Goal: Communication & Community: Ask a question

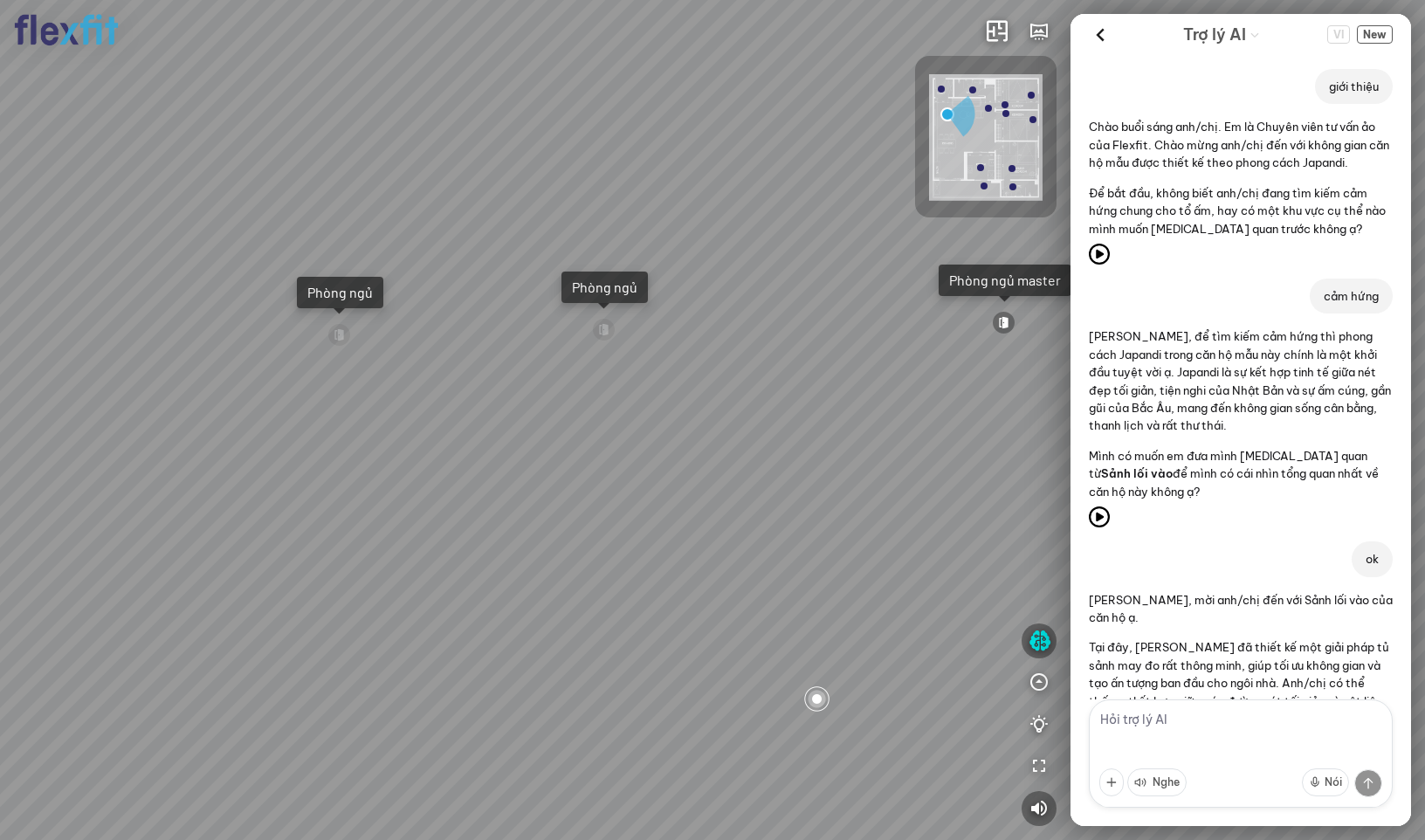
scroll to position [4859, 0]
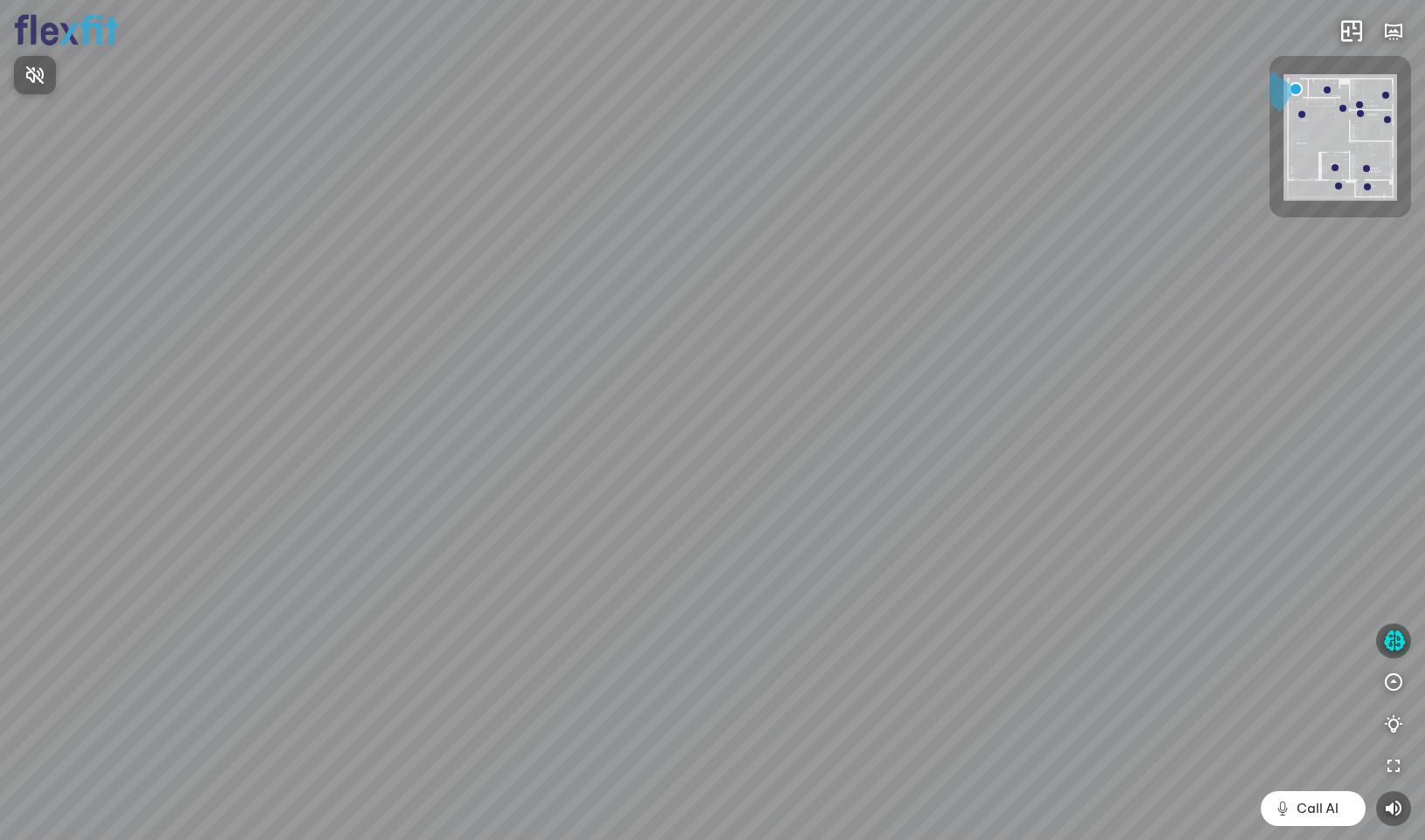
click at [1395, 637] on div at bounding box center [712, 420] width 1425 height 840
click at [1394, 645] on icon "button" at bounding box center [1394, 641] width 22 height 21
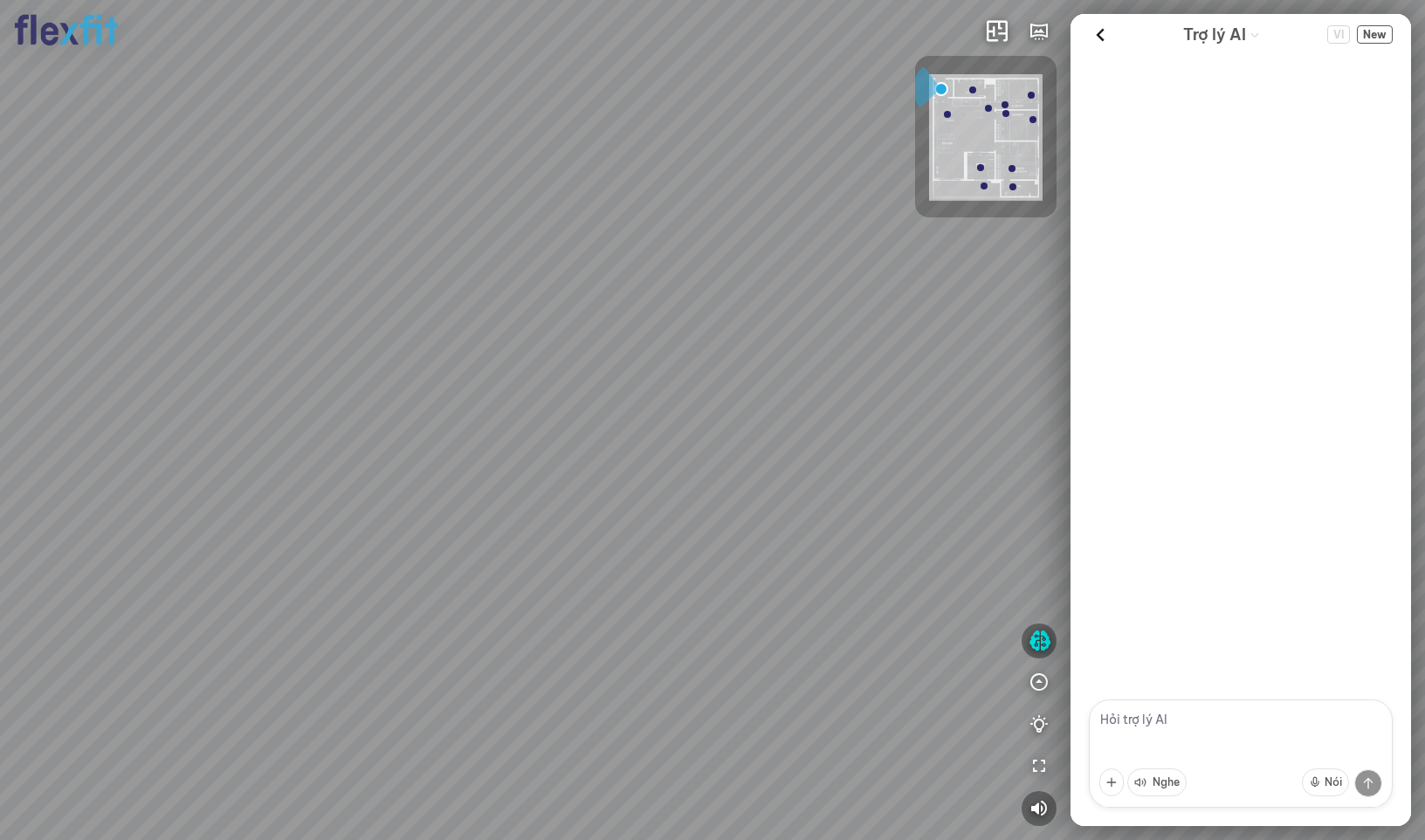
scroll to position [4465, 0]
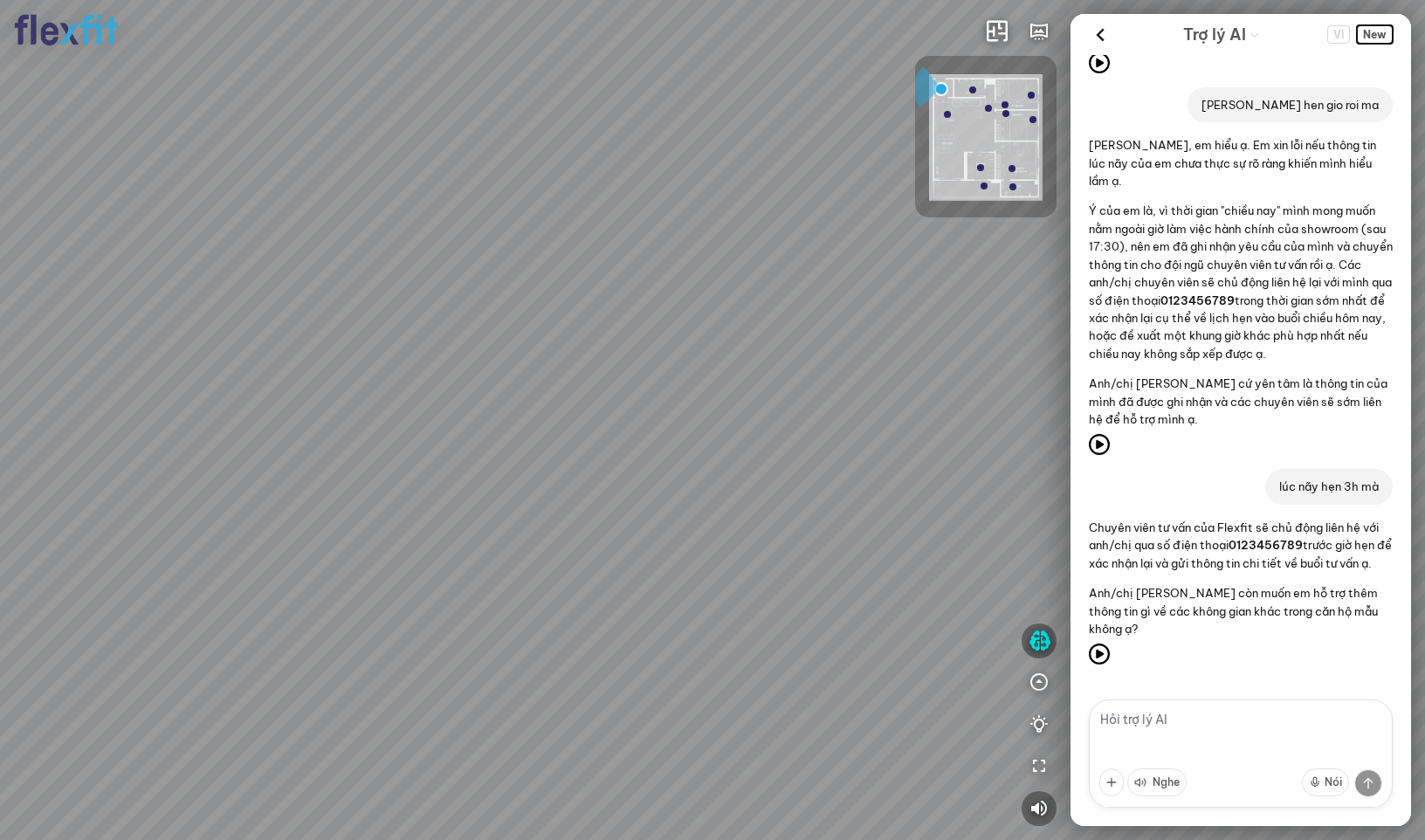
click at [1381, 38] on span "New" at bounding box center [1374, 34] width 35 height 18
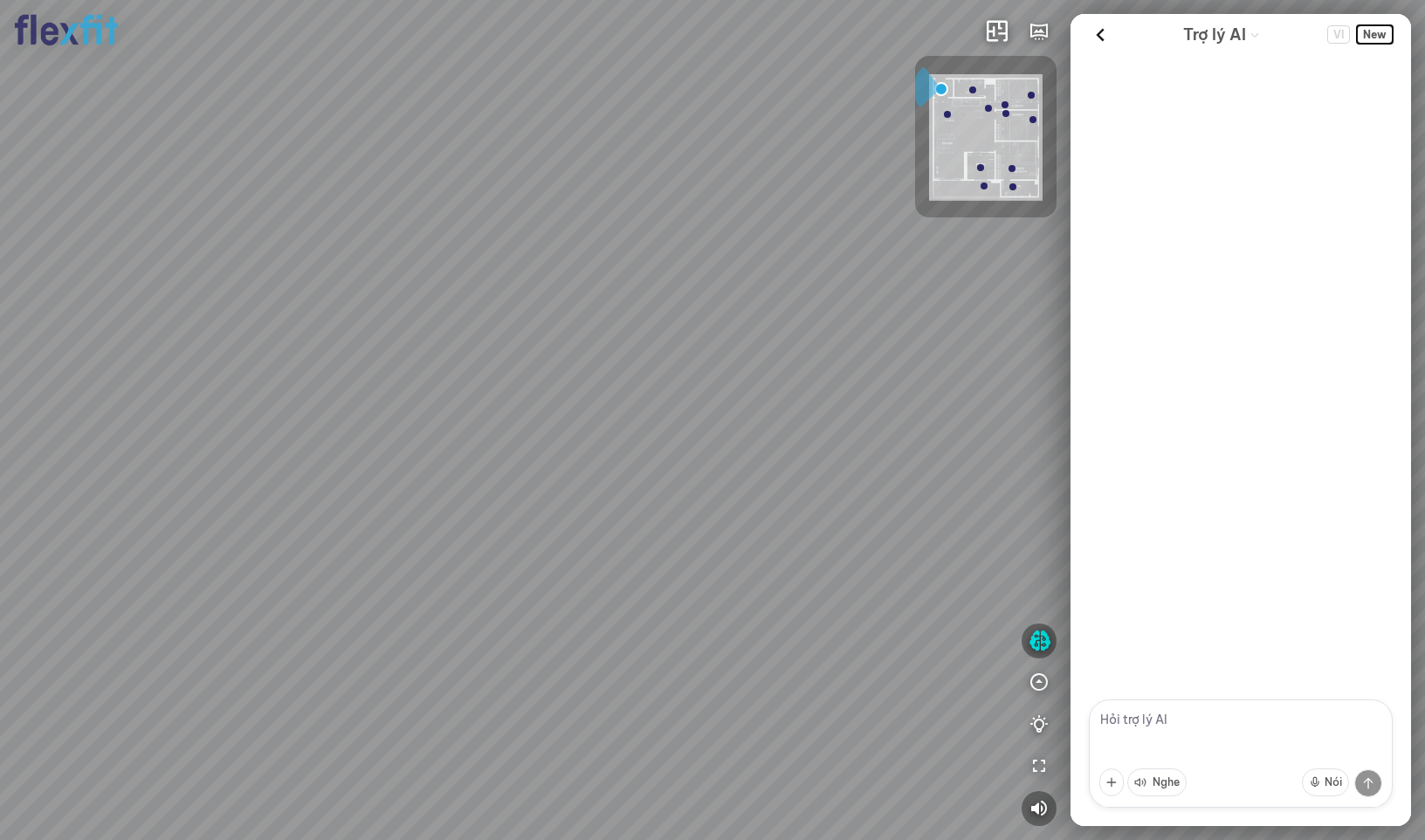
scroll to position [0, 0]
click at [1170, 736] on textarea at bounding box center [1241, 753] width 304 height 108
type textarea "hi"
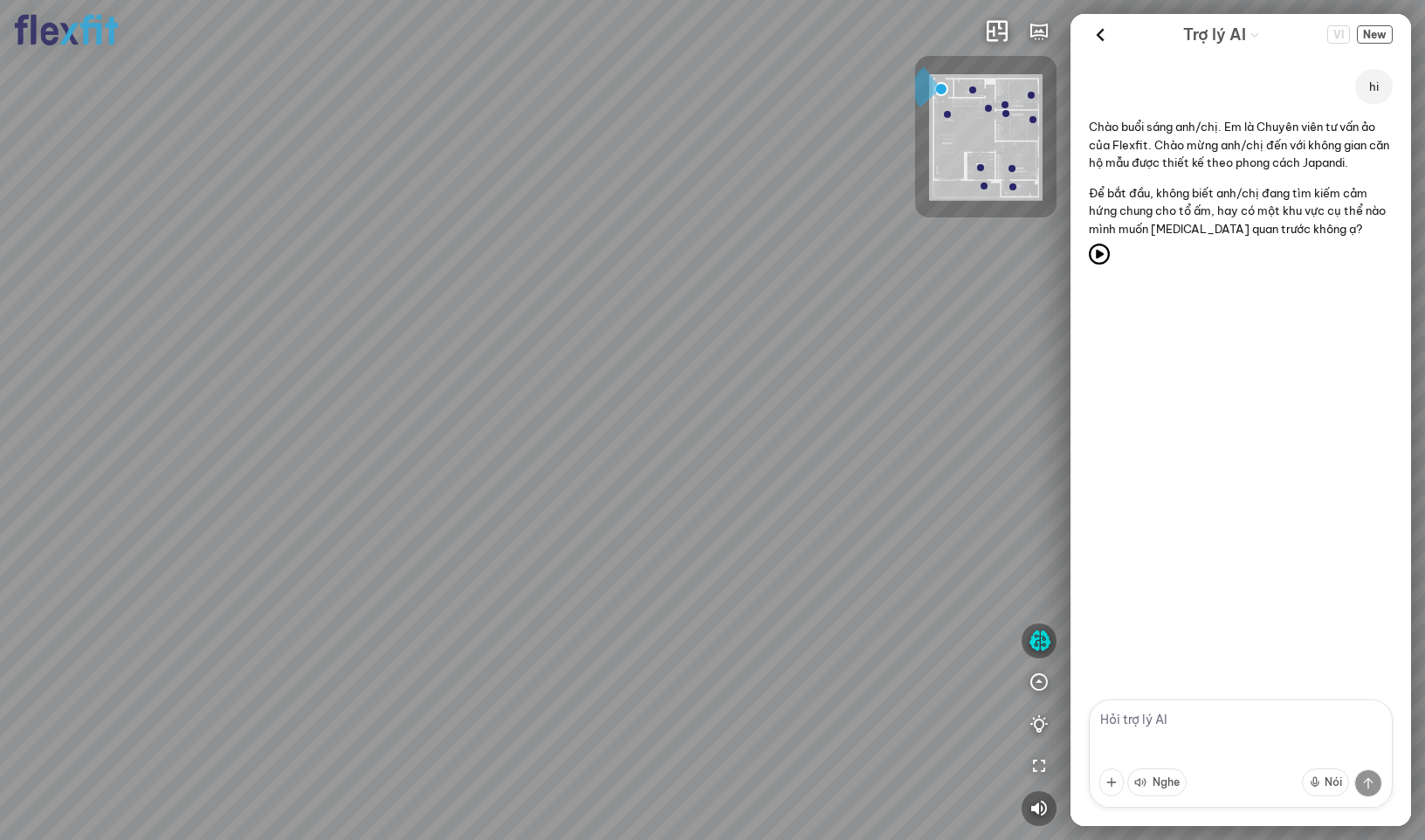
click at [1183, 724] on textarea at bounding box center [1241, 753] width 304 height 108
type textarea "cảm hứng"
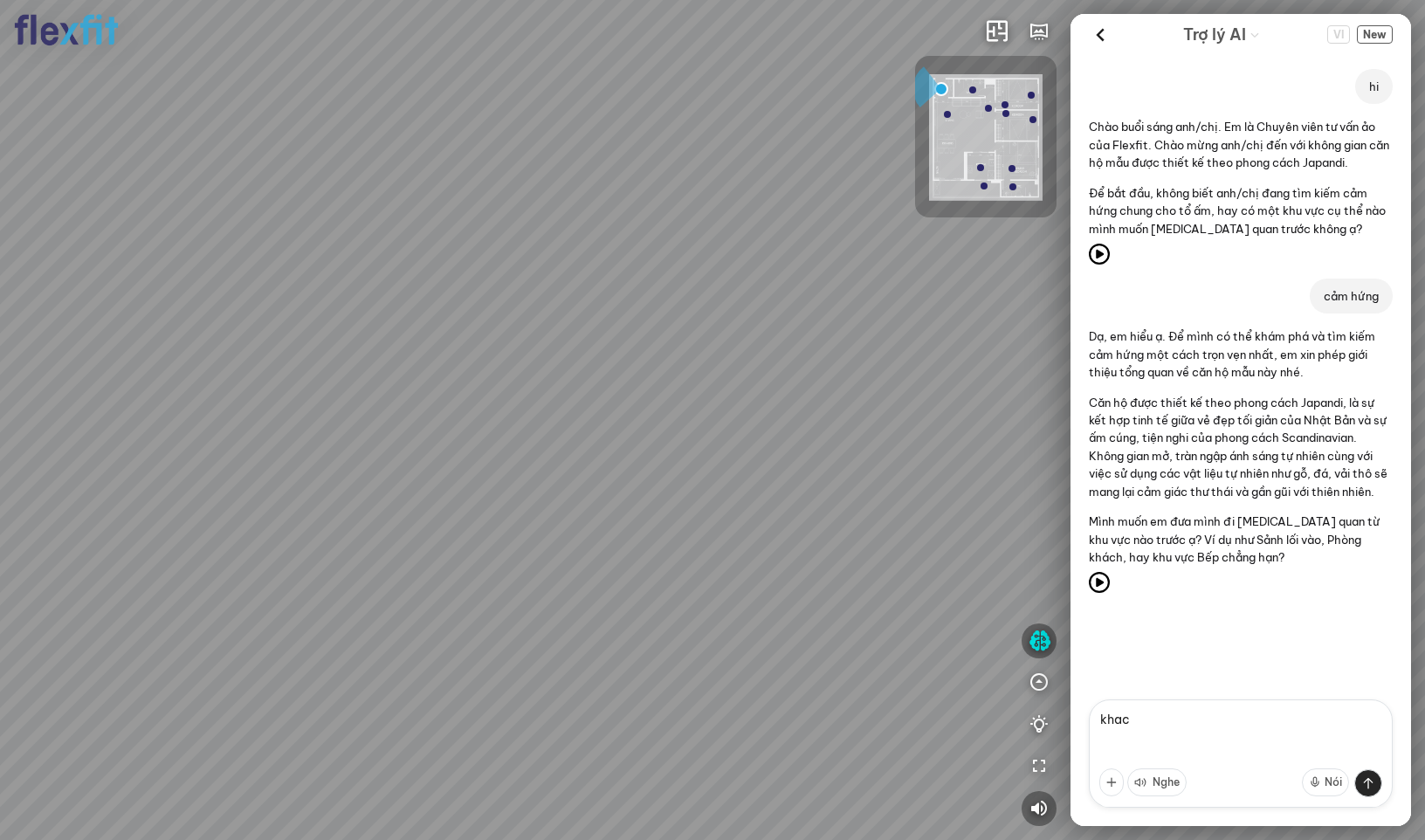
type textarea "khach"
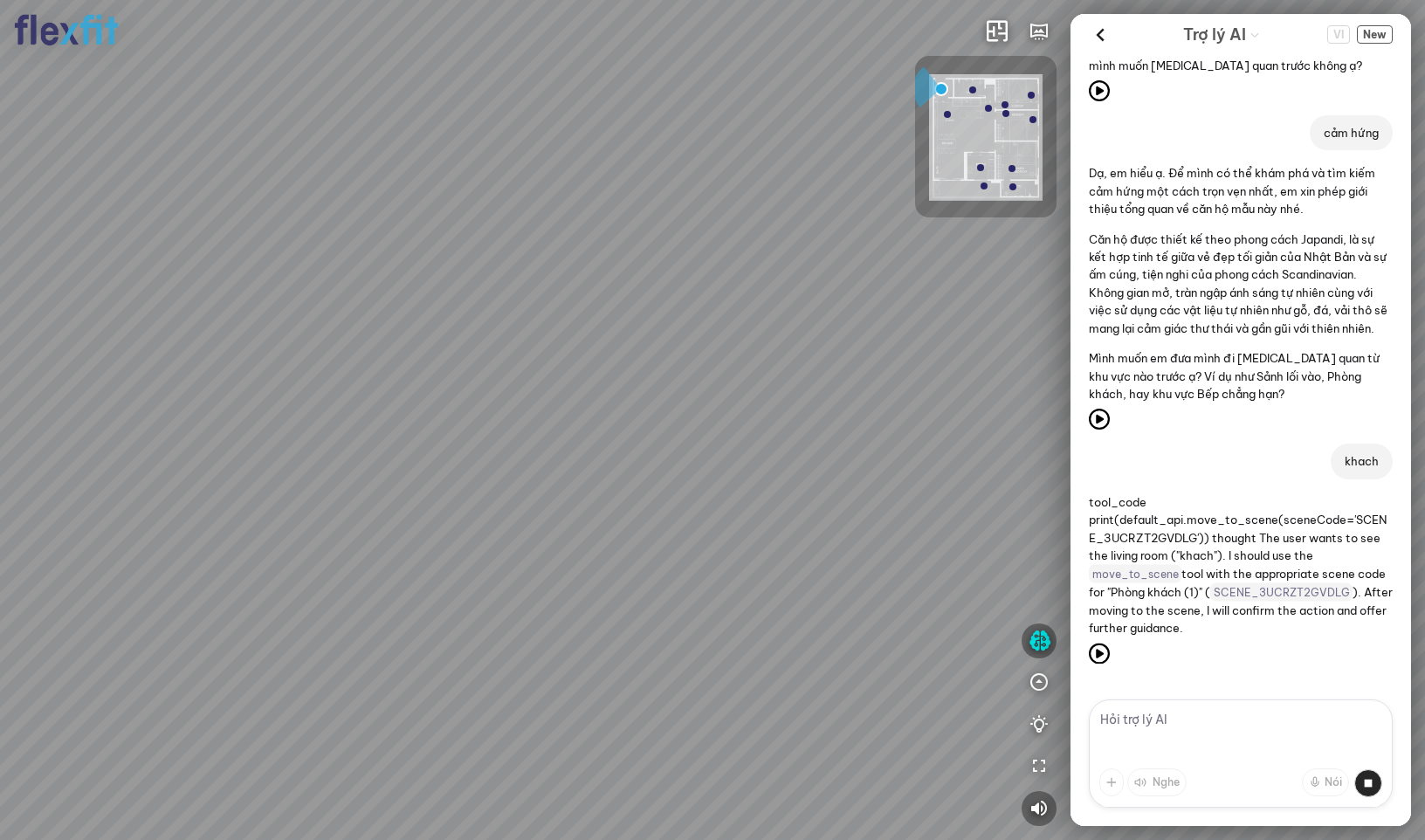
scroll to position [300, 0]
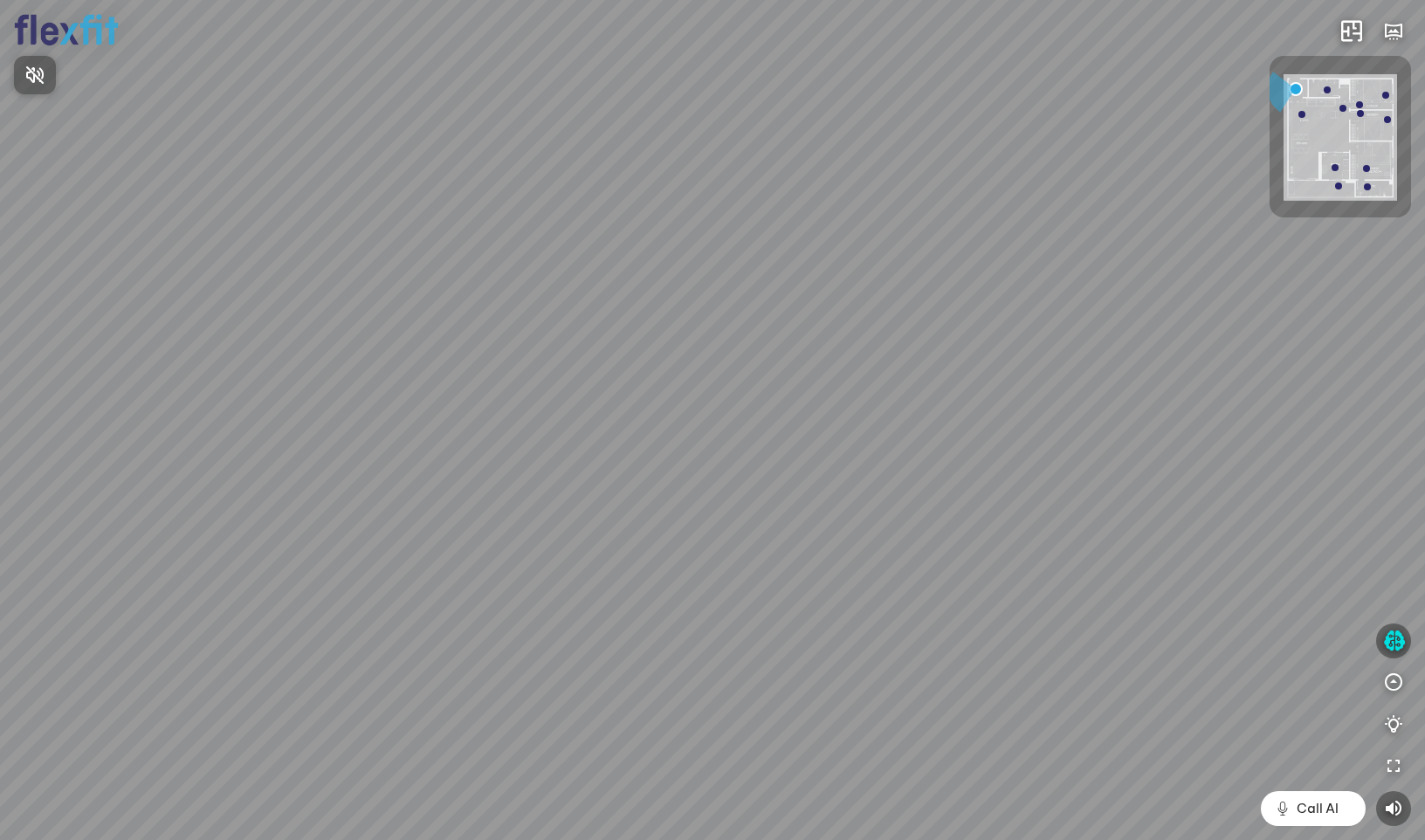
click at [1393, 635] on div at bounding box center [712, 420] width 1425 height 840
click at [1395, 644] on icon "button" at bounding box center [1394, 641] width 22 height 21
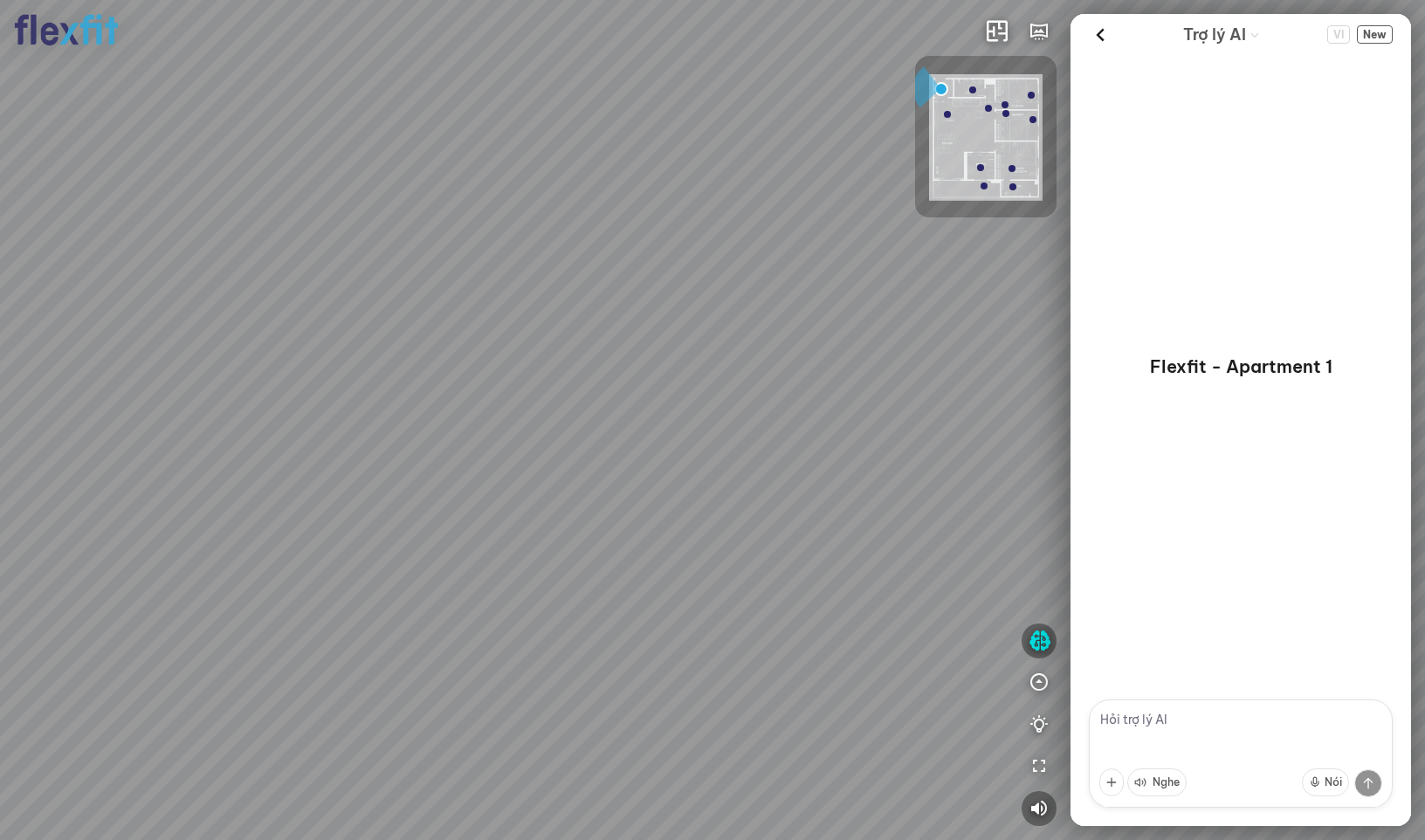
scroll to position [300, 0]
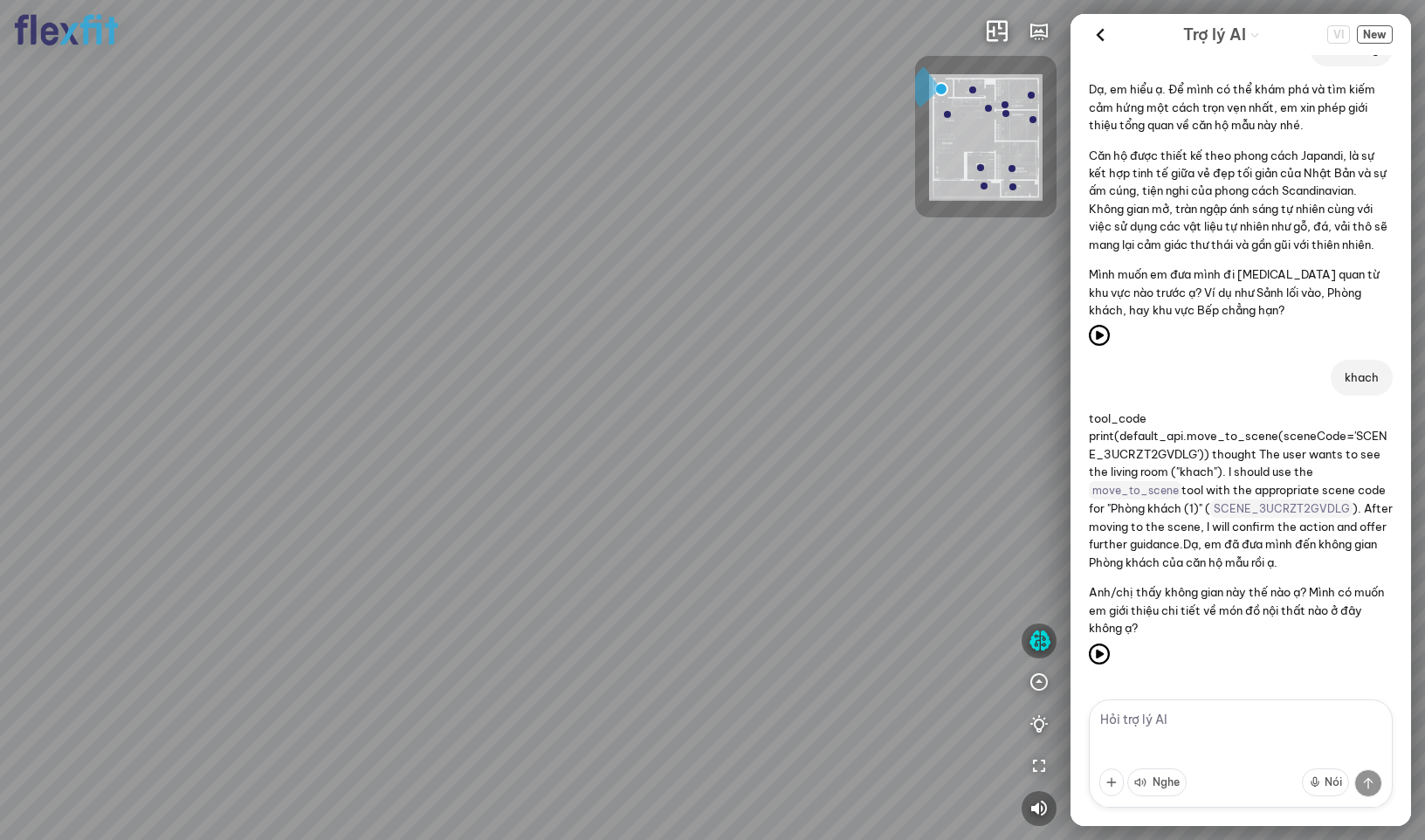
click at [1382, 23] on div "VI New" at bounding box center [1360, 34] width 66 height 27
click at [1377, 30] on span "New" at bounding box center [1374, 34] width 35 height 18
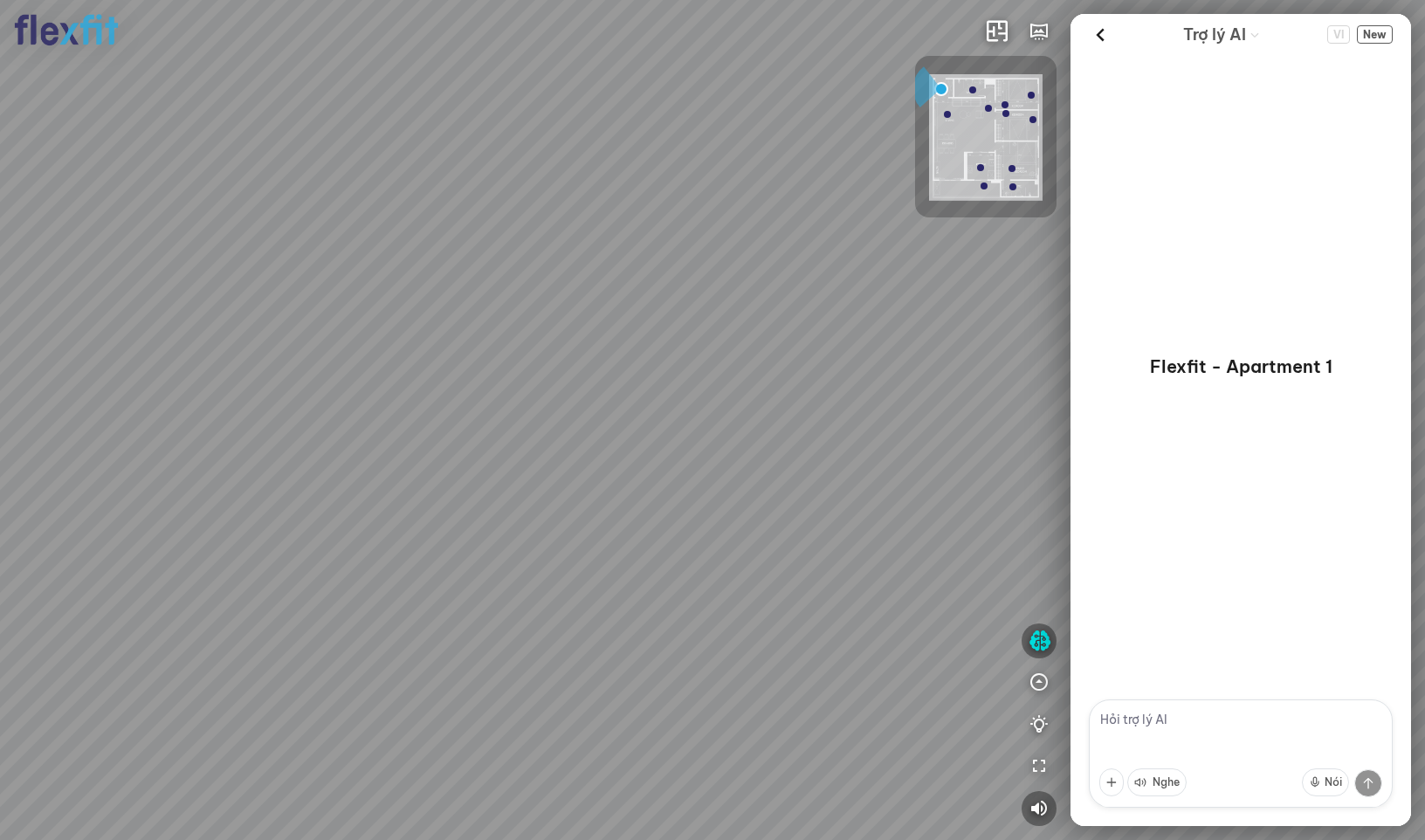
click at [1155, 733] on textarea at bounding box center [1241, 753] width 304 height 108
type textarea "hi"
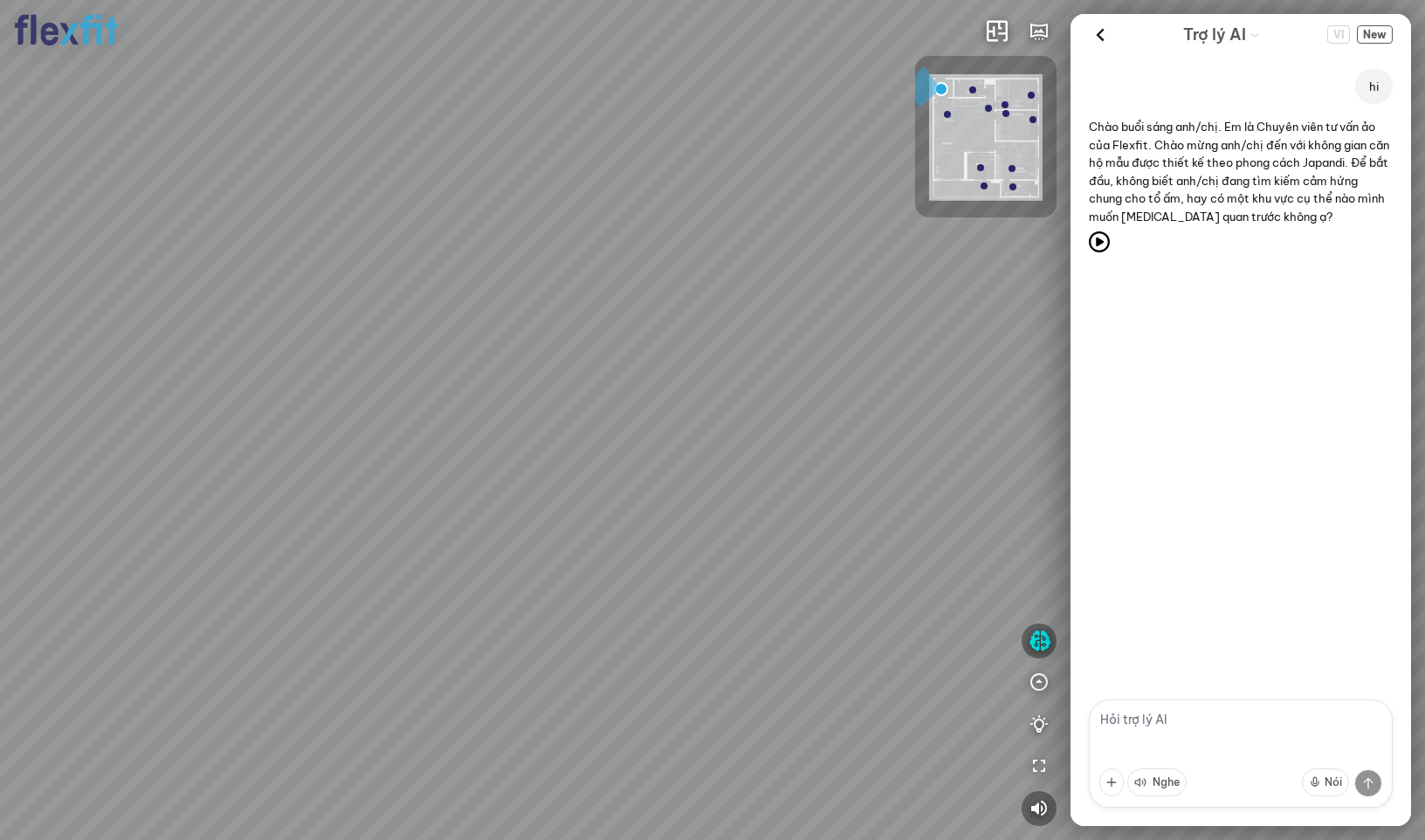
click at [1175, 732] on textarea at bounding box center [1241, 753] width 304 height 108
type textarea "cảm hứng"
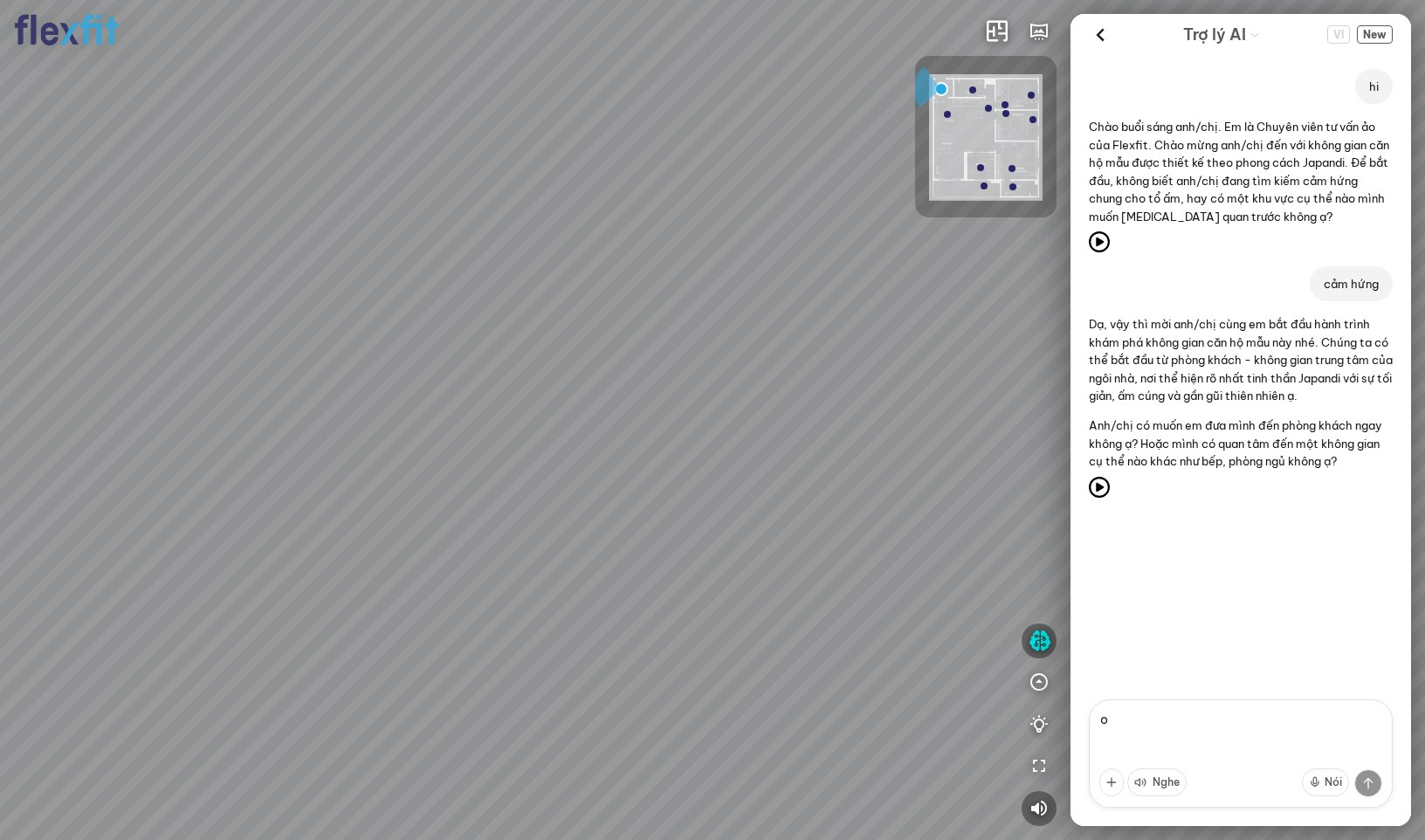
type textarea "ok"
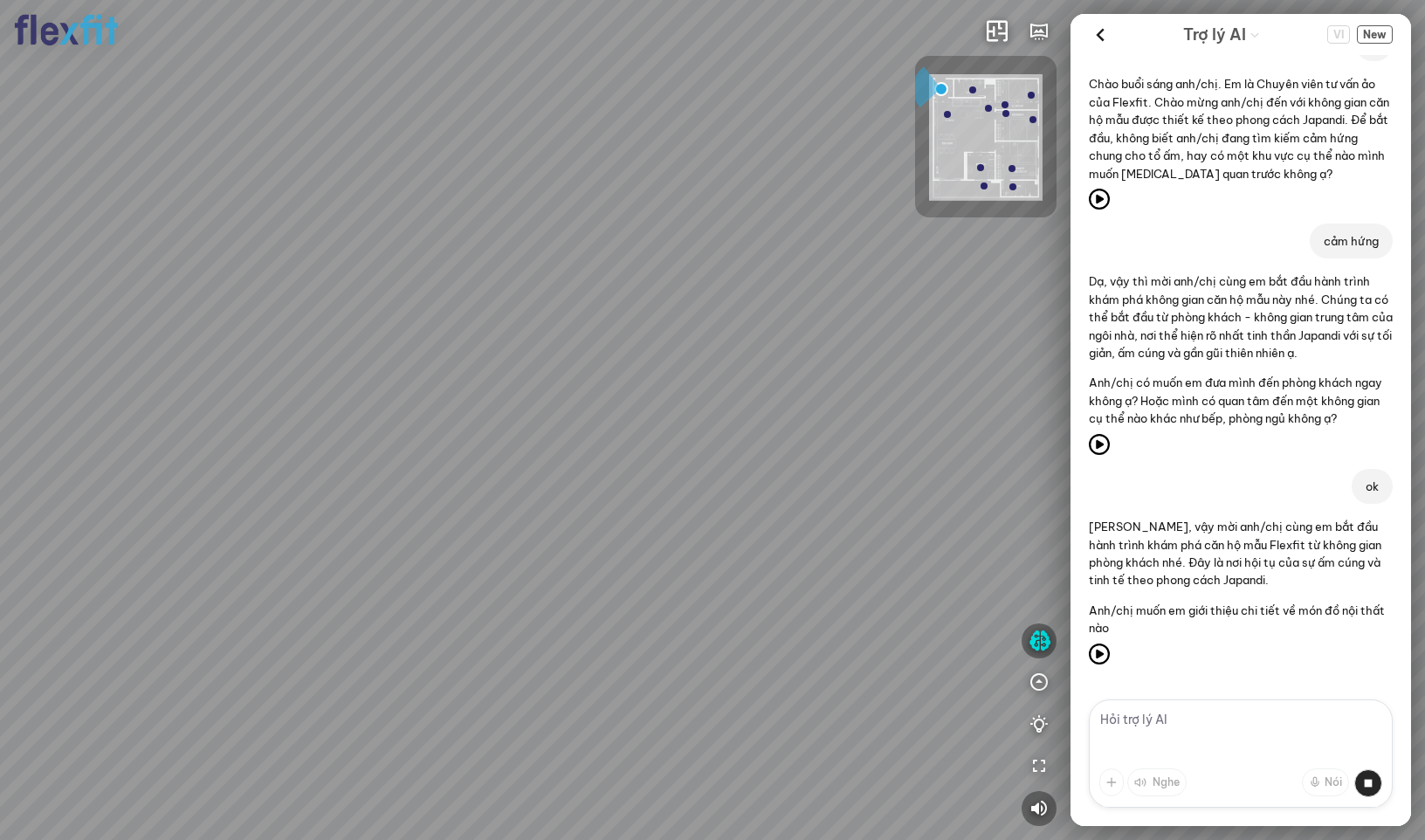
scroll to position [86, 0]
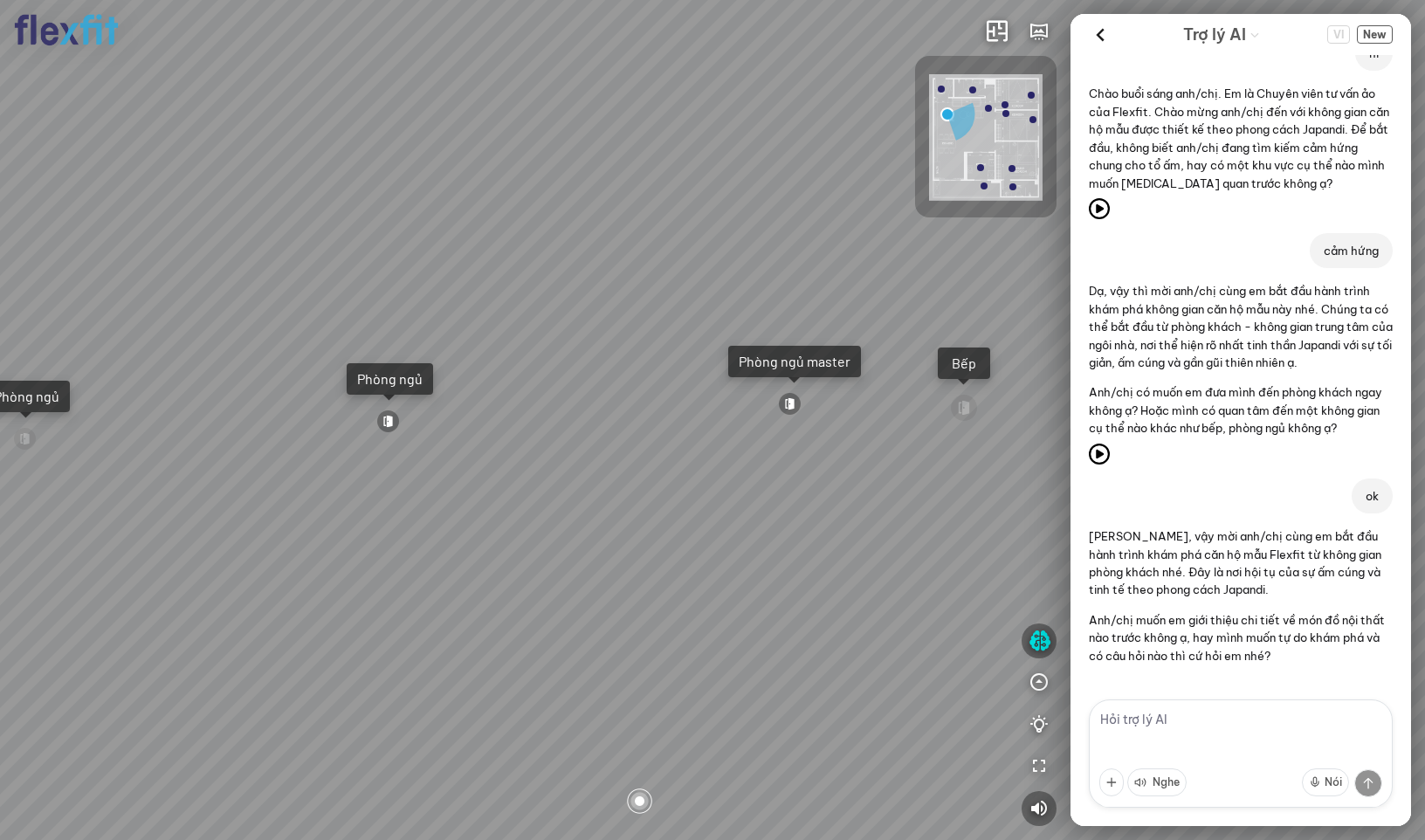
drag, startPoint x: 839, startPoint y: 522, endPoint x: 510, endPoint y: 614, distance: 341.6
click at [507, 614] on div "Ban công Bếp Phòng ngủ master Phòng ngủ Phòng ngủ" at bounding box center [712, 420] width 1425 height 840
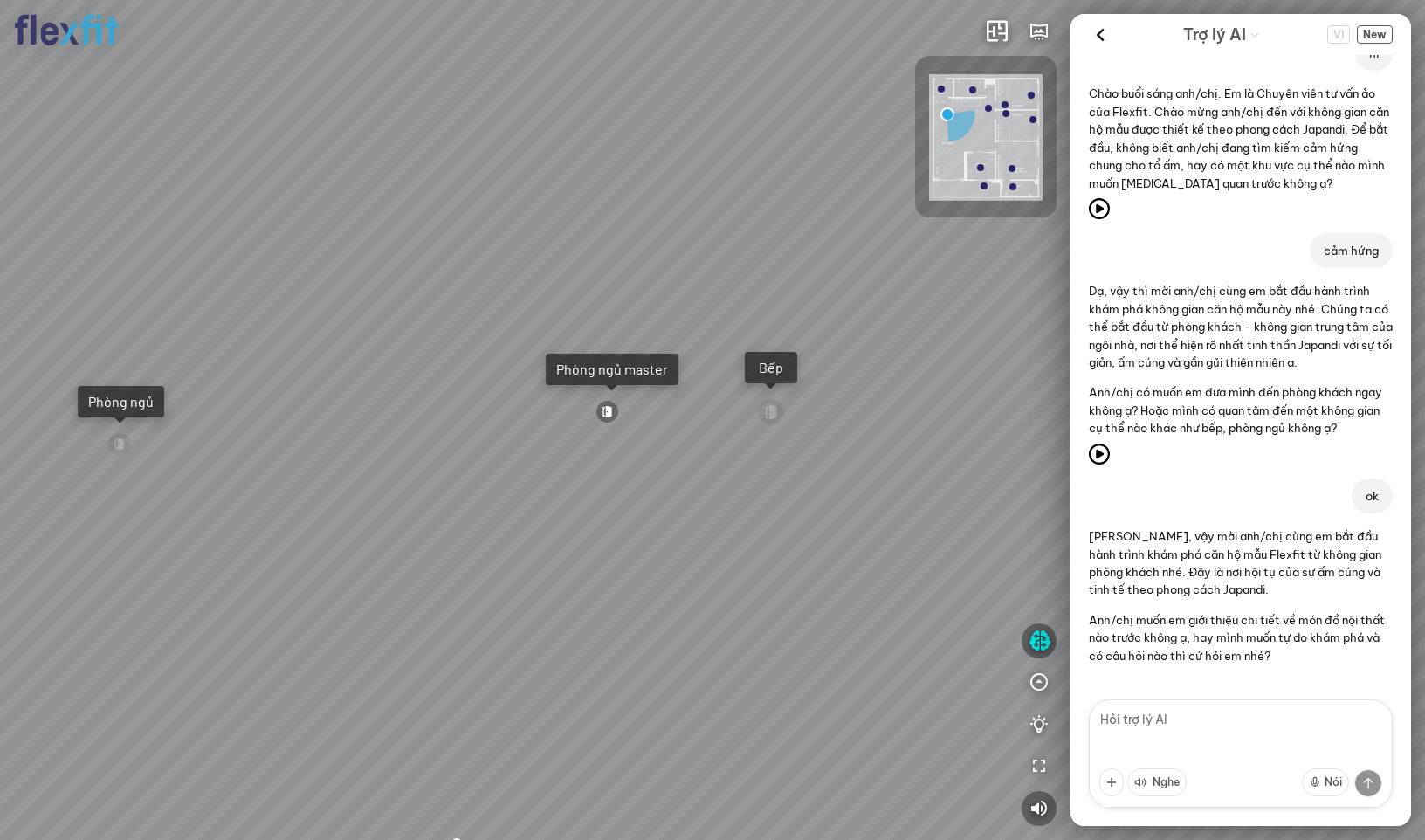
click at [1187, 717] on textarea at bounding box center [1241, 753] width 304 height 108
type textarea "master [PERSON_NAME]"
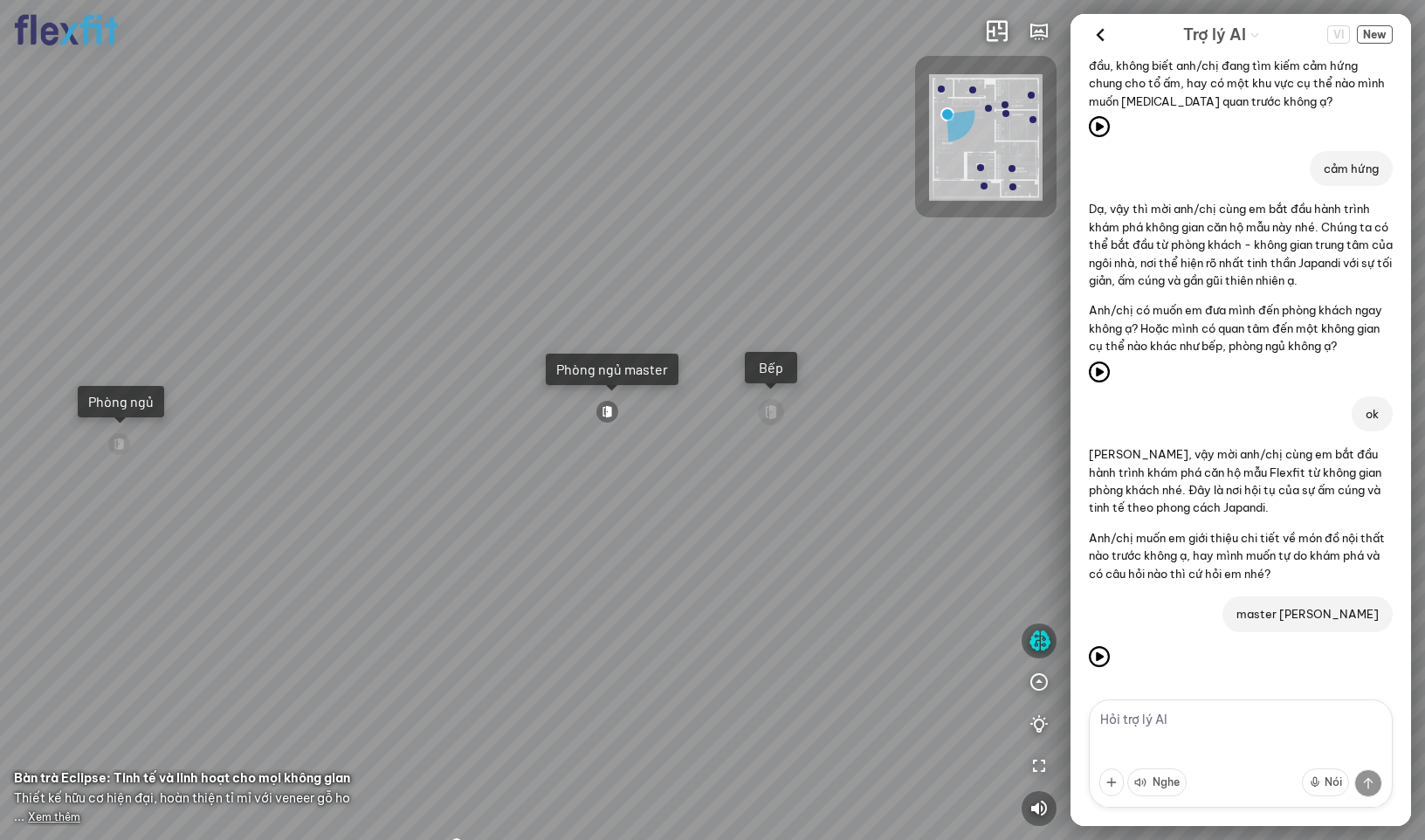
scroll to position [171, 0]
click at [1187, 724] on textarea at bounding box center [1241, 753] width 304 height 108
type textarea "master"
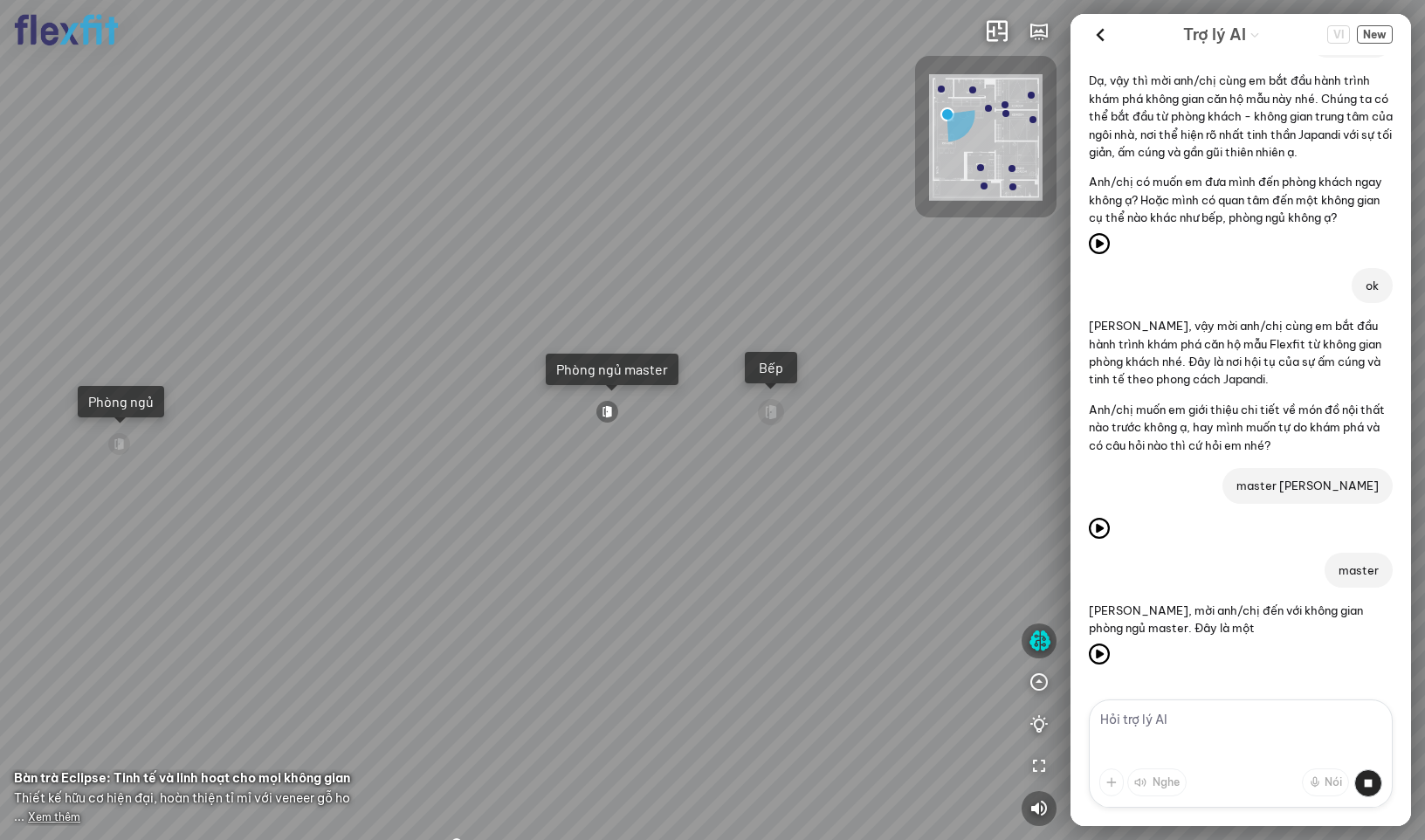
scroll to position [371, 0]
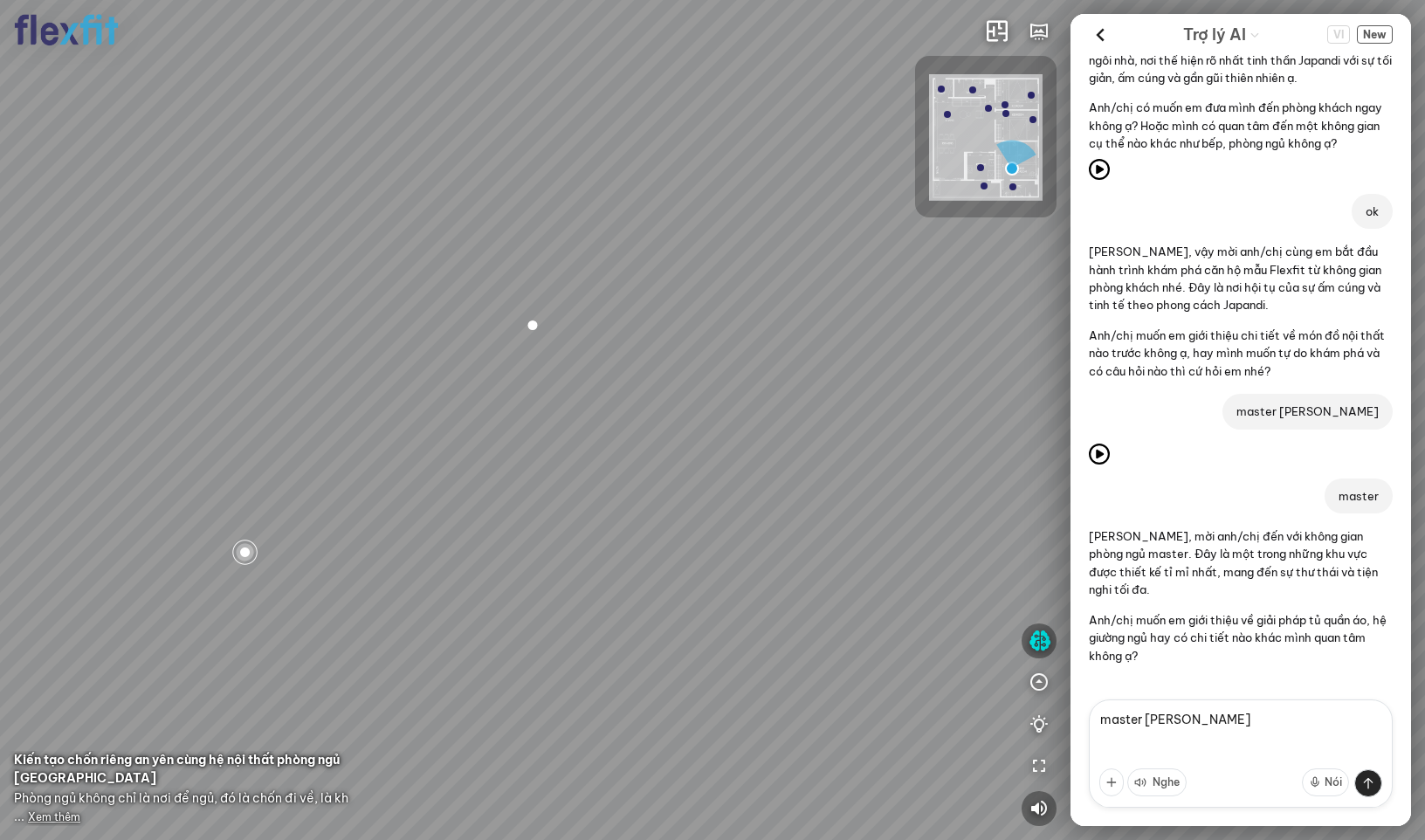
type textarea "master tam"
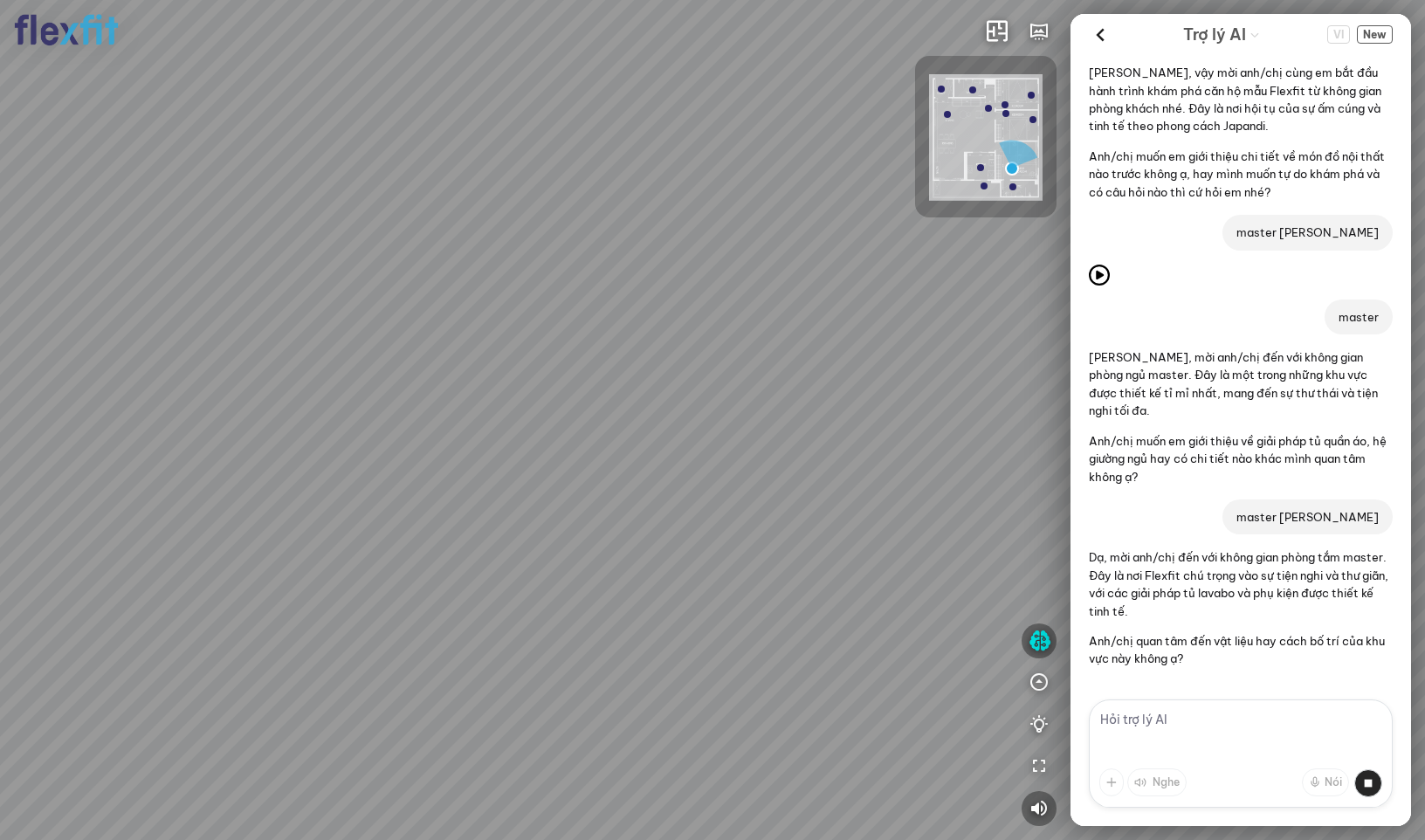
scroll to position [553, 0]
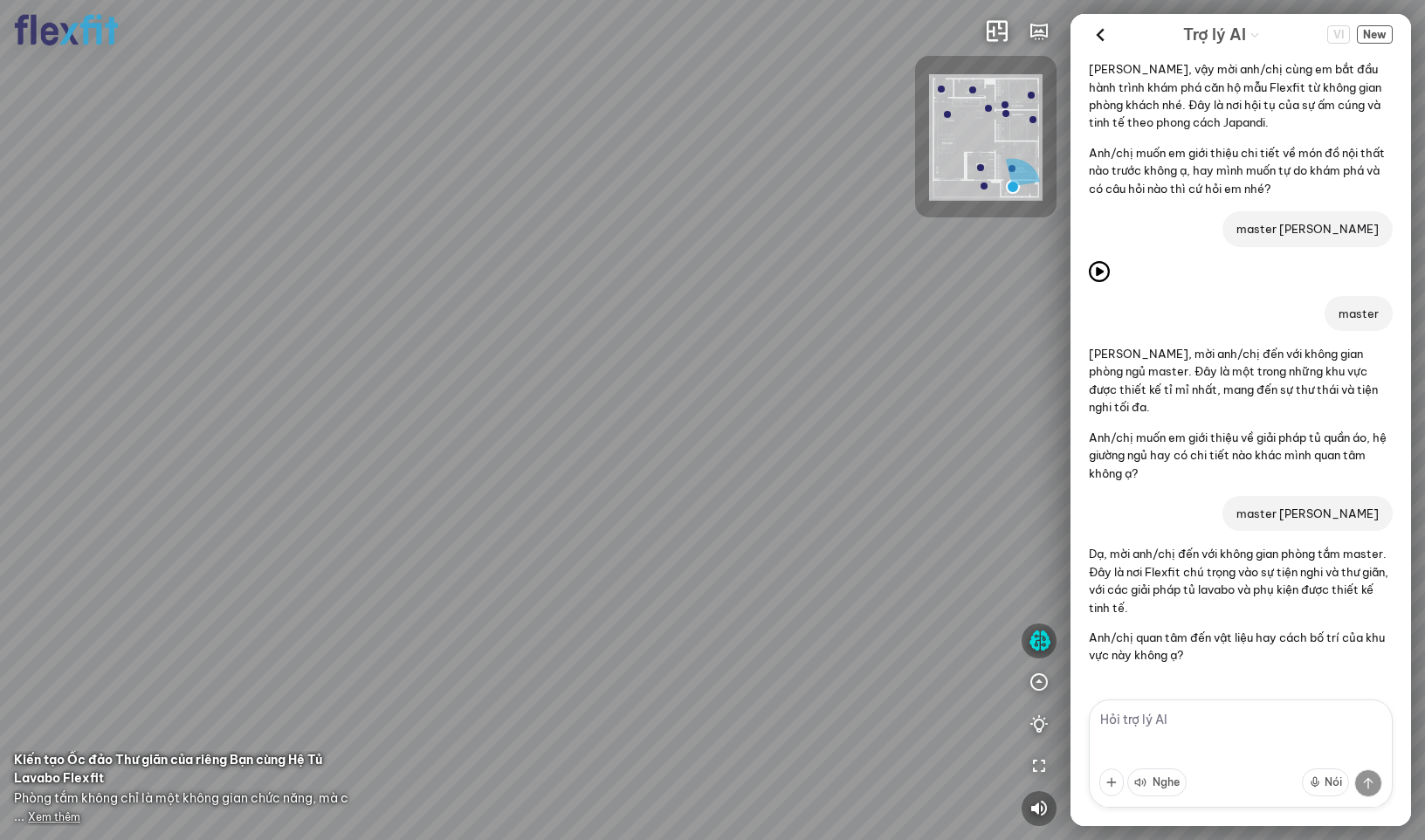
click at [1149, 716] on textarea at bounding box center [1241, 753] width 304 height 108
paste textarea "gioi thieu cac khong gian chua tham quan"
type textarea "gioi thieu cac khong gian chua tham quan"
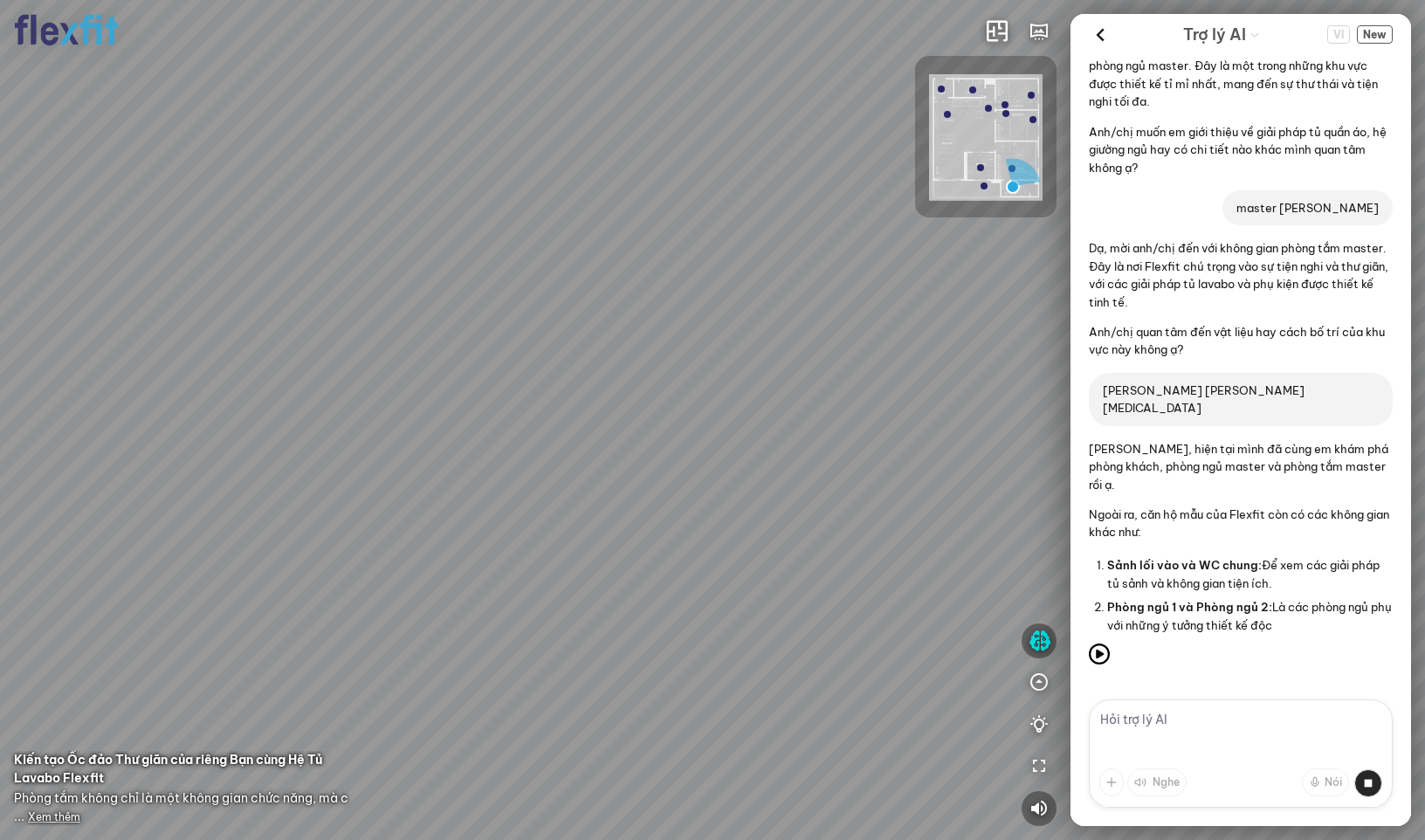
scroll to position [937, 0]
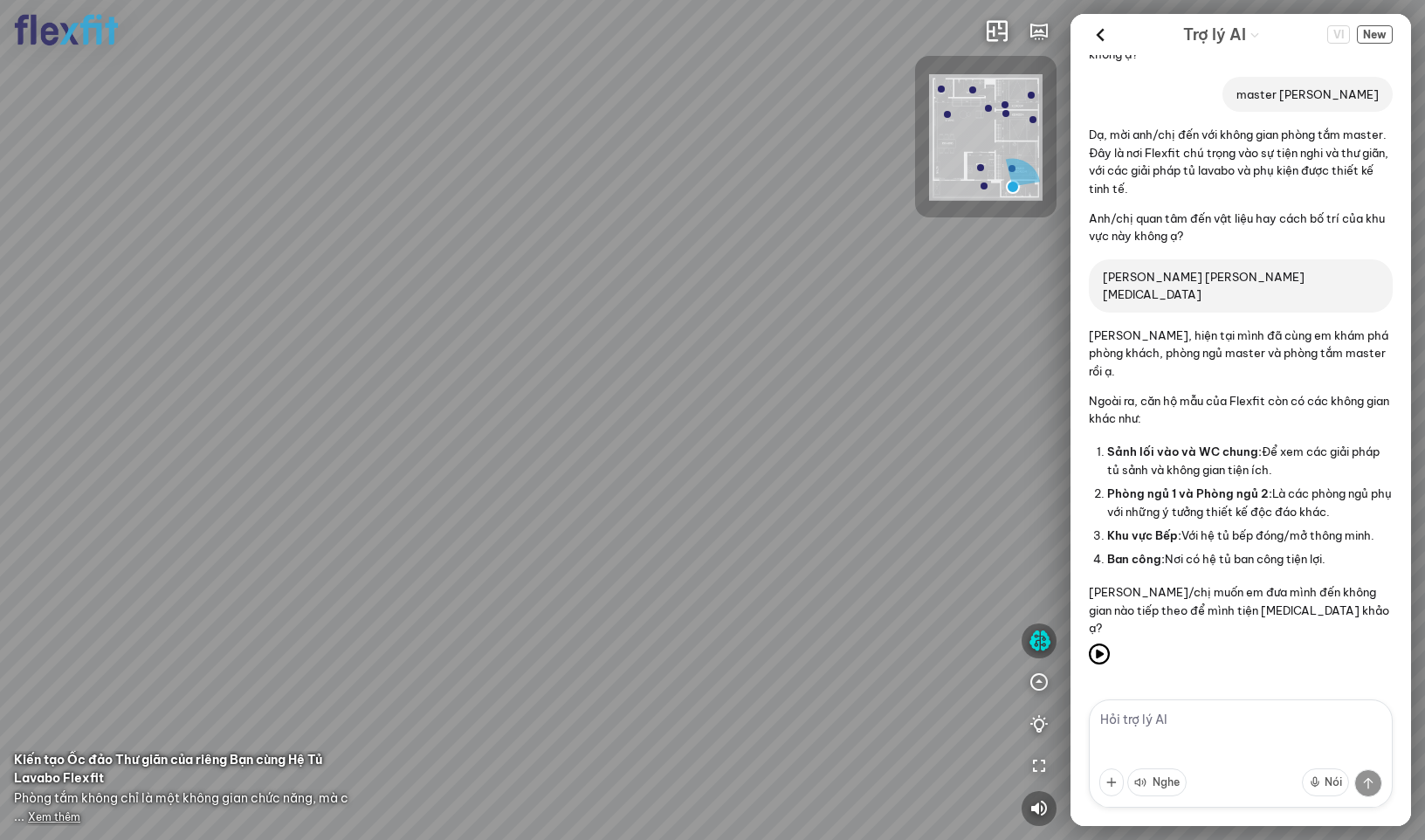
click at [1161, 745] on textarea at bounding box center [1241, 753] width 304 height 108
type textarea "n"
click at [1164, 735] on textarea "n" at bounding box center [1241, 753] width 304 height 108
type textarea "bep"
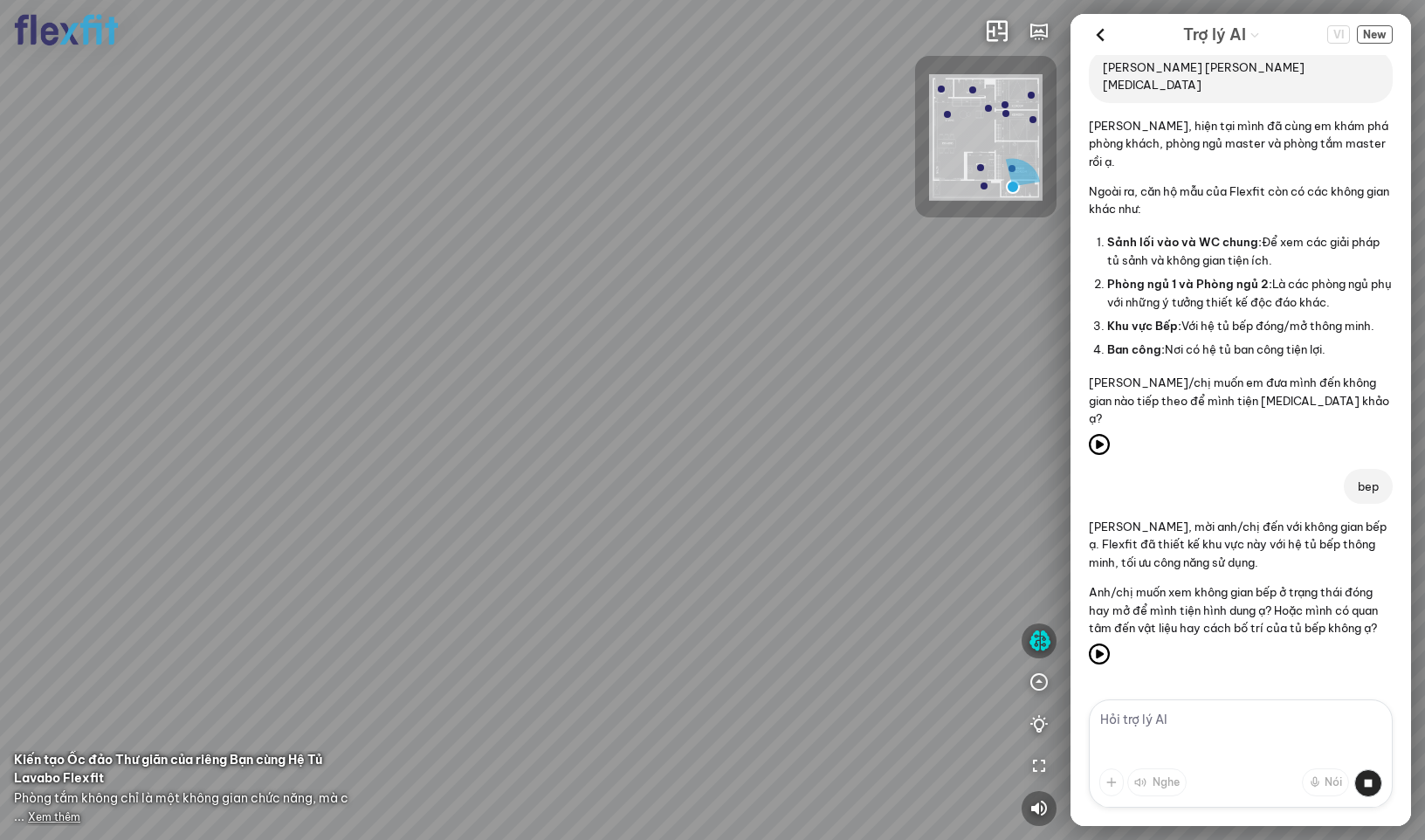
scroll to position [1164, 0]
click at [1174, 729] on textarea at bounding box center [1241, 753] width 304 height 108
type textarea "bep"
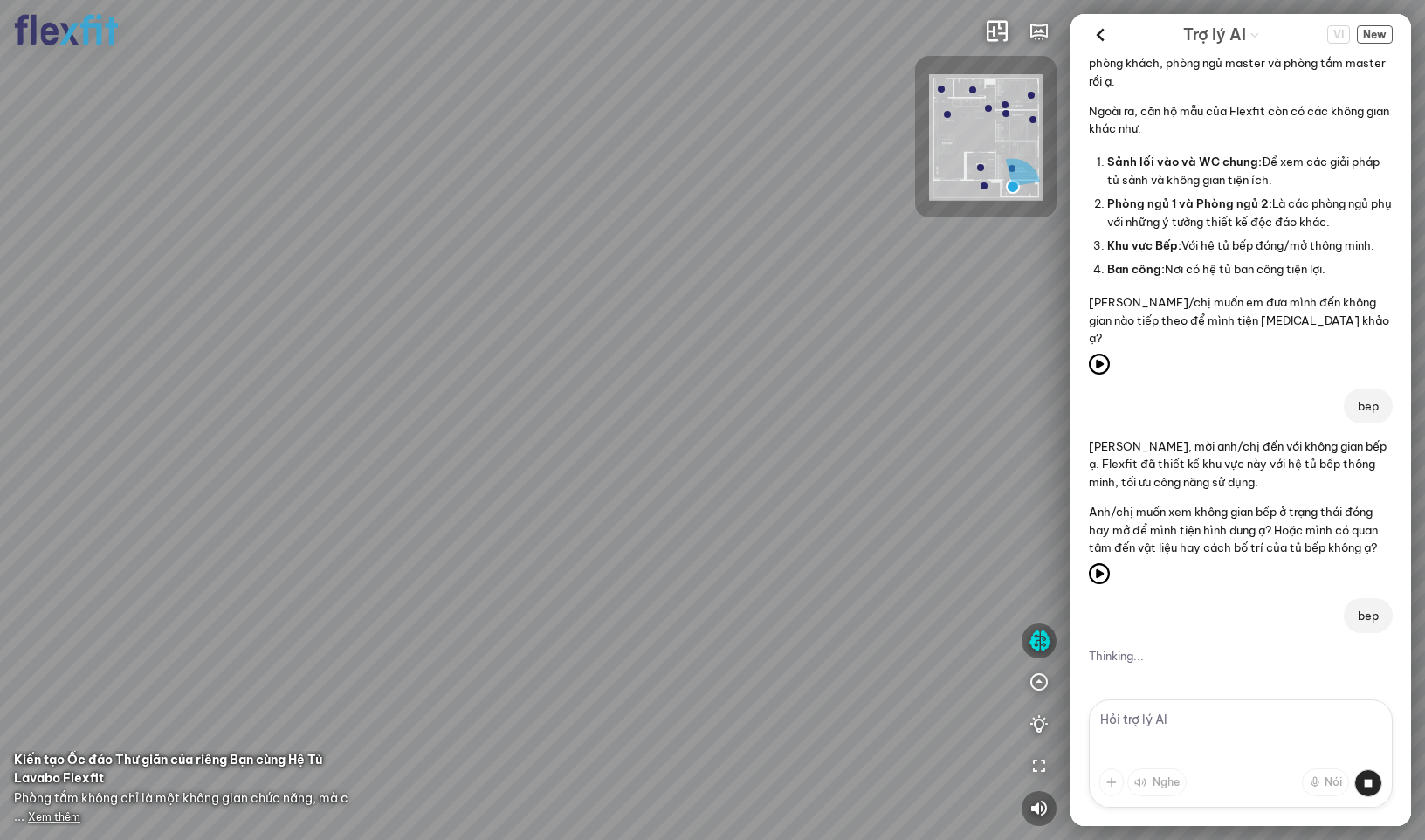
scroll to position [1339, 0]
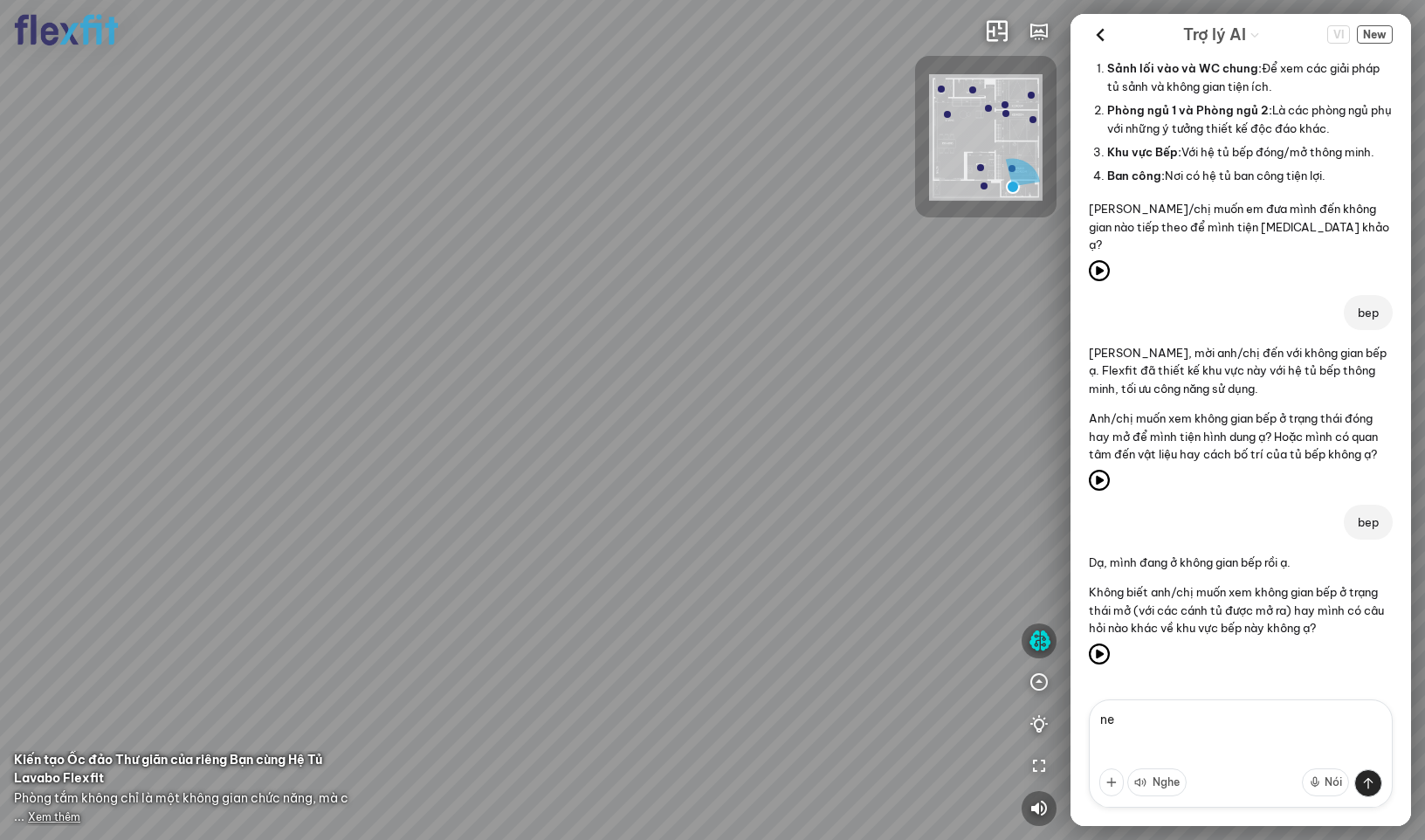
type textarea "n"
type textarea "b"
type textarea "bếp"
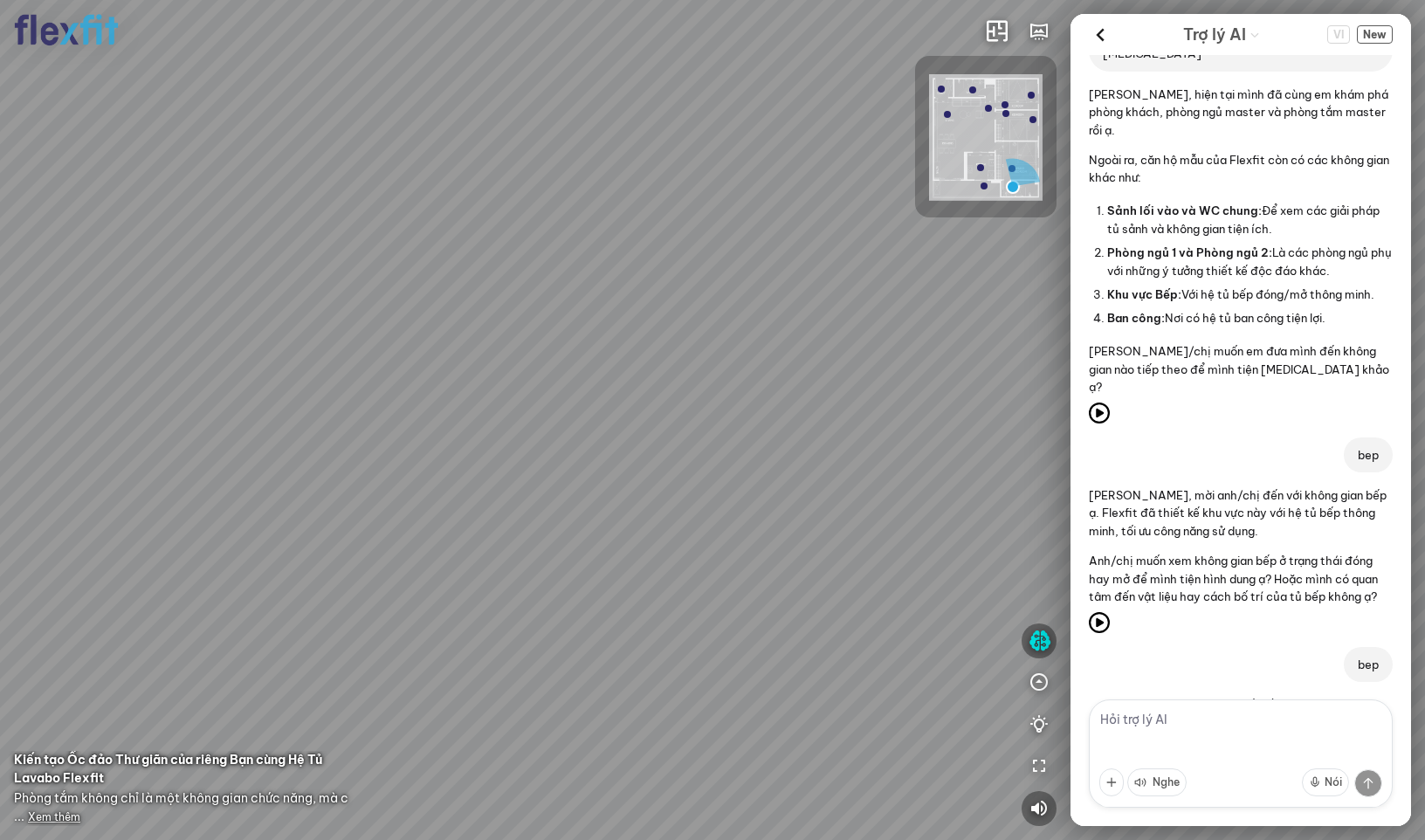
scroll to position [1423, 0]
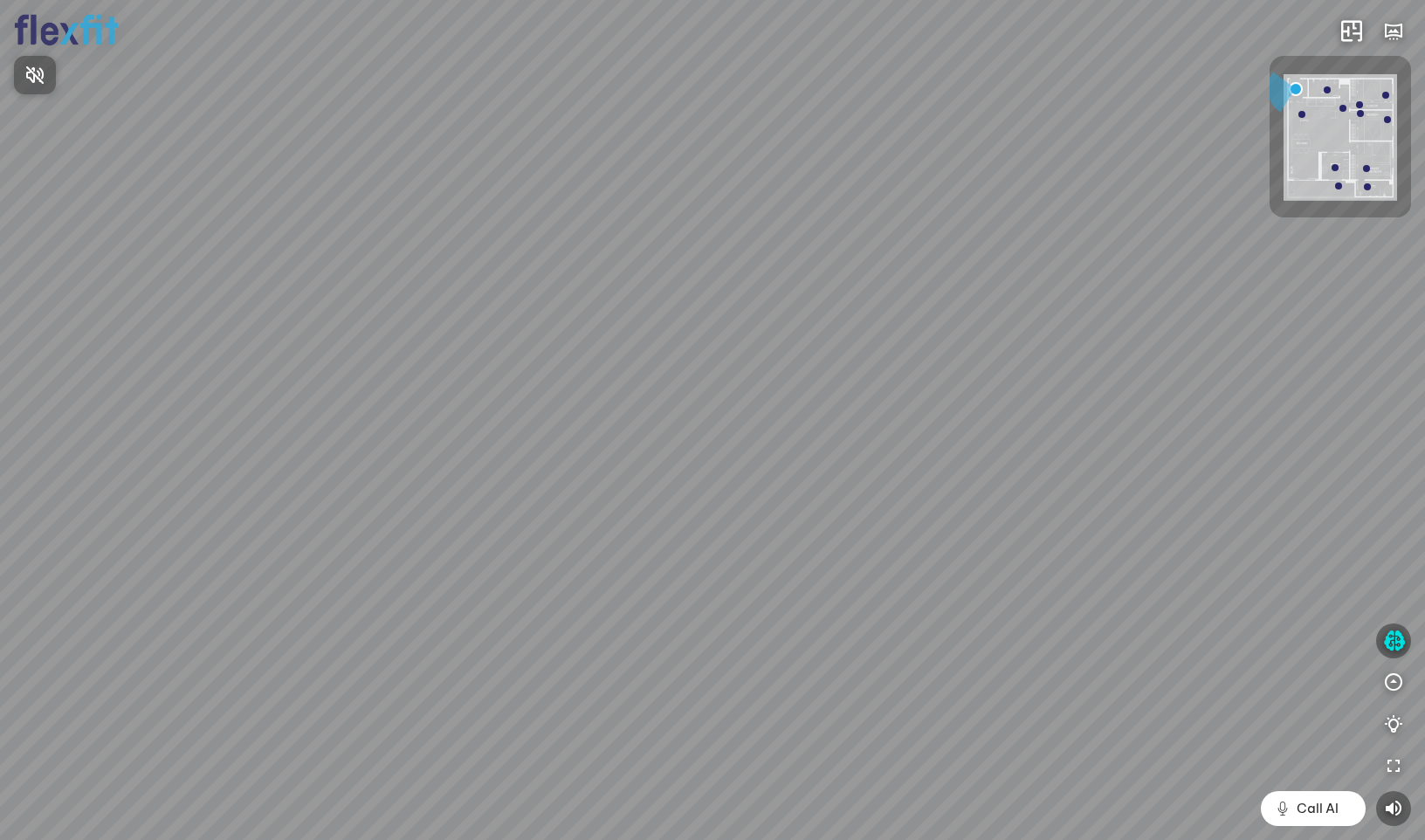
click at [1391, 643] on div at bounding box center [712, 420] width 1425 height 840
click at [1391, 643] on icon "button" at bounding box center [1394, 641] width 22 height 21
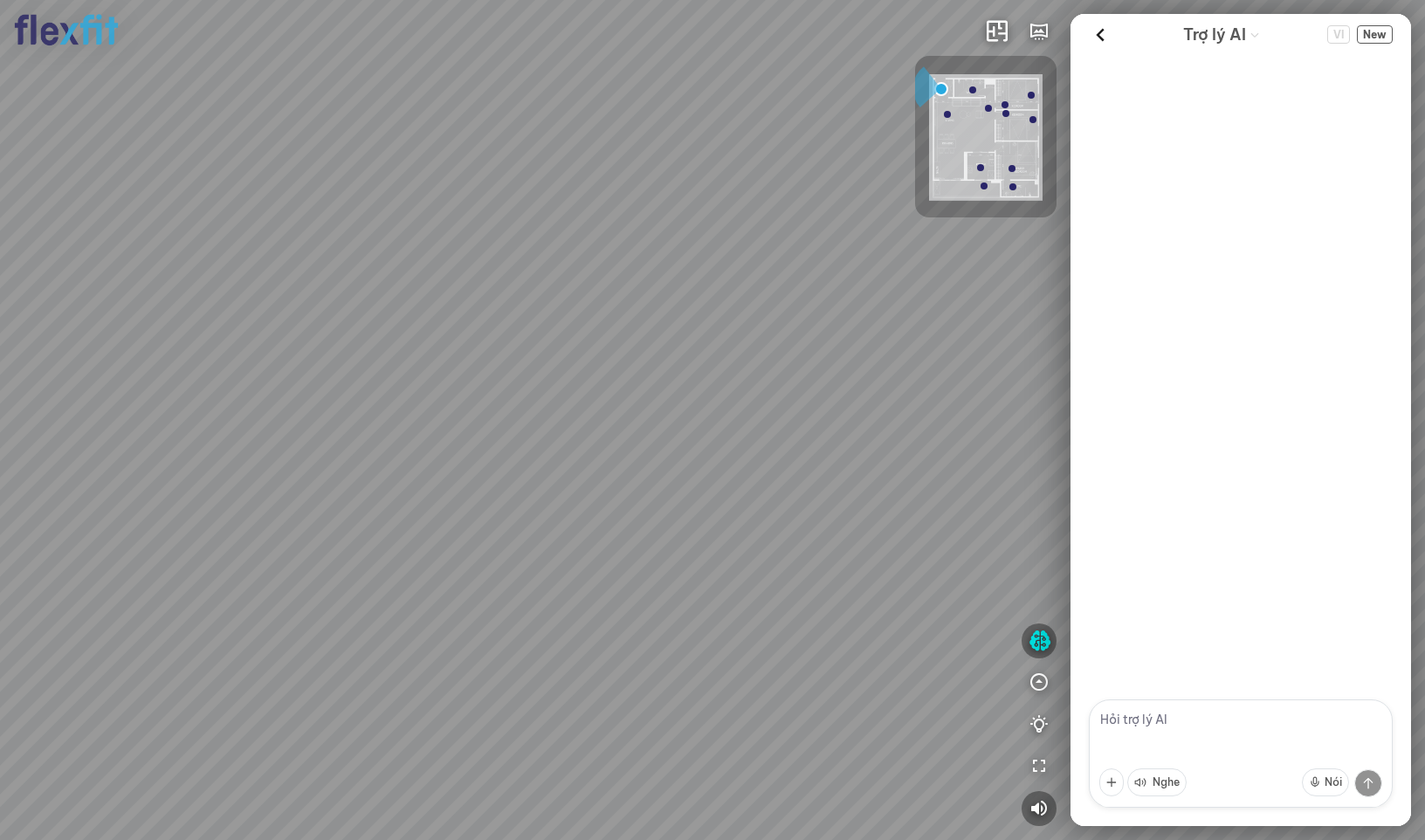
scroll to position [1547, 0]
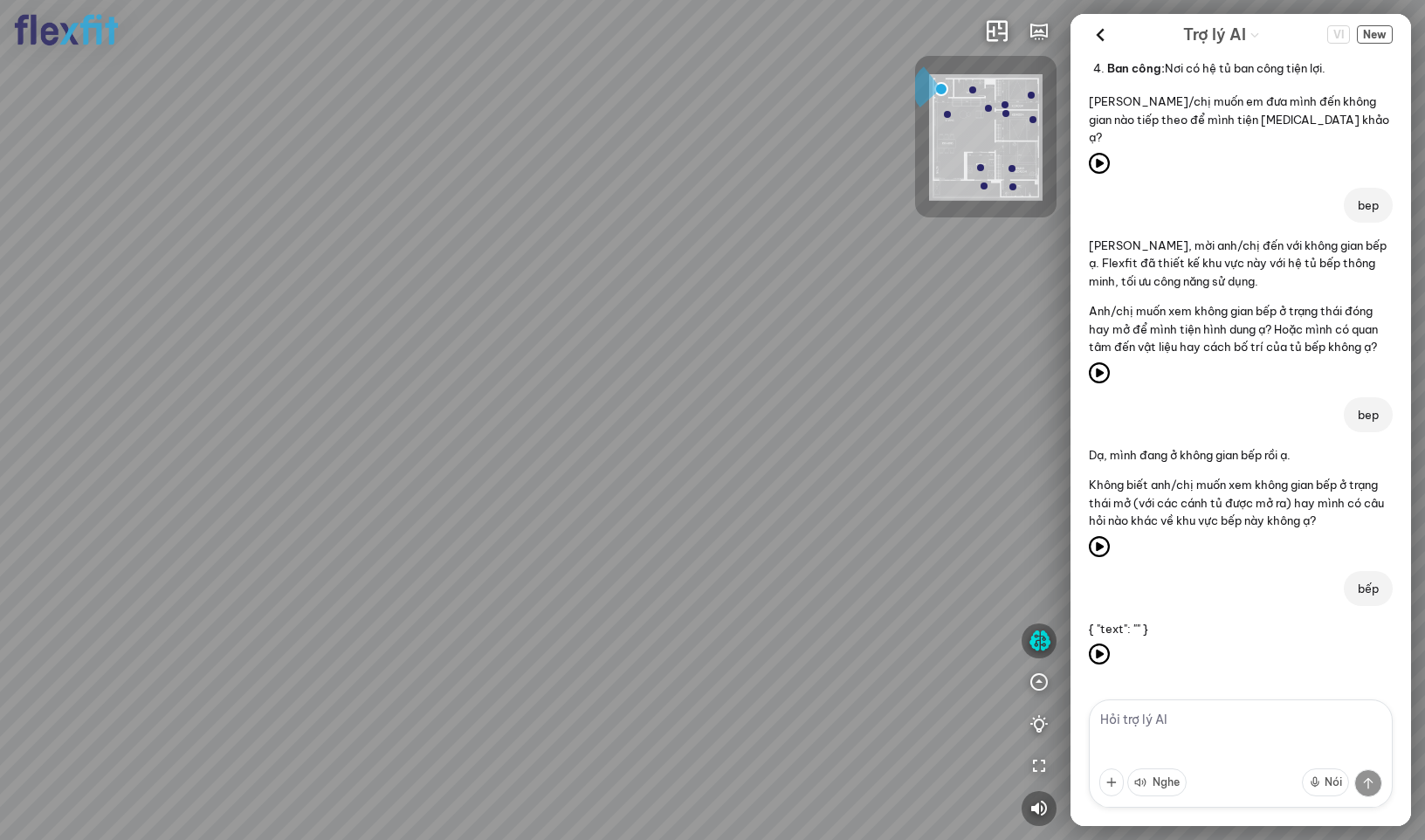
click at [1178, 726] on textarea at bounding box center [1241, 753] width 304 height 108
click at [1380, 33] on span "New" at bounding box center [1374, 34] width 35 height 18
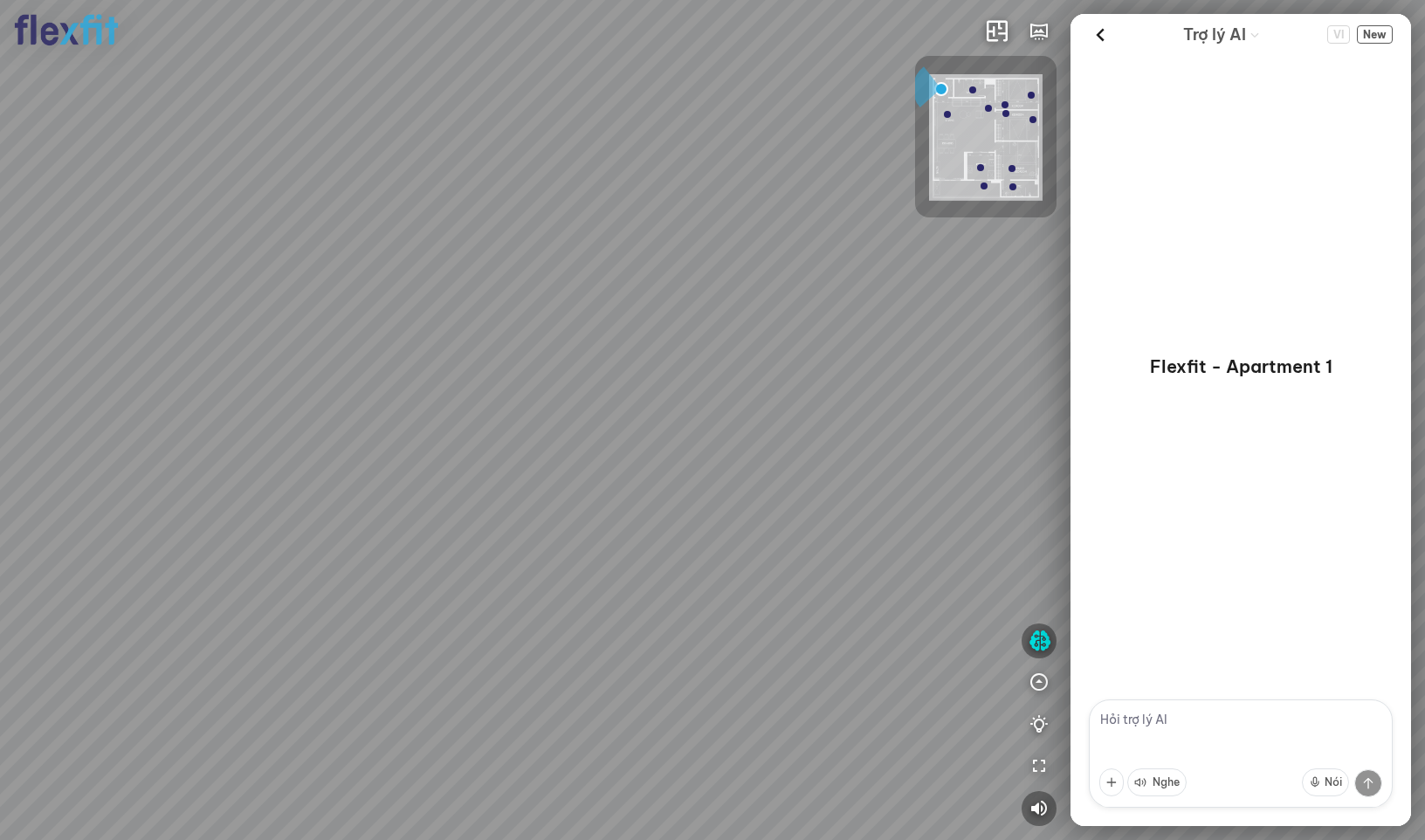
click at [1178, 713] on textarea at bounding box center [1241, 753] width 304 height 108
paste textarea "giới thiệu"
type textarea "giới thiệu"
click at [1098, 126] on icon at bounding box center [1100, 128] width 21 height 21
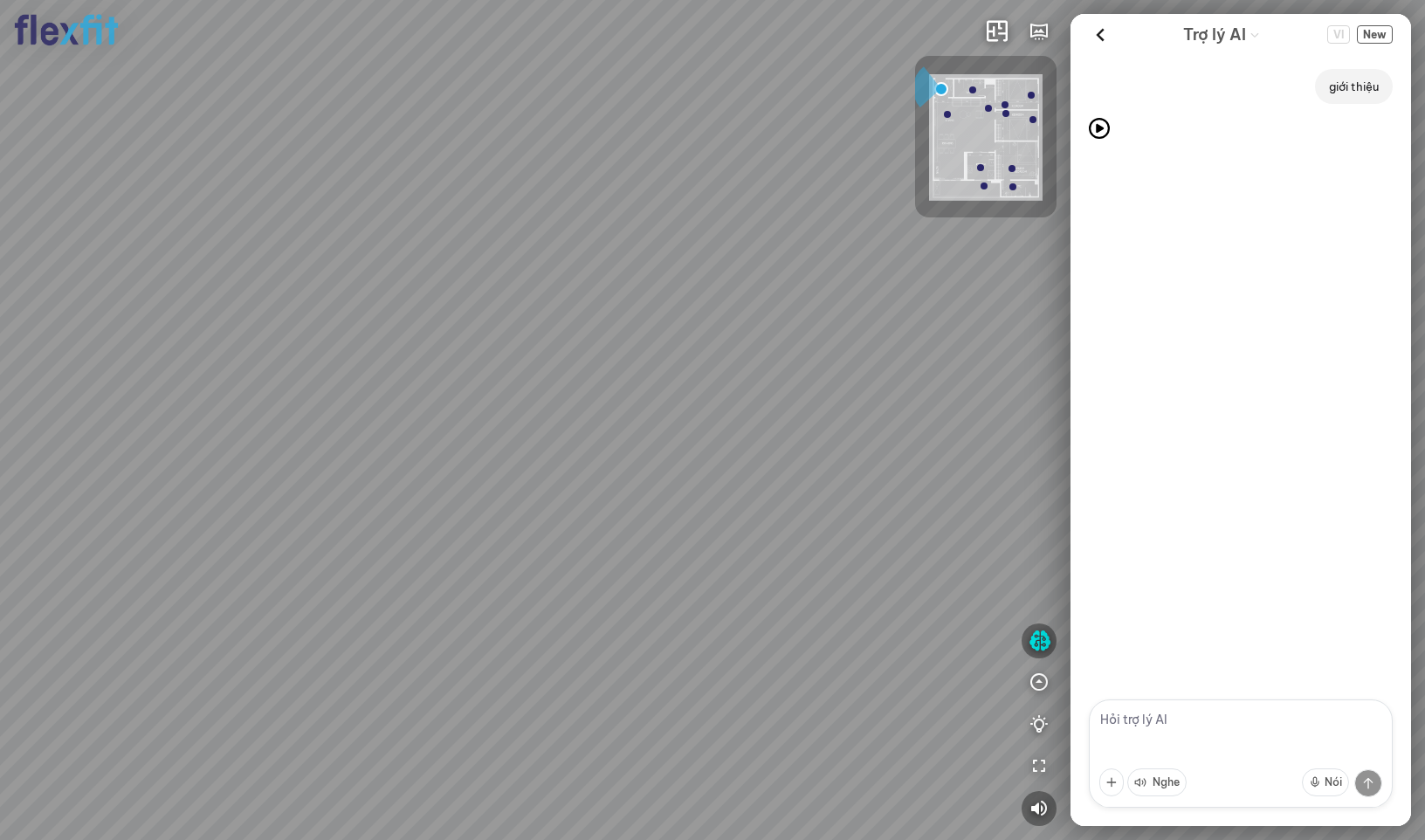
drag, startPoint x: 499, startPoint y: 233, endPoint x: 571, endPoint y: 254, distance: 75.0
click at [556, 215] on div at bounding box center [712, 420] width 1425 height 840
drag, startPoint x: 434, startPoint y: 436, endPoint x: 400, endPoint y: 380, distance: 65.5
click at [400, 380] on div at bounding box center [712, 420] width 1425 height 840
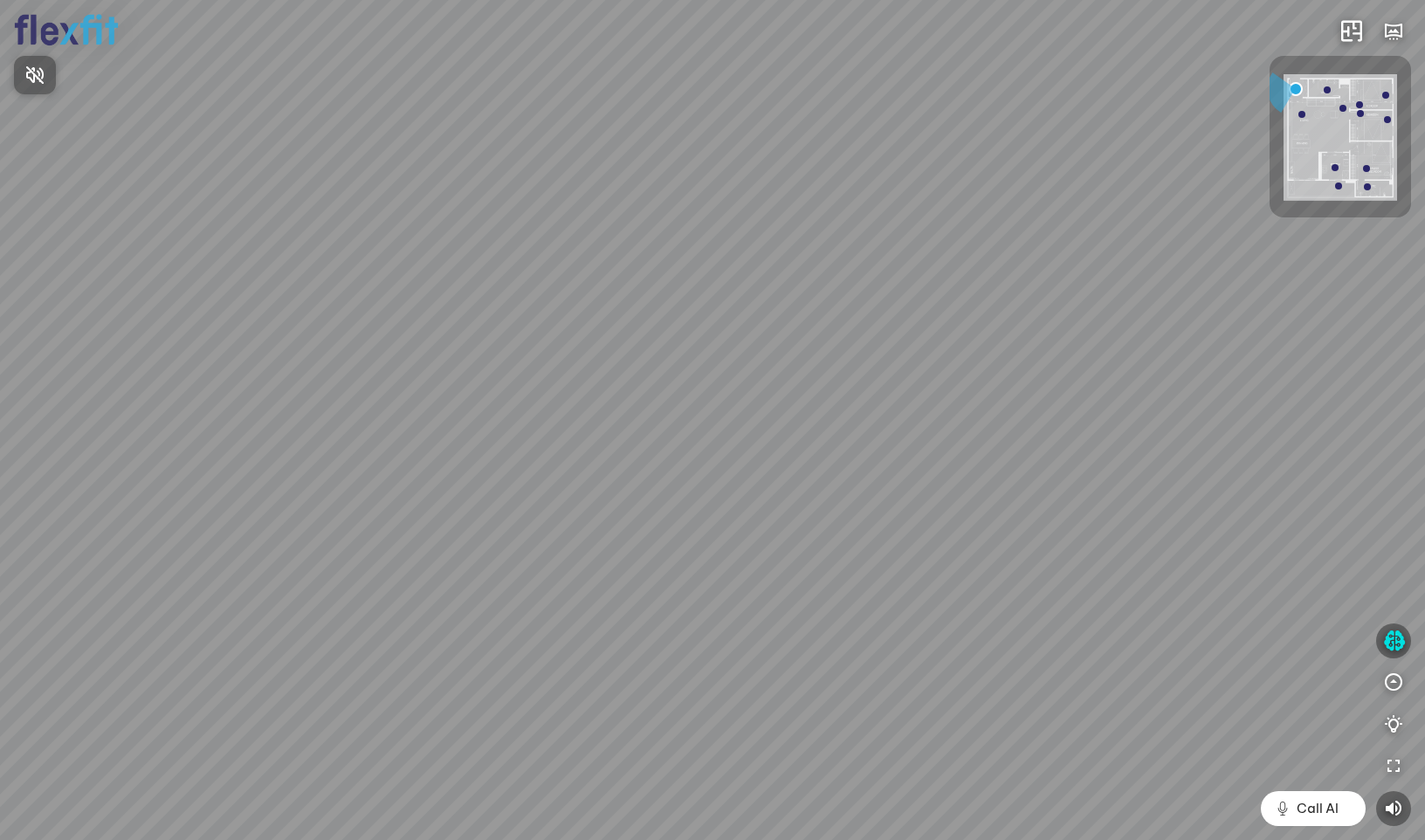
click at [1391, 639] on div at bounding box center [712, 420] width 1425 height 840
click at [1393, 642] on icon "button" at bounding box center [1394, 641] width 22 height 21
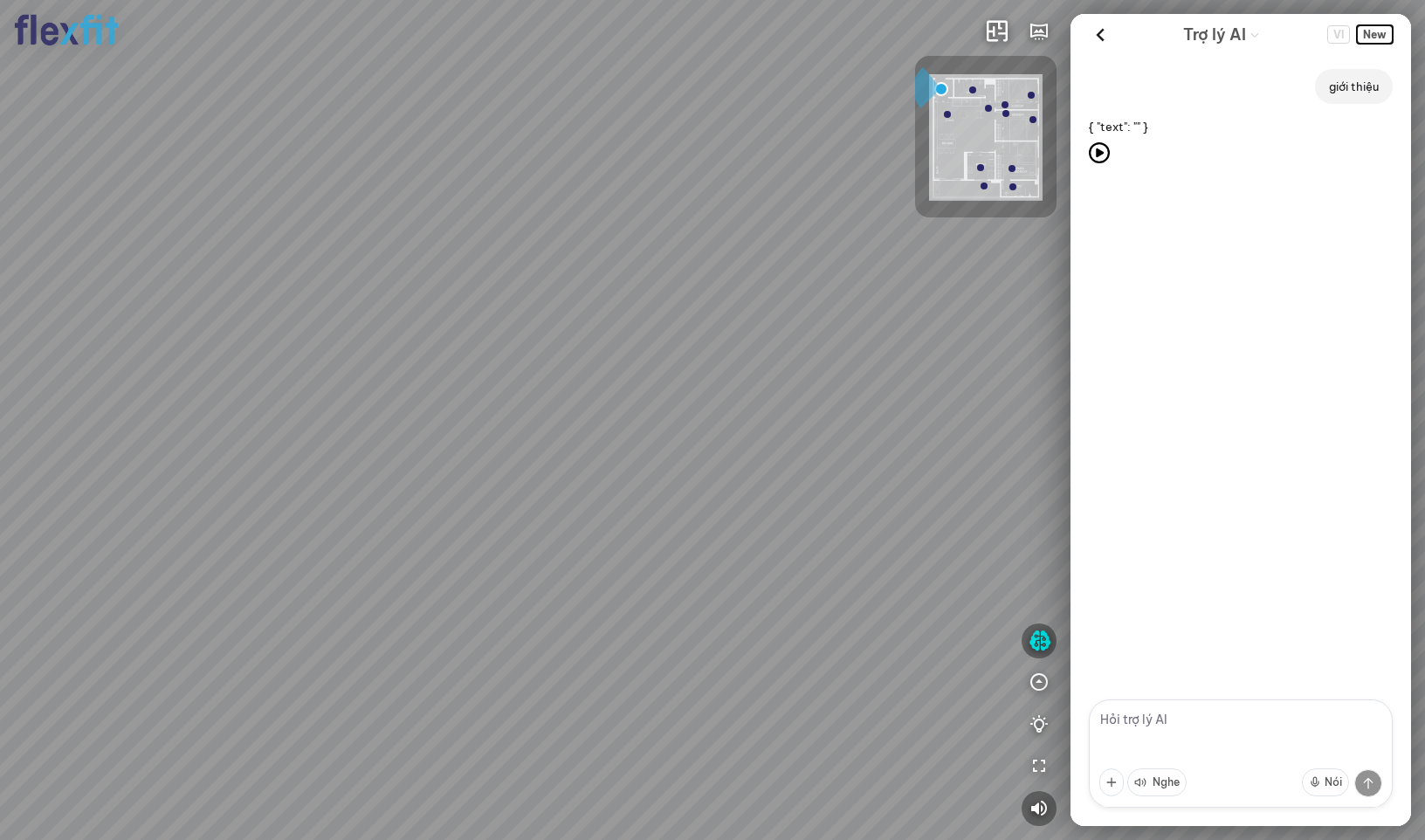
click at [1373, 32] on span "New" at bounding box center [1374, 34] width 35 height 18
click at [1151, 729] on textarea at bounding box center [1241, 753] width 304 height 108
paste textarea "giới thiệu"
type textarea "giới thiệu"
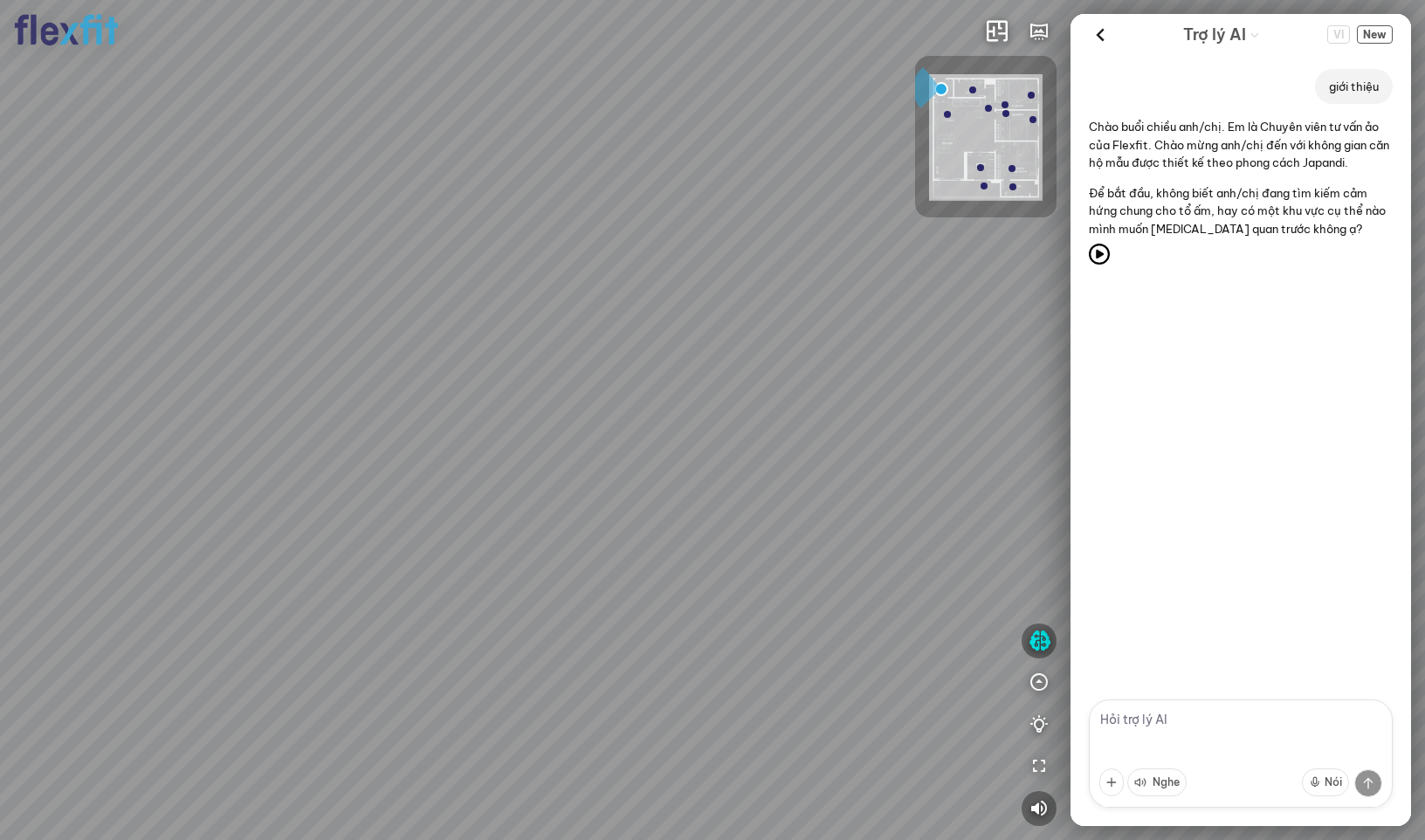
click at [1184, 715] on textarea at bounding box center [1241, 753] width 304 height 108
paste textarea "cảm hứng"
type textarea "cảm hứng"
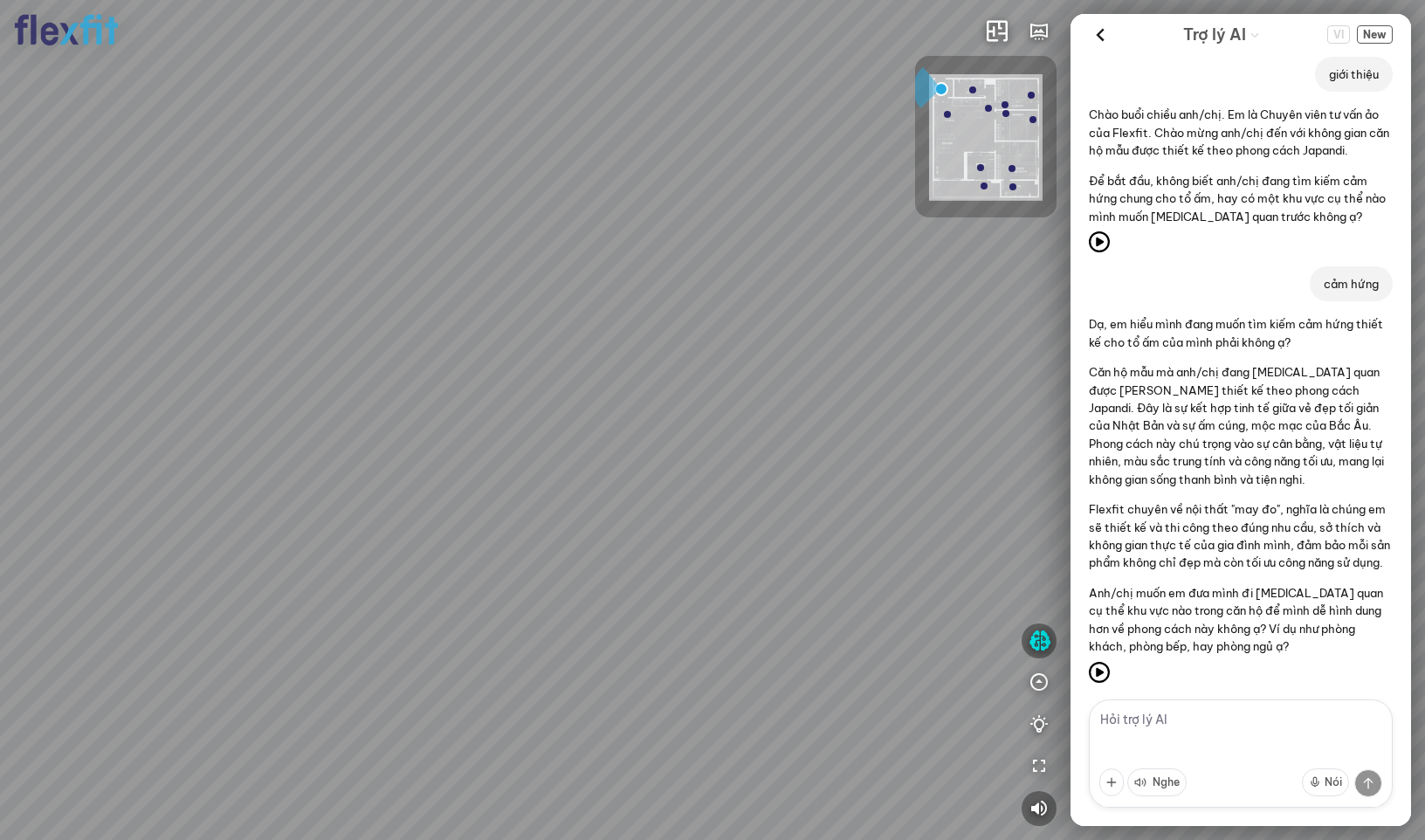
scroll to position [66, 0]
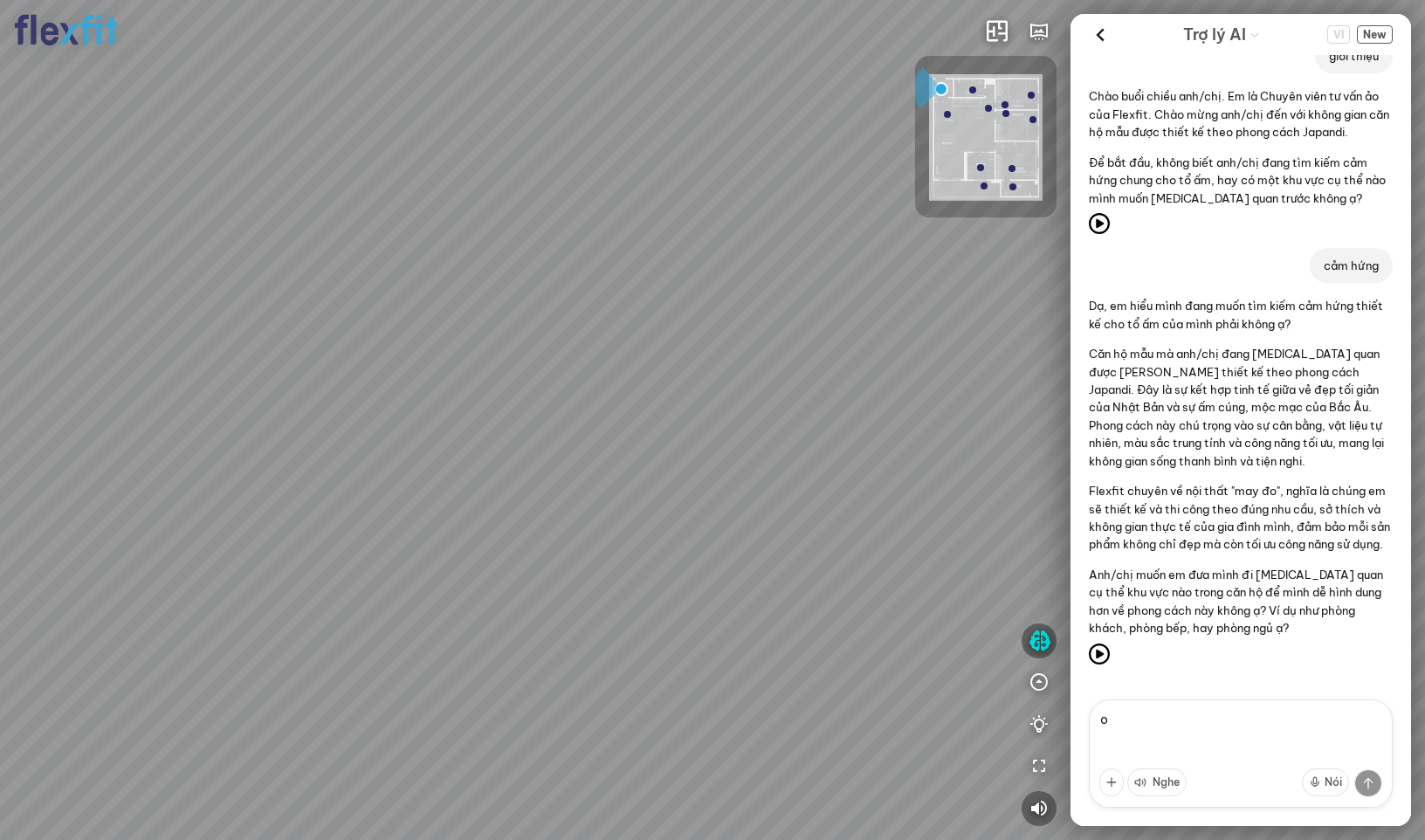
type textarea "ok"
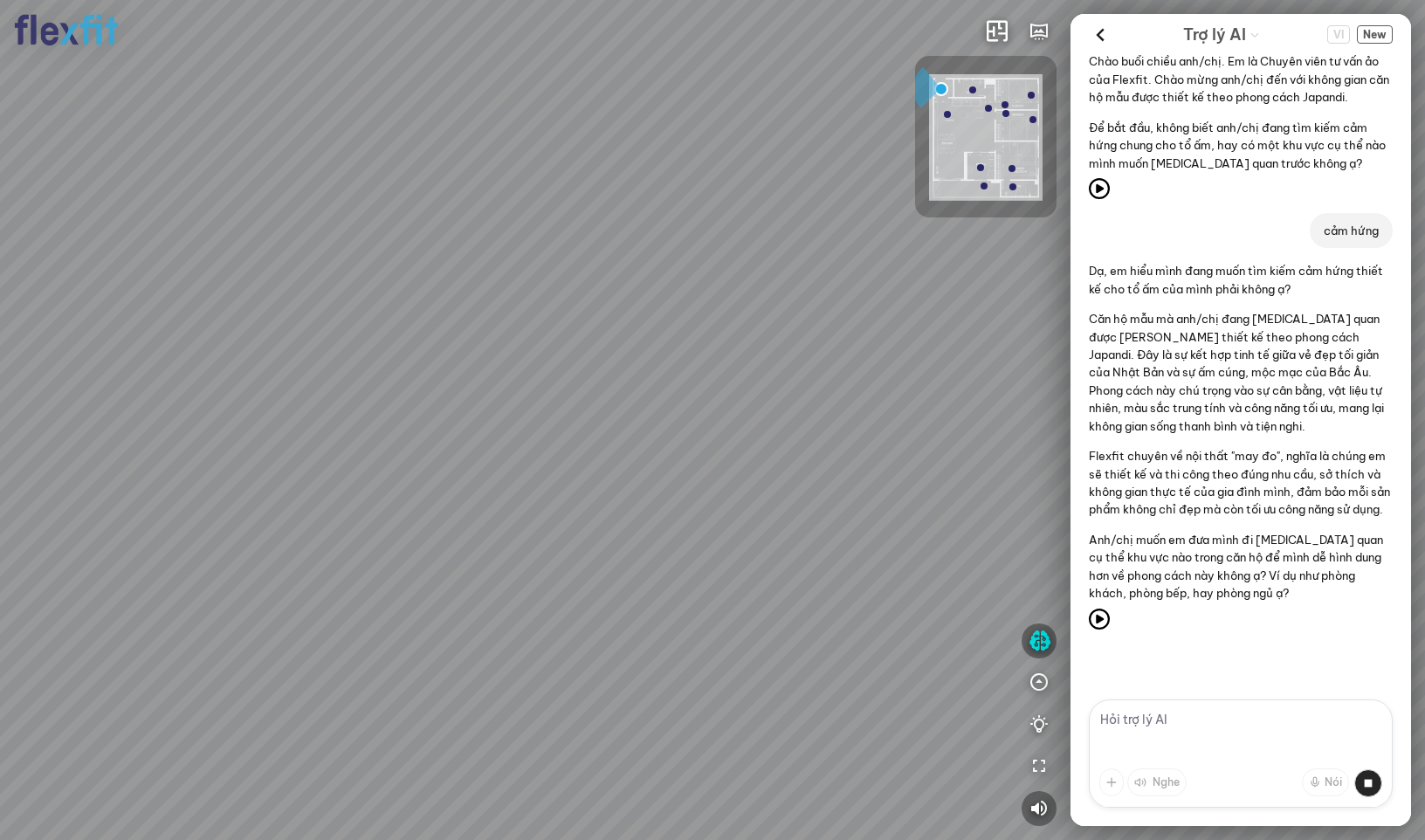
scroll to position [147, 0]
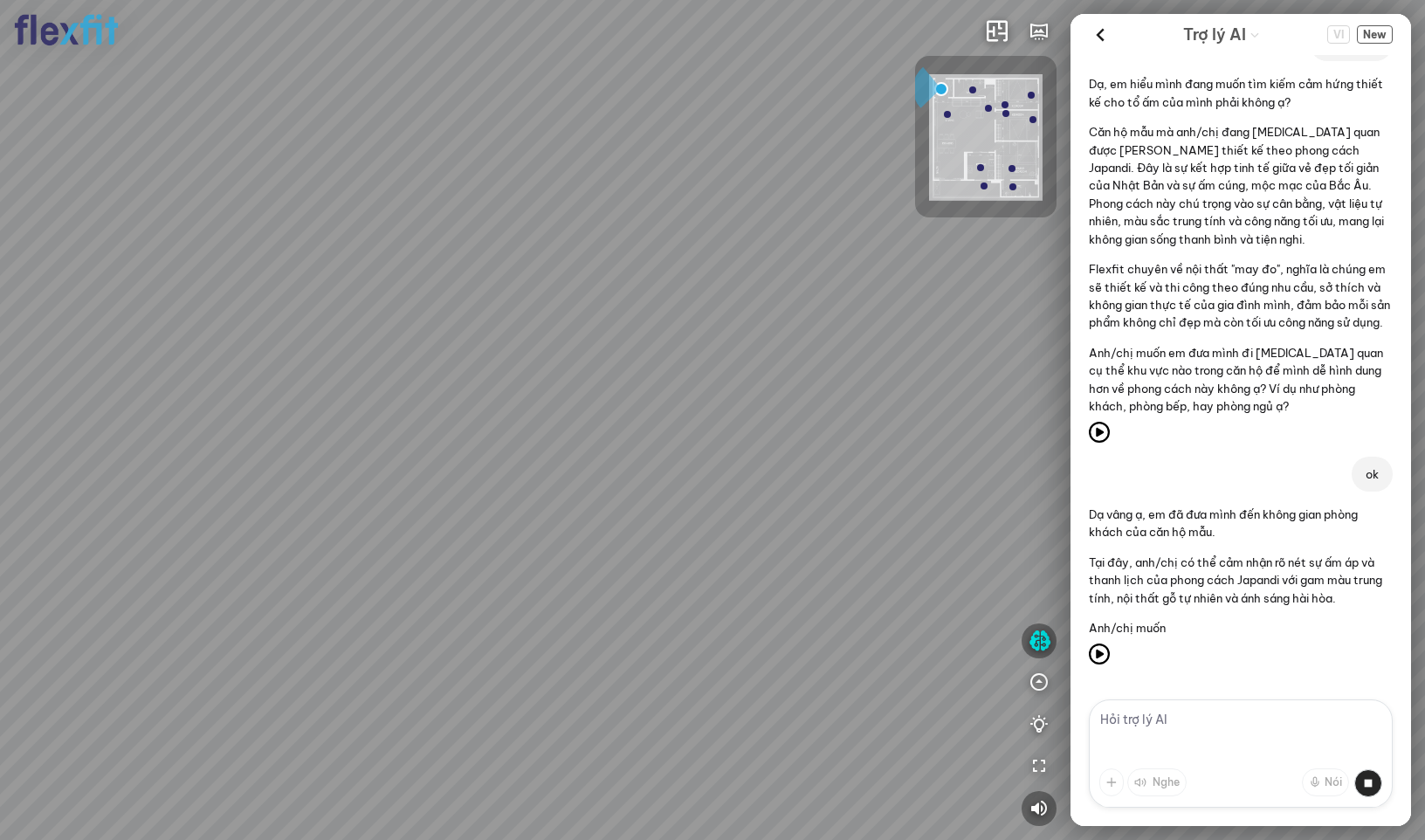
scroll to position [314, 0]
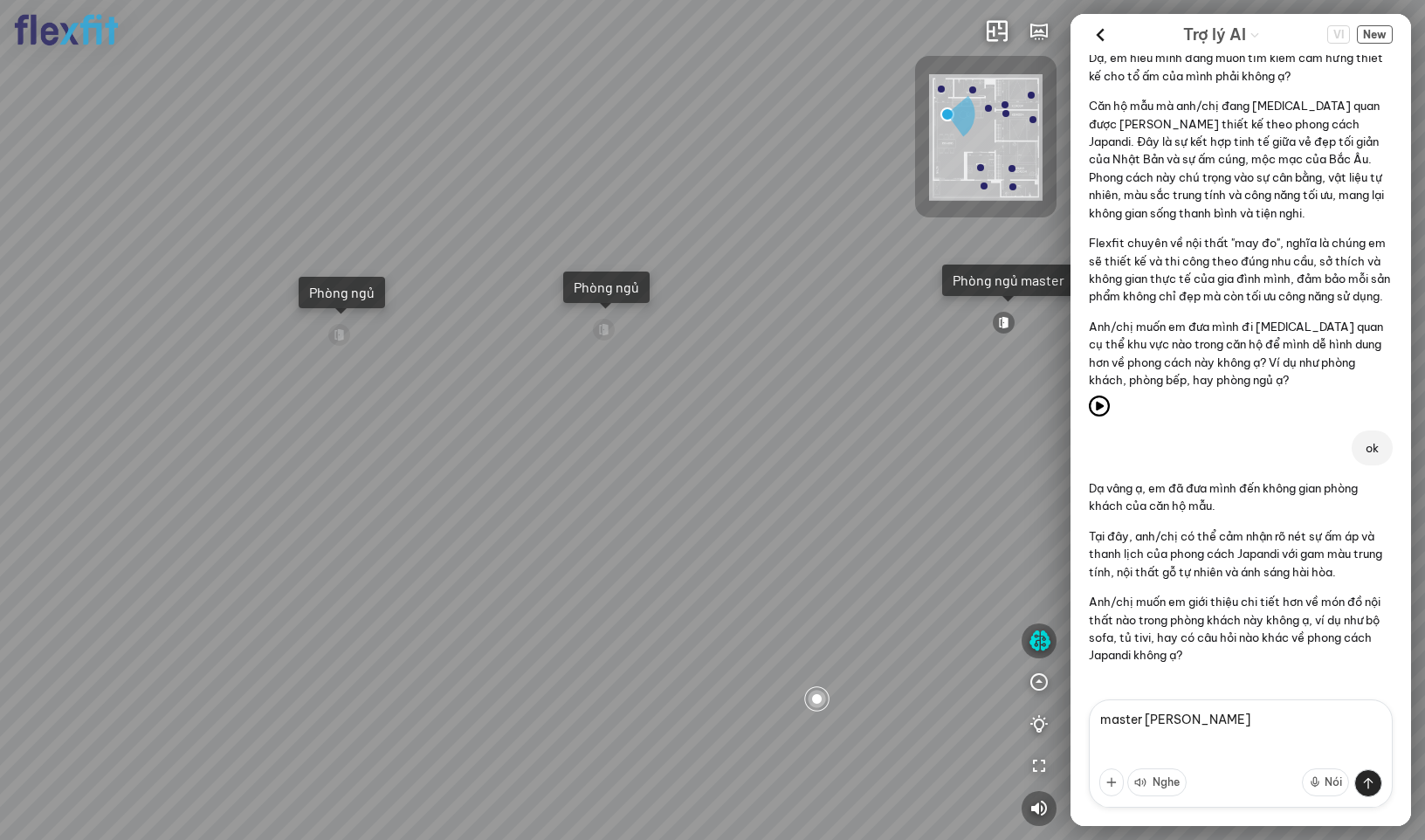
type textarea "master tam"
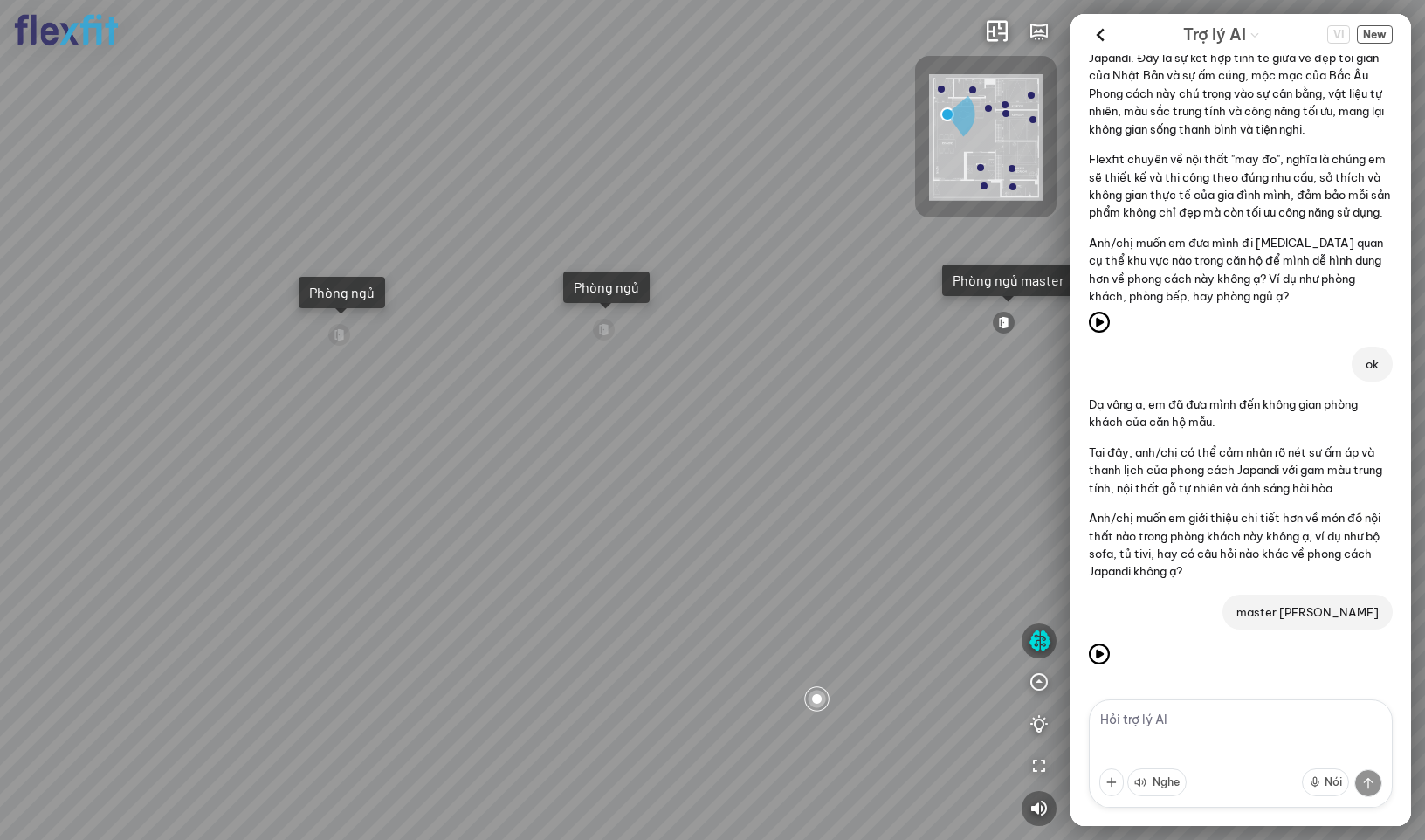
scroll to position [398, 0]
click at [1178, 724] on textarea at bounding box center [1241, 753] width 304 height 108
type textarea "master tam"
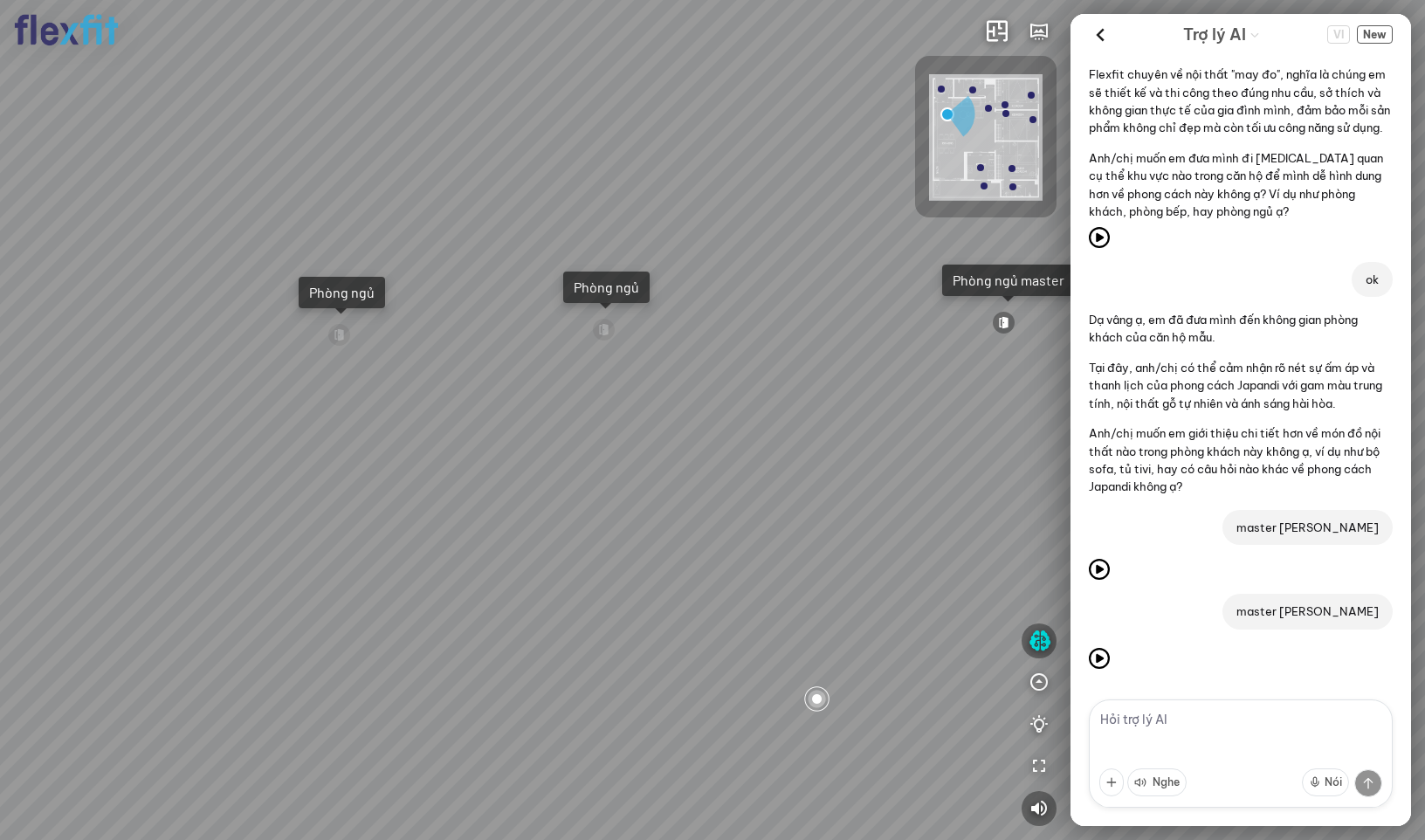
scroll to position [482, 0]
type textarea "bếp"
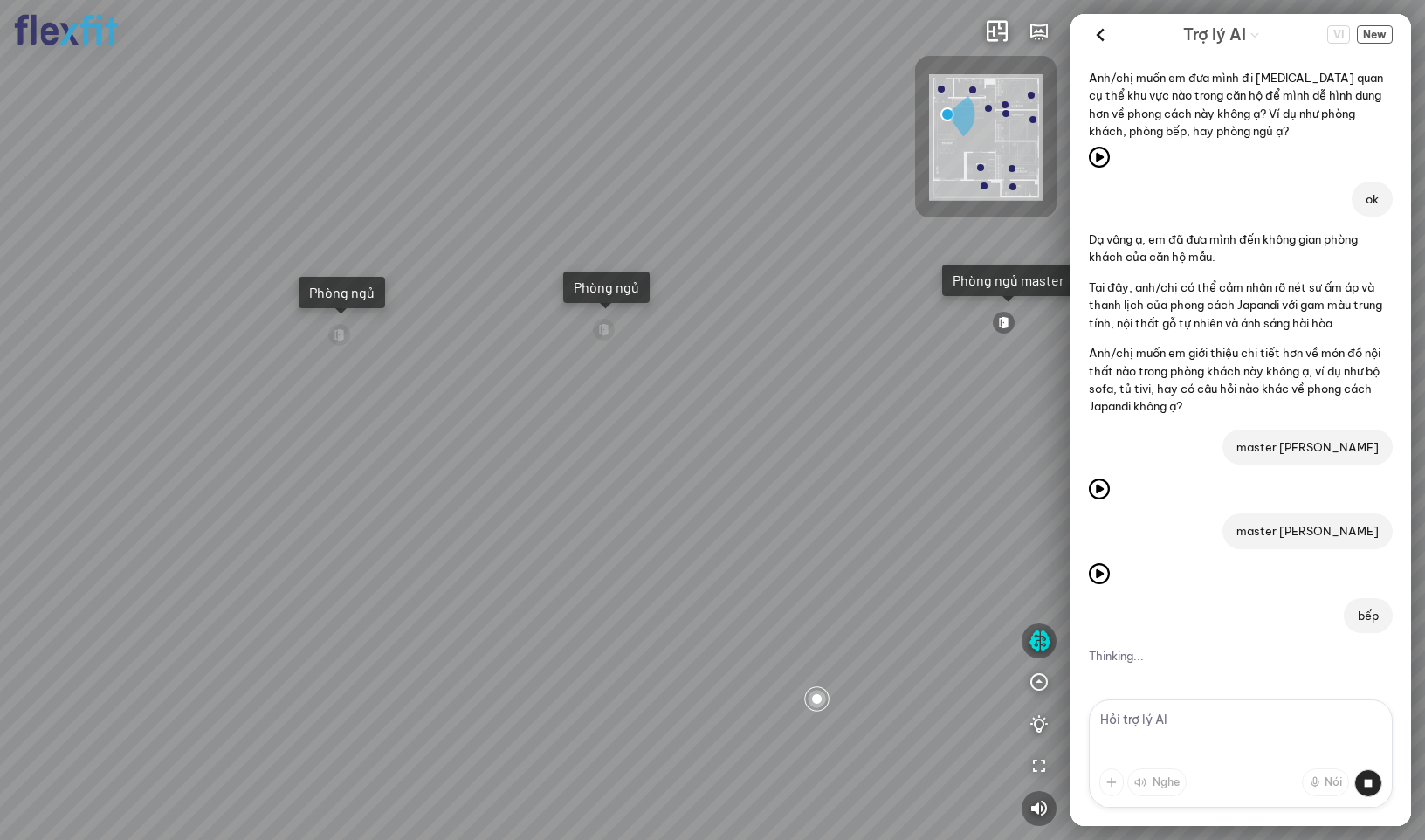
scroll to position [567, 0]
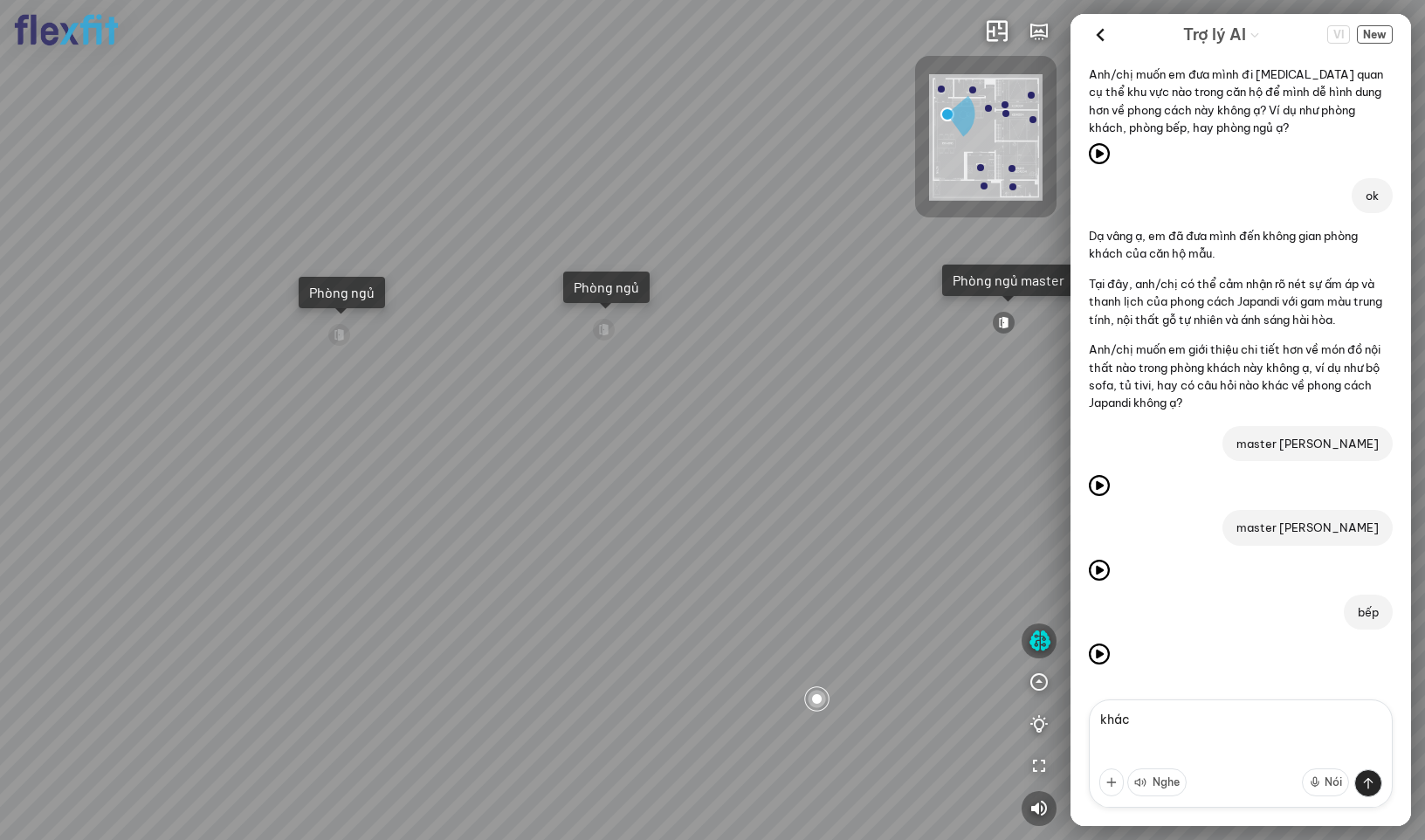
type textarea "khách"
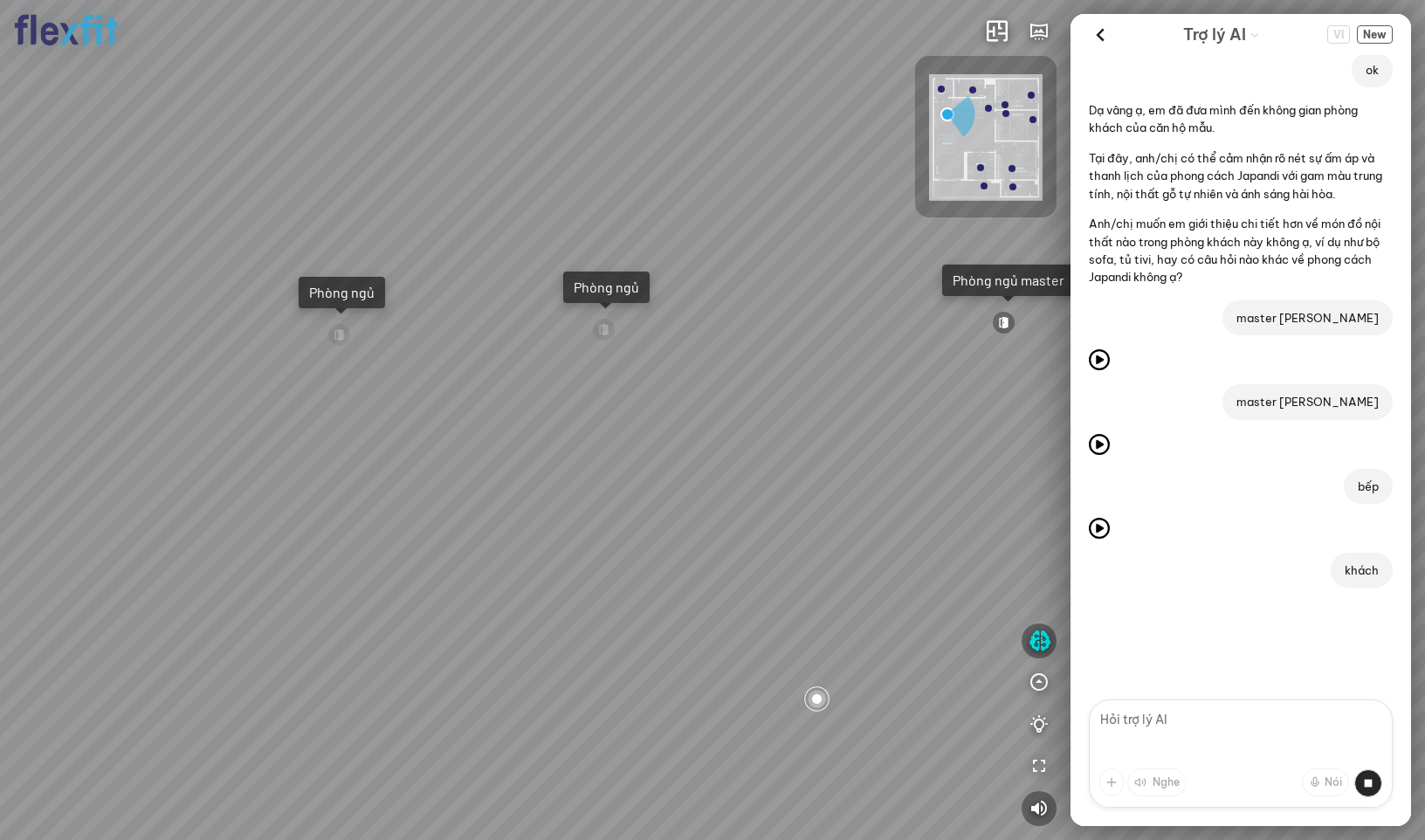
scroll to position [731, 0]
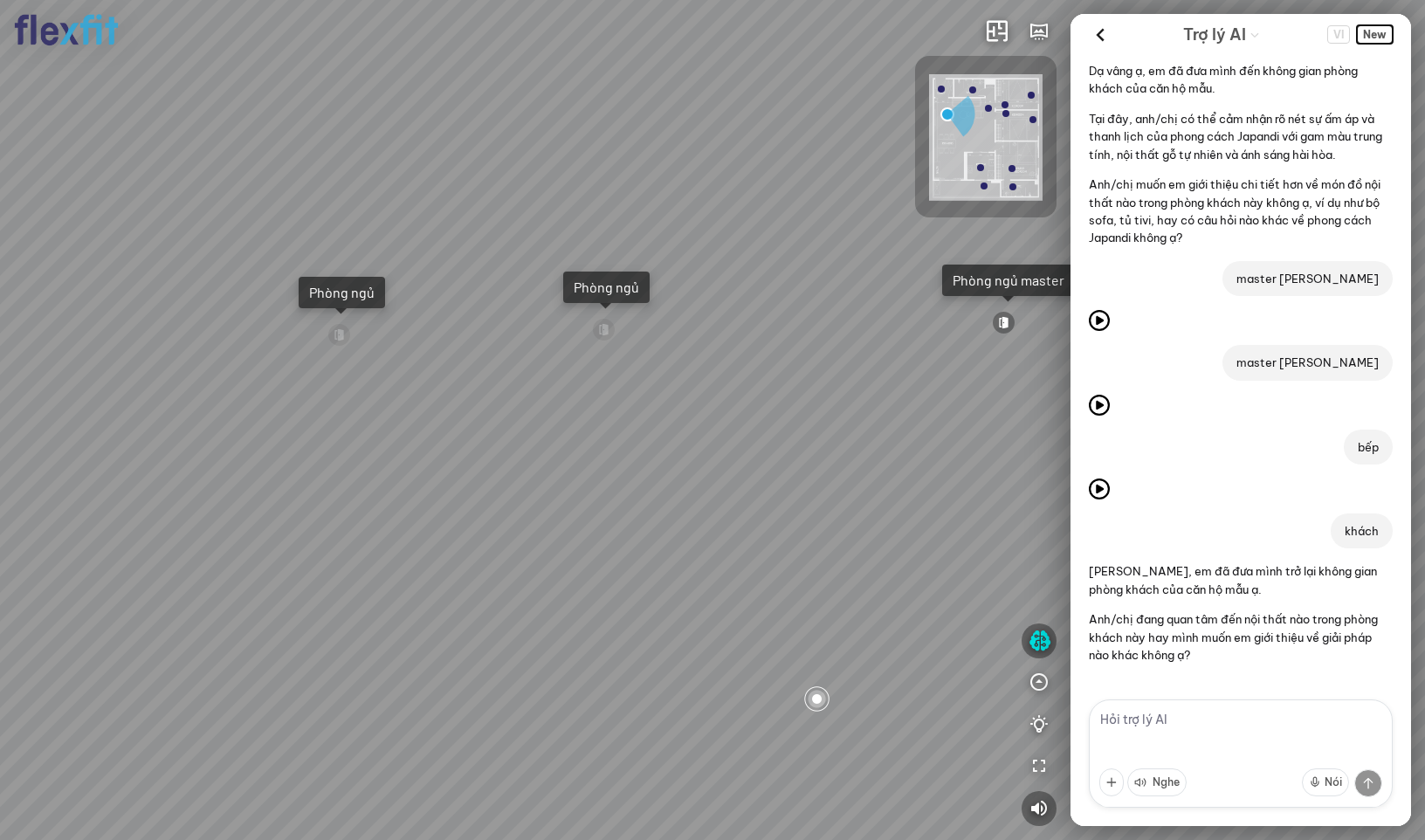
click at [1376, 37] on span "New" at bounding box center [1374, 34] width 35 height 18
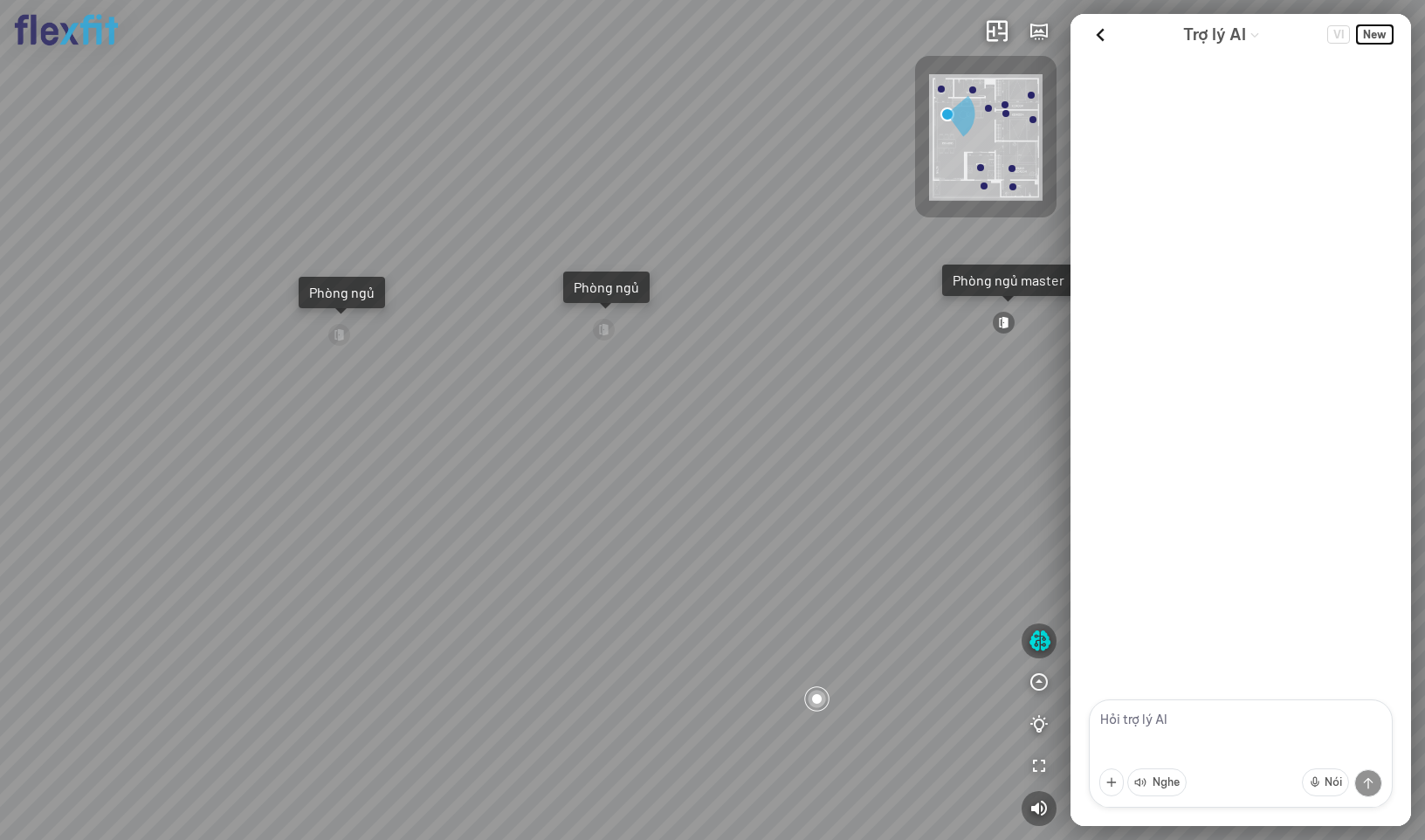
scroll to position [0, 0]
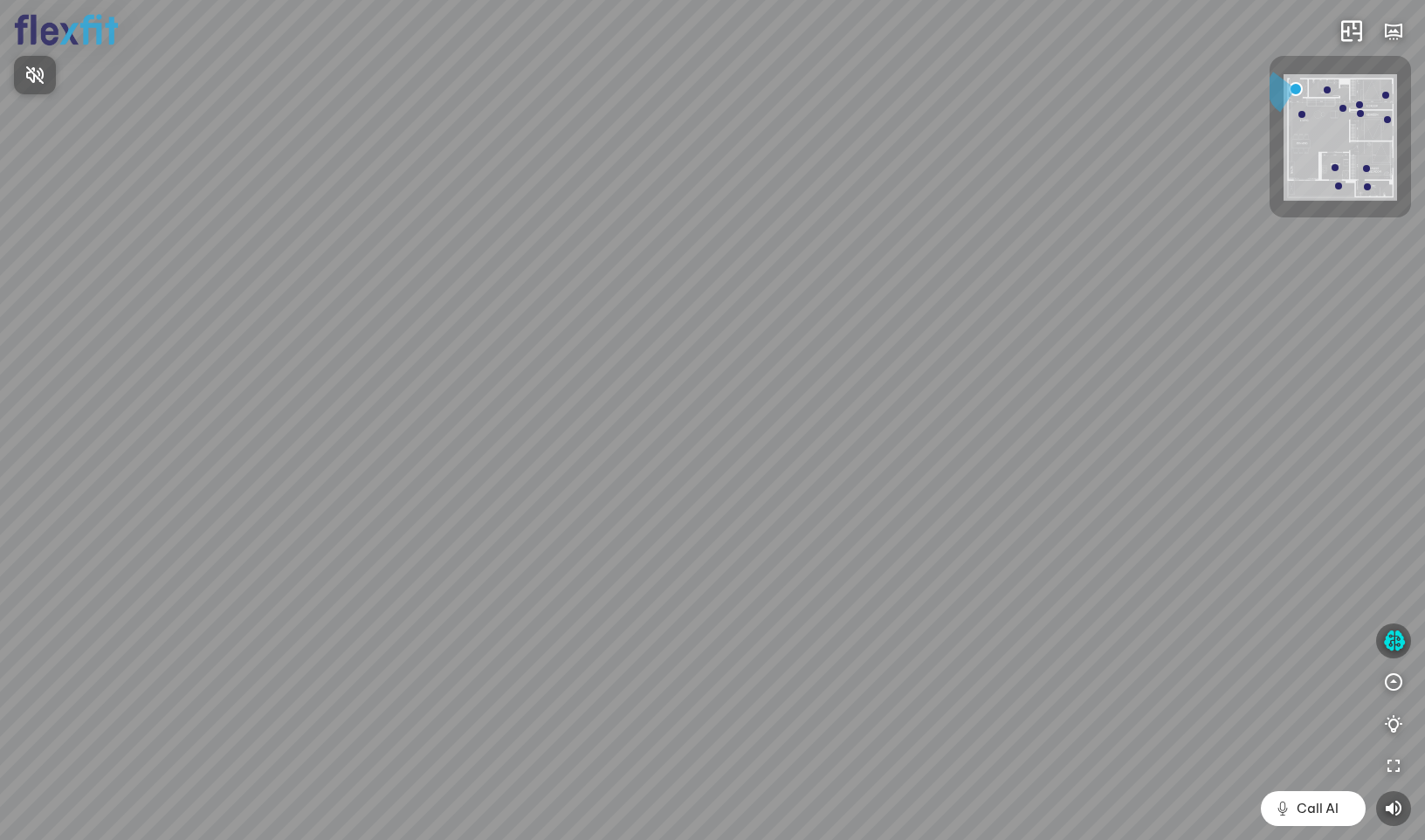
click at [1401, 638] on div at bounding box center [712, 420] width 1425 height 840
click at [1392, 644] on icon "button" at bounding box center [1394, 641] width 22 height 21
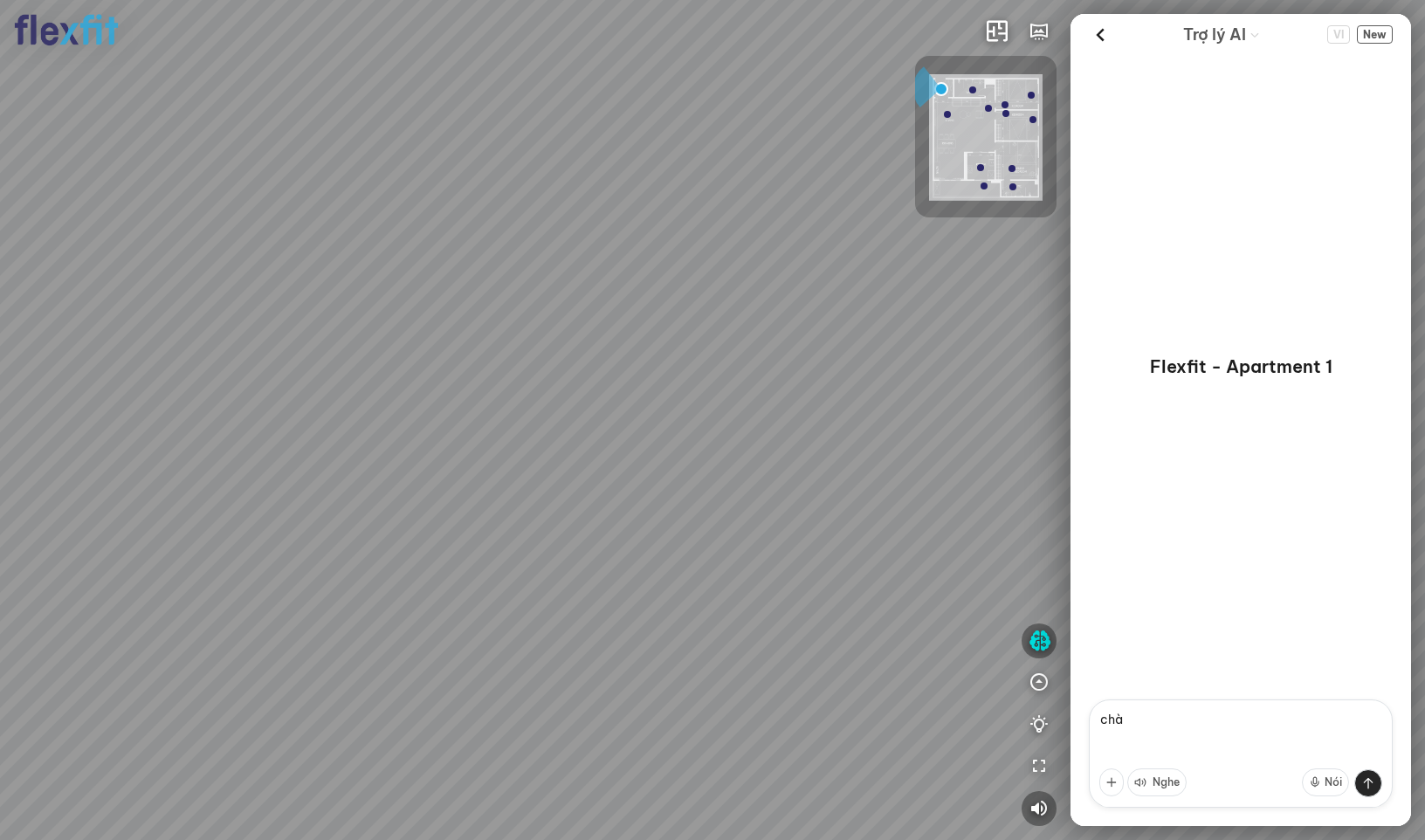
type textarea "chào"
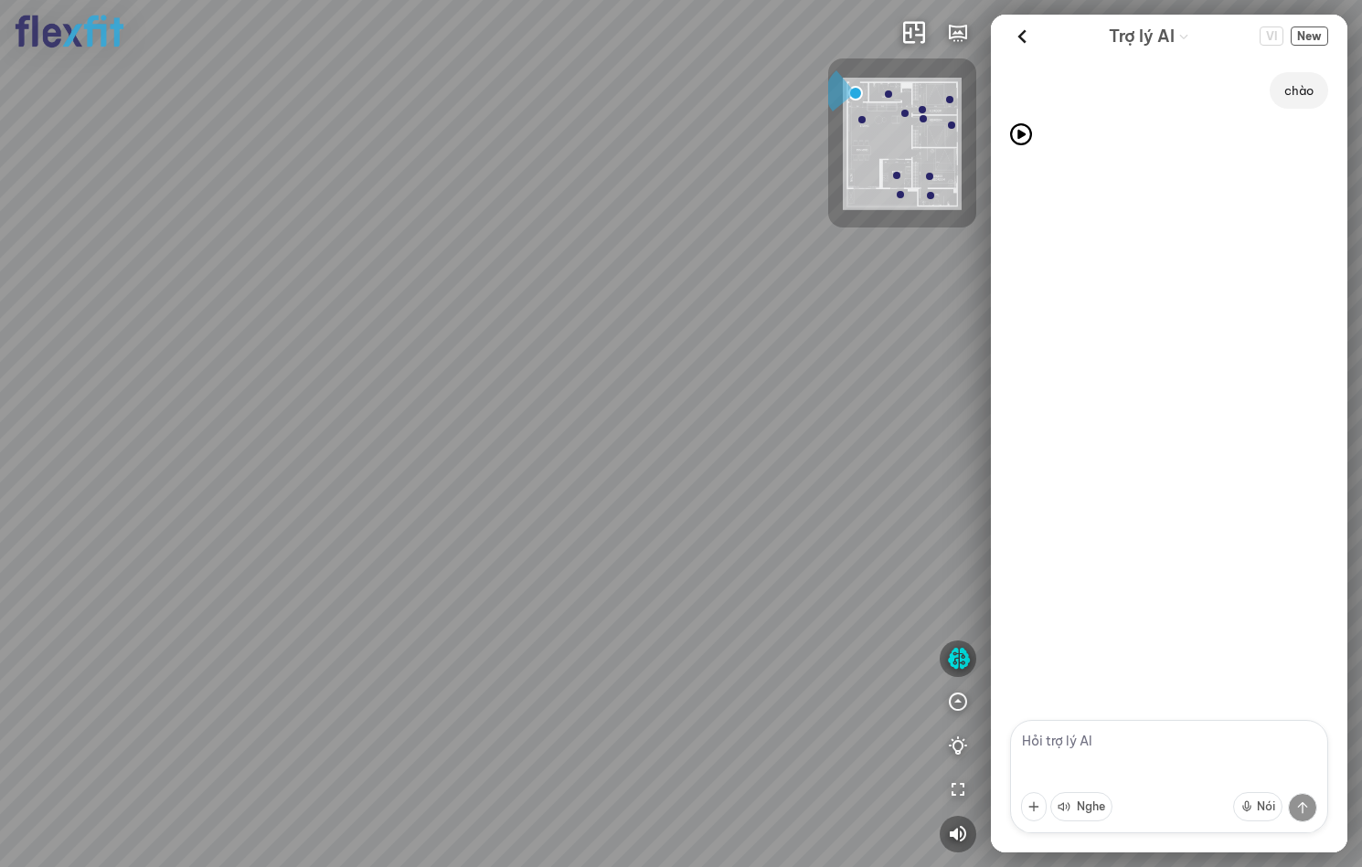
drag, startPoint x: 549, startPoint y: 432, endPoint x: 562, endPoint y: 344, distance: 89.6
click at [562, 344] on div at bounding box center [681, 433] width 1362 height 867
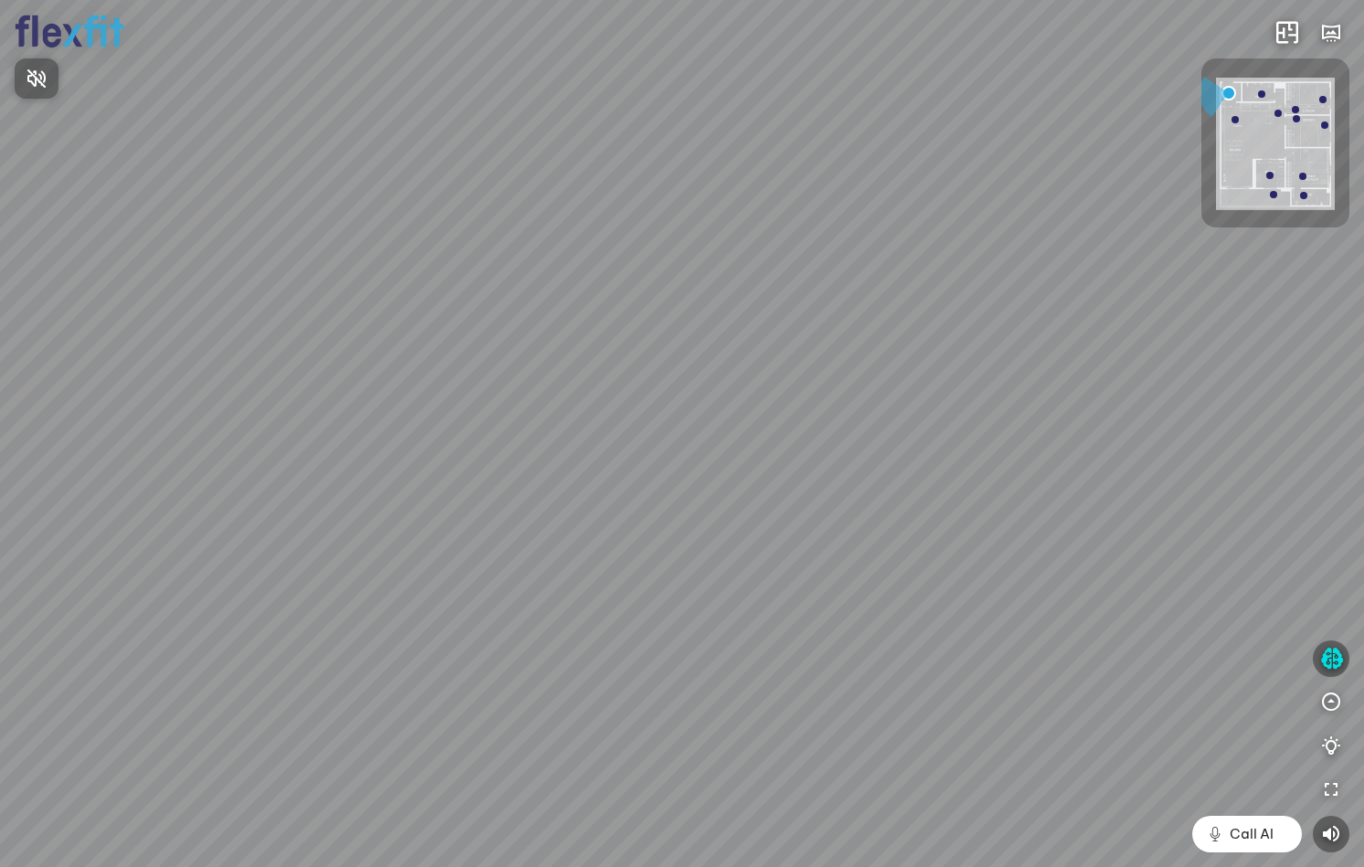
click at [1335, 657] on div at bounding box center [682, 433] width 1364 height 867
click at [1331, 664] on icon "button" at bounding box center [1332, 659] width 23 height 22
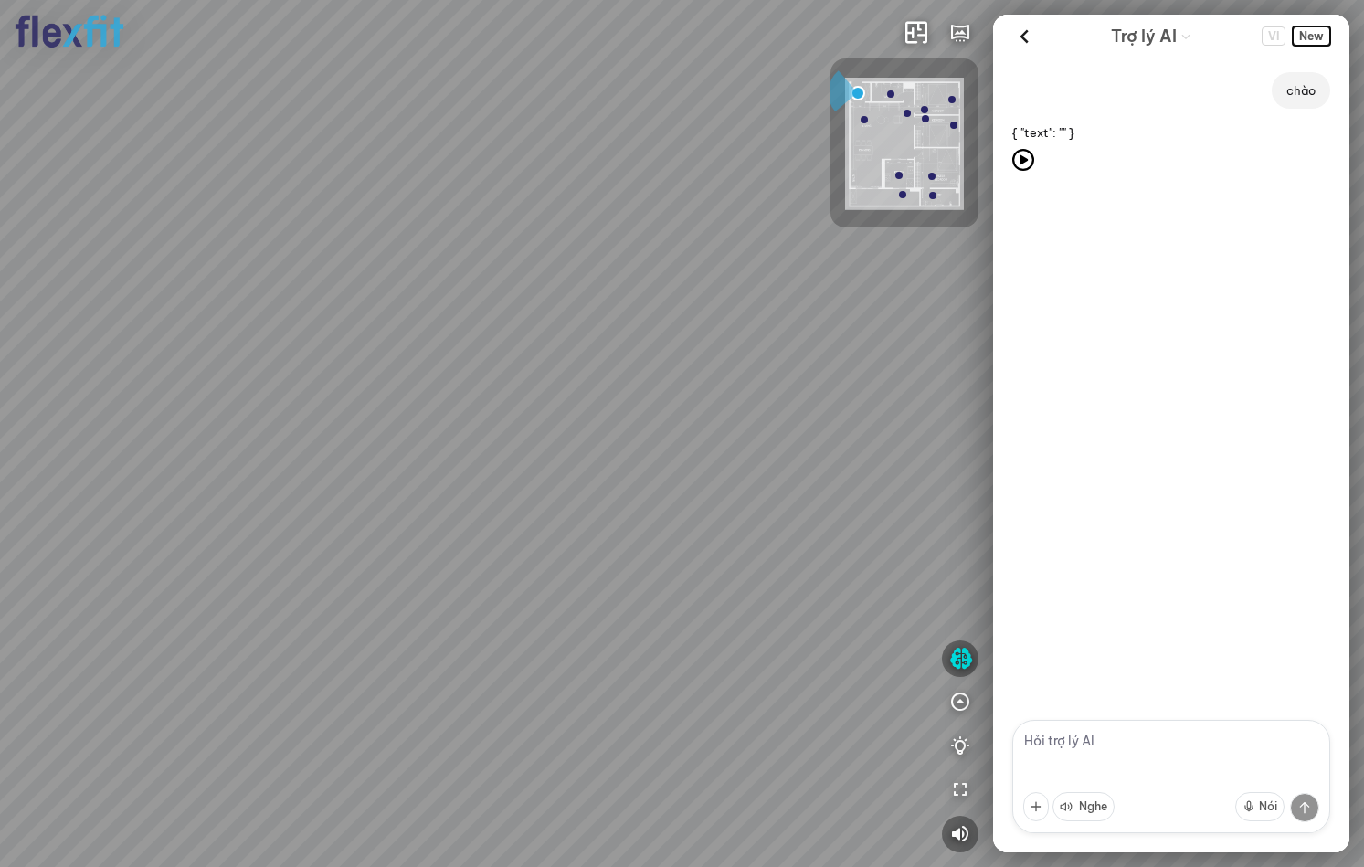
click at [1314, 37] on span "New" at bounding box center [1311, 36] width 37 height 19
click at [1089, 741] on textarea at bounding box center [1172, 776] width 318 height 113
type textarea "chào"
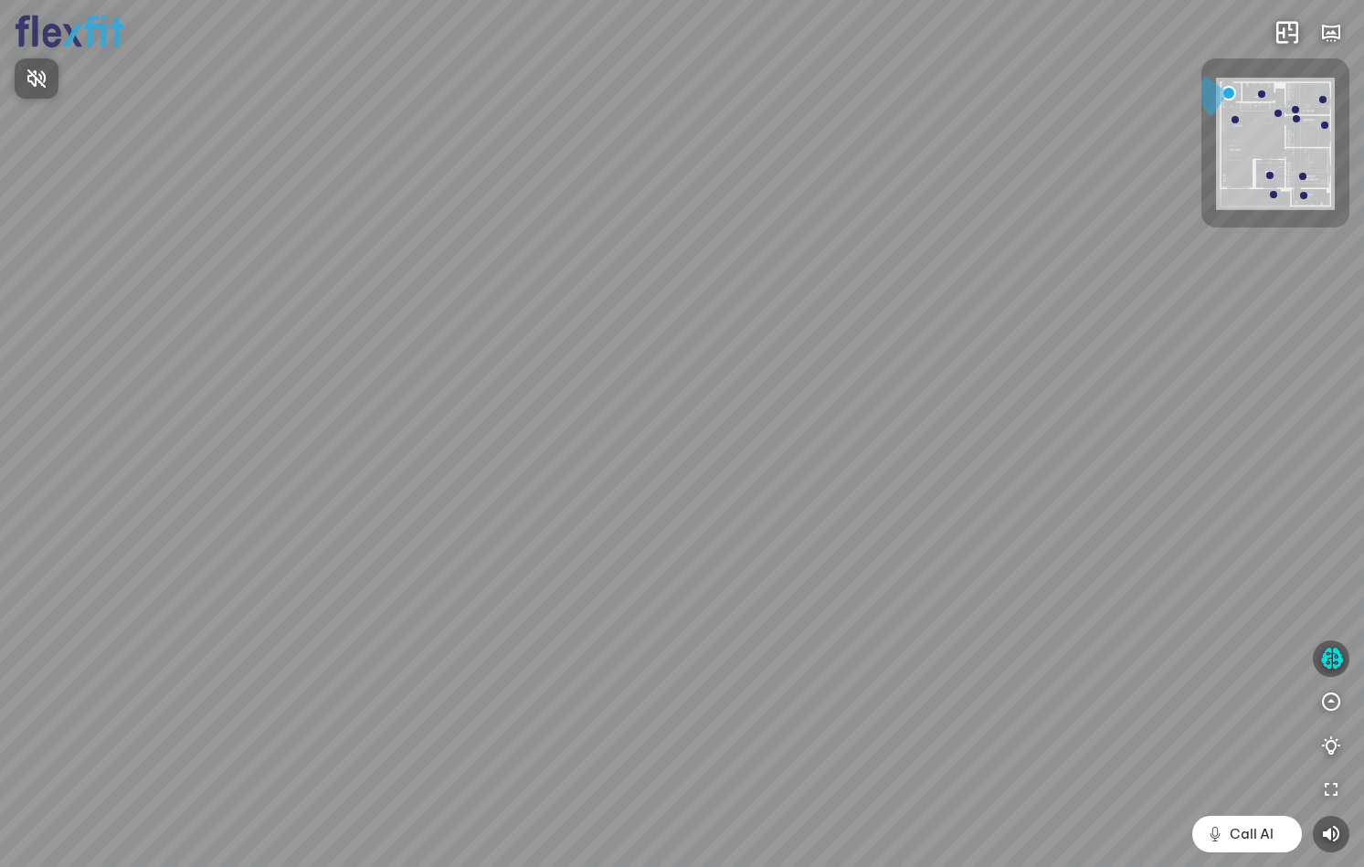
drag, startPoint x: 593, startPoint y: 538, endPoint x: 636, endPoint y: 446, distance: 101.8
click at [635, 448] on div at bounding box center [682, 433] width 1364 height 867
drag, startPoint x: 504, startPoint y: 559, endPoint x: 608, endPoint y: 446, distance: 153.3
click at [599, 441] on div at bounding box center [682, 433] width 1364 height 867
click at [654, 513] on div at bounding box center [682, 433] width 1364 height 867
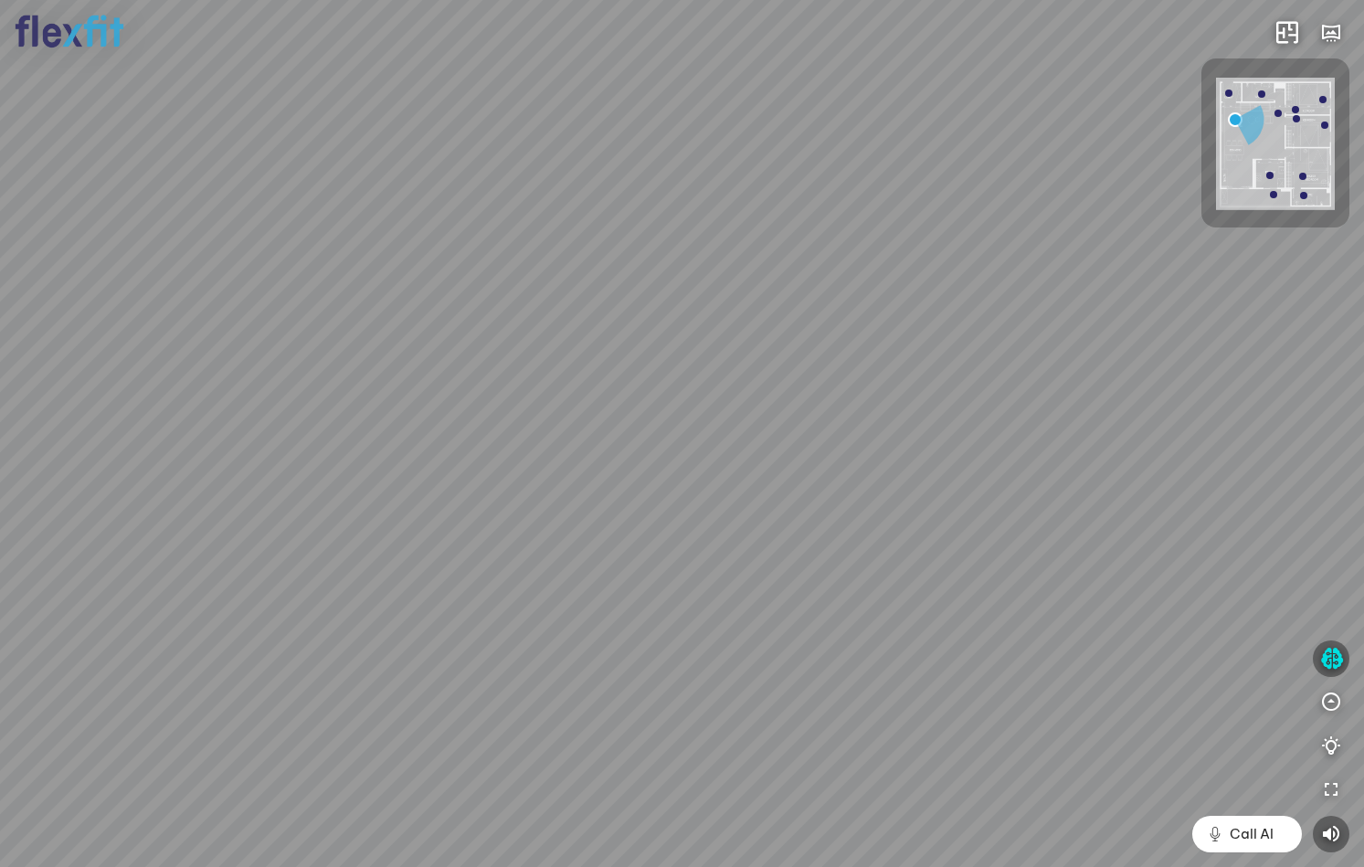
drag, startPoint x: 1068, startPoint y: 466, endPoint x: 1006, endPoint y: 601, distance: 148.8
click at [1006, 601] on div "Ban công Bếp Phòng ngủ master Phòng ngủ Phòng ngủ" at bounding box center [682, 433] width 1364 height 867
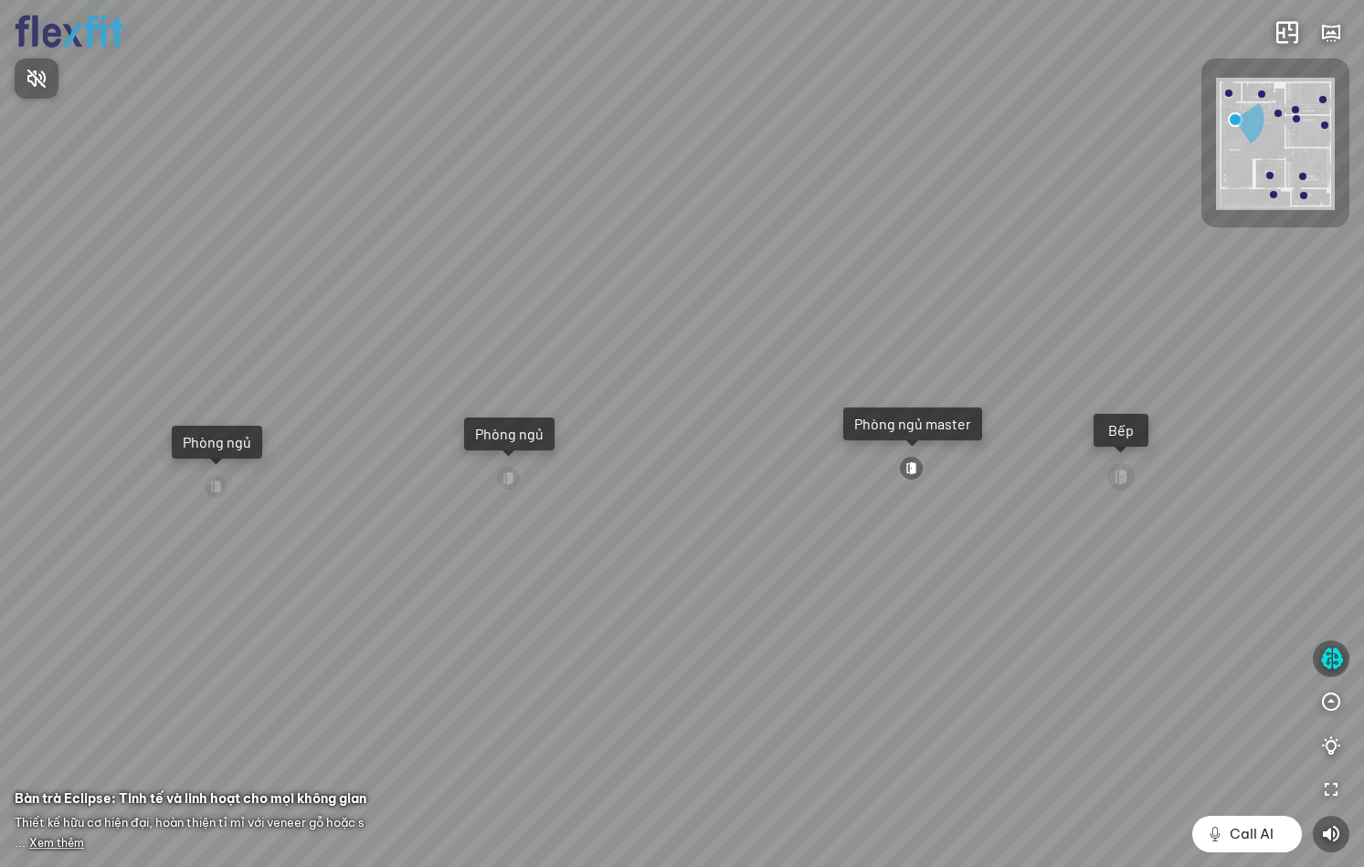
click at [1335, 649] on div at bounding box center [682, 433] width 1364 height 867
click at [1333, 652] on icon "button" at bounding box center [1332, 659] width 23 height 22
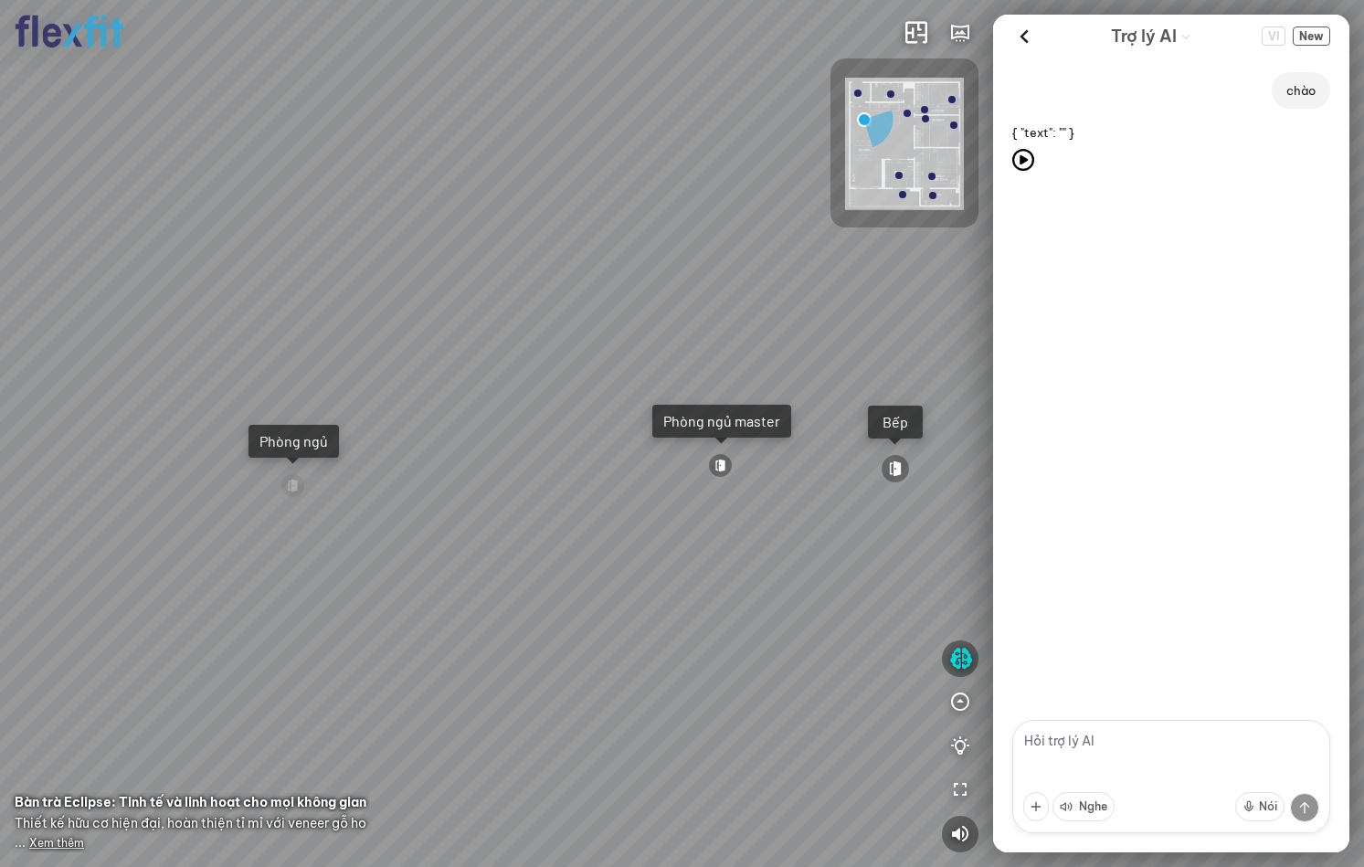
click at [1120, 741] on textarea at bounding box center [1172, 776] width 318 height 113
click at [1310, 32] on span "New" at bounding box center [1311, 36] width 37 height 19
click at [1104, 743] on textarea at bounding box center [1172, 776] width 318 height 113
type textarea "chào"
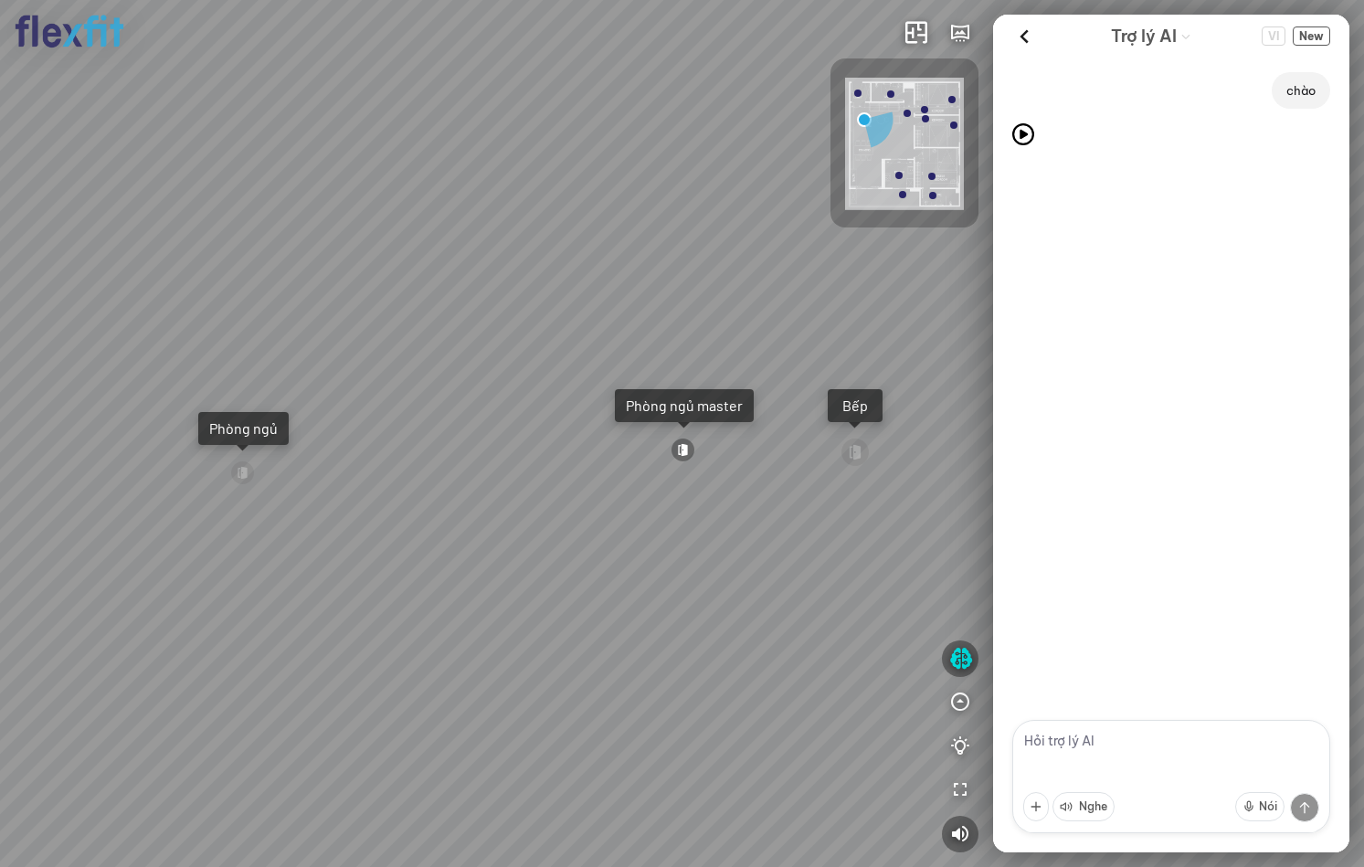
drag, startPoint x: 586, startPoint y: 261, endPoint x: 548, endPoint y: 246, distance: 40.6
click at [548, 246] on div "Ban công Bếp Phòng ngủ master Phòng ngủ Phòng ngủ" at bounding box center [682, 433] width 1364 height 867
click at [1316, 30] on span "New" at bounding box center [1311, 36] width 37 height 19
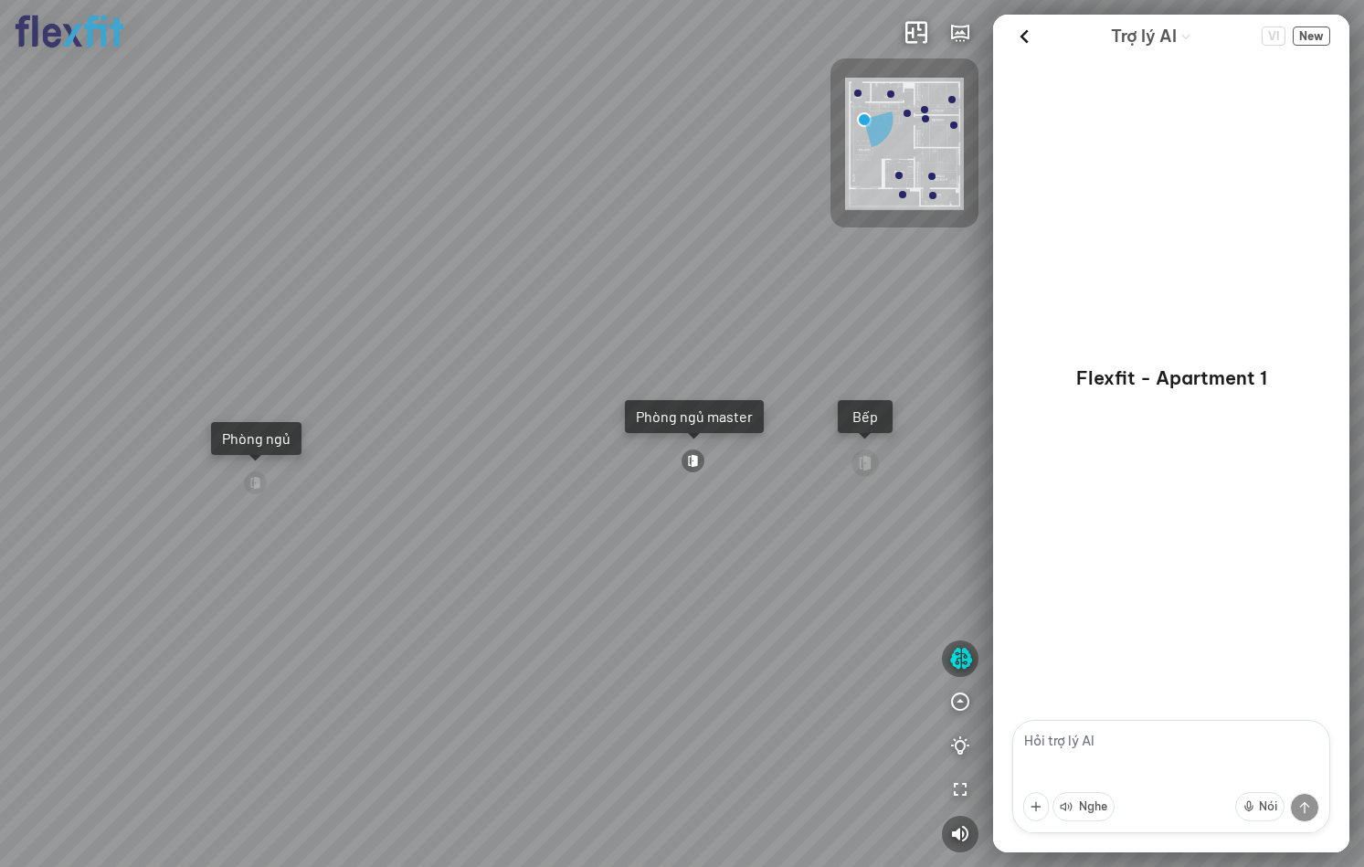
drag, startPoint x: 640, startPoint y: 207, endPoint x: 647, endPoint y: 218, distance: 13.2
click at [649, 218] on div "Ban công Bếp Phòng ngủ master Phòng ngủ Phòng ngủ" at bounding box center [682, 433] width 1364 height 867
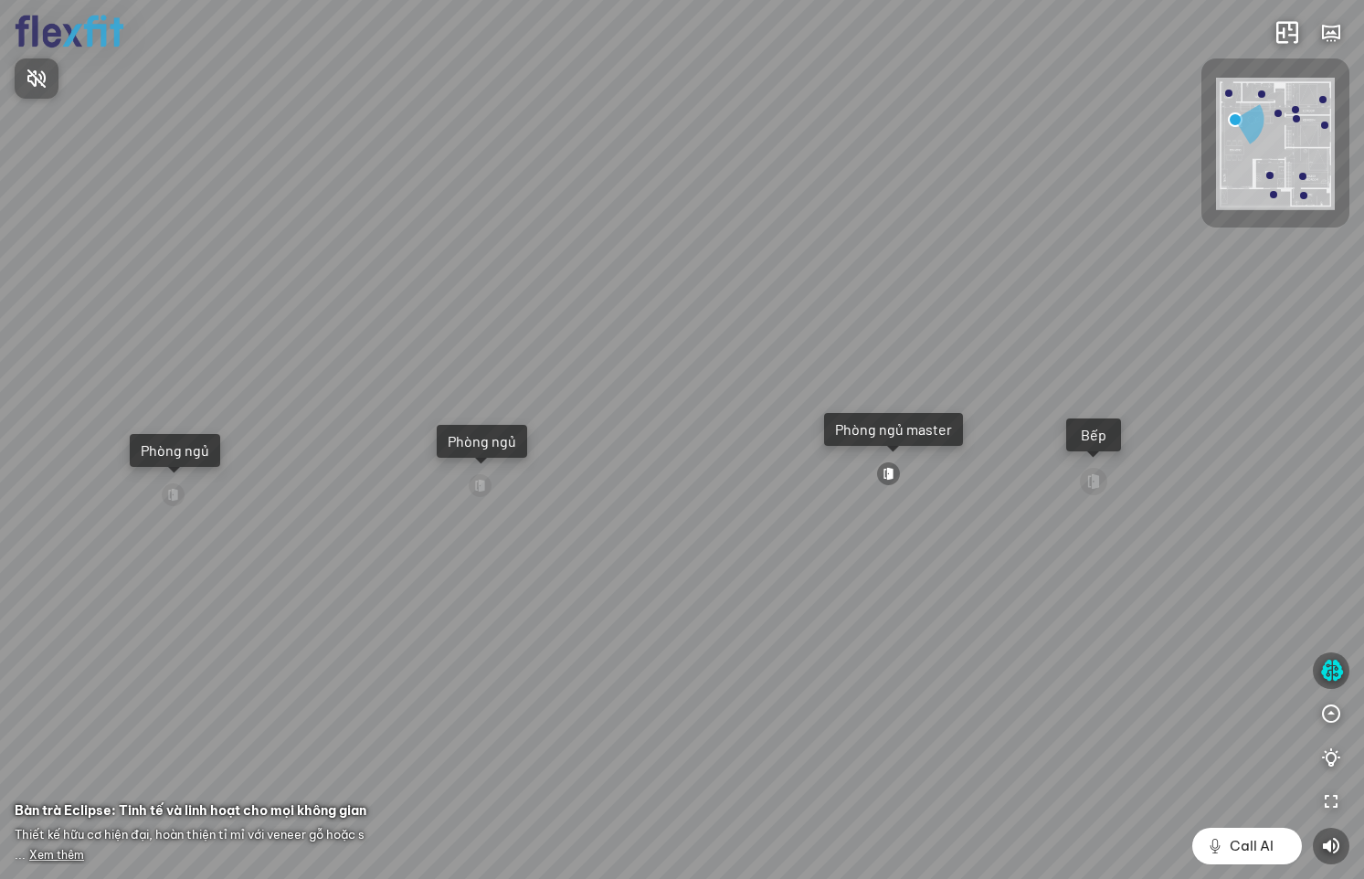
drag, startPoint x: 780, startPoint y: 547, endPoint x: 849, endPoint y: 471, distance: 103.5
click at [849, 472] on div at bounding box center [682, 439] width 1364 height 879
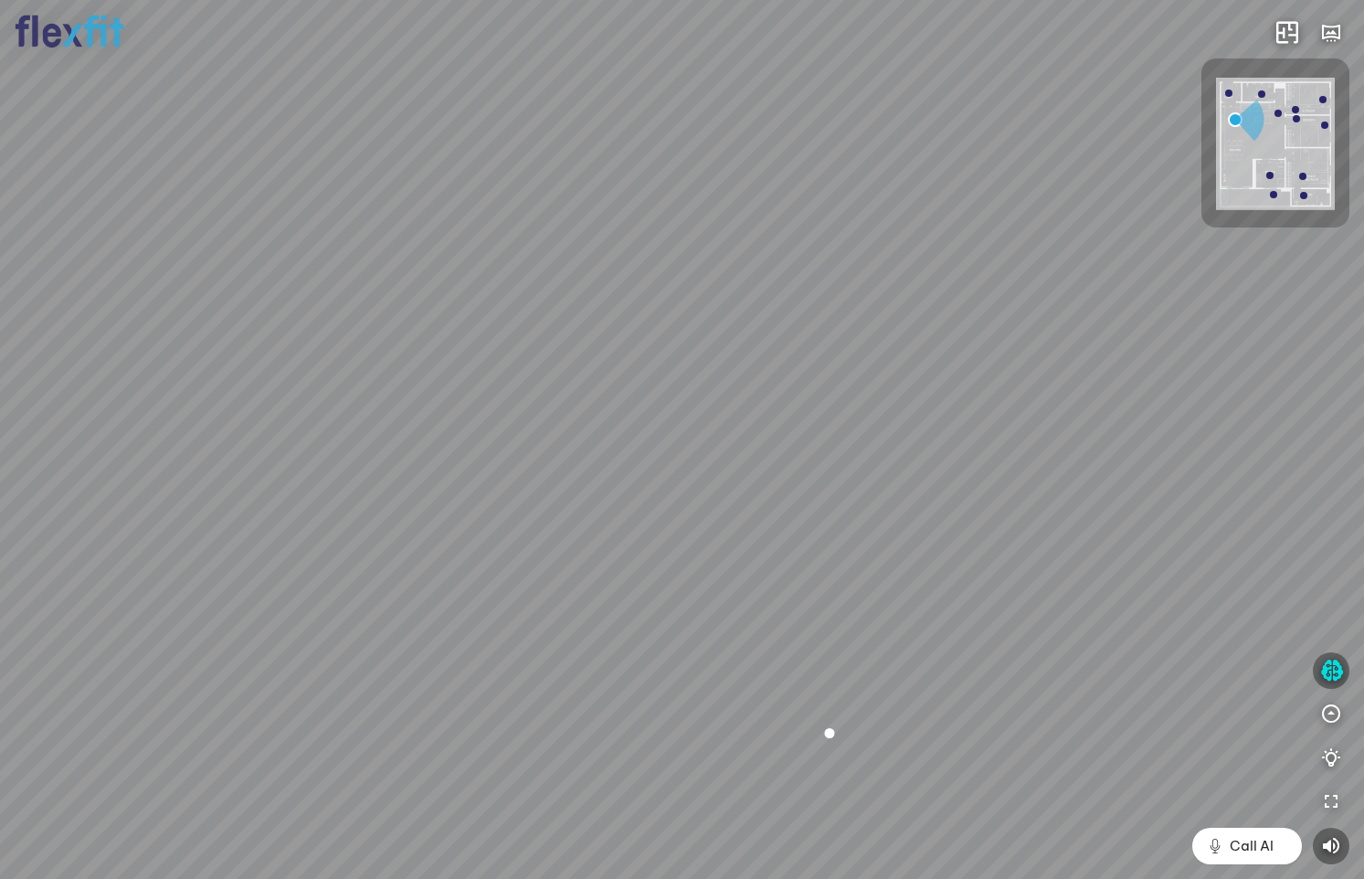
drag, startPoint x: 788, startPoint y: 519, endPoint x: 875, endPoint y: 414, distance: 136.9
click at [868, 409] on div "Ban công Bếp Phòng ngủ master Phòng ngủ Phòng ngủ" at bounding box center [682, 439] width 1364 height 879
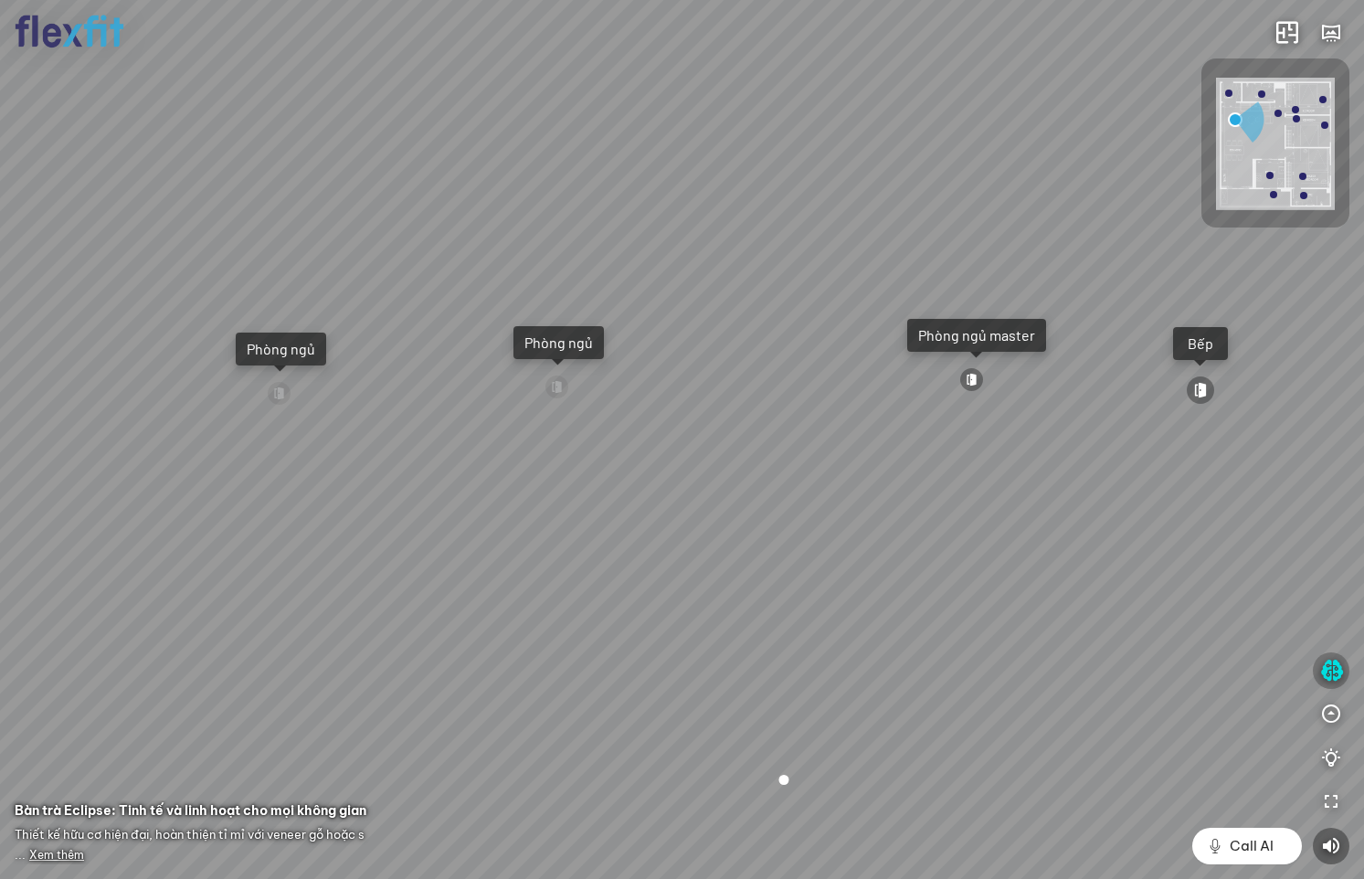
click at [1327, 672] on icon "button" at bounding box center [1332, 671] width 23 height 22
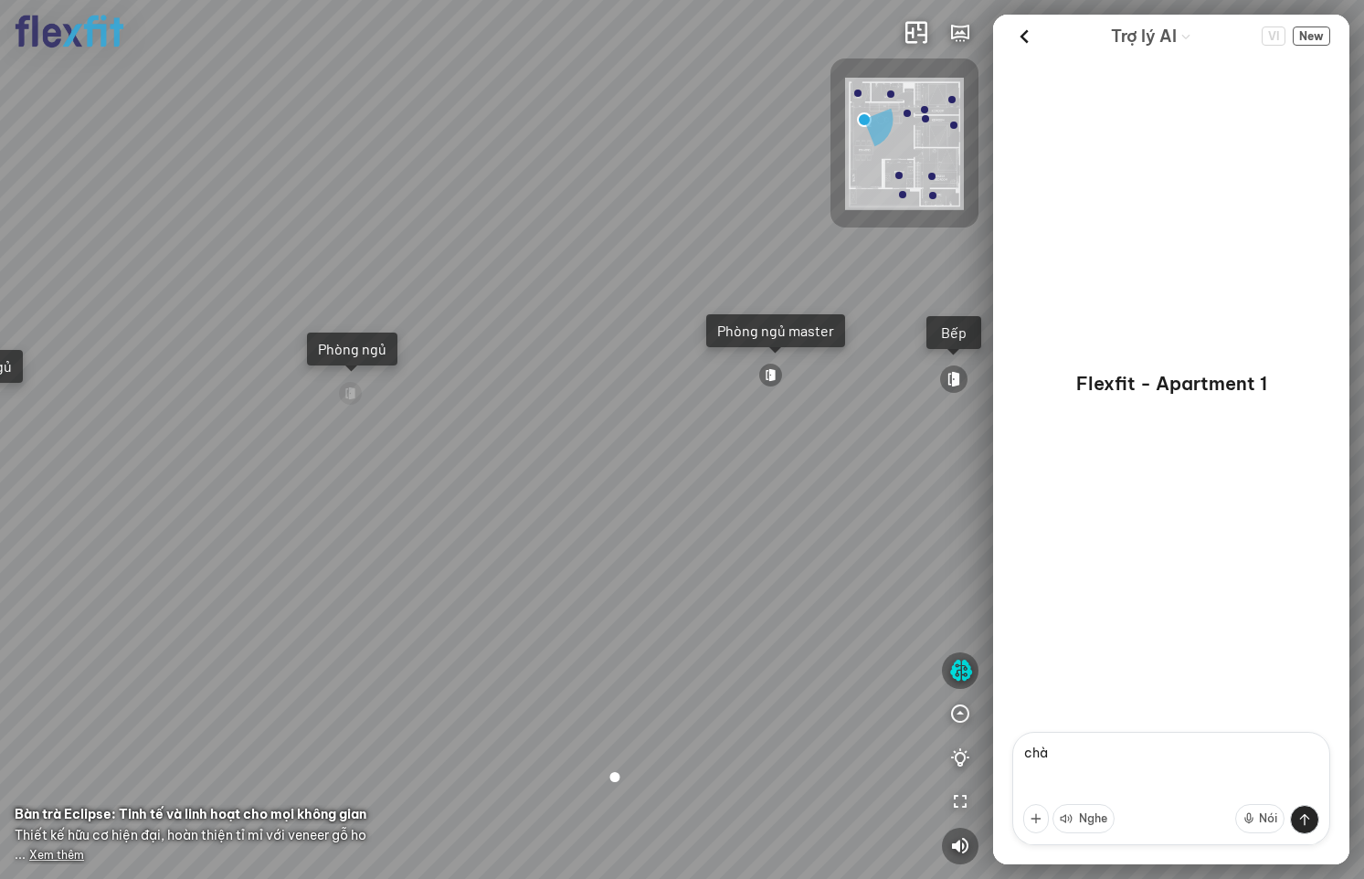
type textarea "chào"
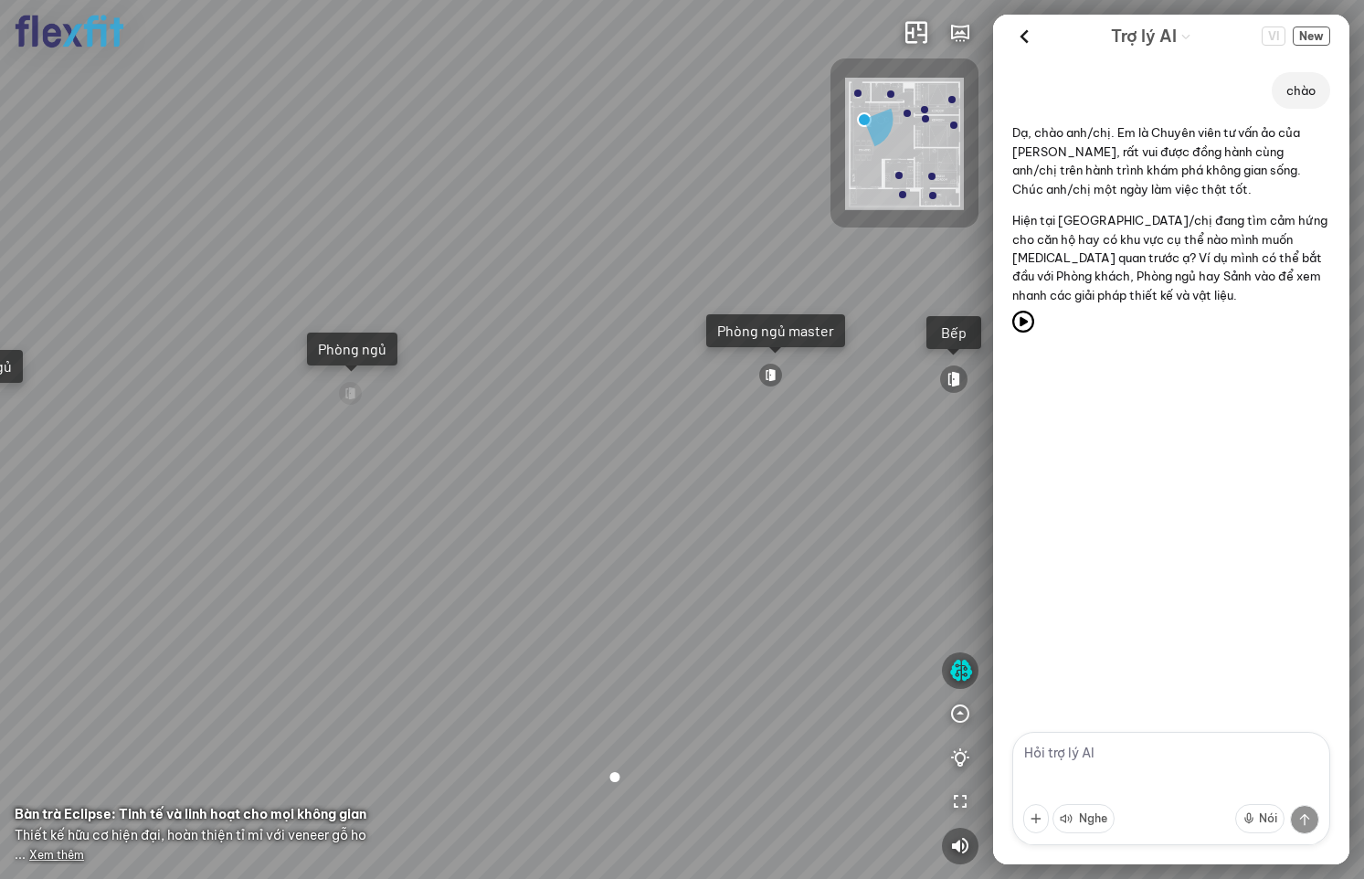
click at [1119, 758] on textarea at bounding box center [1172, 788] width 318 height 113
type textarea "master [PERSON_NAME]"
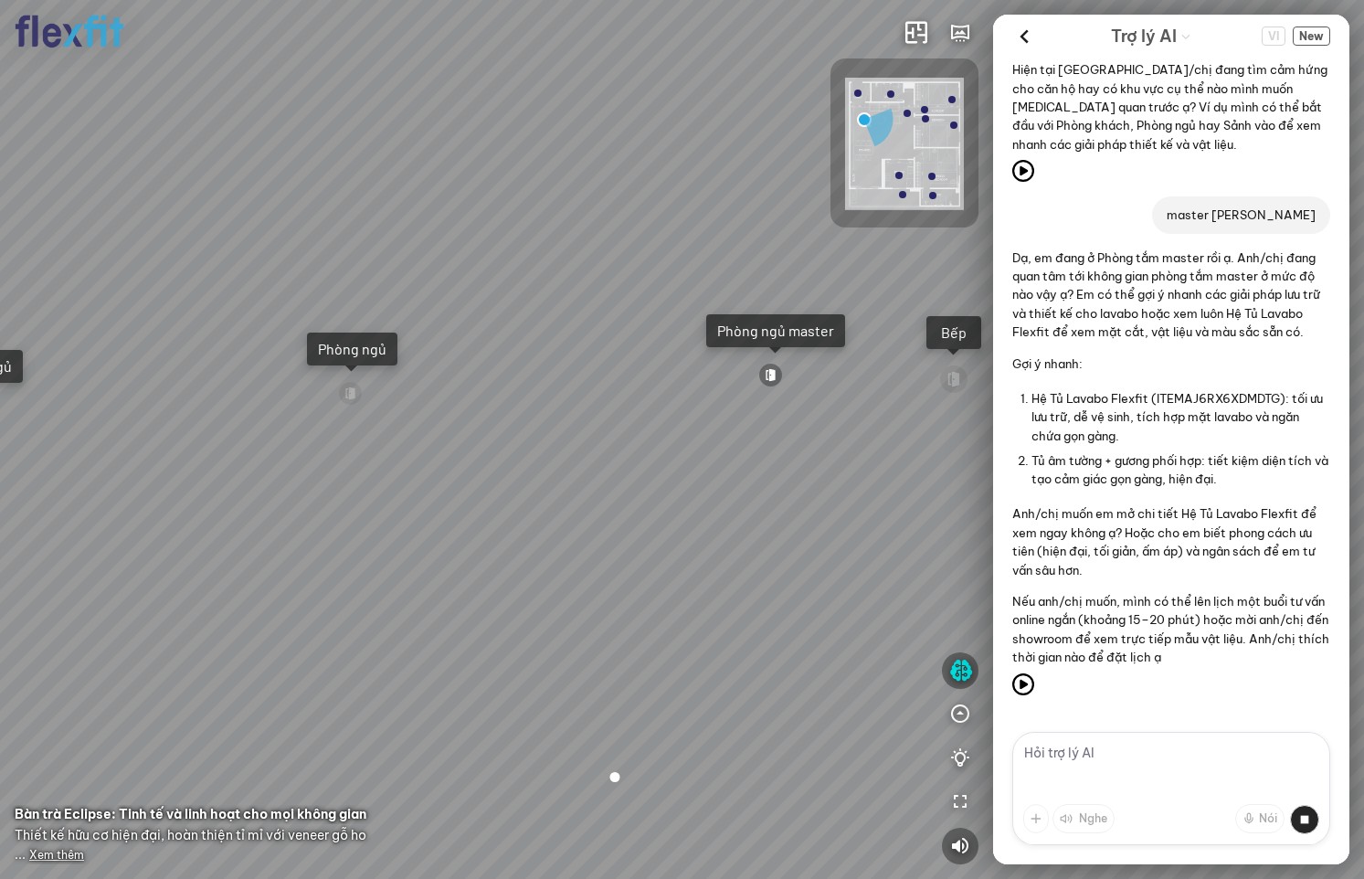
scroll to position [141, 0]
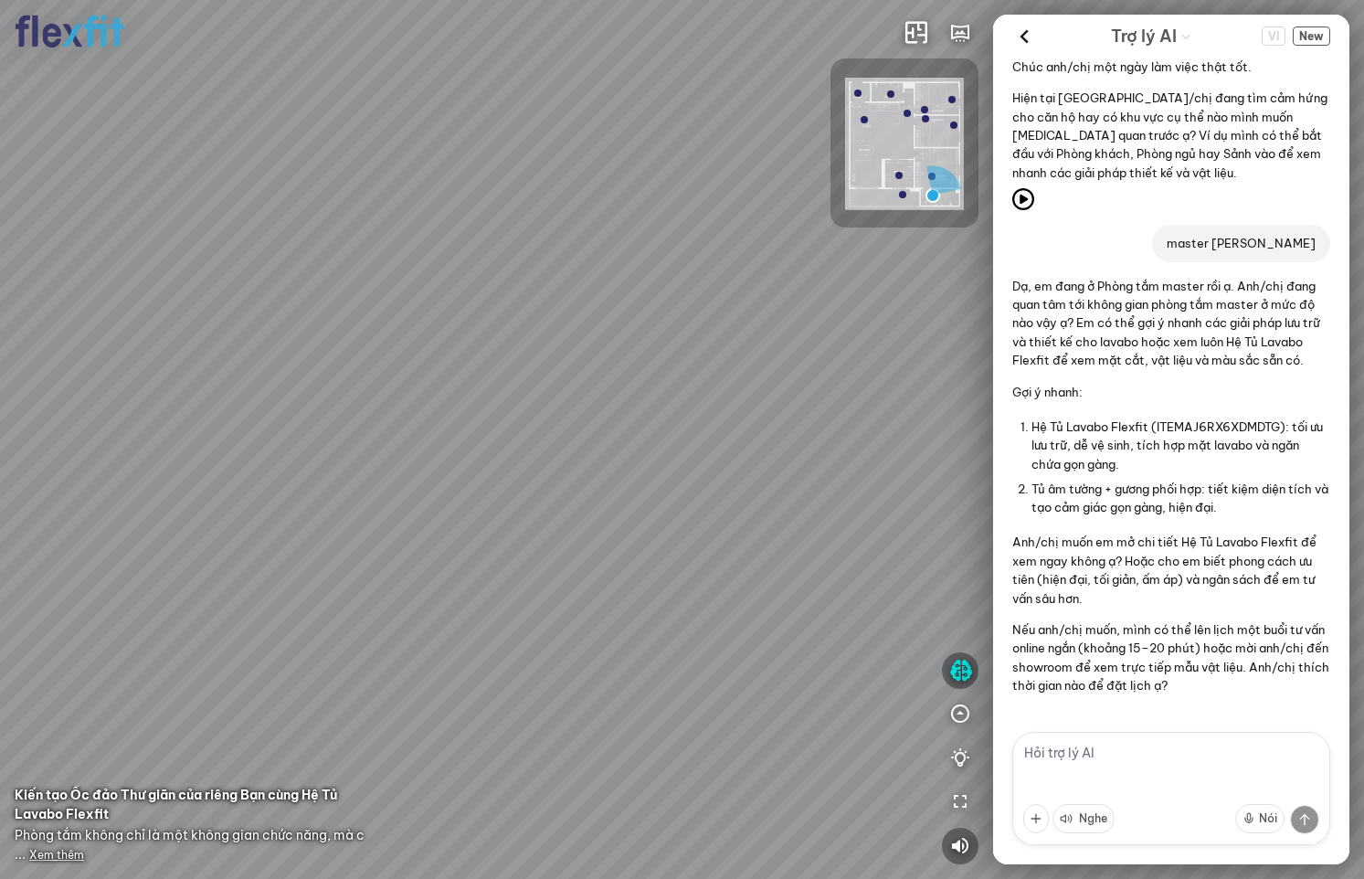
click at [1327, 302] on div "Dạ, em đang ở Phòng tắm master rồi ạ. Anh/chị đang quan tâm tới không gian phòn…" at bounding box center [1171, 486] width 356 height 419
drag, startPoint x: 527, startPoint y: 252, endPoint x: 621, endPoint y: 138, distance: 148.0
click at [621, 138] on div at bounding box center [682, 439] width 1364 height 879
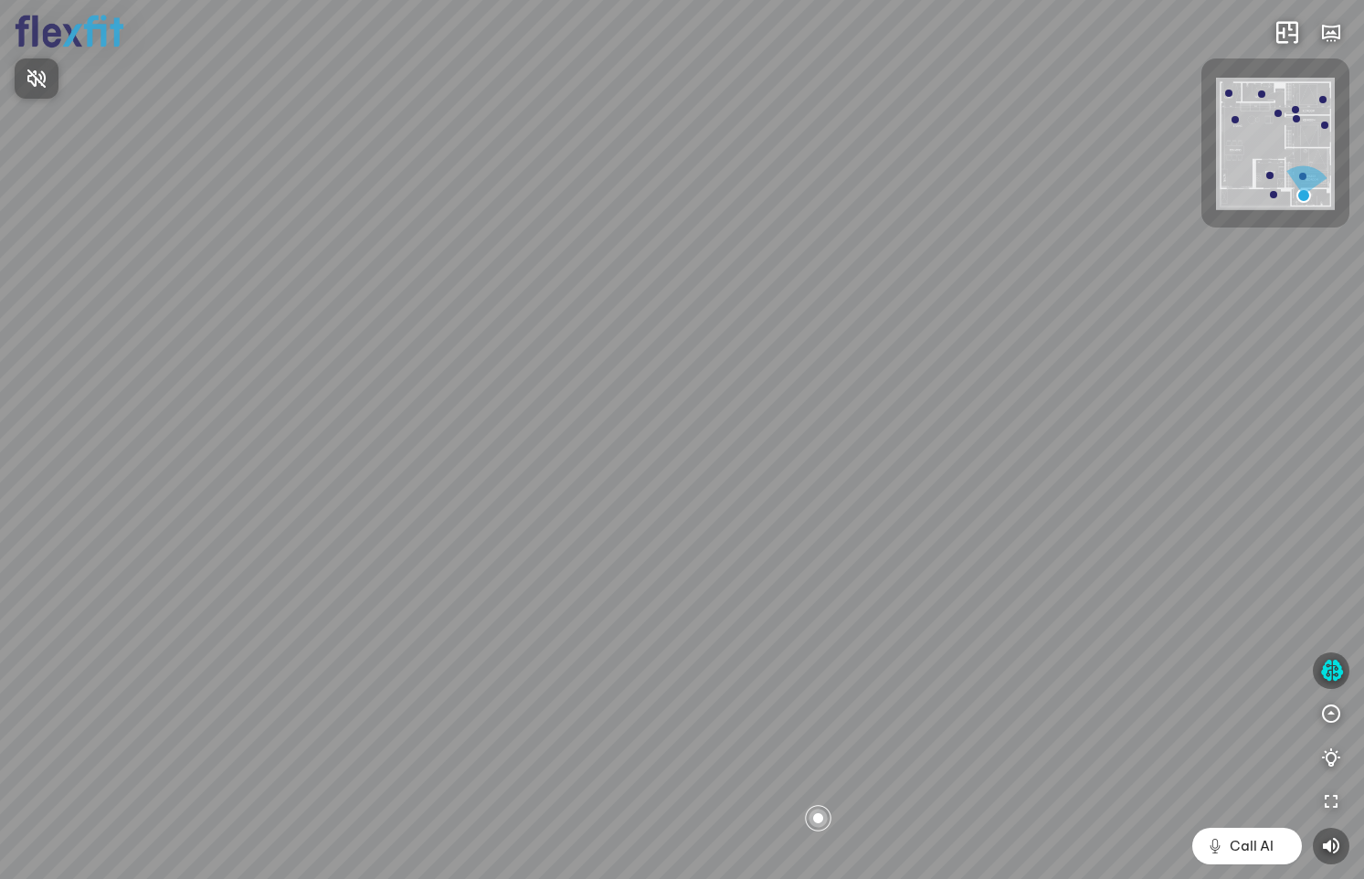
drag, startPoint x: 1322, startPoint y: 400, endPoint x: 1322, endPoint y: 359, distance: 41.1
click at [1322, 359] on div at bounding box center [682, 439] width 1364 height 879
drag, startPoint x: 1105, startPoint y: 482, endPoint x: 1136, endPoint y: 422, distance: 67.0
click at [1136, 422] on div at bounding box center [682, 439] width 1364 height 879
click at [1338, 660] on icon "button" at bounding box center [1332, 671] width 23 height 22
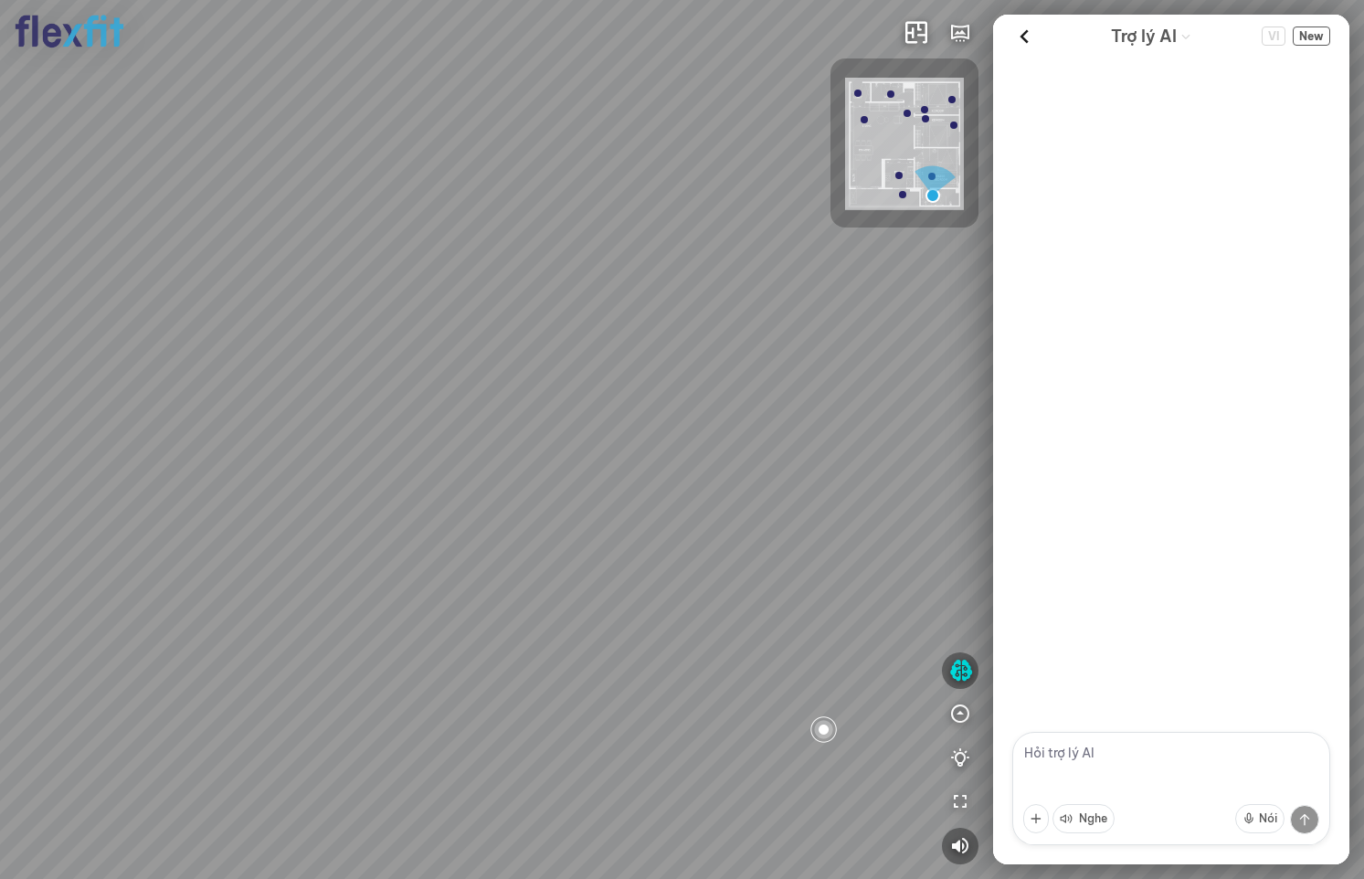
scroll to position [141, 0]
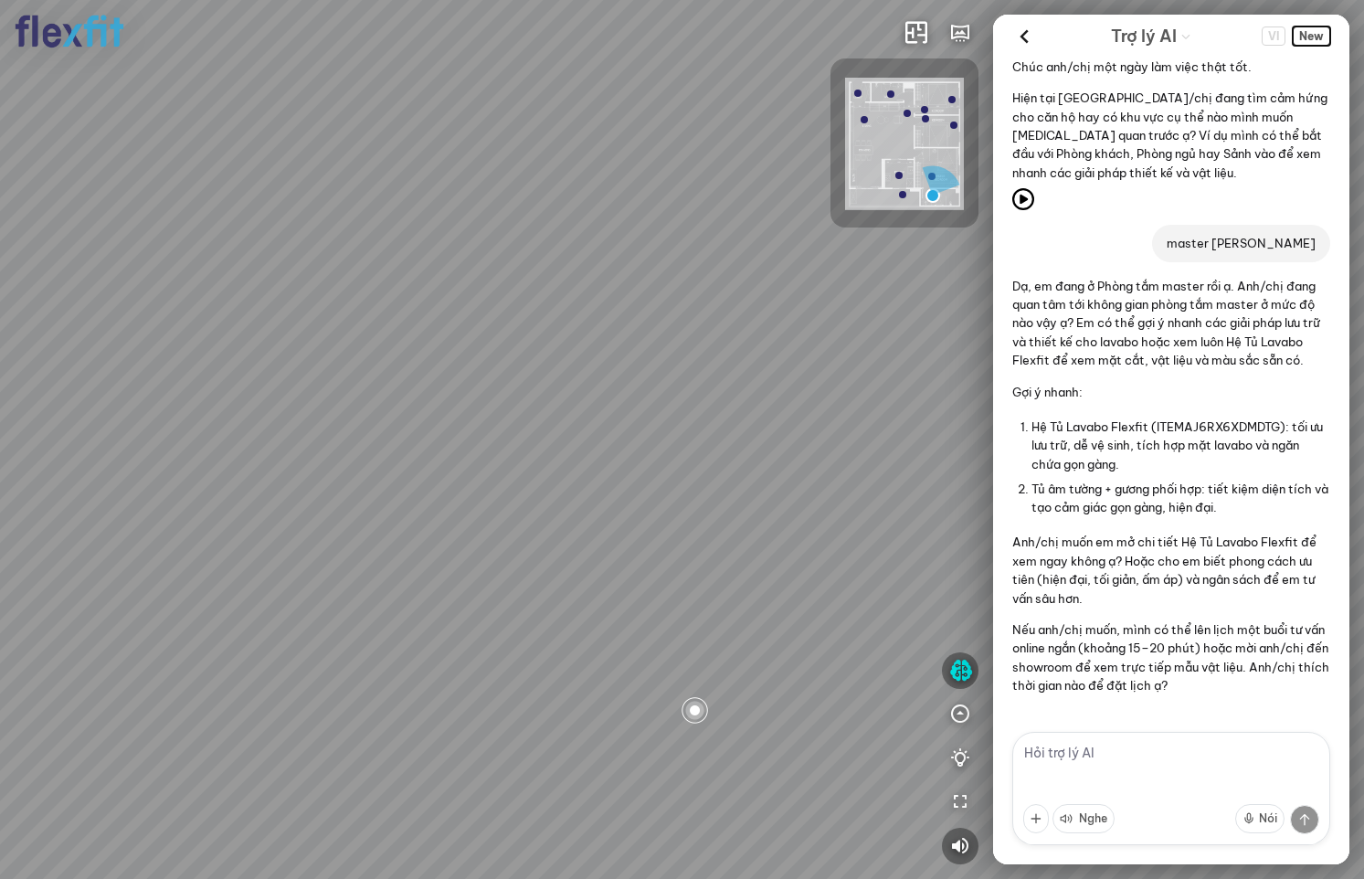
click at [1313, 31] on span "New" at bounding box center [1311, 36] width 37 height 19
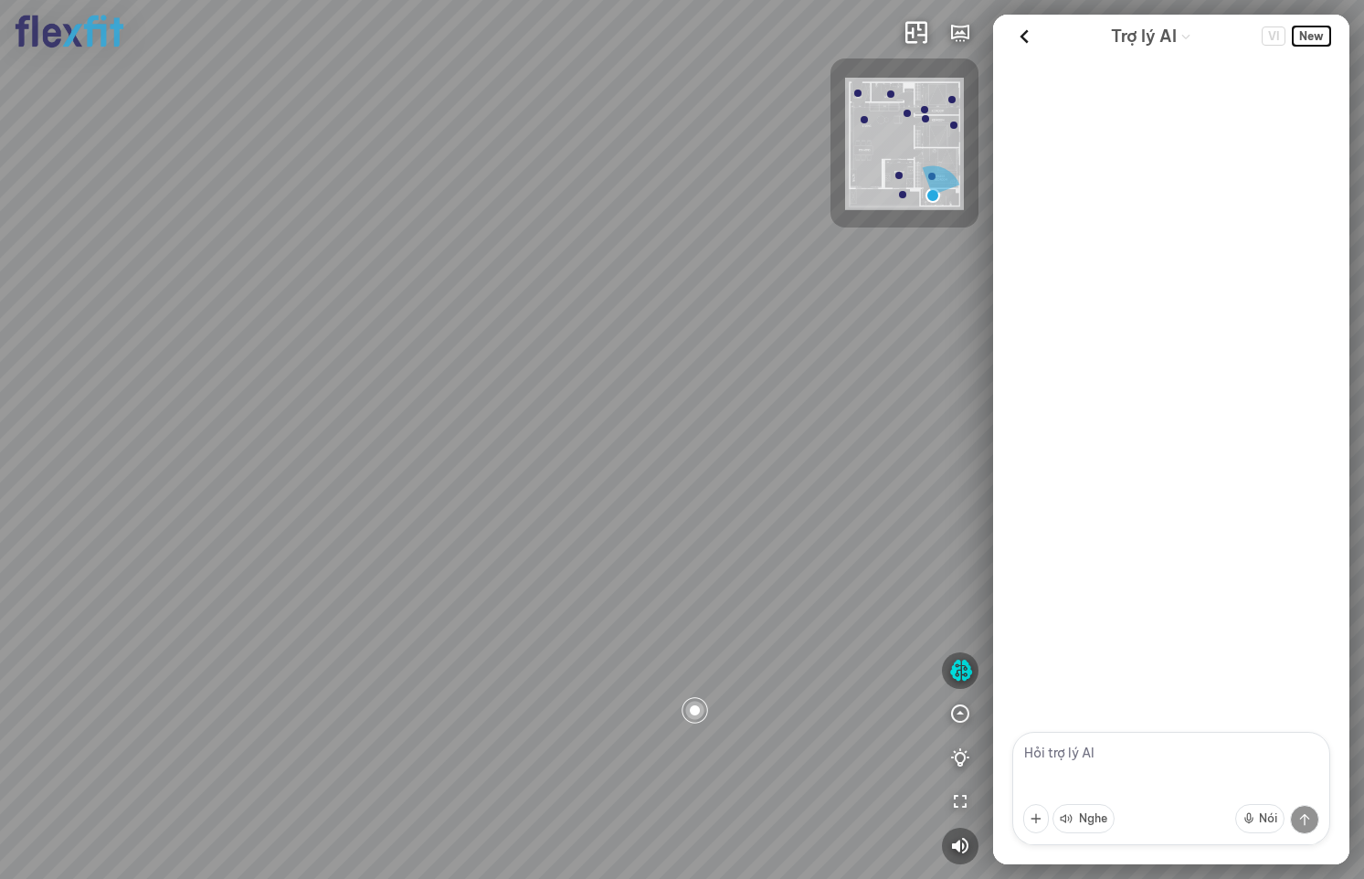
scroll to position [0, 0]
click at [1088, 770] on textarea at bounding box center [1172, 788] width 318 height 113
type textarea "chào"
drag, startPoint x: 672, startPoint y: 393, endPoint x: 257, endPoint y: 403, distance: 415.0
click at [170, 387] on div at bounding box center [682, 439] width 1364 height 879
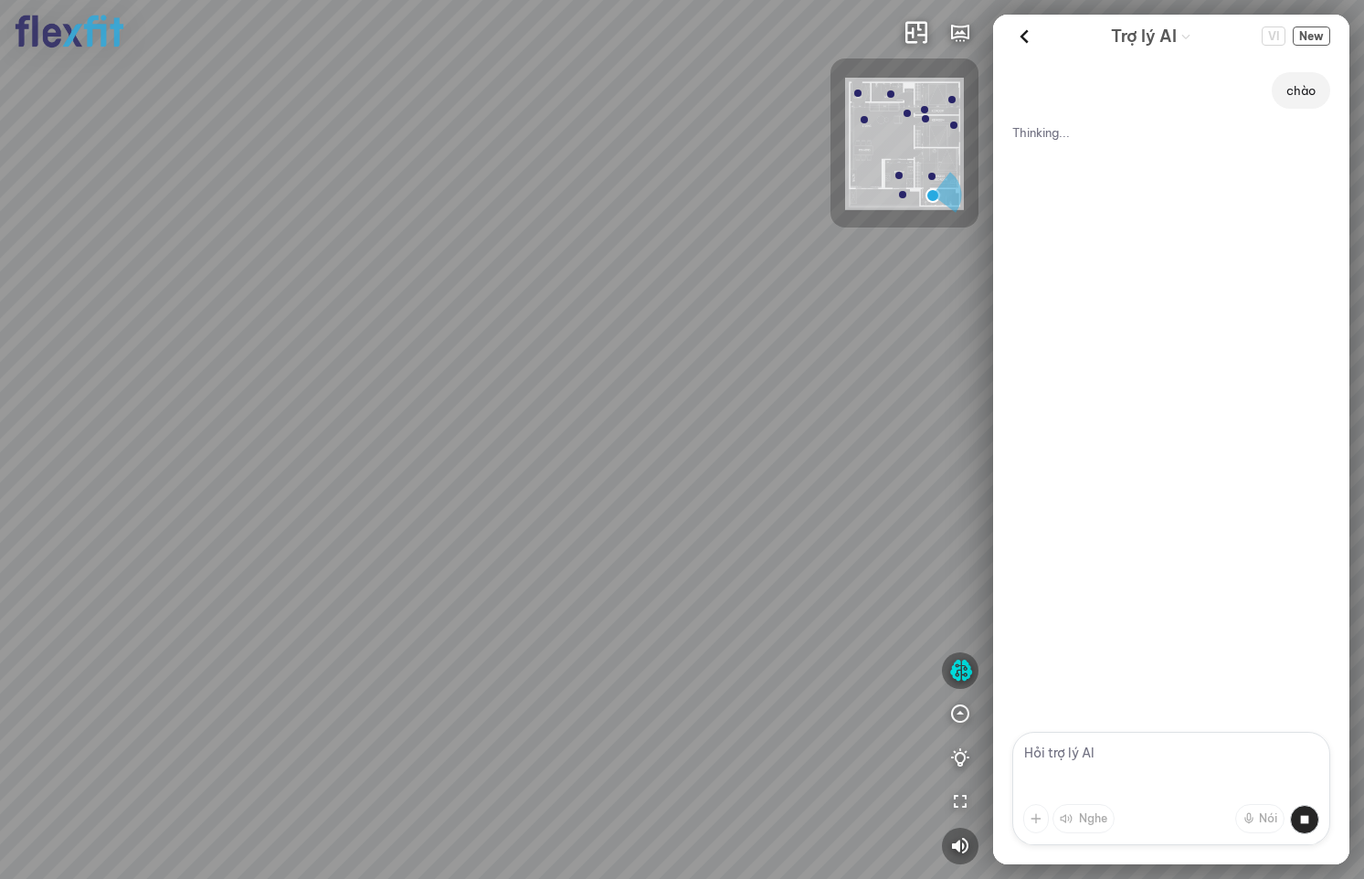
drag, startPoint x: 391, startPoint y: 403, endPoint x: -49, endPoint y: 414, distance: 440.6
click at [0, 414] on html "INFO: krpano 1.20.8 (build [DATE]) INFO: HTML5/Desktop - Chrome 139.0 - WebGL I…" at bounding box center [682, 439] width 1364 height 879
drag, startPoint x: 439, startPoint y: 413, endPoint x: 814, endPoint y: 433, distance: 376.1
click at [784, 425] on div at bounding box center [682, 439] width 1364 height 879
drag, startPoint x: 702, startPoint y: 499, endPoint x: 836, endPoint y: 616, distance: 178.1
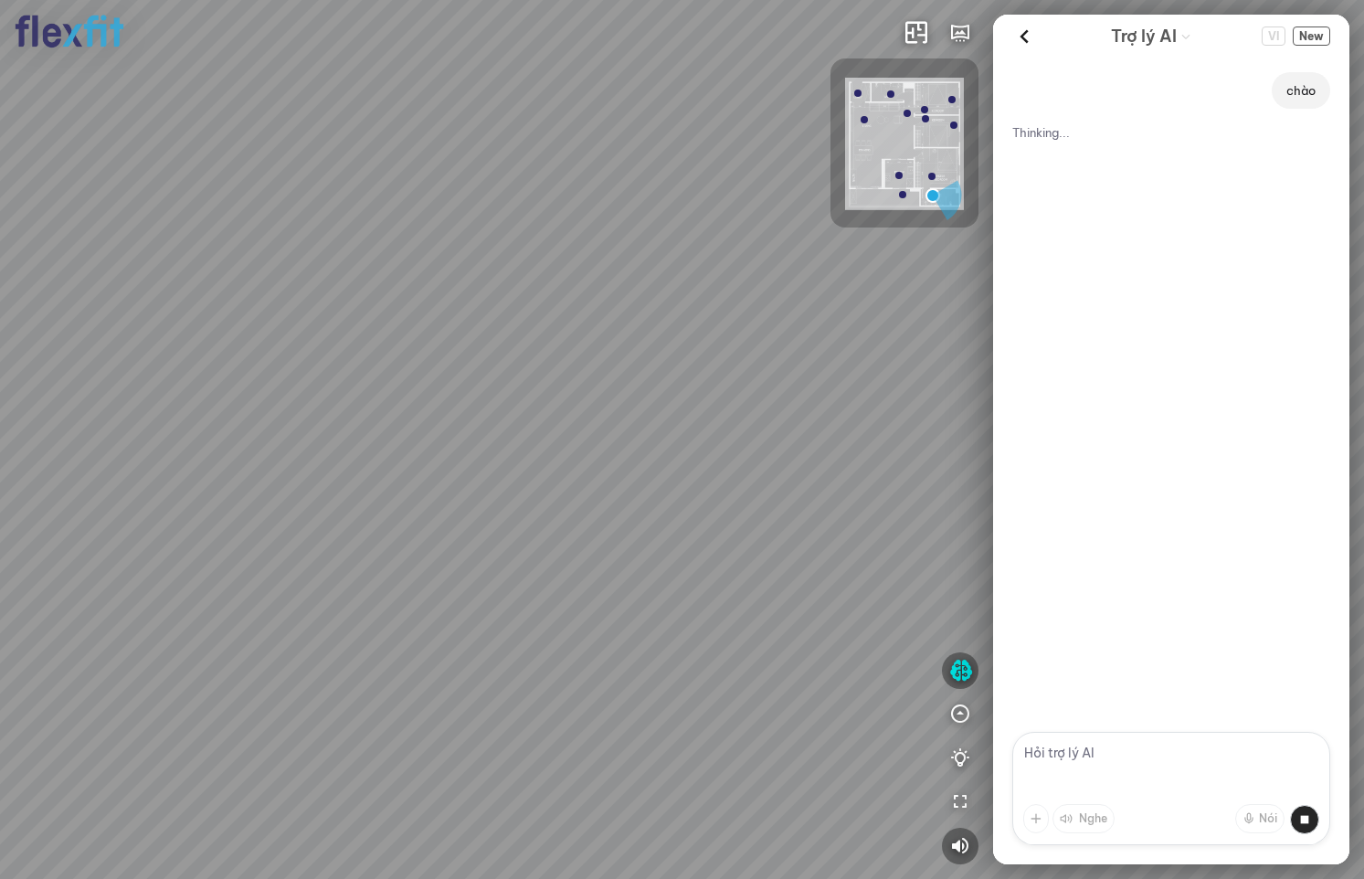
click at [828, 613] on div at bounding box center [682, 439] width 1364 height 879
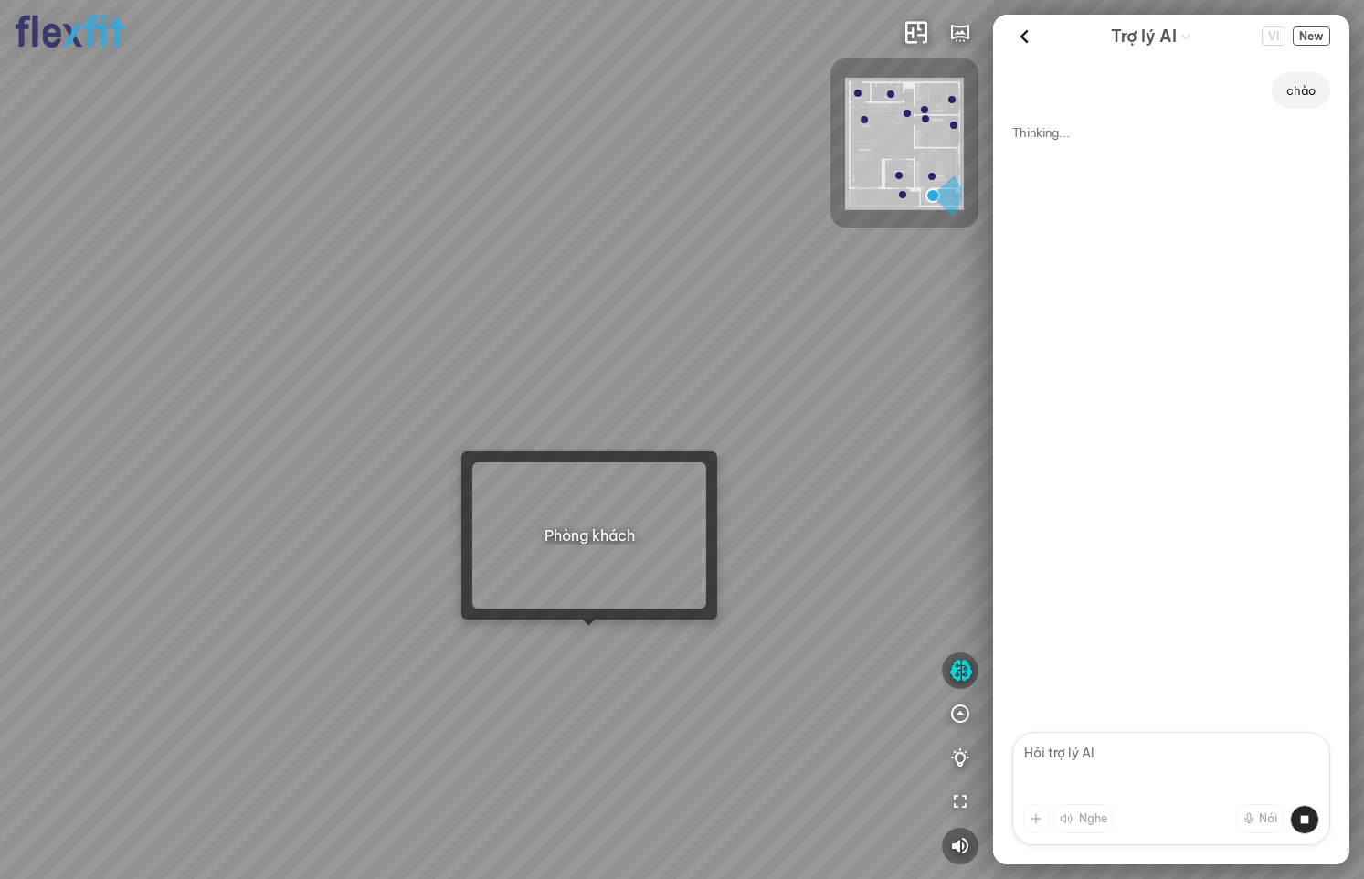
click at [590, 647] on div at bounding box center [682, 439] width 1364 height 879
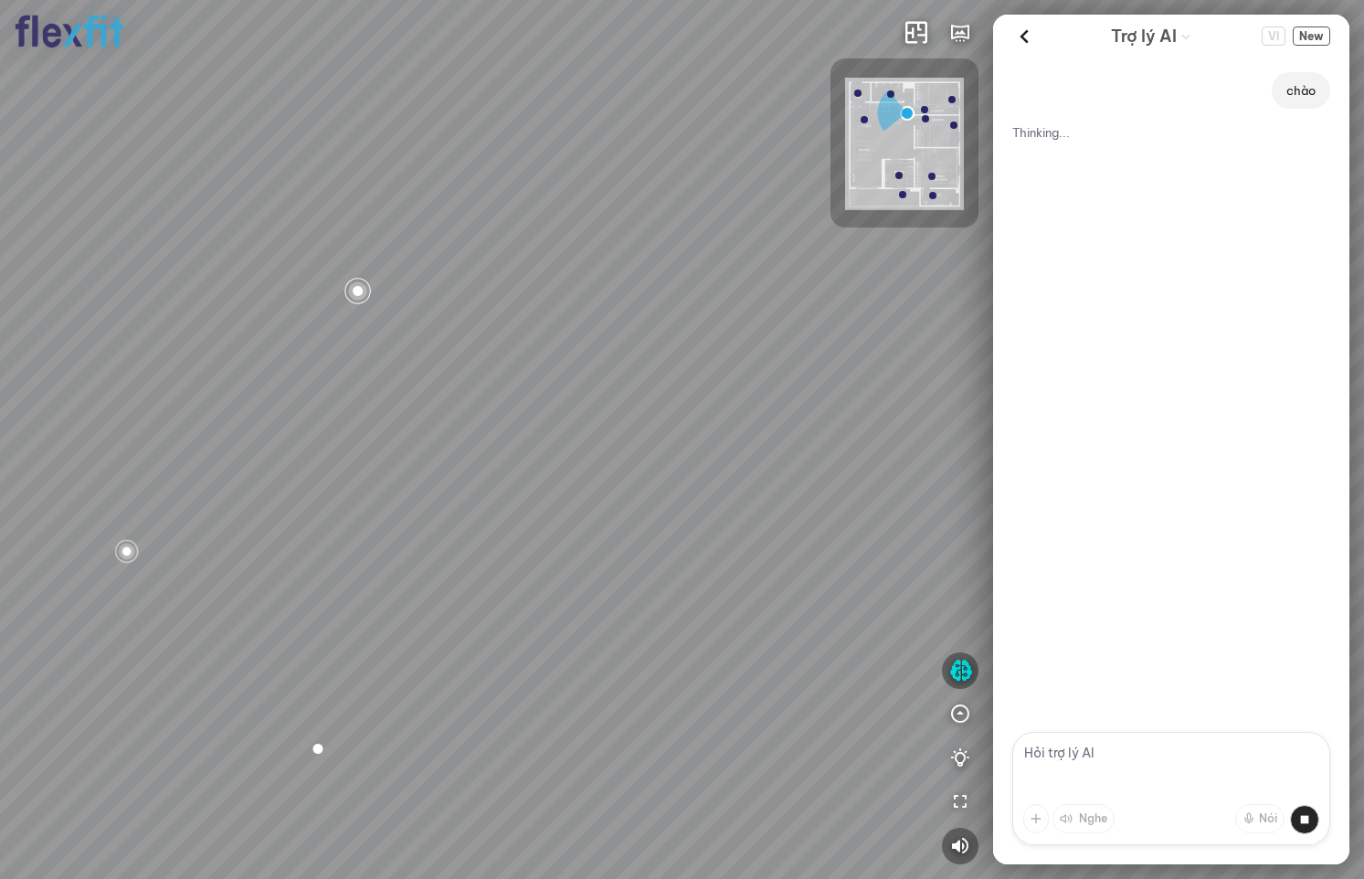
drag, startPoint x: 570, startPoint y: 532, endPoint x: 532, endPoint y: 652, distance: 125.7
click at [532, 652] on div "Bếp WC Phòng ngủ master Phòng ngủ Phòng ngủ" at bounding box center [682, 439] width 1364 height 879
drag, startPoint x: 395, startPoint y: 625, endPoint x: 573, endPoint y: 642, distance: 179.0
click at [573, 642] on div "Bếp WC Phòng ngủ master Phòng ngủ Phòng ngủ" at bounding box center [682, 439] width 1364 height 879
drag, startPoint x: 584, startPoint y: 635, endPoint x: 704, endPoint y: 636, distance: 119.7
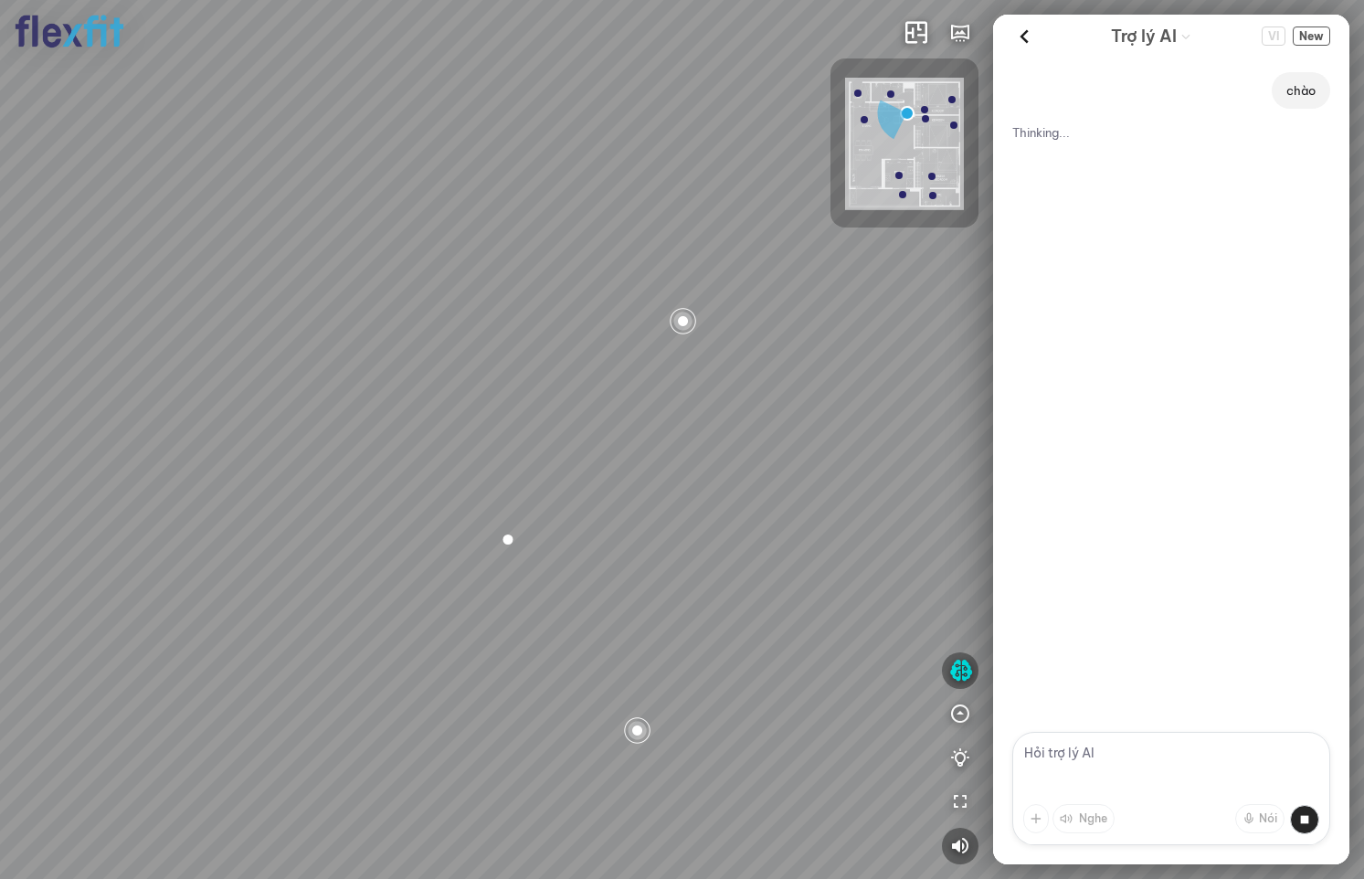
click at [704, 636] on div "Bếp WC Phòng ngủ master Phòng ngủ Phòng ngủ" at bounding box center [682, 439] width 1364 height 879
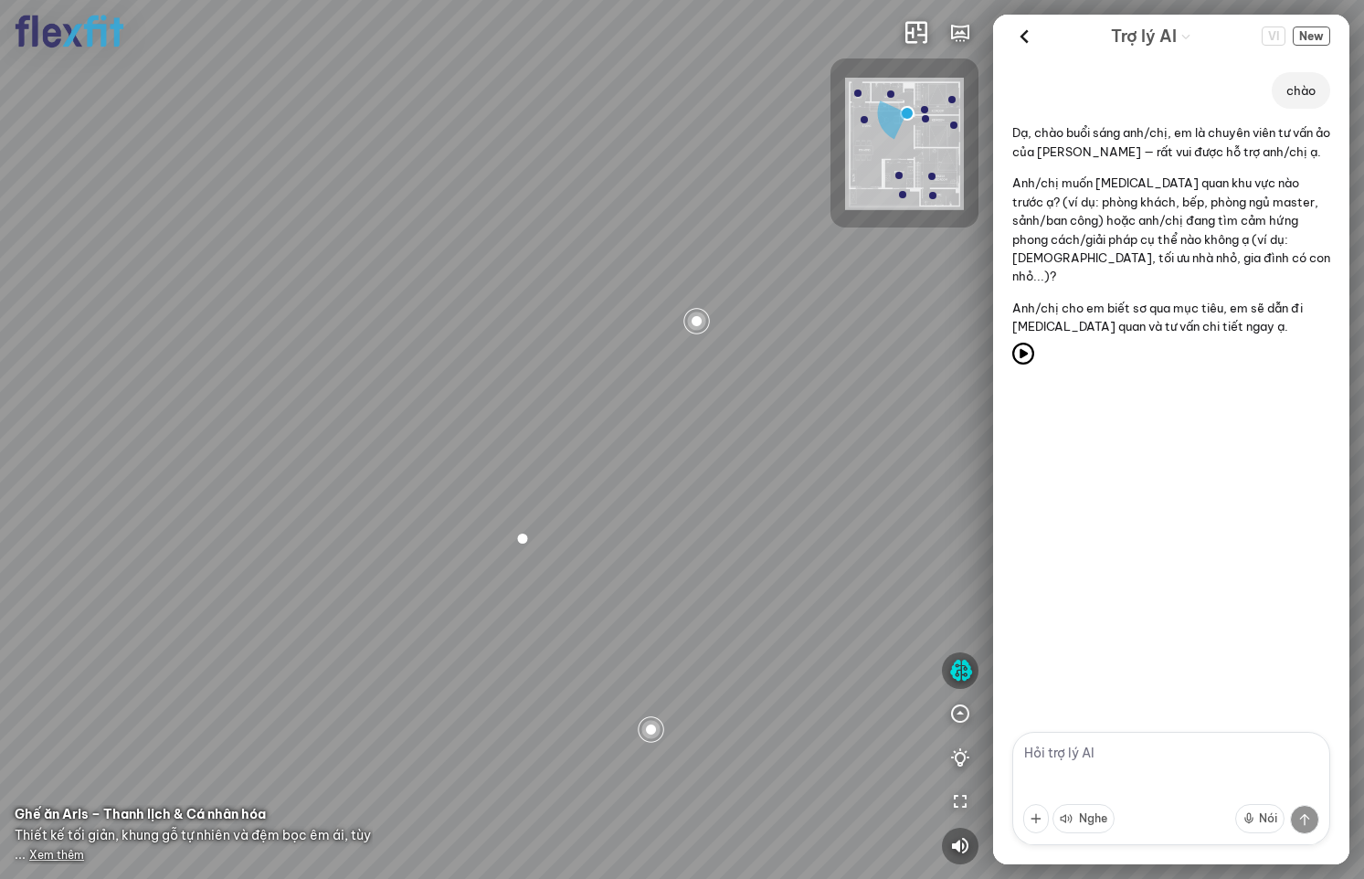
click at [1108, 762] on textarea at bounding box center [1172, 788] width 318 height 113
type textarea "master [PERSON_NAME]"
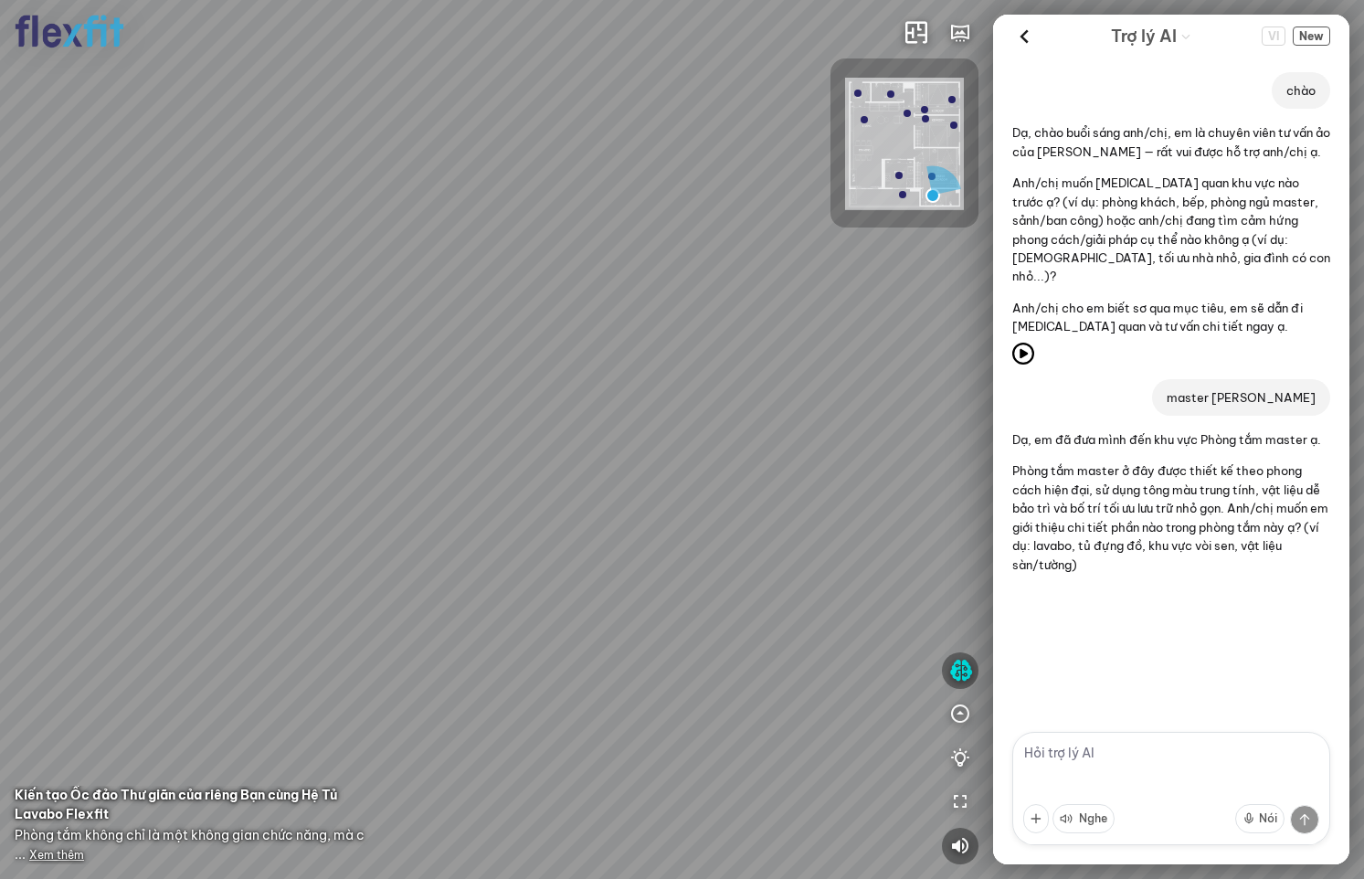
click at [1060, 759] on textarea at bounding box center [1172, 788] width 318 height 113
type textarea "[PERSON_NAME] the nao?"
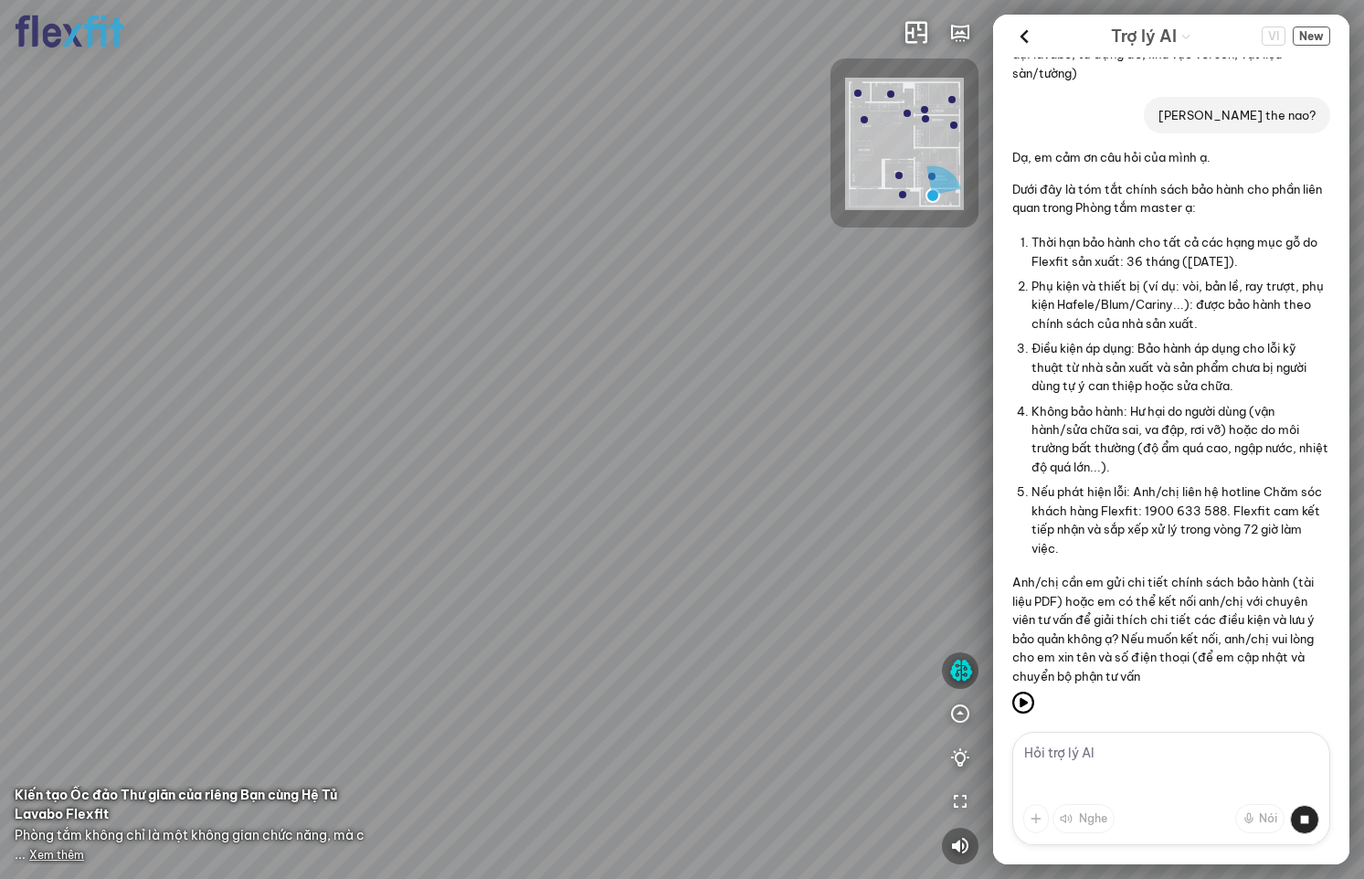
scroll to position [510, 0]
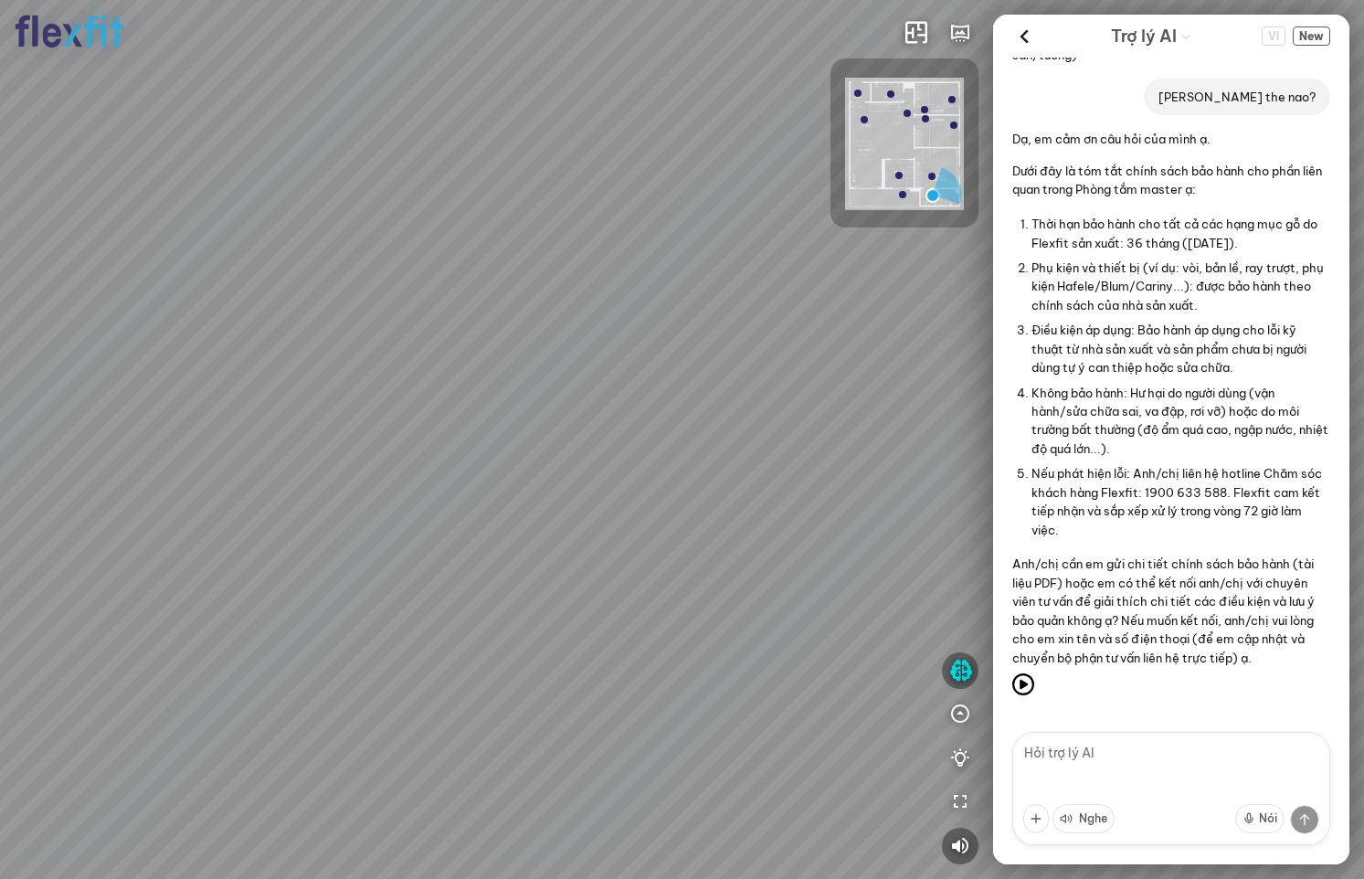
drag, startPoint x: 797, startPoint y: 651, endPoint x: 517, endPoint y: 628, distance: 280.6
click at [522, 627] on div at bounding box center [682, 439] width 1364 height 879
drag, startPoint x: 652, startPoint y: 548, endPoint x: 287, endPoint y: 574, distance: 366.4
click at [288, 571] on div at bounding box center [682, 439] width 1364 height 879
drag, startPoint x: 700, startPoint y: 539, endPoint x: 678, endPoint y: 757, distance: 218.6
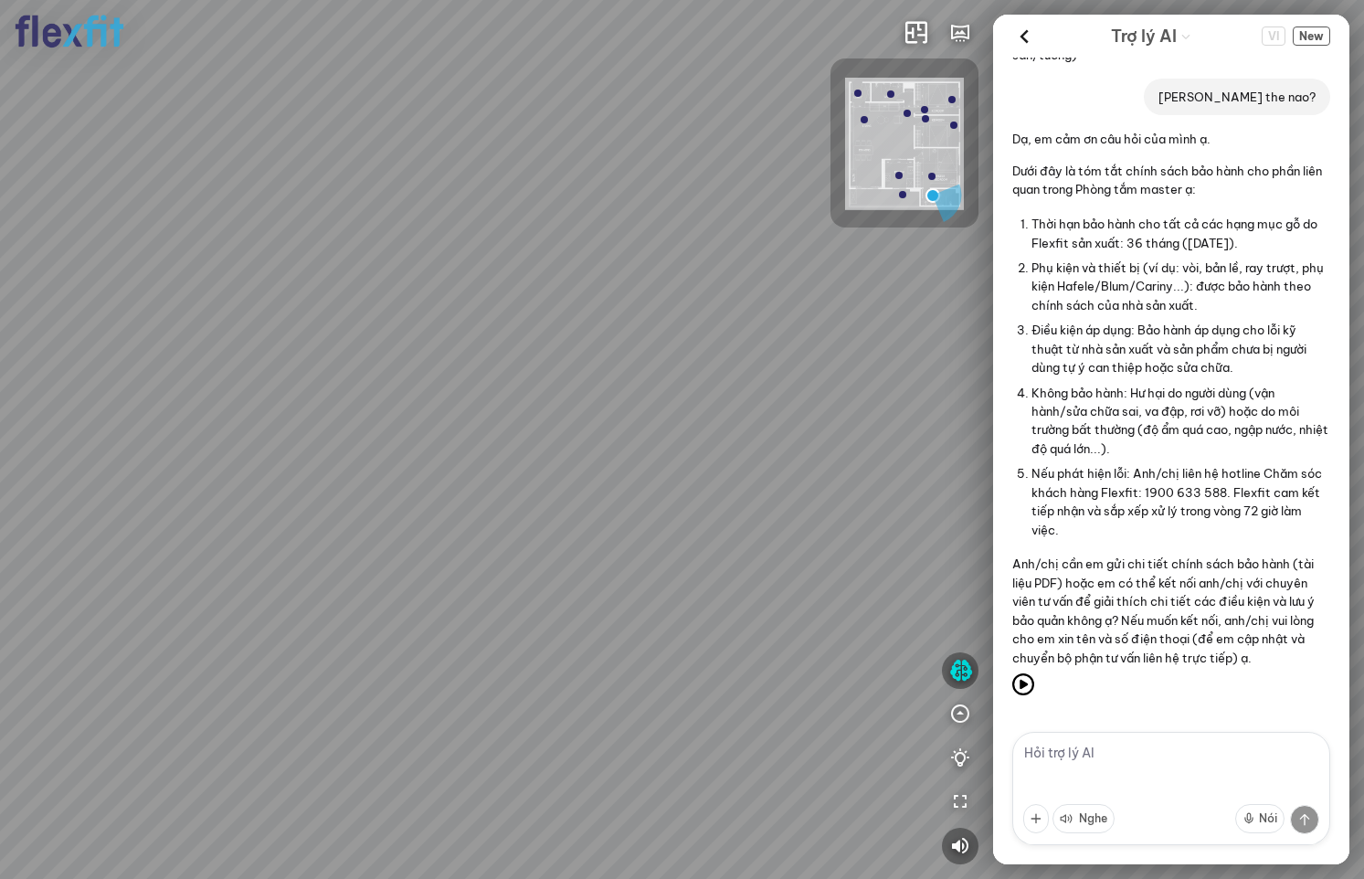
click at [679, 757] on div at bounding box center [682, 439] width 1364 height 879
click at [1063, 755] on textarea at bounding box center [1172, 788] width 318 height 113
type textarea "xem hồ sơ năng lực"
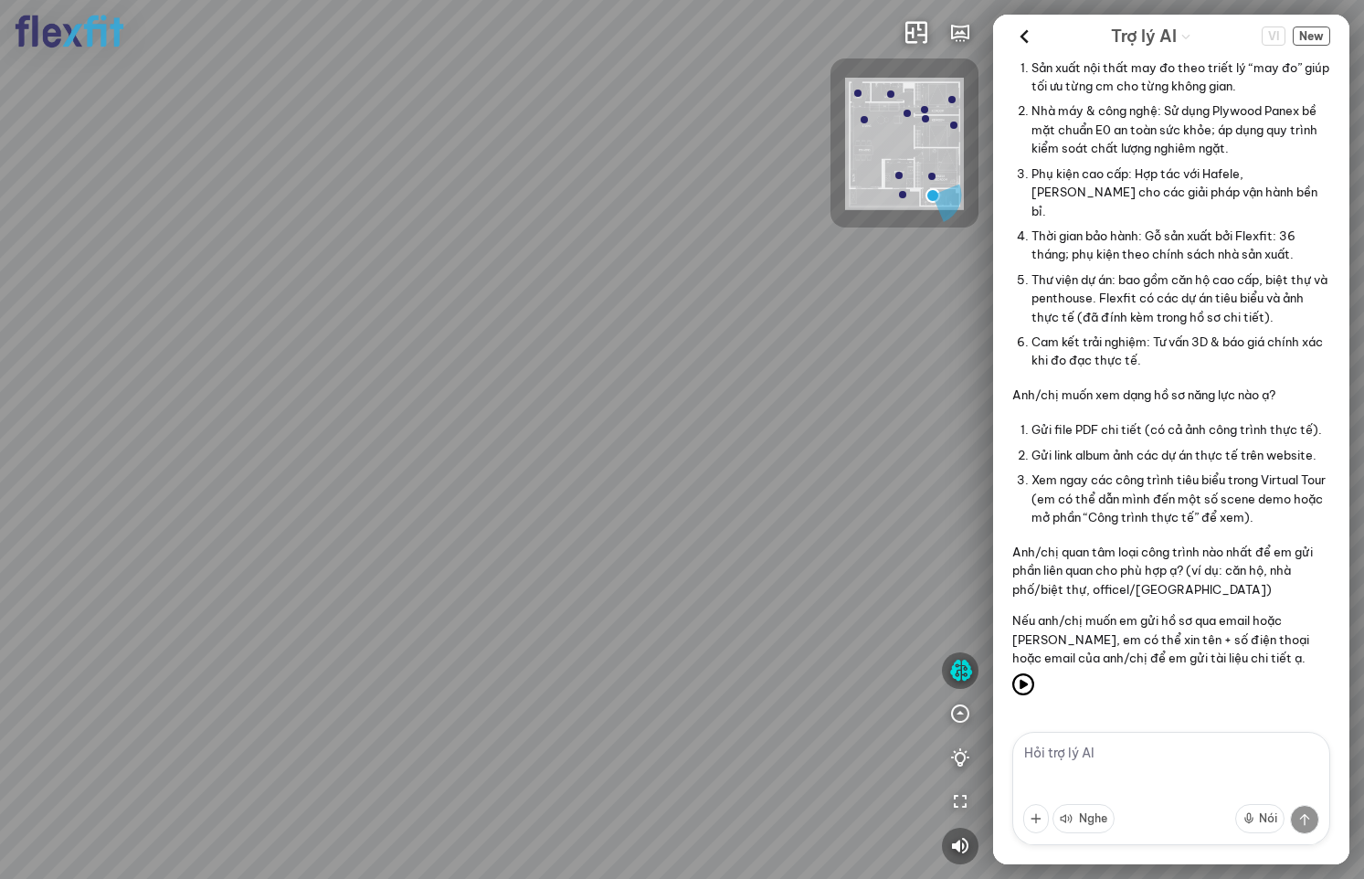
scroll to position [1458, 0]
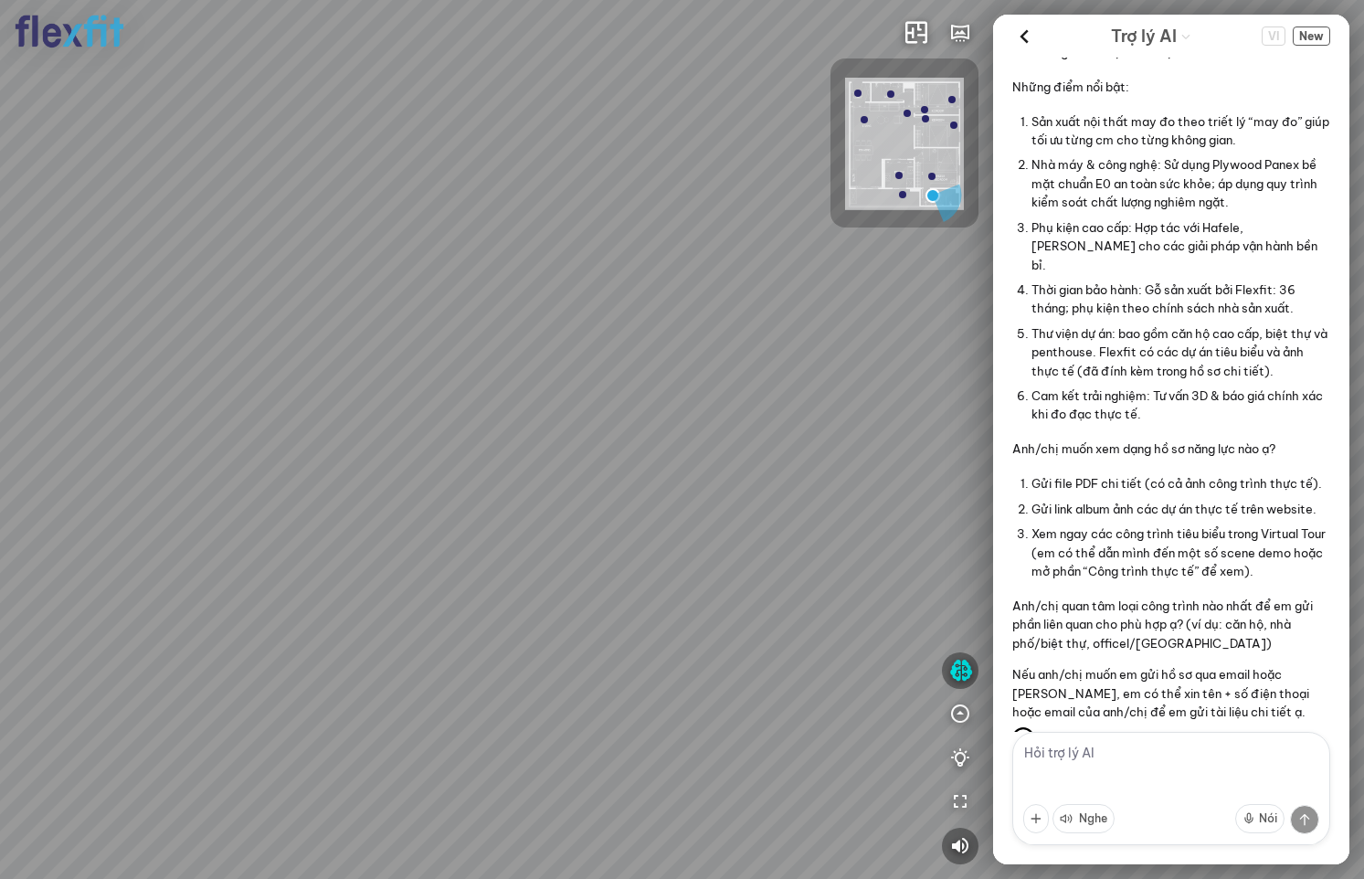
click at [1095, 769] on textarea at bounding box center [1172, 788] width 318 height 113
type textarea "link"
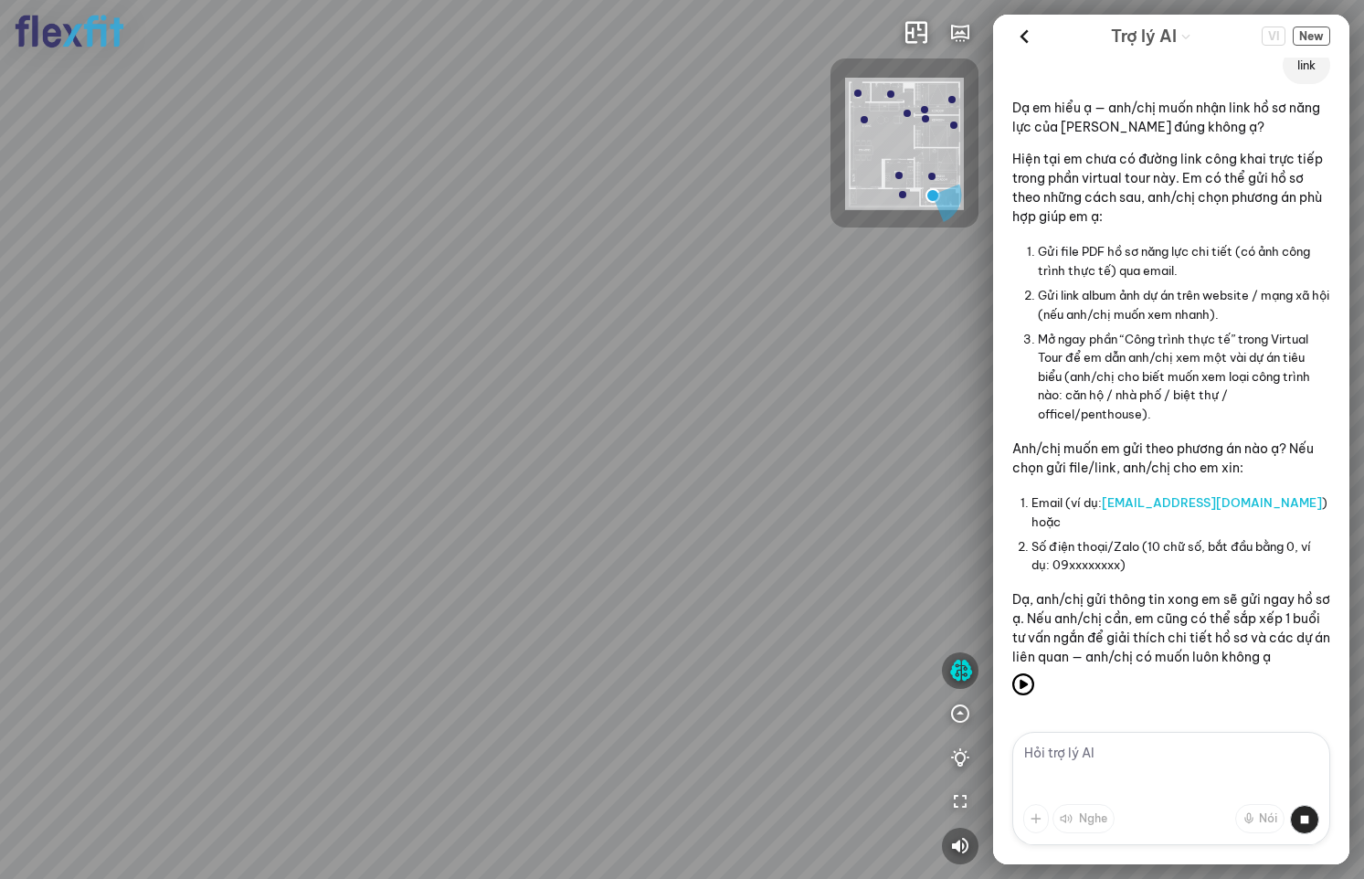
scroll to position [2213, 0]
click at [1070, 763] on textarea at bounding box center [1172, 788] width 318 height 113
type textarea "d"
type textarea "đồ nhà tôi mới làm được 3 tháng đã hỏng rồi xử lý thế nào?"
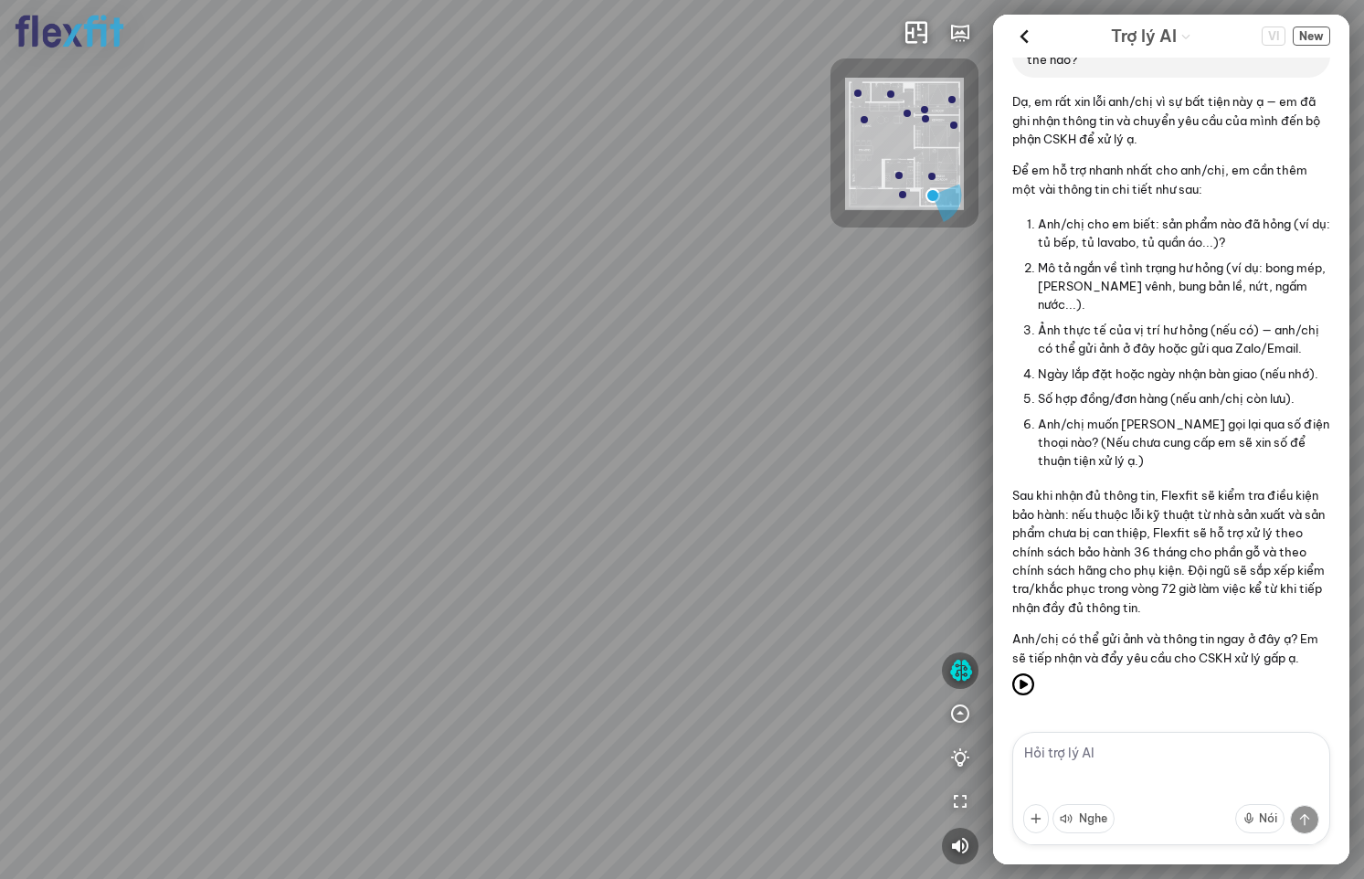
scroll to position [2957, 0]
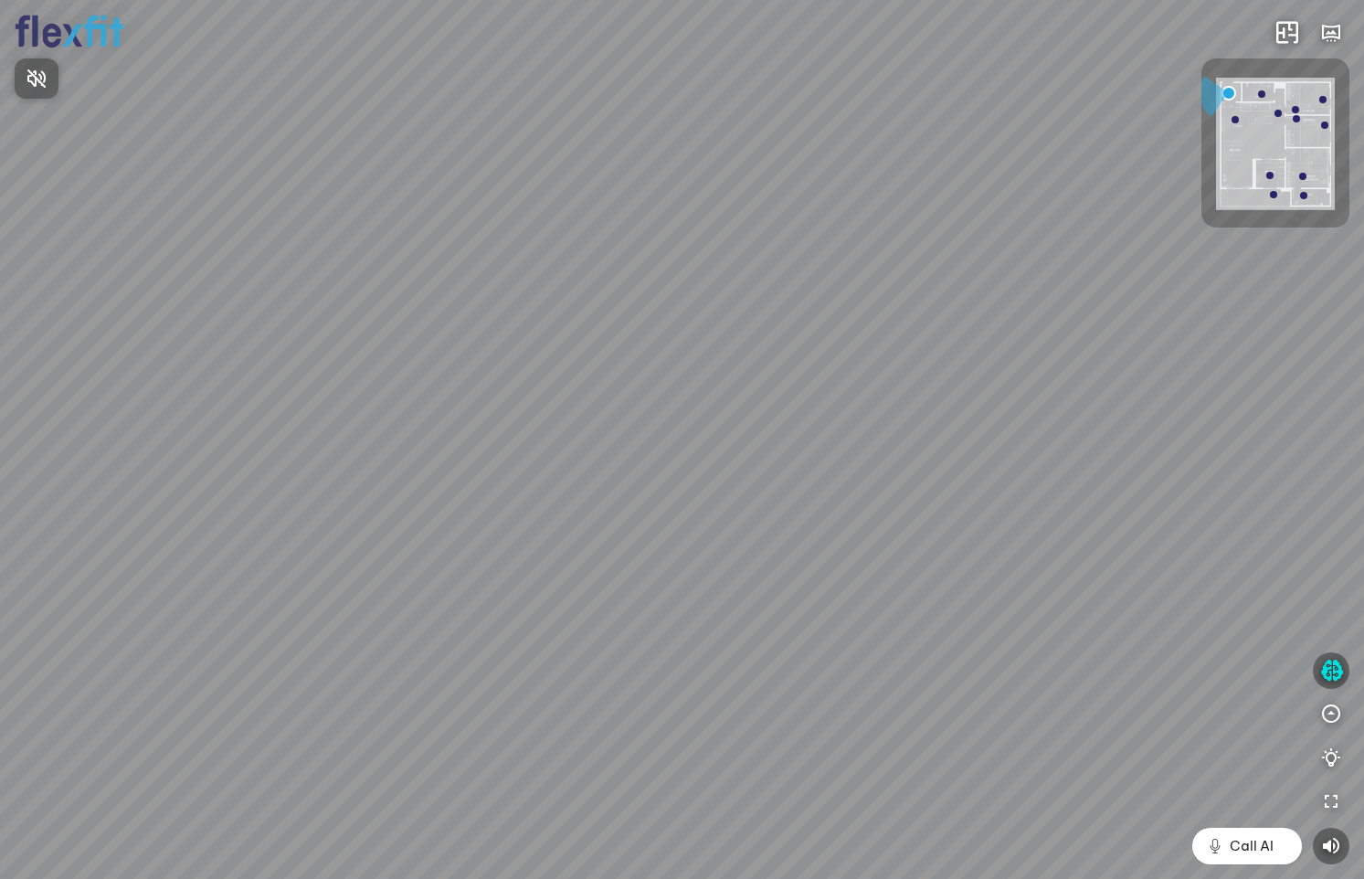
drag, startPoint x: 762, startPoint y: 495, endPoint x: 782, endPoint y: 510, distance: 24.9
click at [802, 491] on div at bounding box center [682, 439] width 1364 height 879
drag, startPoint x: 715, startPoint y: 528, endPoint x: 804, endPoint y: 426, distance: 136.0
click at [804, 407] on div at bounding box center [682, 439] width 1364 height 879
drag, startPoint x: 815, startPoint y: 440, endPoint x: 856, endPoint y: 559, distance: 125.7
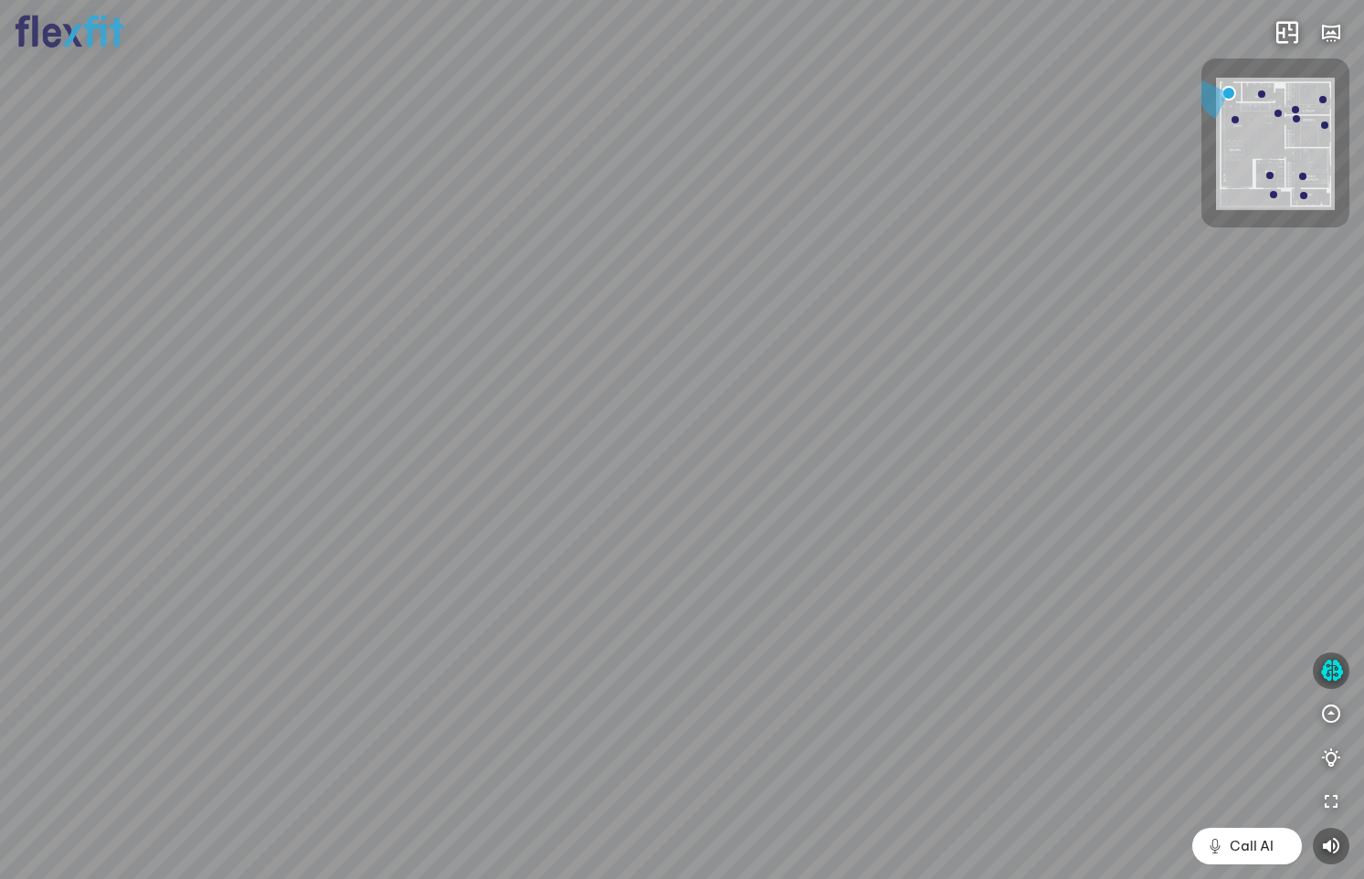
click at [773, 517] on div at bounding box center [682, 439] width 1364 height 879
click at [1321, 671] on icon "button" at bounding box center [1332, 671] width 23 height 22
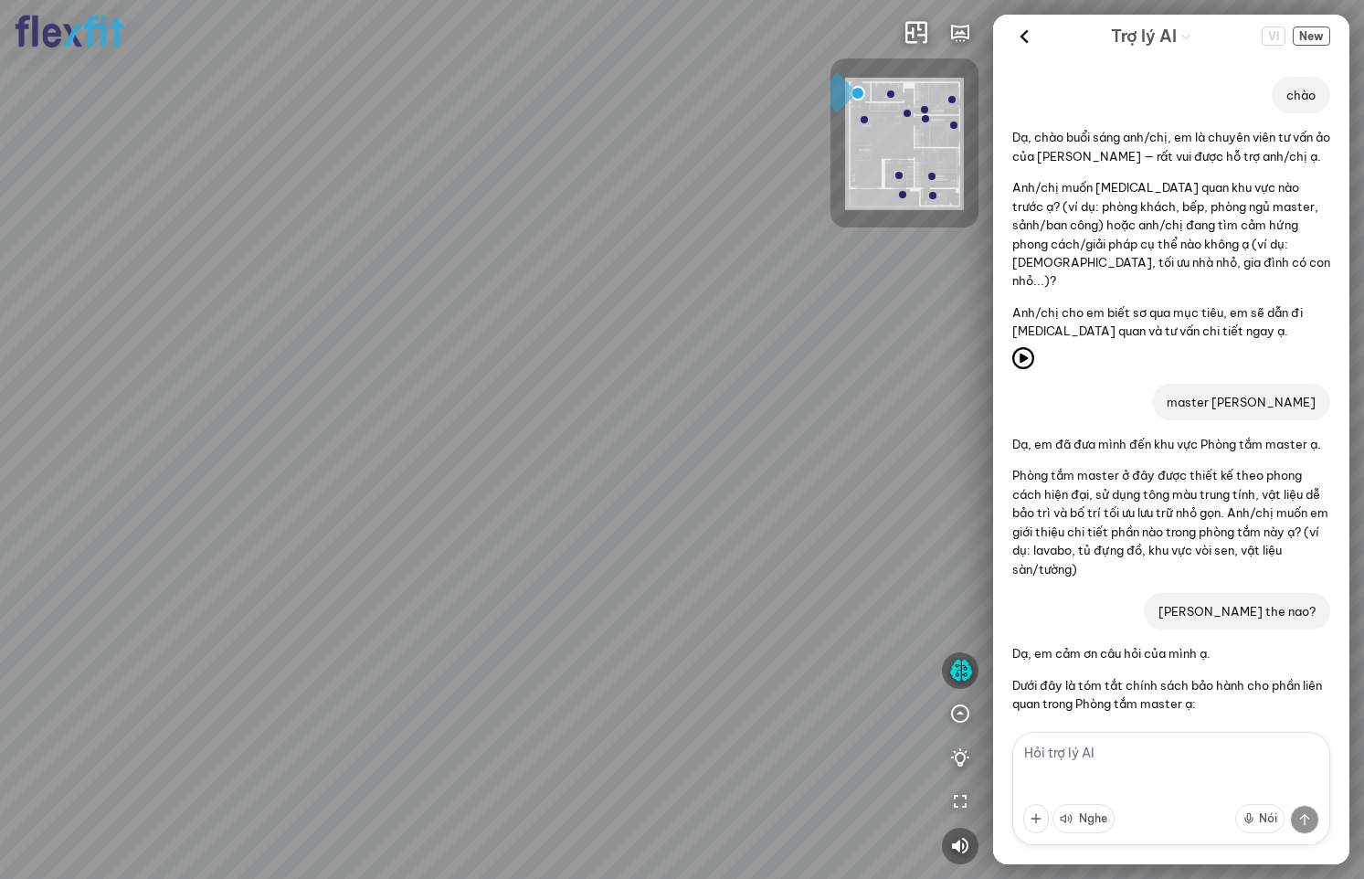
scroll to position [2957, 0]
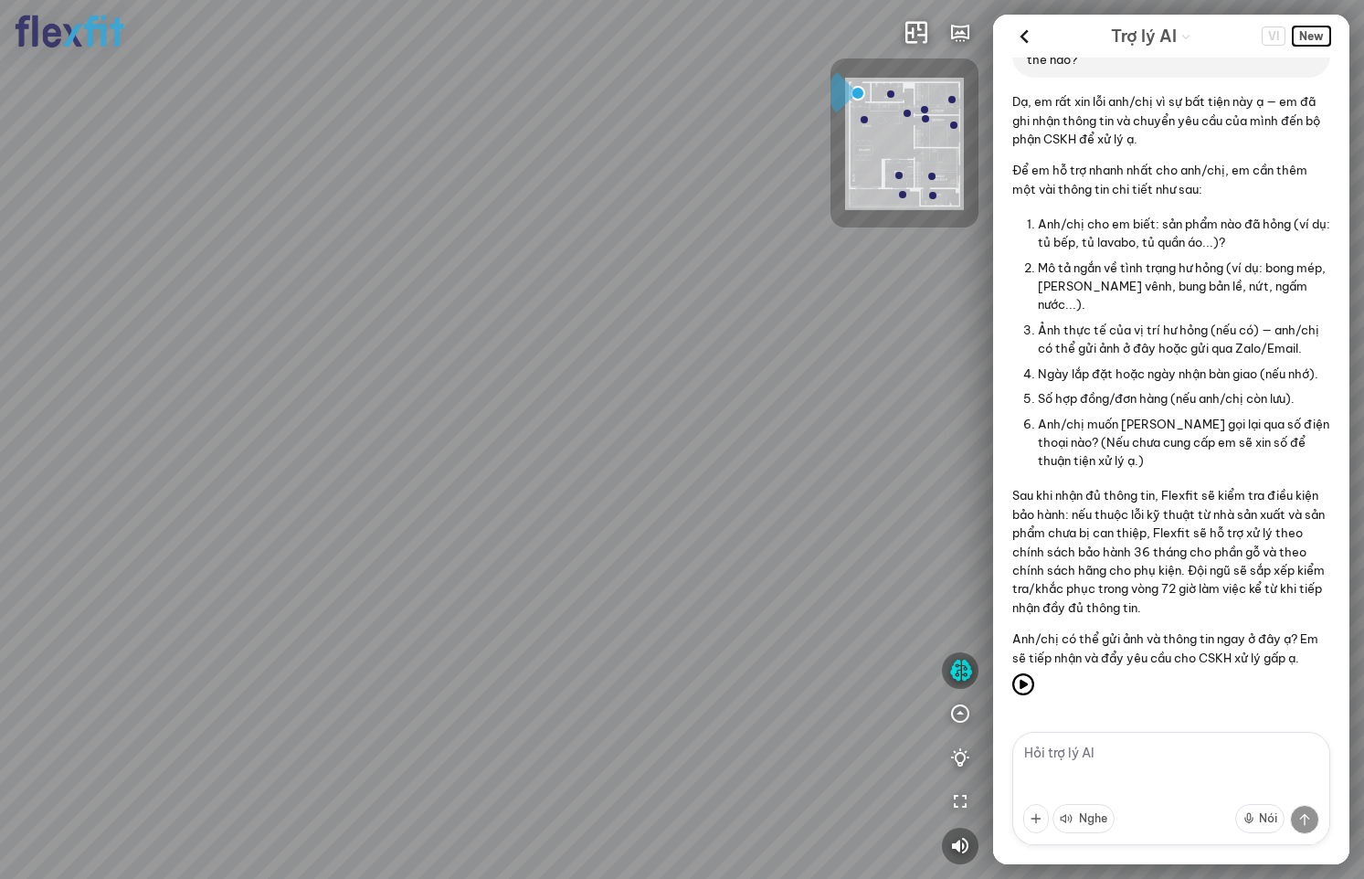
click at [1309, 31] on span "New" at bounding box center [1311, 36] width 37 height 19
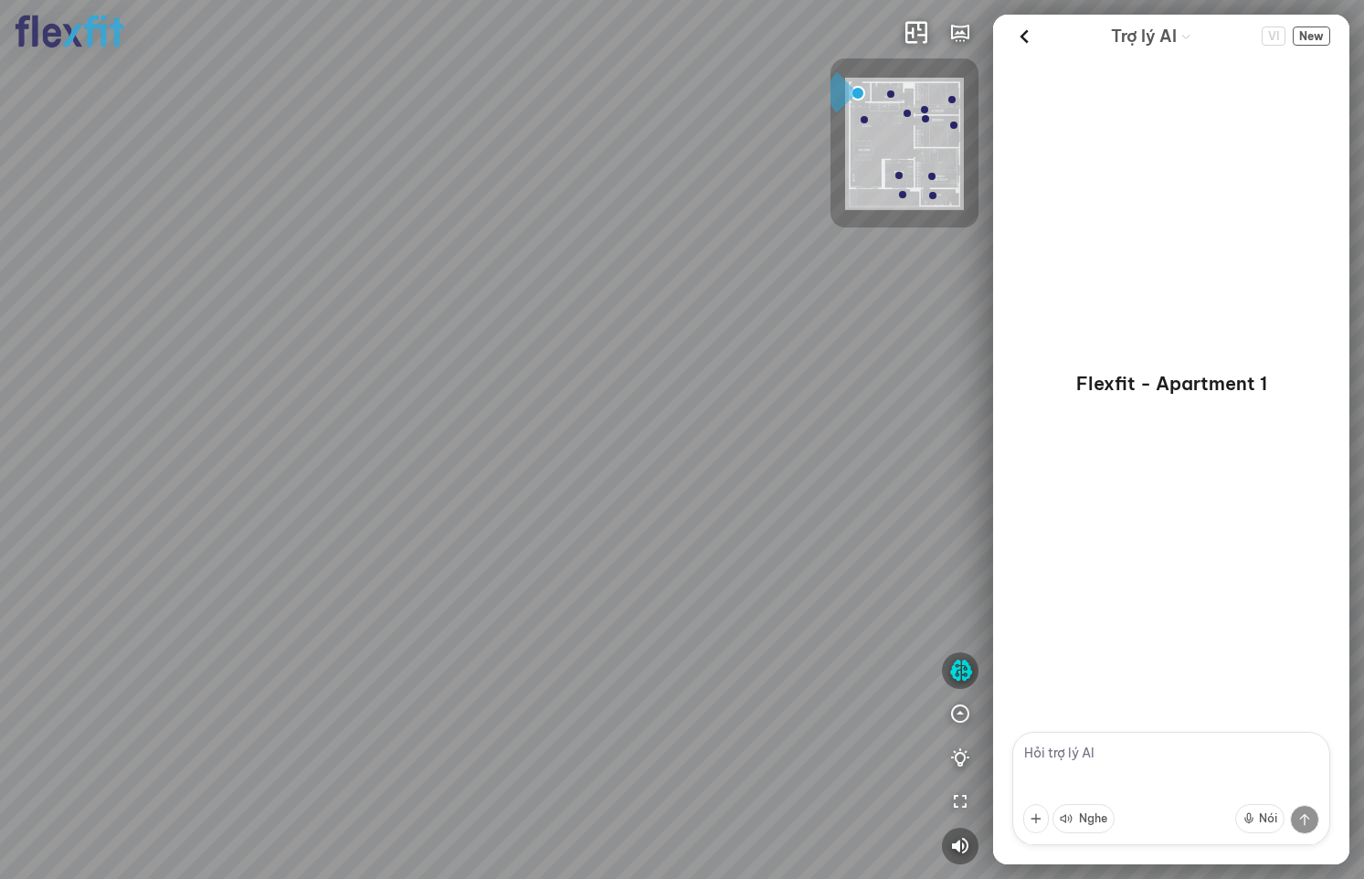
click at [1077, 765] on textarea at bounding box center [1172, 788] width 318 height 113
type textarea "chào"
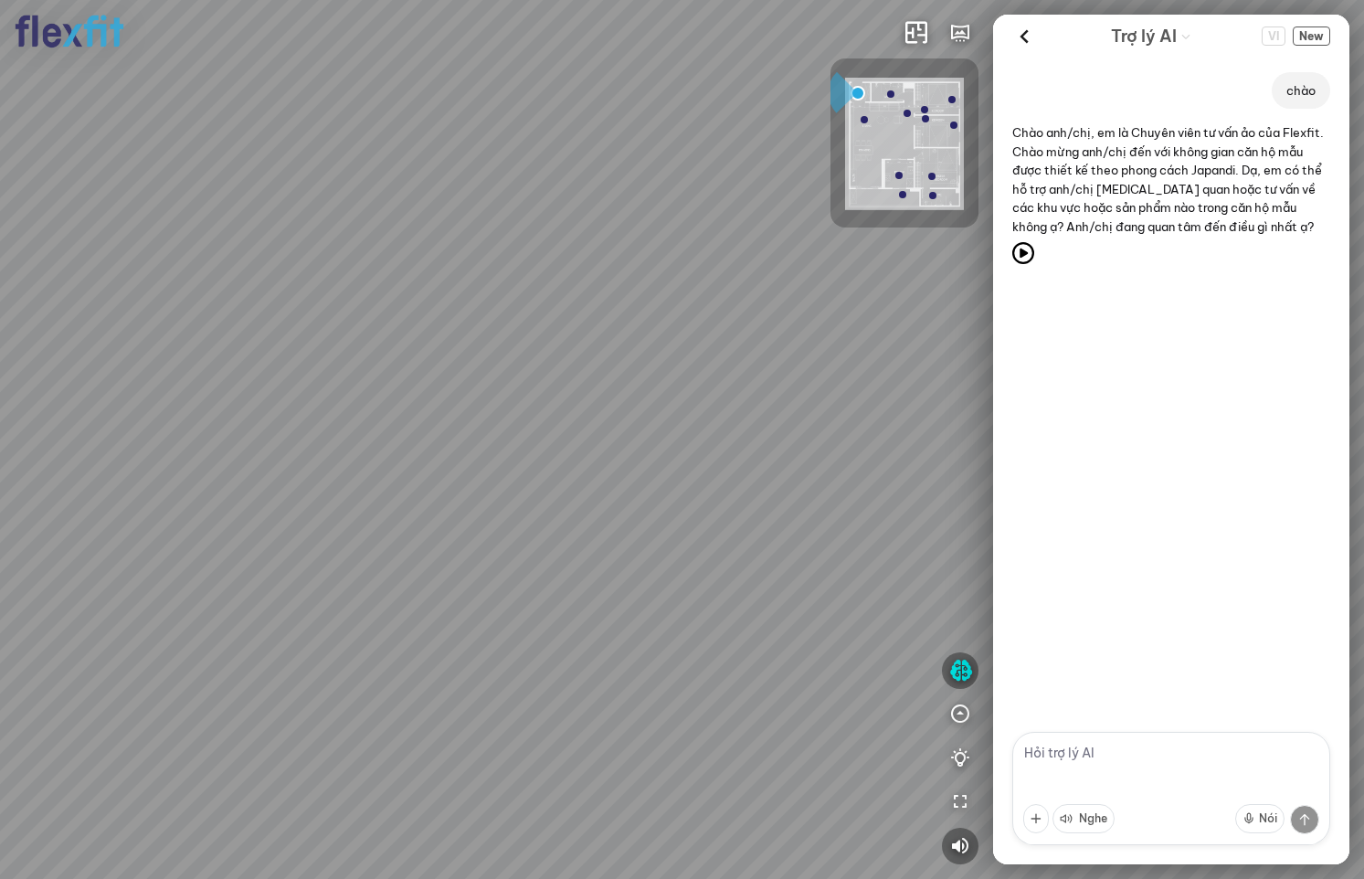
click at [1107, 755] on textarea at bounding box center [1172, 788] width 318 height 113
type textarea "c"
type textarea "master [PERSON_NAME]"
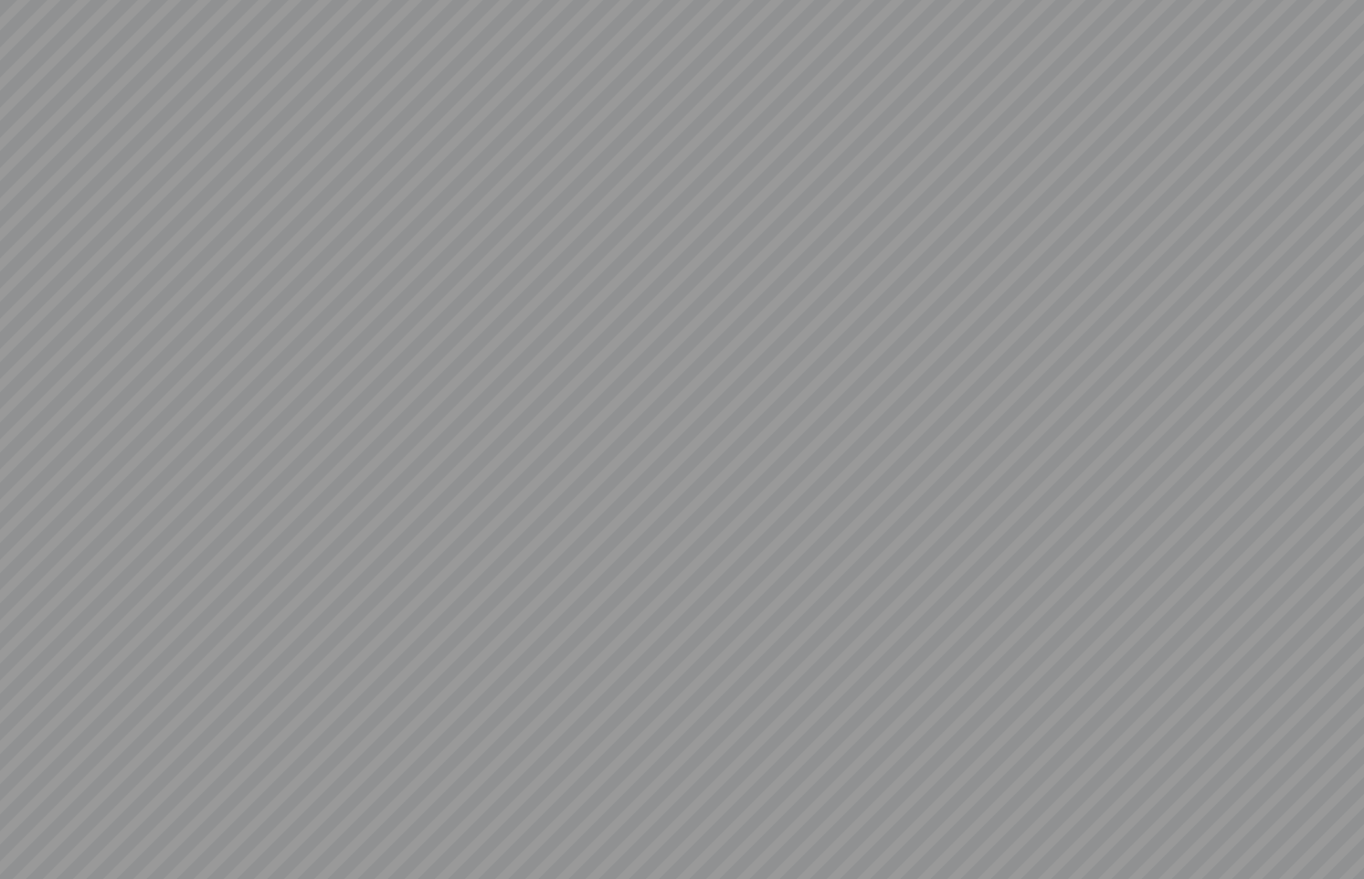
click at [371, 377] on div at bounding box center [682, 439] width 1364 height 879
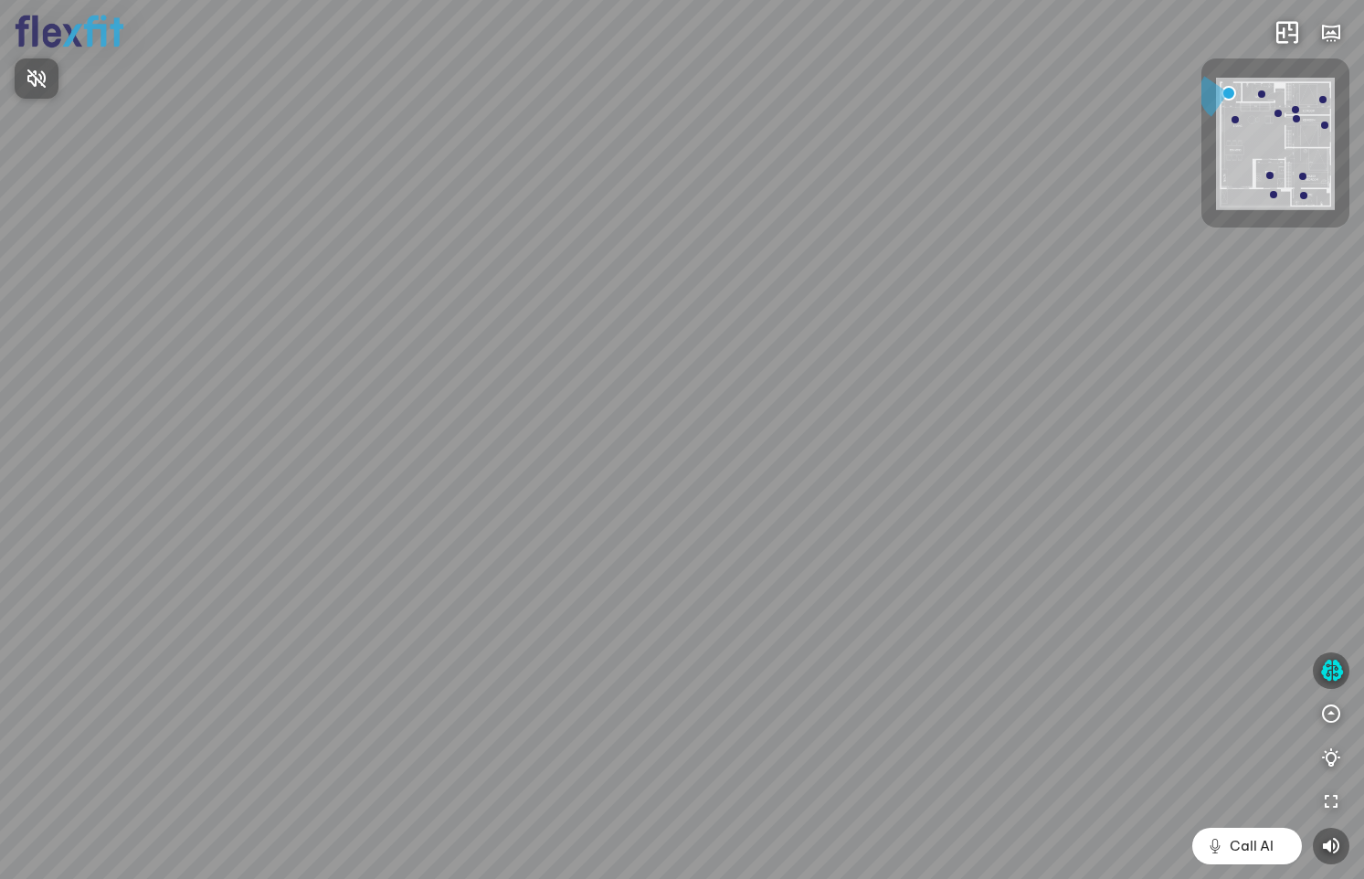
drag, startPoint x: 671, startPoint y: 475, endPoint x: 666, endPoint y: 345, distance: 130.8
click at [666, 345] on div at bounding box center [682, 439] width 1364 height 879
drag, startPoint x: 579, startPoint y: 486, endPoint x: 595, endPoint y: 438, distance: 50.9
click at [595, 438] on div at bounding box center [682, 439] width 1364 height 879
click at [1328, 668] on div at bounding box center [682, 439] width 1364 height 879
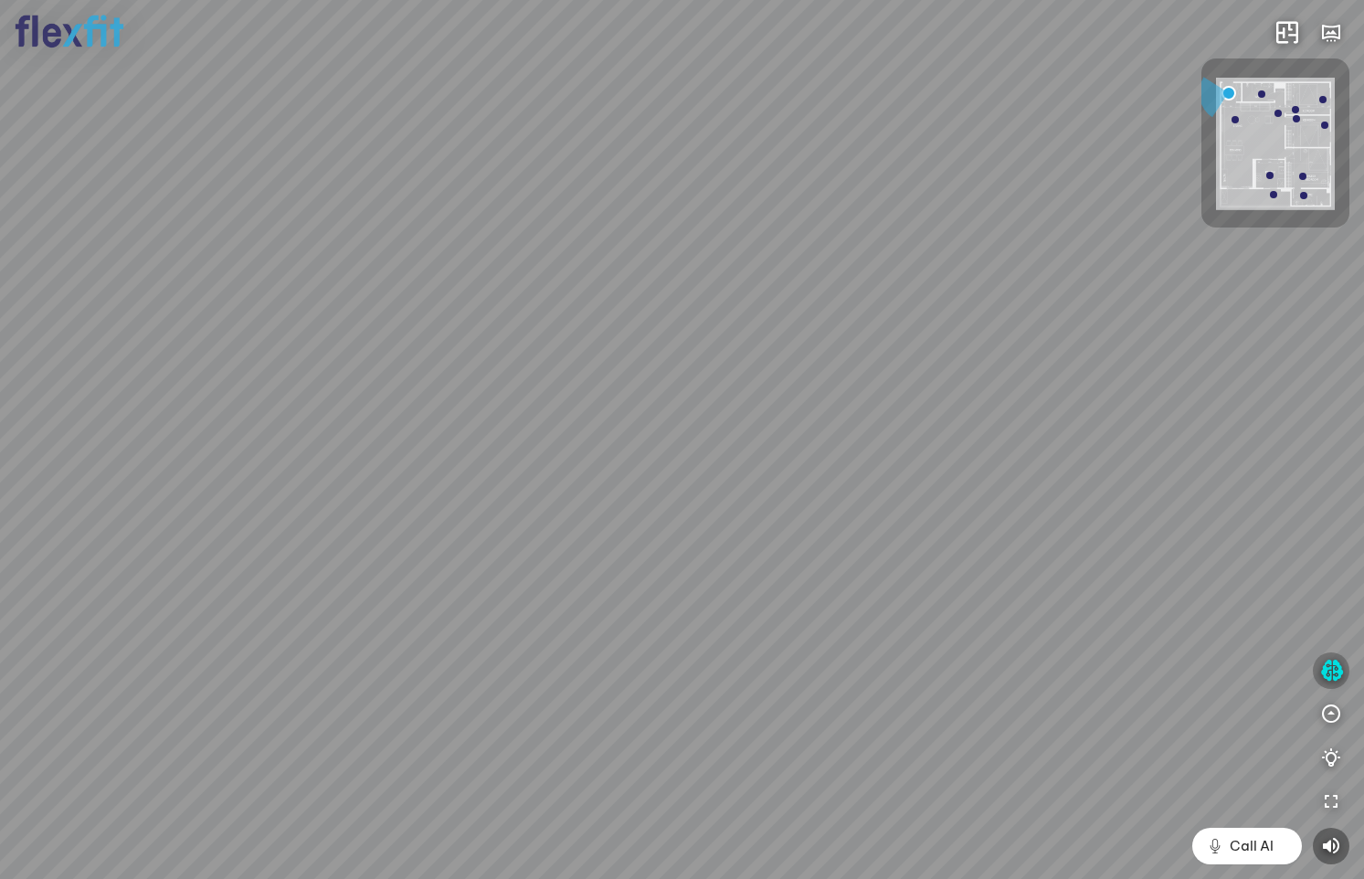
click at [1334, 668] on icon "button" at bounding box center [1332, 671] width 23 height 22
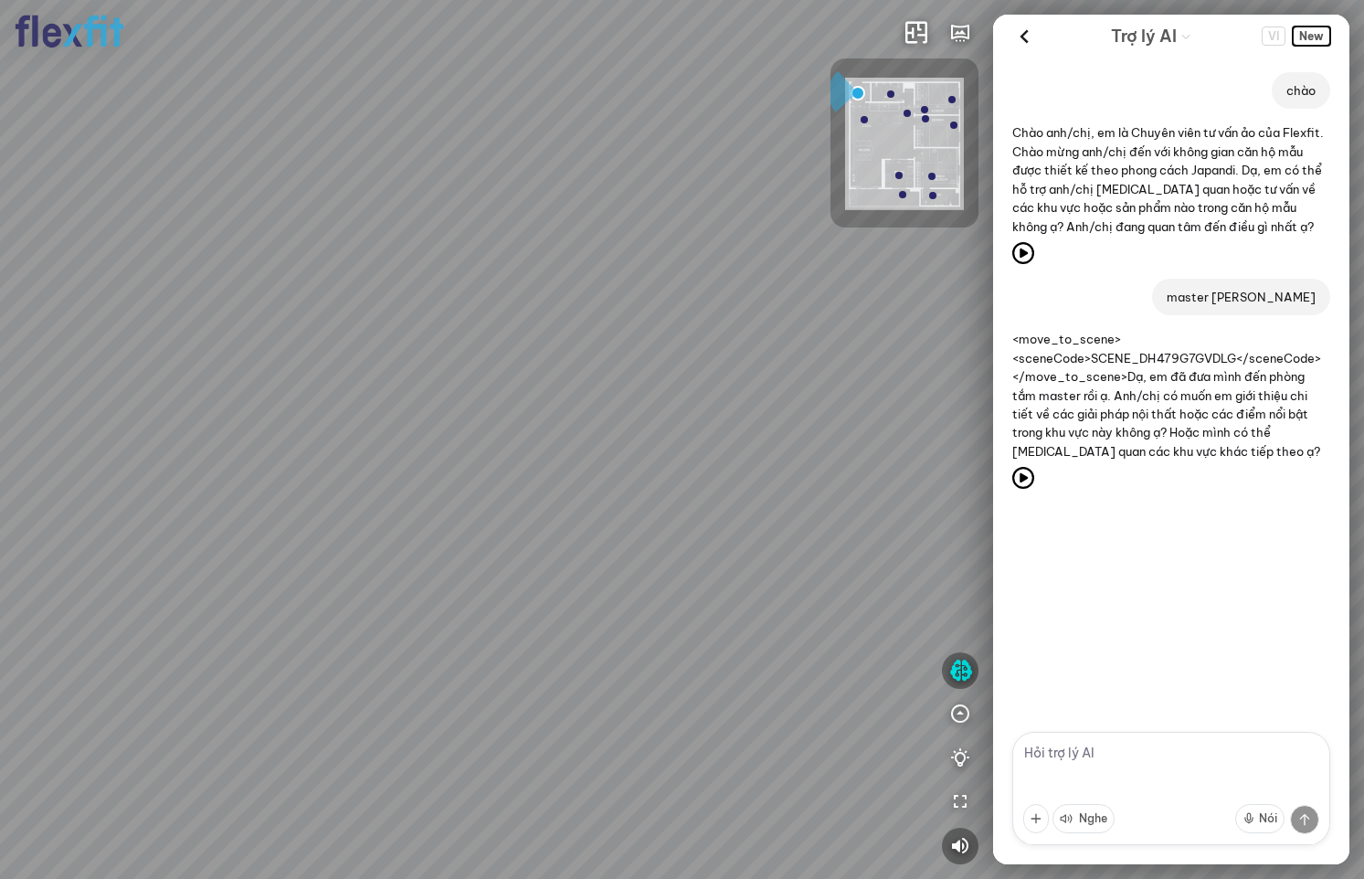
click at [1305, 28] on span "New" at bounding box center [1311, 36] width 37 height 19
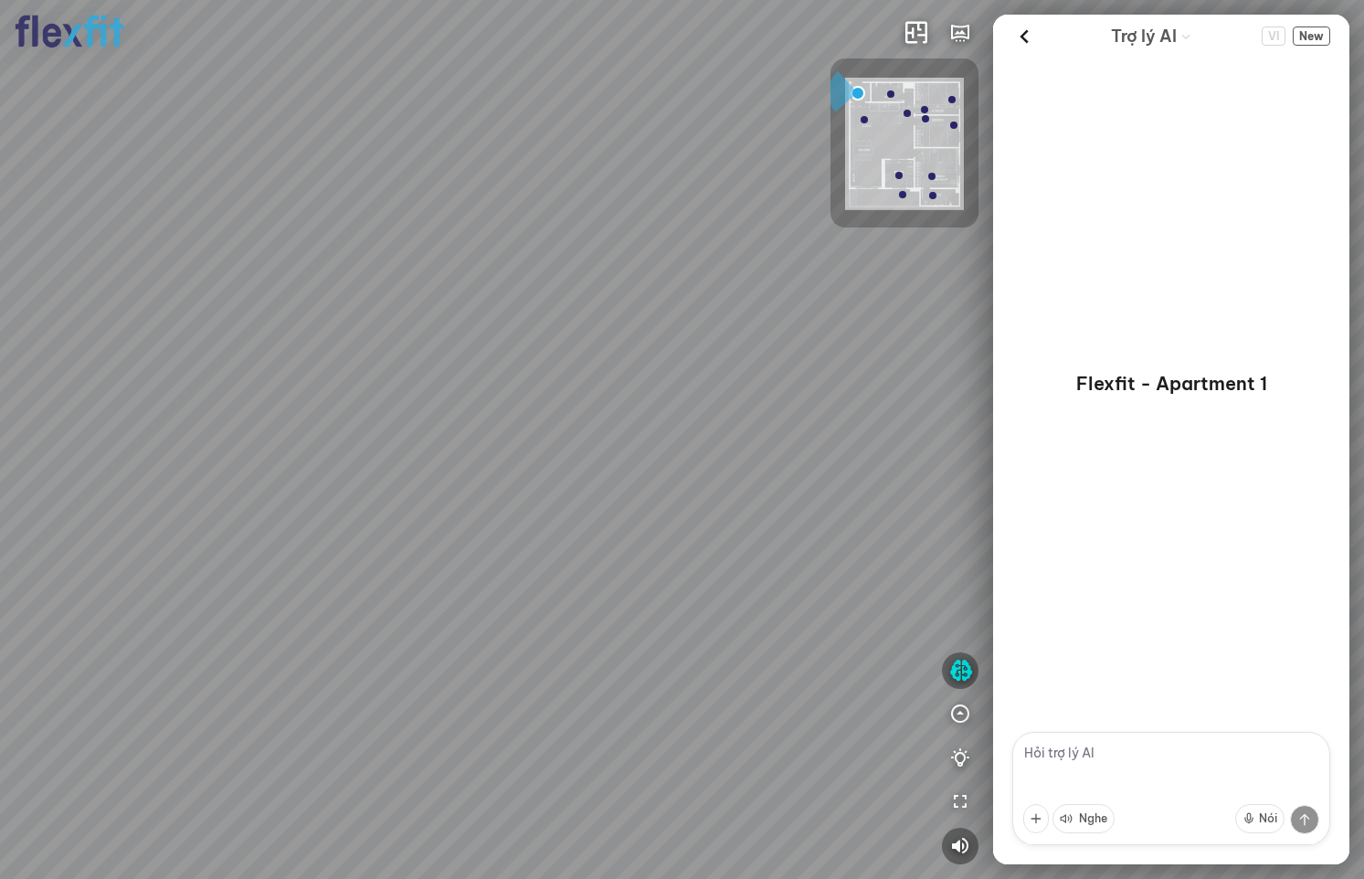
click at [1061, 753] on textarea at bounding box center [1172, 788] width 318 height 113
type textarea "x"
type textarea "xin chào"
click at [1321, 217] on div "xin chào" at bounding box center [1171, 395] width 356 height 674
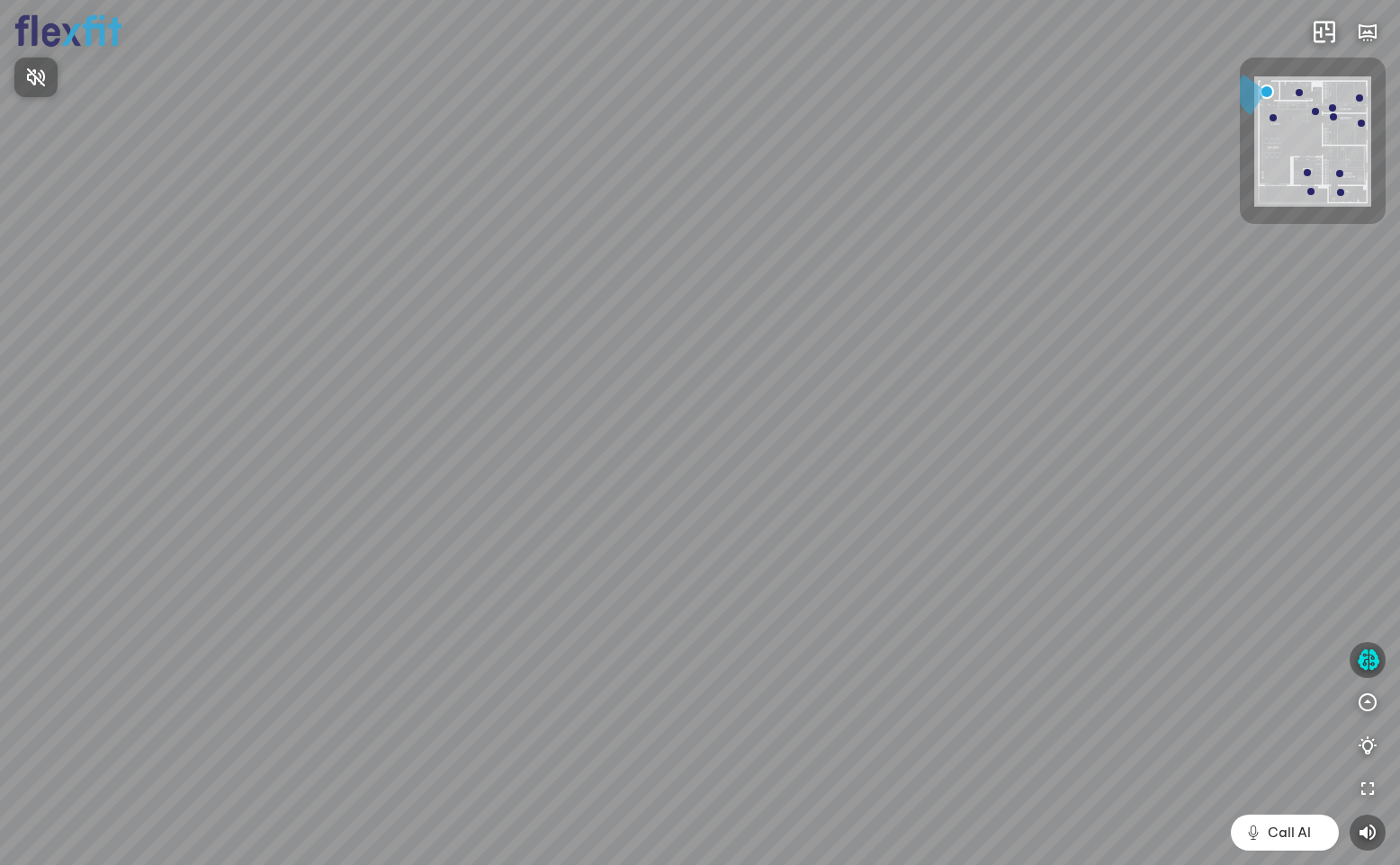
drag, startPoint x: 350, startPoint y: 559, endPoint x: 528, endPoint y: 511, distance: 184.4
click at [440, 496] on div at bounding box center [700, 432] width 1400 height 865
drag, startPoint x: 611, startPoint y: 479, endPoint x: 662, endPoint y: 454, distance: 56.8
click at [662, 454] on div at bounding box center [700, 432] width 1400 height 865
click at [1370, 654] on div at bounding box center [700, 432] width 1400 height 865
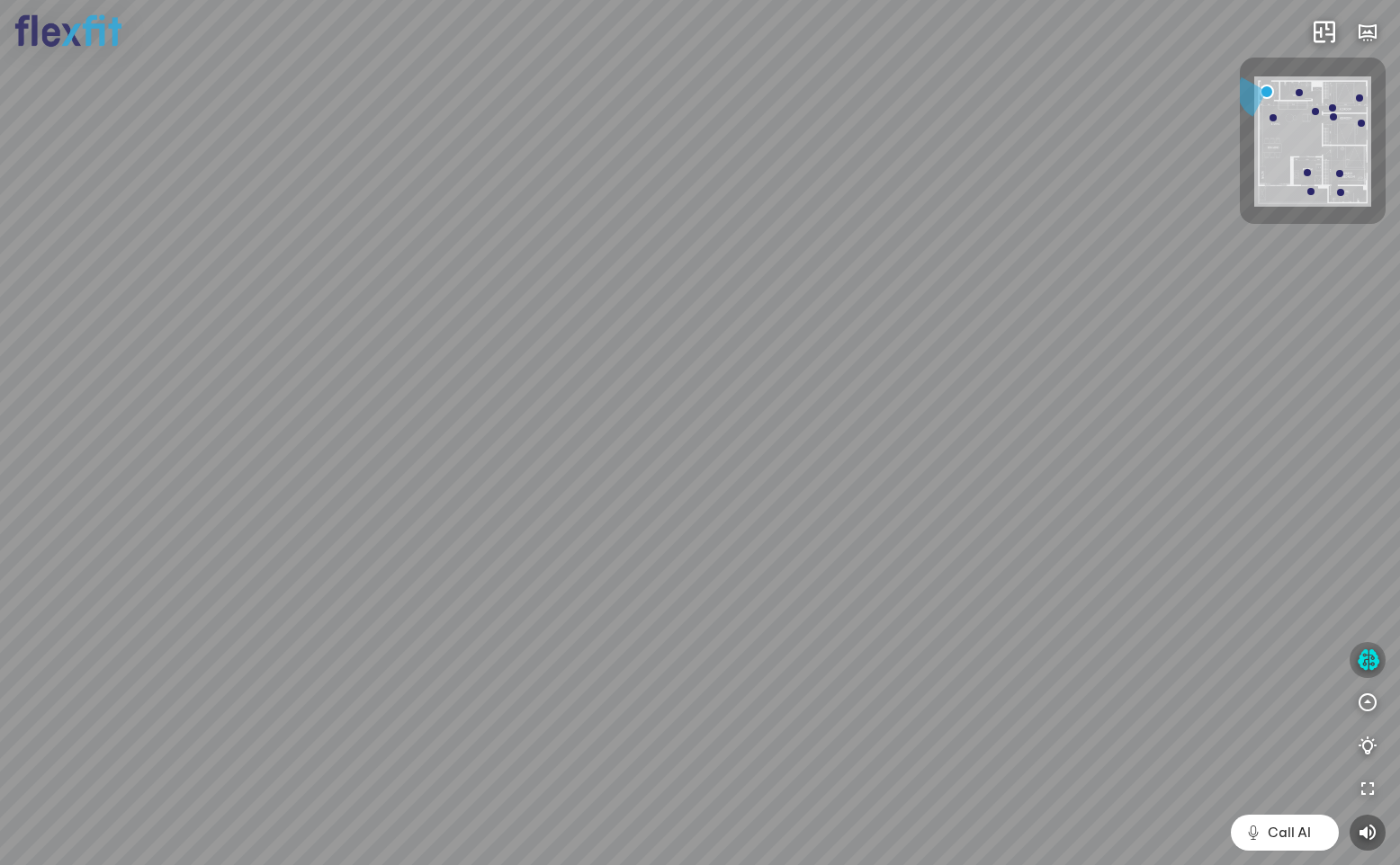
click at [1370, 659] on icon "button" at bounding box center [1368, 660] width 23 height 22
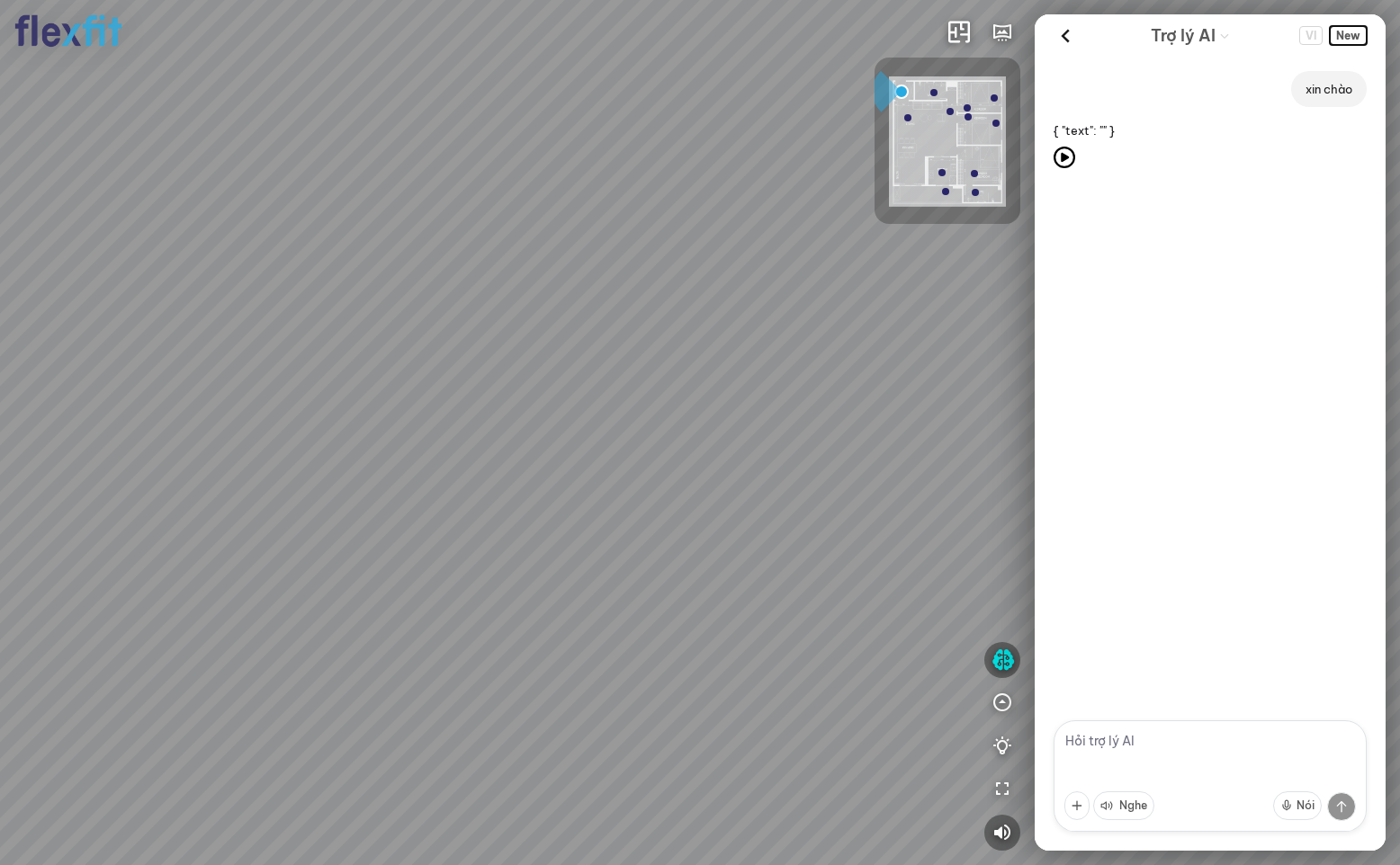
click at [1351, 36] on span "New" at bounding box center [1348, 35] width 36 height 19
click at [1122, 742] on textarea at bounding box center [1210, 775] width 313 height 111
type textarea "chào"
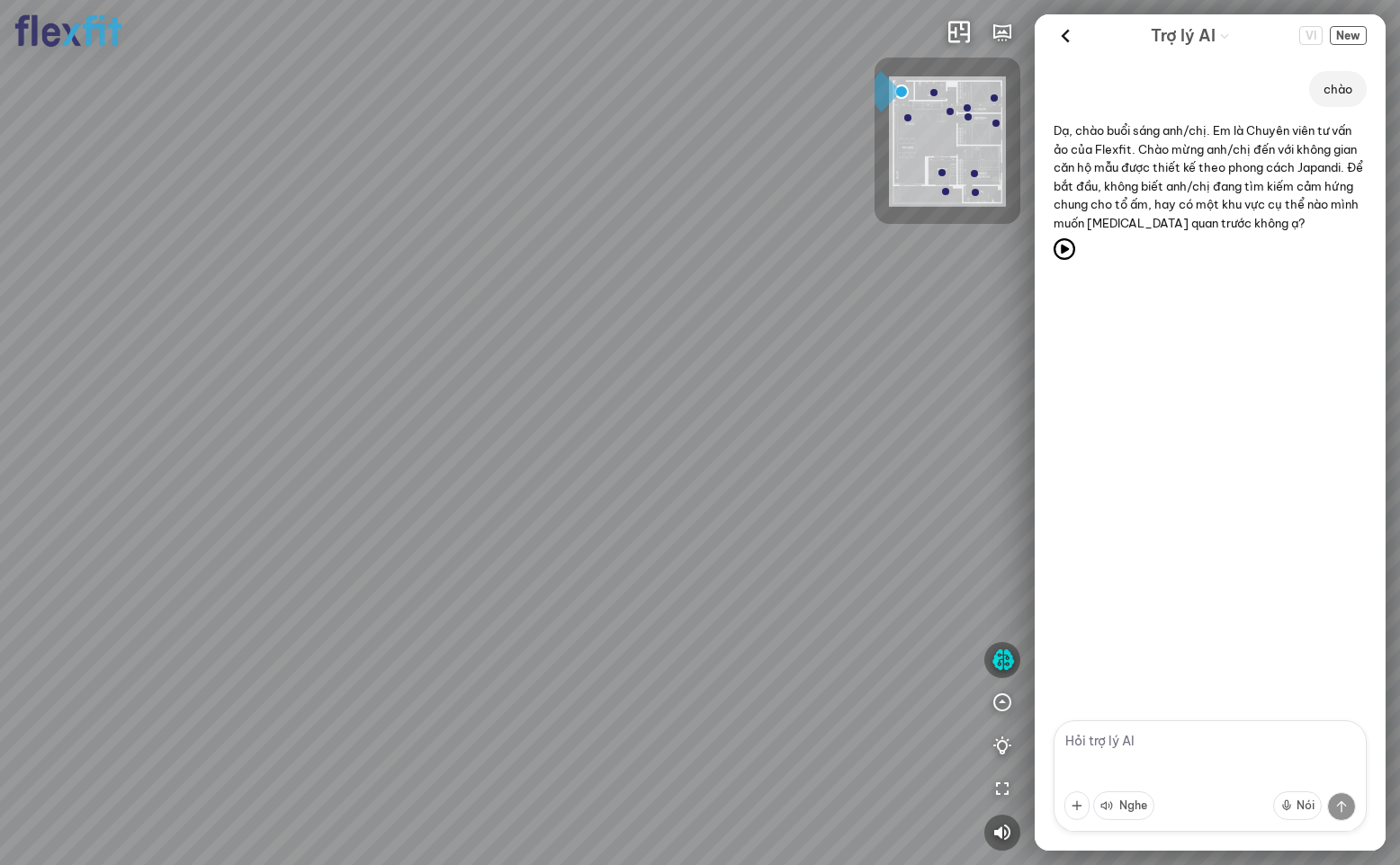
click at [1147, 743] on textarea at bounding box center [1210, 775] width 313 height 111
type textarea "master tam"
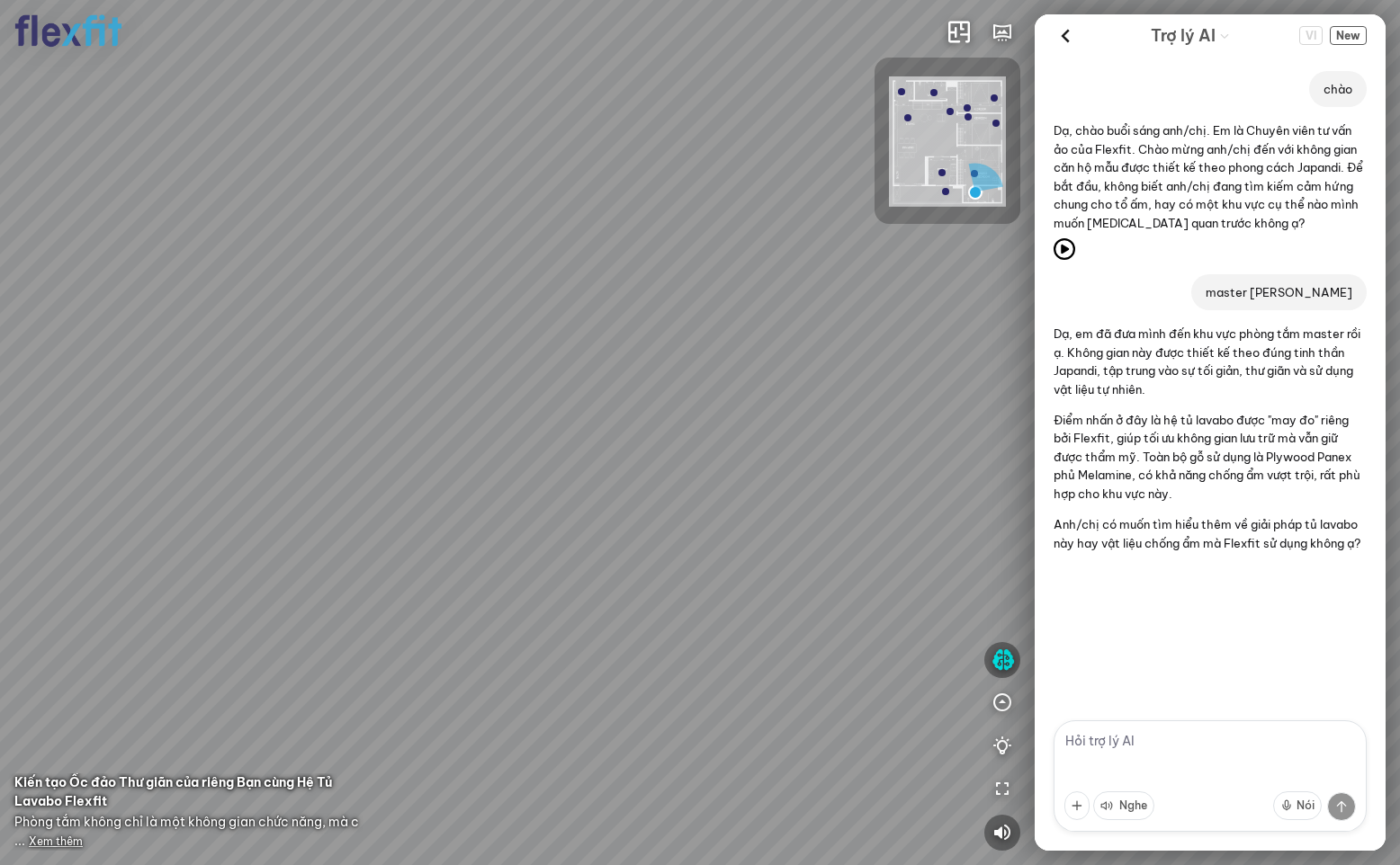
click at [1158, 745] on textarea at bounding box center [1210, 775] width 313 height 111
type textarea "d"
type textarea "đồ đạc hỏng bảo hành thế nào?"
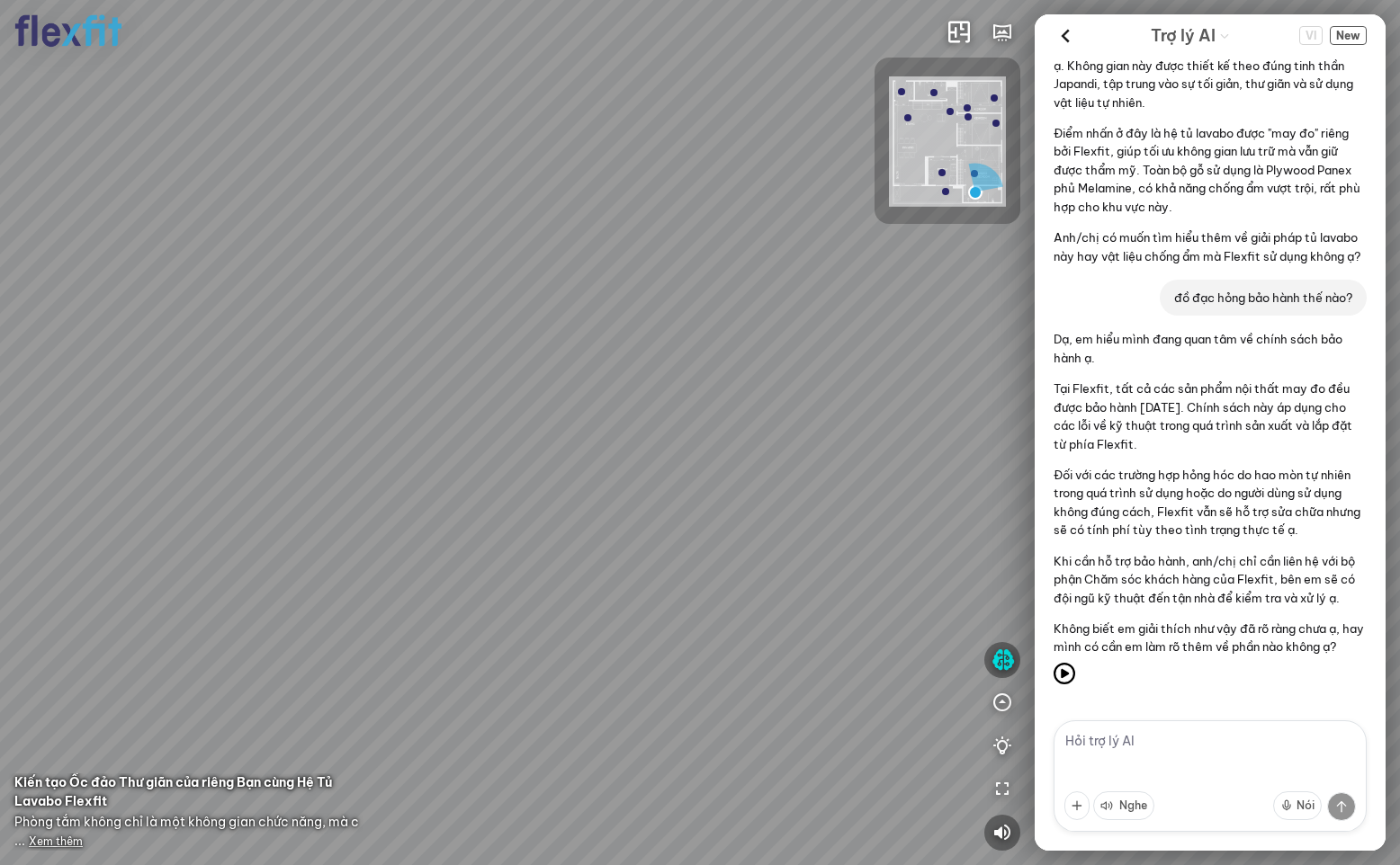
scroll to position [379, 0]
click at [1285, 228] on p "Anh/chị có muốn tìm hiểu thêm về giải pháp tủ lavabo này hay vật liệu chống ẩm …" at bounding box center [1210, 246] width 313 height 36
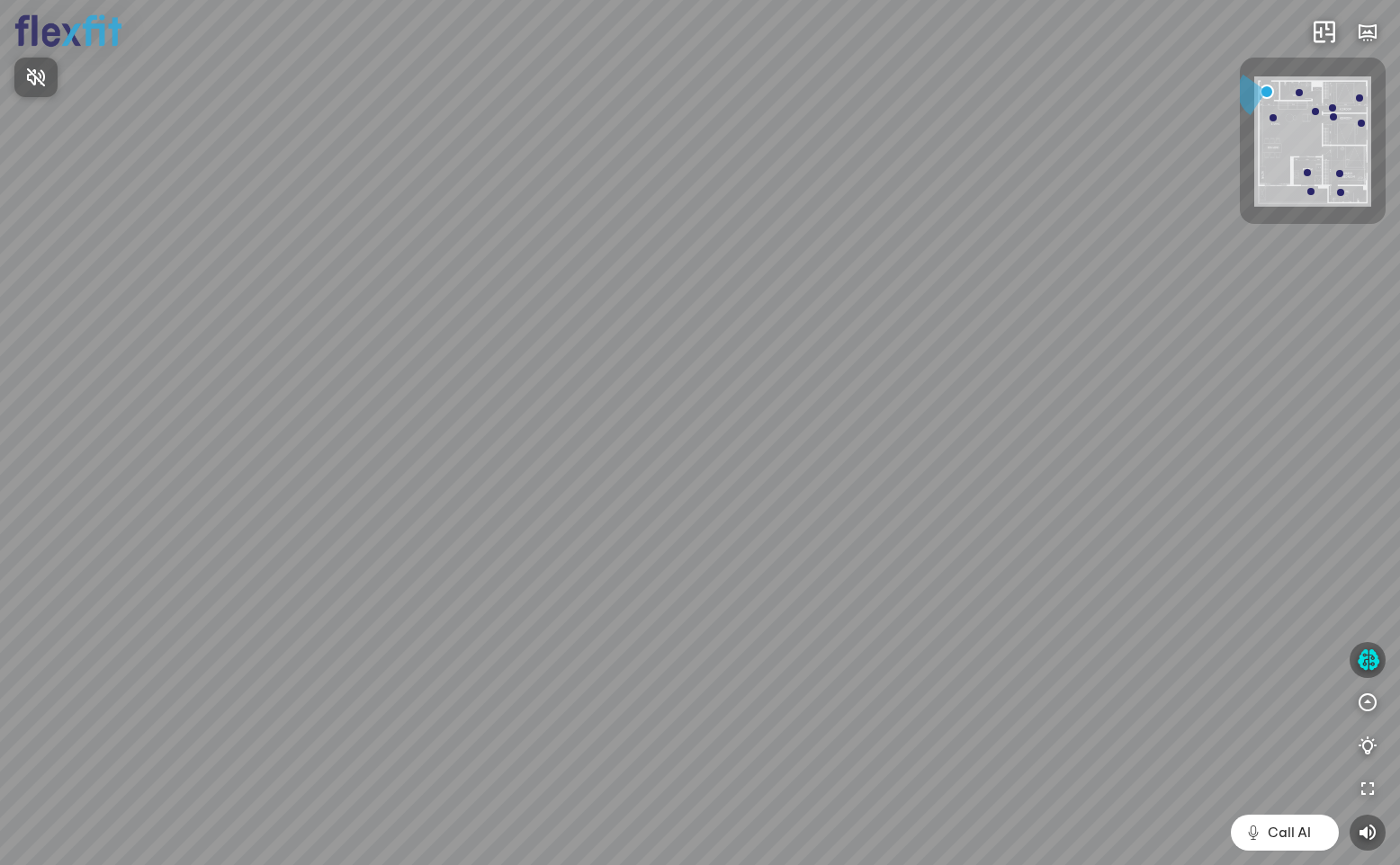
click at [1365, 661] on div at bounding box center [700, 432] width 1400 height 865
click at [1368, 663] on icon "button" at bounding box center [1368, 660] width 23 height 22
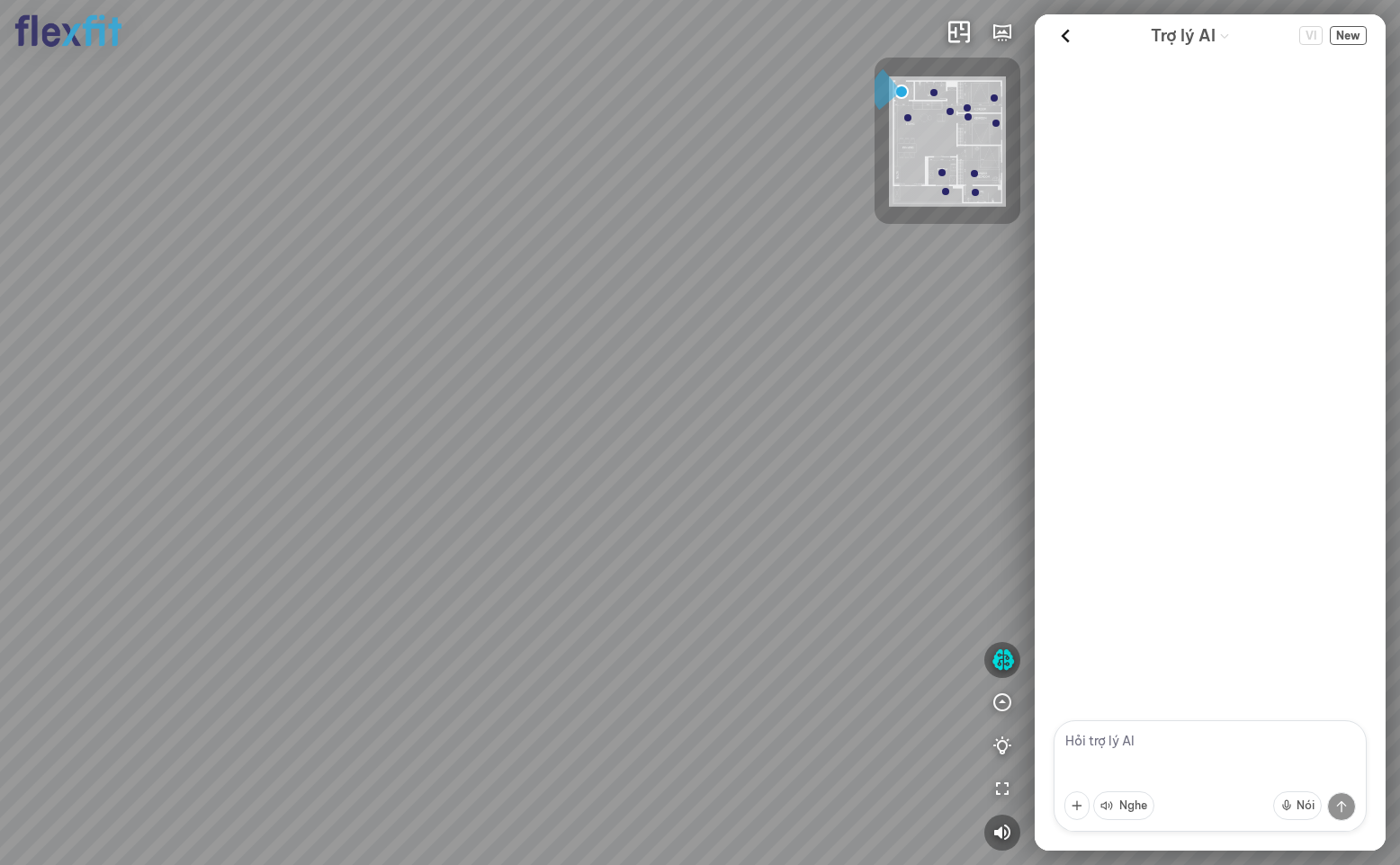
scroll to position [379, 0]
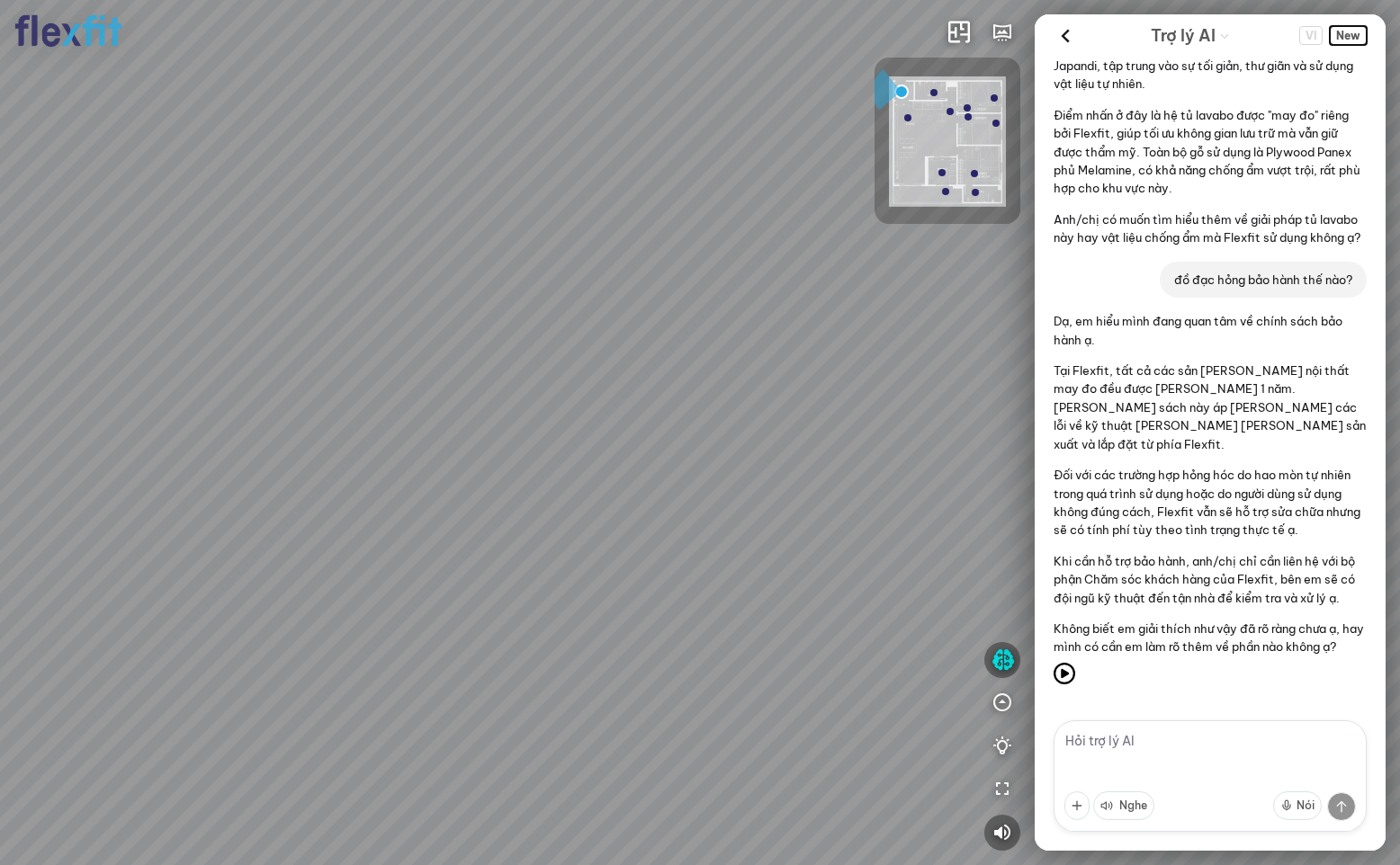
click at [1342, 37] on span "New" at bounding box center [1348, 35] width 36 height 19
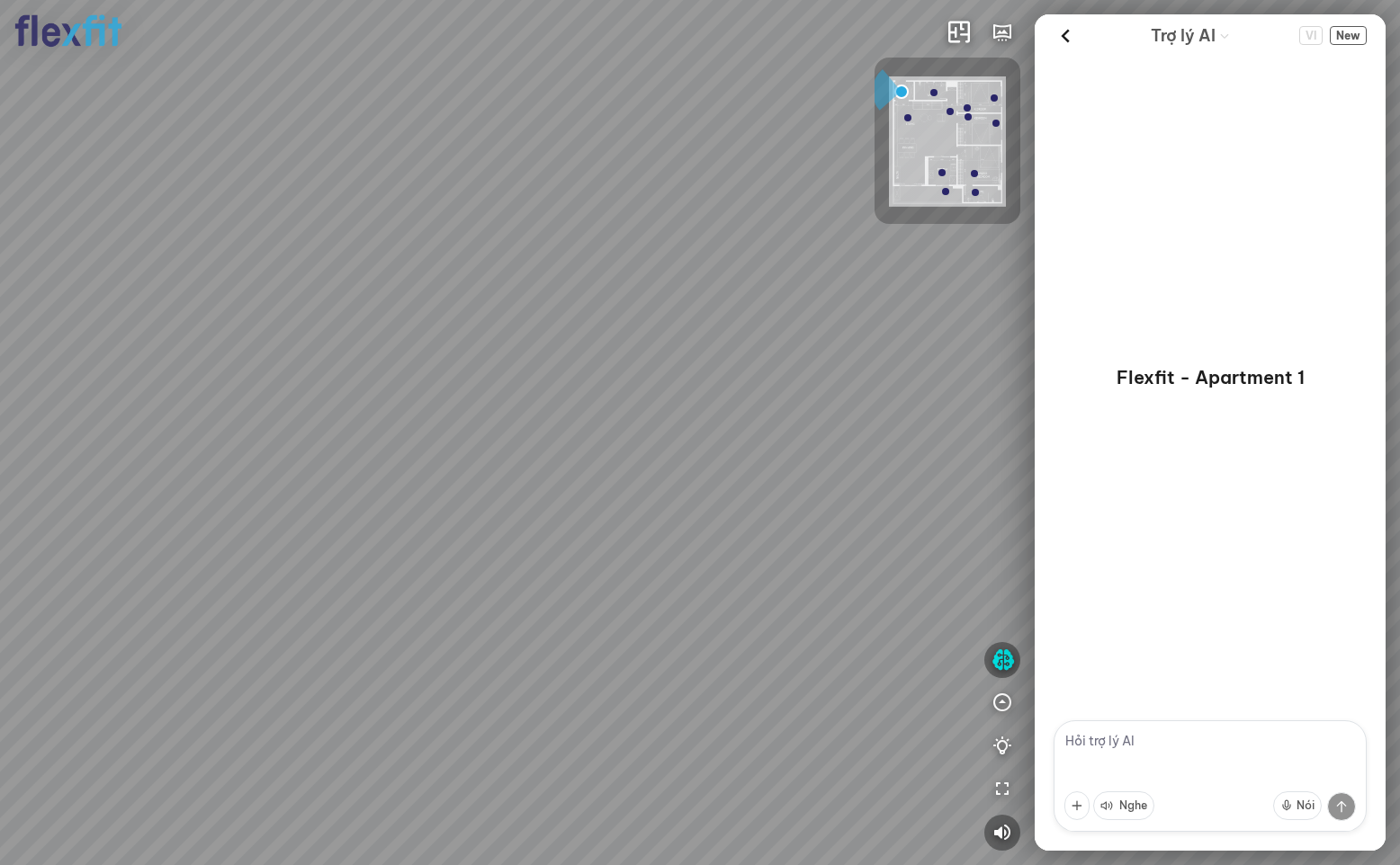
drag, startPoint x: 635, startPoint y: 389, endPoint x: 731, endPoint y: 309, distance: 125.0
click at [731, 309] on div at bounding box center [700, 432] width 1400 height 865
drag, startPoint x: 624, startPoint y: 410, endPoint x: 621, endPoint y: 419, distance: 9.5
click at [621, 419] on div at bounding box center [700, 432] width 1400 height 865
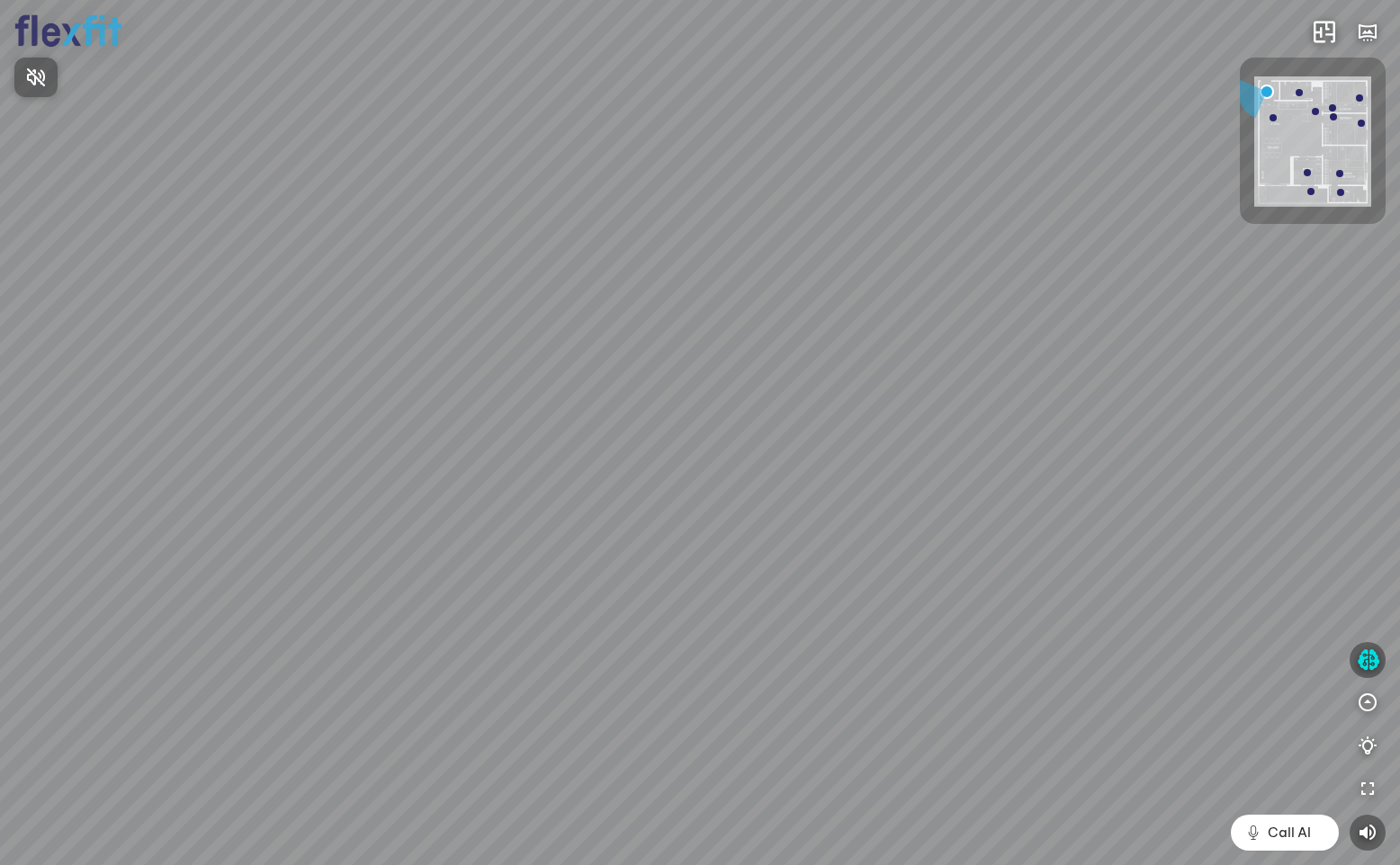
drag, startPoint x: 943, startPoint y: 429, endPoint x: 988, endPoint y: 474, distance: 63.6
click at [995, 475] on div at bounding box center [700, 432] width 1400 height 865
drag, startPoint x: 879, startPoint y: 418, endPoint x: 830, endPoint y: 346, distance: 87.1
click at [830, 346] on div at bounding box center [700, 432] width 1400 height 865
click at [1363, 655] on icon "button" at bounding box center [1368, 660] width 23 height 22
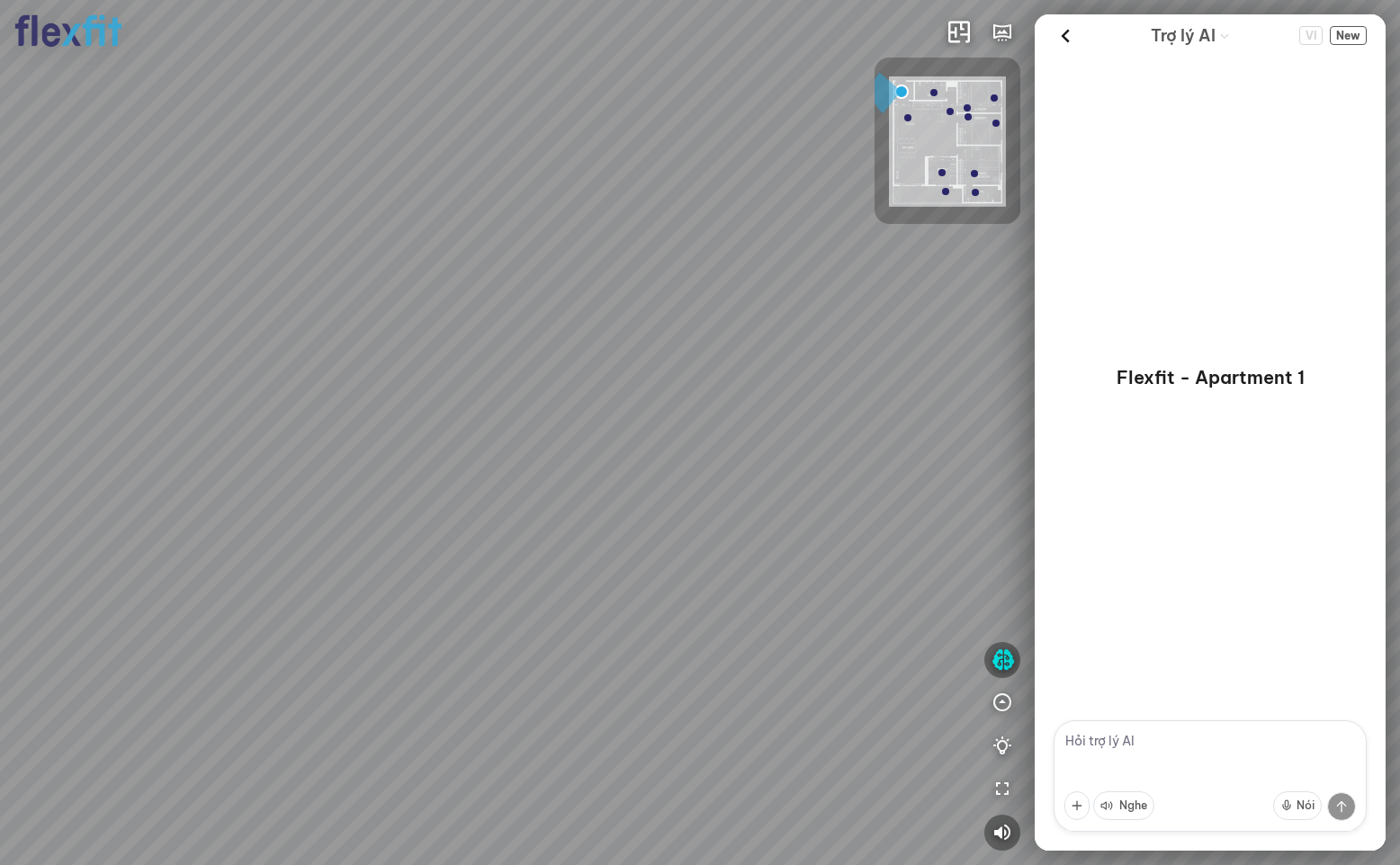
click at [1102, 740] on textarea at bounding box center [1210, 775] width 313 height 111
type textarea "d"
type textarea "đồ đạc hỏng bảo hành thế nào?"
click at [559, 710] on div at bounding box center [700, 432] width 1400 height 865
drag, startPoint x: 573, startPoint y: 564, endPoint x: 684, endPoint y: 514, distance: 121.7
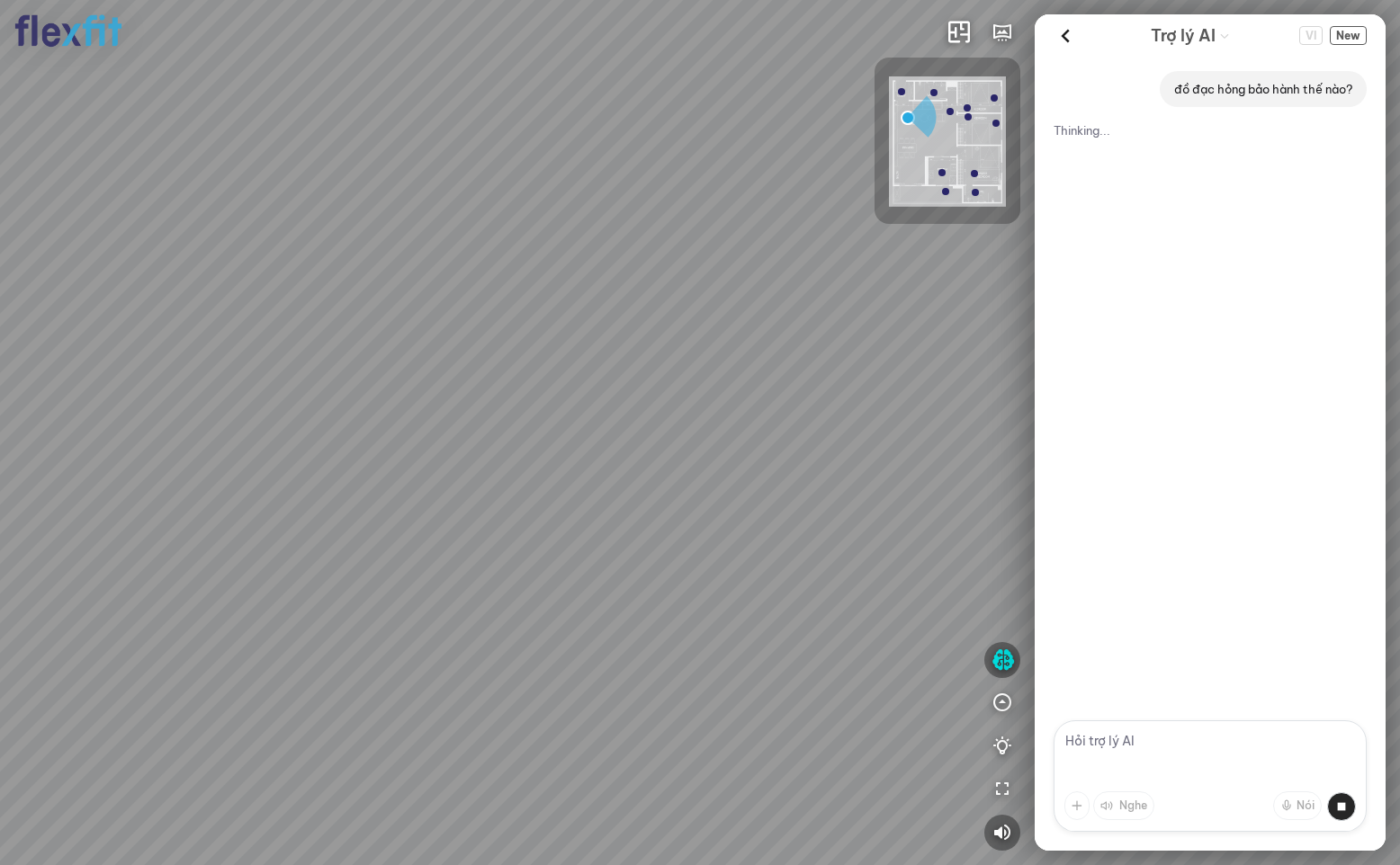
click at [736, 507] on div "Ban công Bếp Phòng ngủ master Phòng ngủ Phòng ngủ" at bounding box center [700, 432] width 1400 height 865
drag, startPoint x: 685, startPoint y: 497, endPoint x: 809, endPoint y: 635, distance: 185.5
click at [808, 633] on div "Ban công Bếp Phòng ngủ master Phòng ngủ Phòng ngủ" at bounding box center [700, 432] width 1400 height 865
drag, startPoint x: 651, startPoint y: 378, endPoint x: 745, endPoint y: 482, distance: 140.2
click at [742, 486] on div "Ban công Bếp Phòng ngủ master Phòng ngủ Phòng ngủ" at bounding box center [700, 432] width 1400 height 865
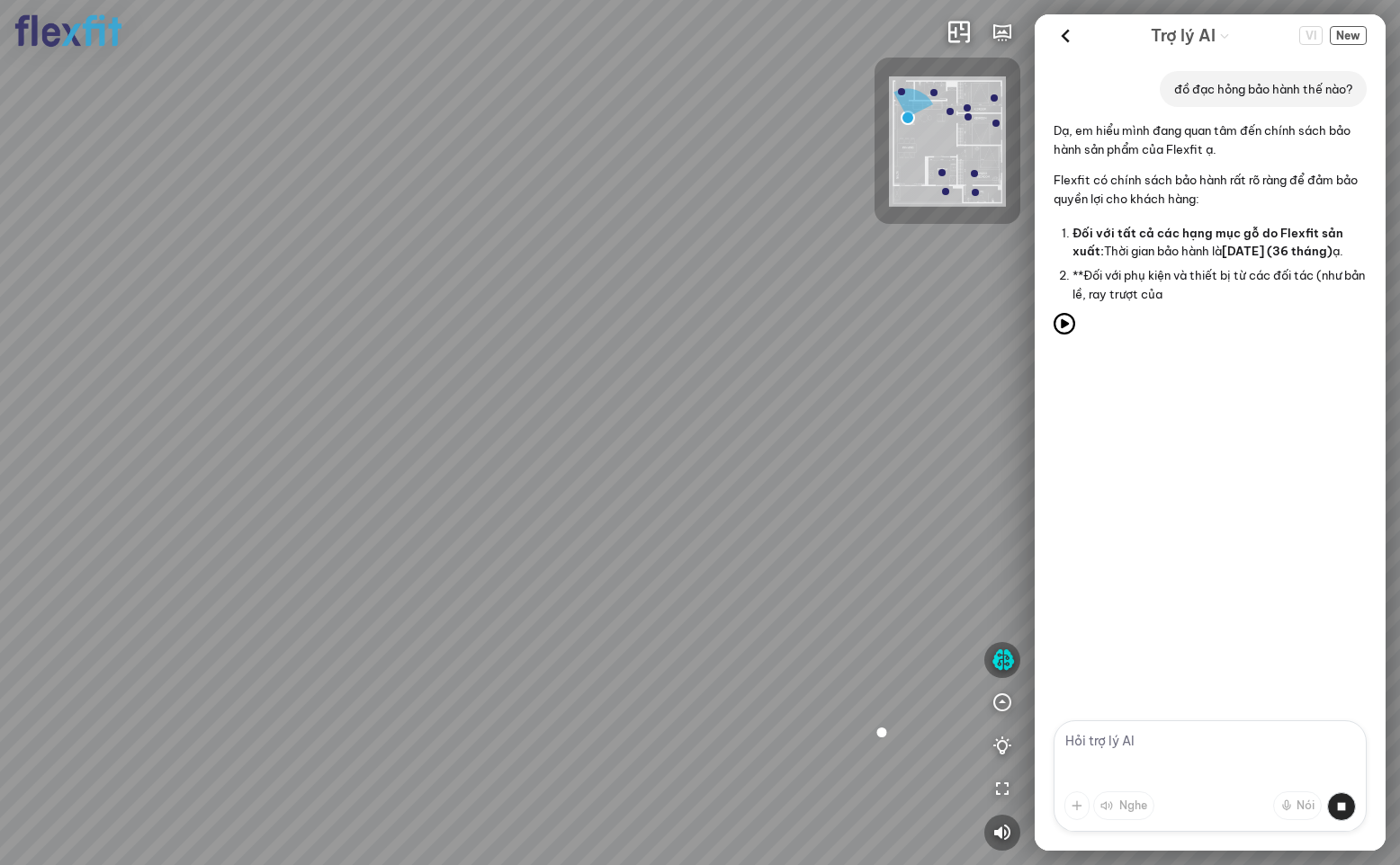
drag, startPoint x: 616, startPoint y: 477, endPoint x: 775, endPoint y: 389, distance: 181.7
click at [778, 387] on div "Ban công Bếp Phòng ngủ master Phòng ngủ Phòng ngủ" at bounding box center [700, 432] width 1400 height 865
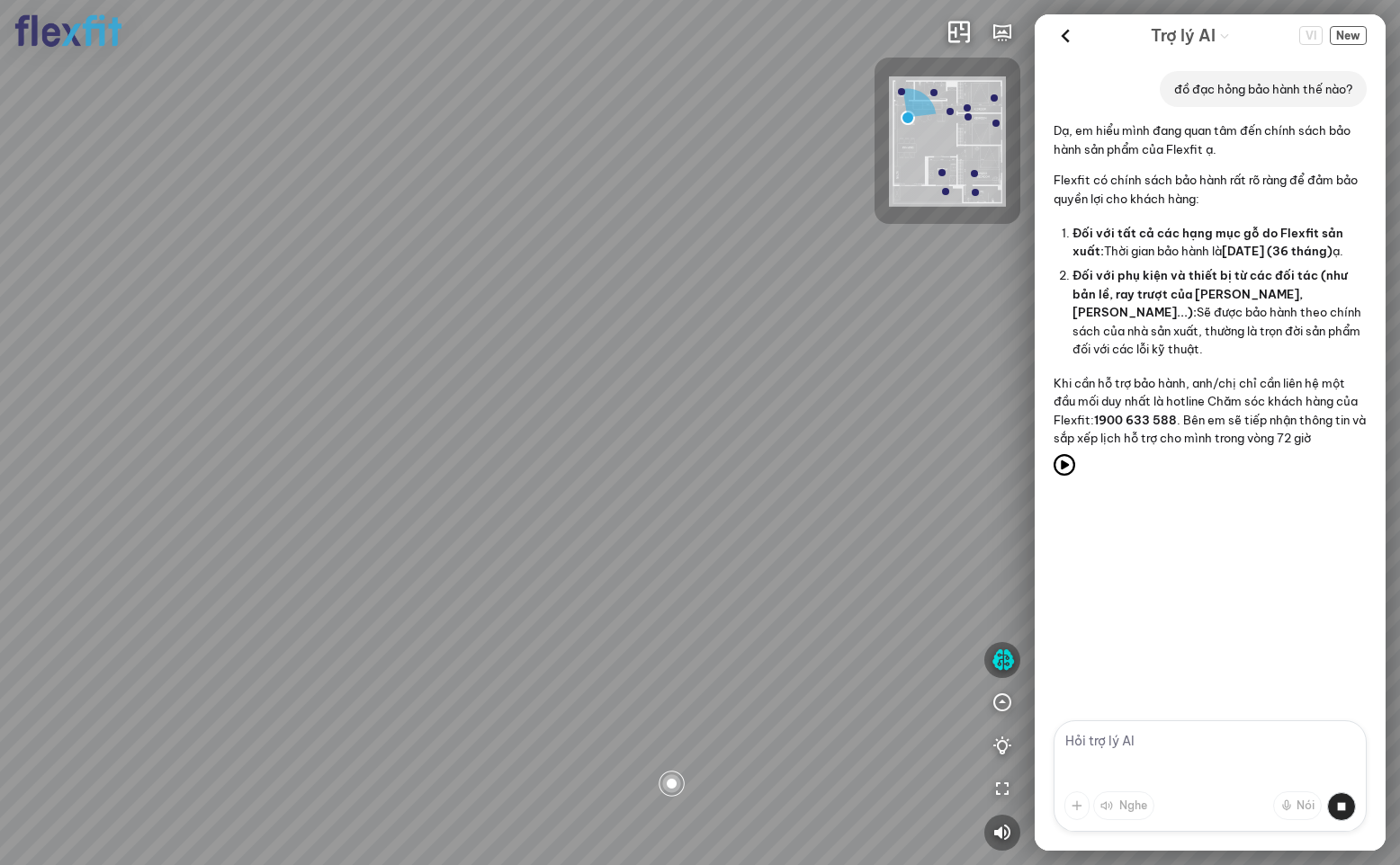
drag, startPoint x: 823, startPoint y: 385, endPoint x: 677, endPoint y: 386, distance: 146.0
click at [677, 386] on div "Ban công Bếp Phòng ngủ master Phòng ngủ Phòng ngủ" at bounding box center [700, 432] width 1400 height 865
click at [1205, 724] on textarea at bounding box center [1210, 775] width 313 height 111
type textarea "t mới làm đc 3 tháng đã hỏng rồi giờ làm thế nào?"
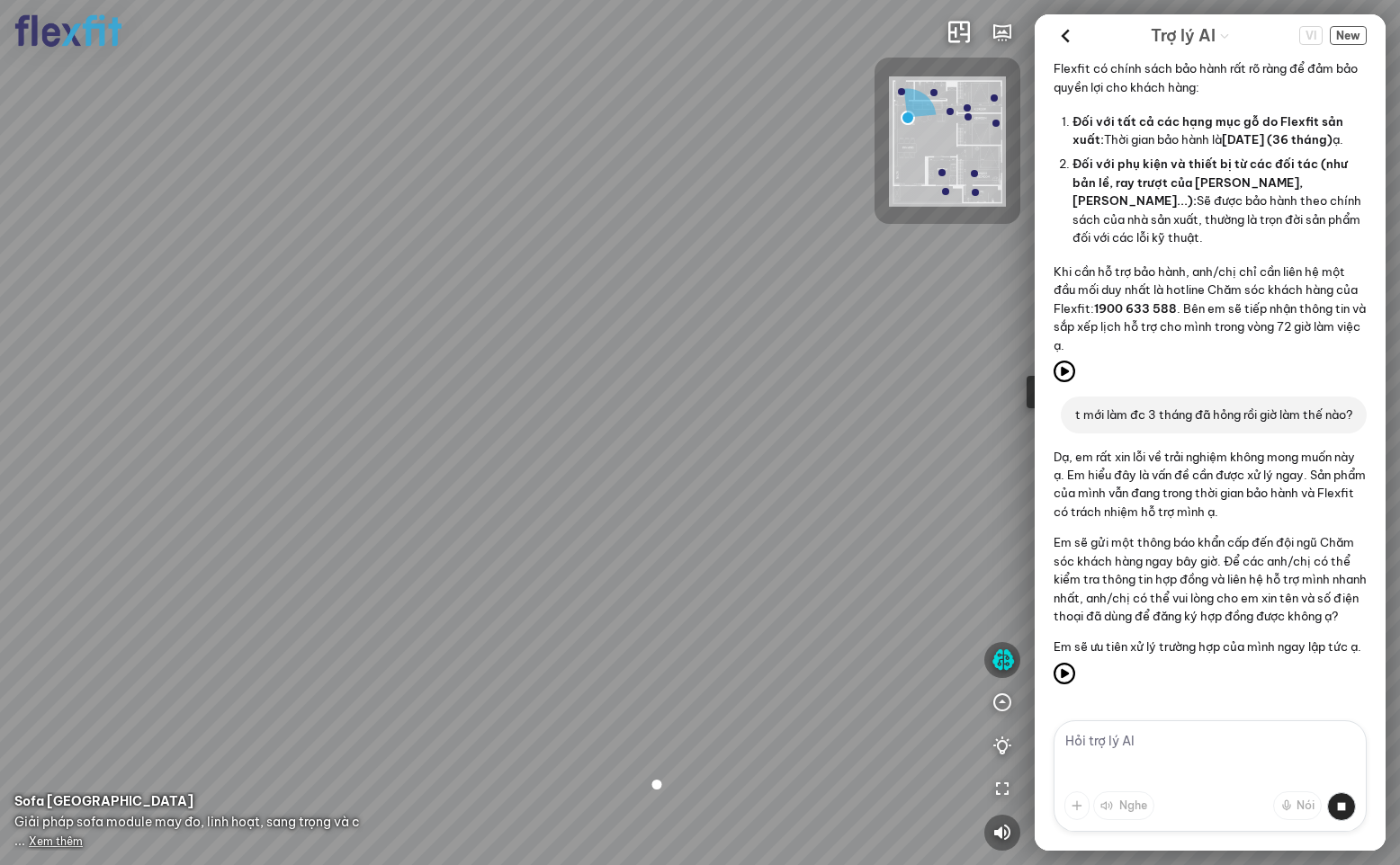
scroll to position [166, 0]
click at [1122, 738] on textarea at bounding box center [1210, 775] width 313 height 111
type textarea "Metoo 03698"
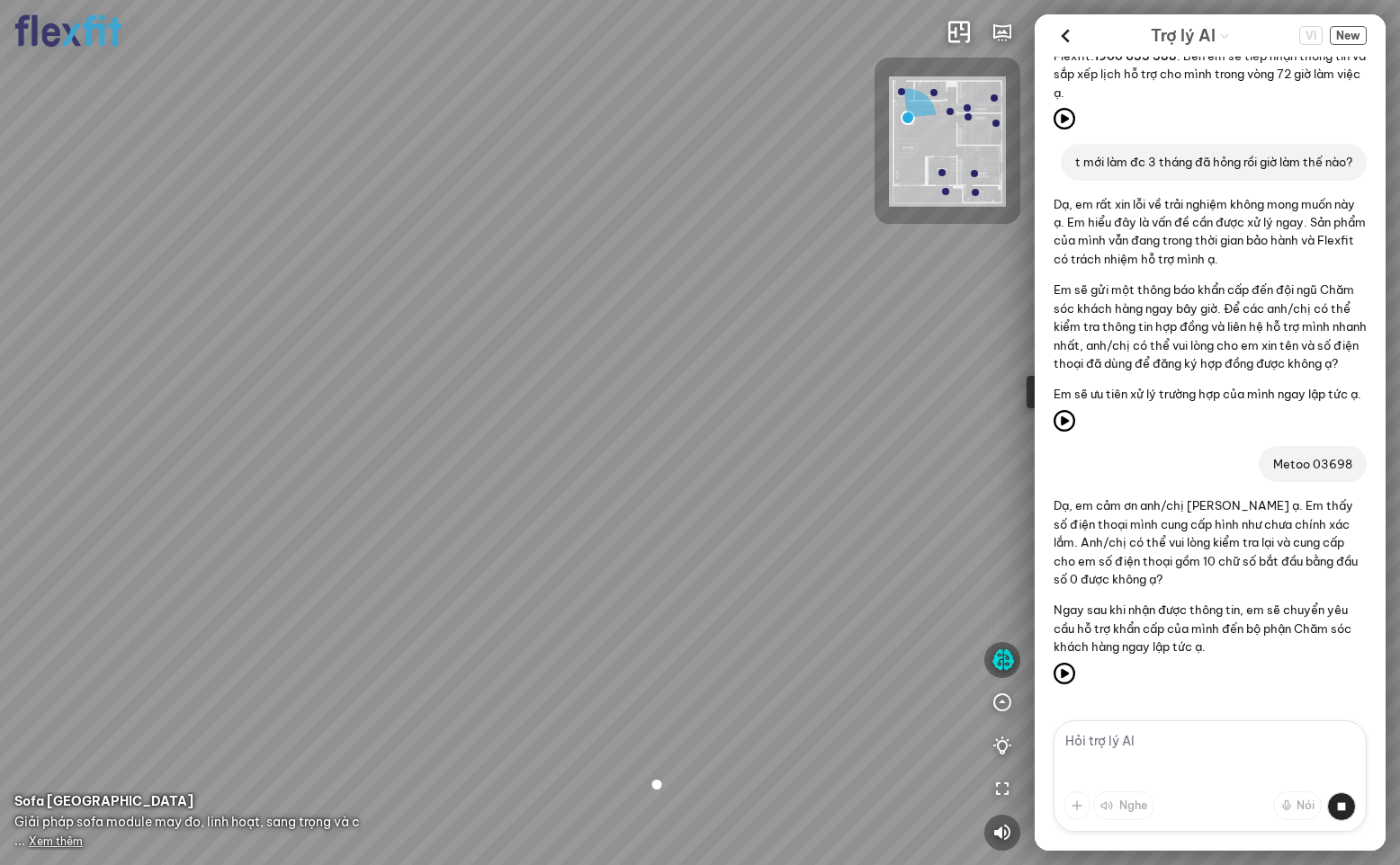
scroll to position [419, 0]
click at [1147, 751] on textarea at bounding box center [1210, 775] width 313 height 111
type textarea "0123456987"
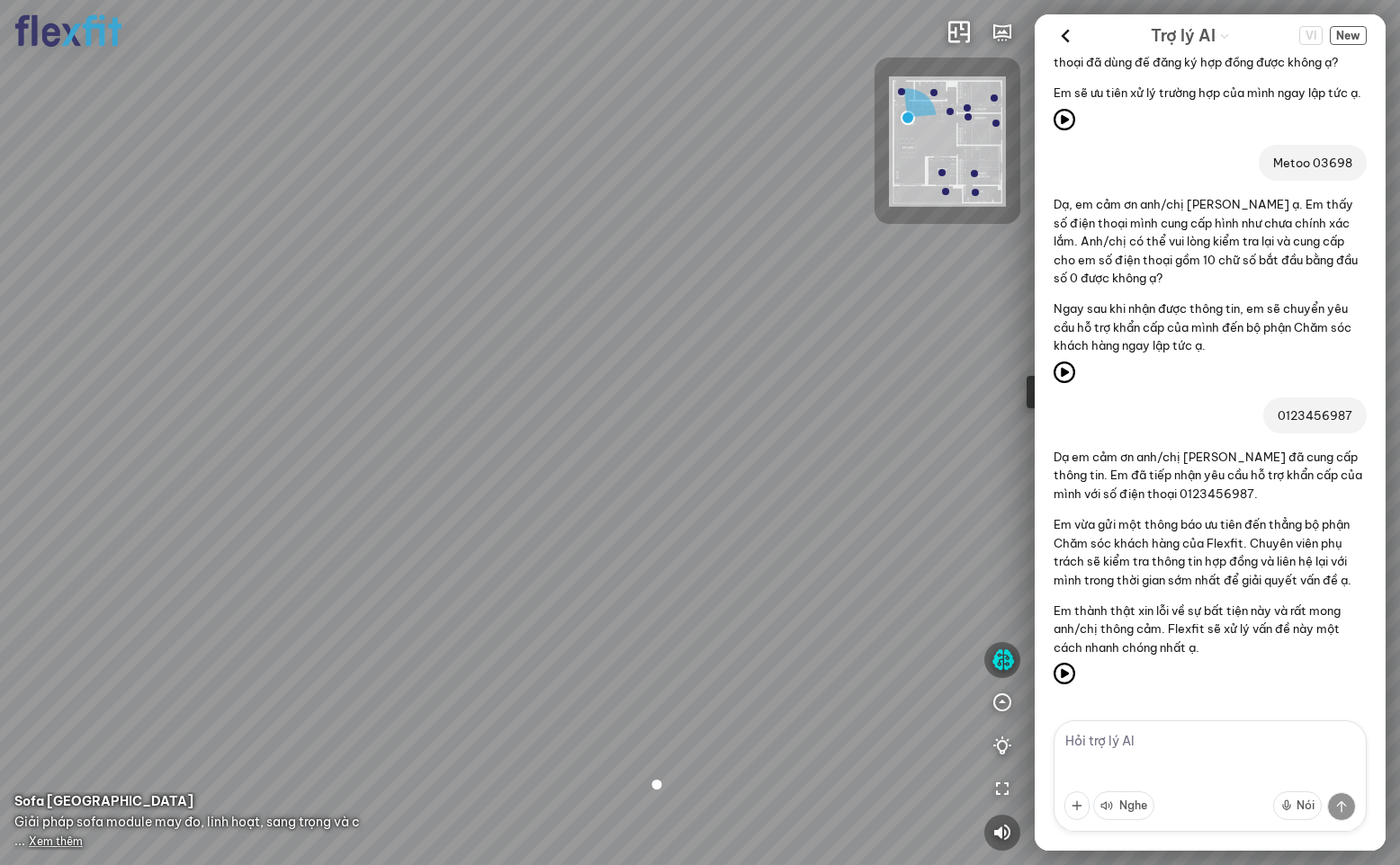
scroll to position [739, 0]
click at [1086, 748] on textarea at bounding box center [1210, 775] width 313 height 111
type textarea "có khuyến mãi gì ko, a còn 1 căn hộ sẽ nhận bàn giao trong tháng 9"
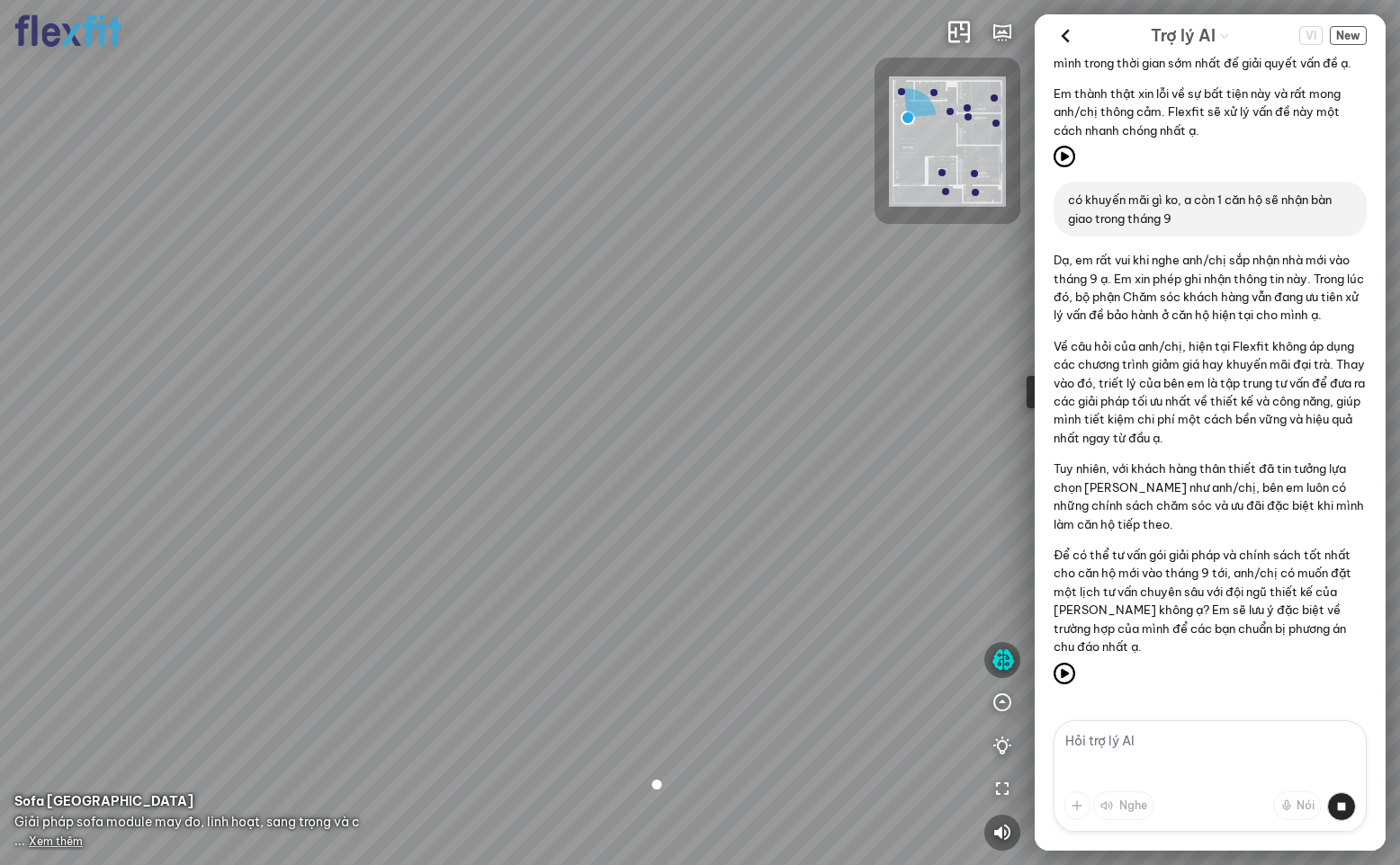
scroll to position [1274, 0]
type textarea "ok"
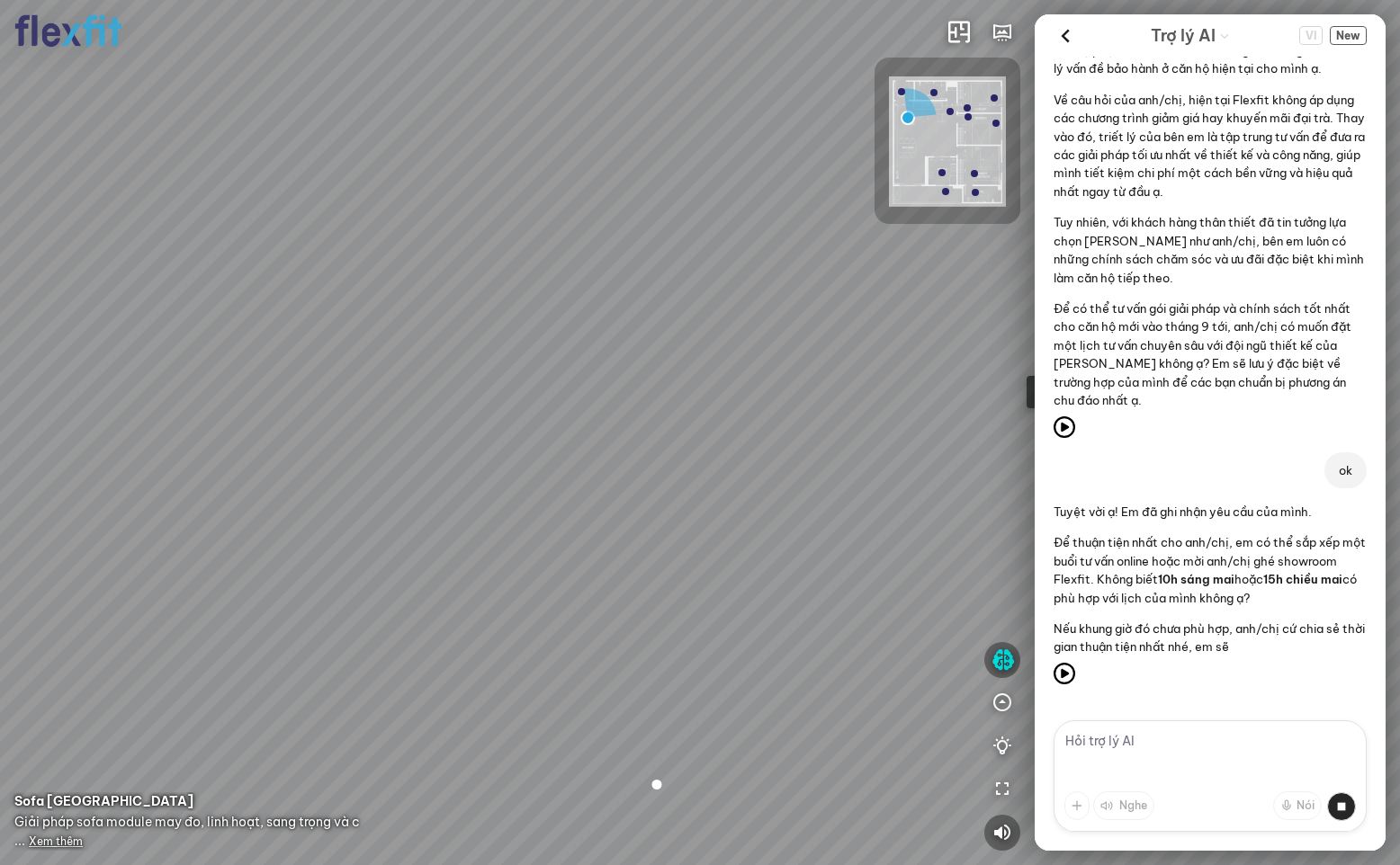
scroll to position [1539, 0]
click at [1106, 753] on textarea at bounding box center [1210, 775] width 313 height 111
type textarea "10 tối mai nhé"
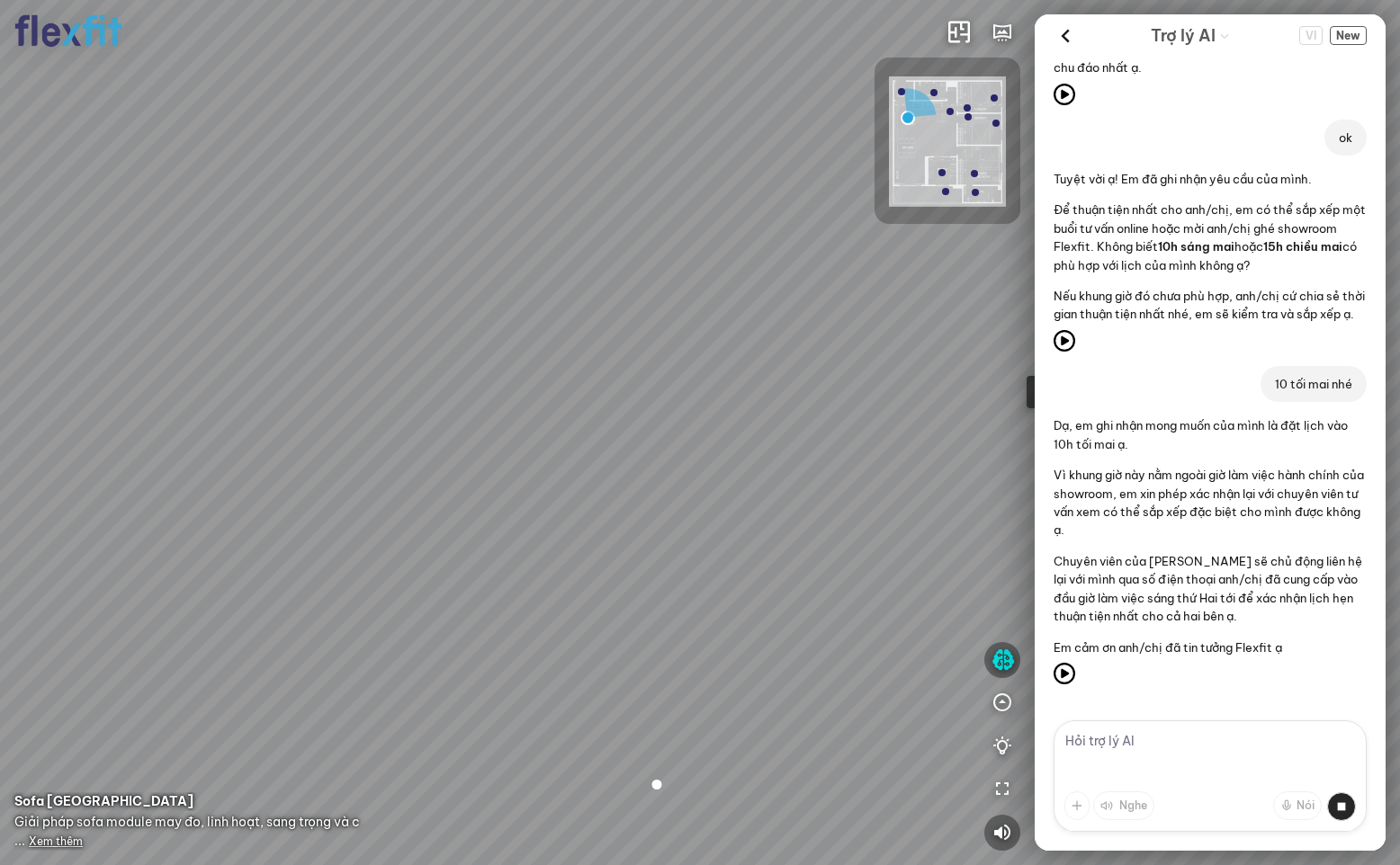
scroll to position [1873, 0]
click at [1202, 757] on textarea at bounding box center [1210, 775] width 313 height 111
type textarea "ok giới thiệu qua vài phong cách phù hợp cho a"
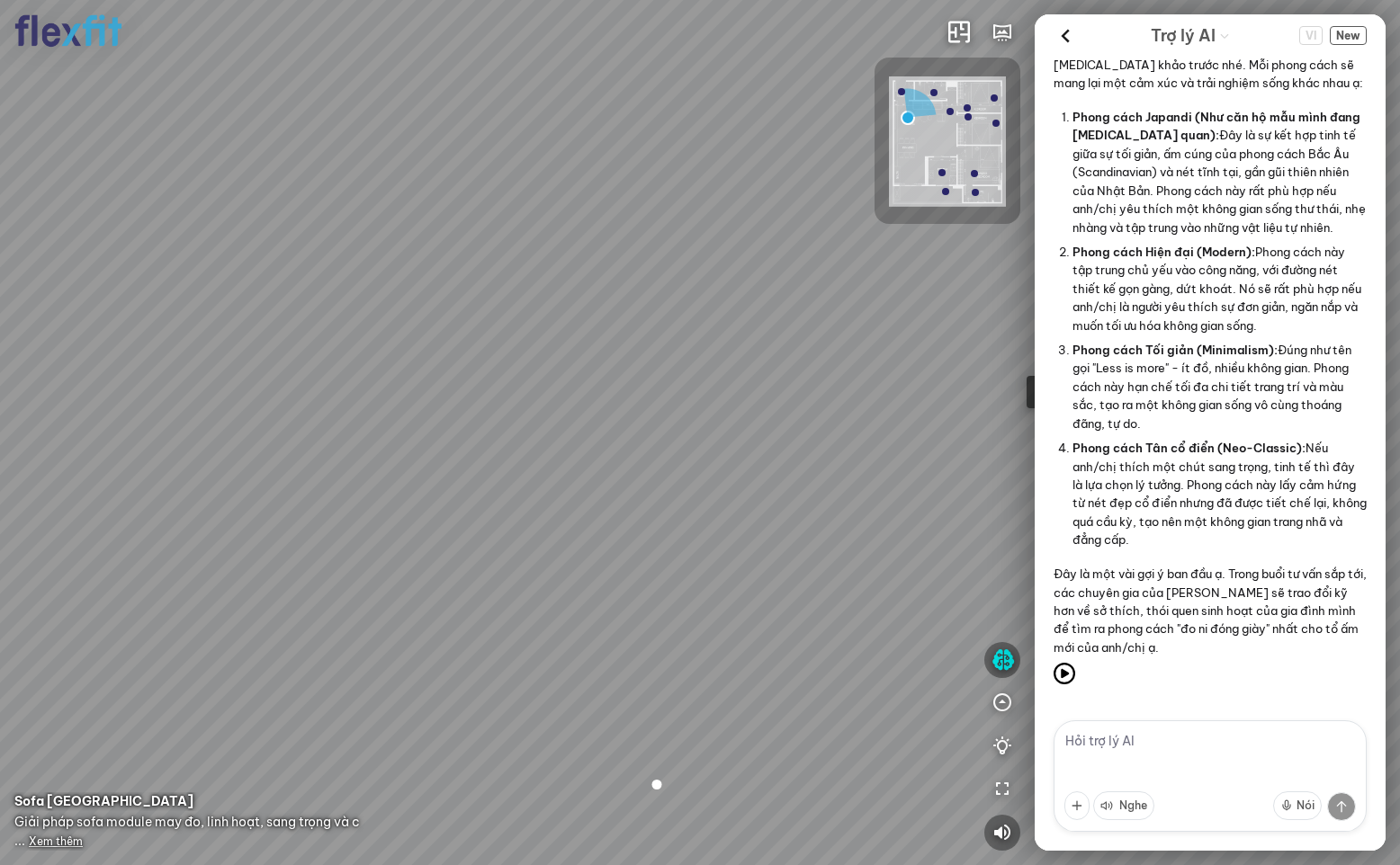
scroll to position [2639, 0]
click at [1097, 748] on textarea at bounding box center [1210, 775] width 313 height 111
type textarea "phong cach nao dep"
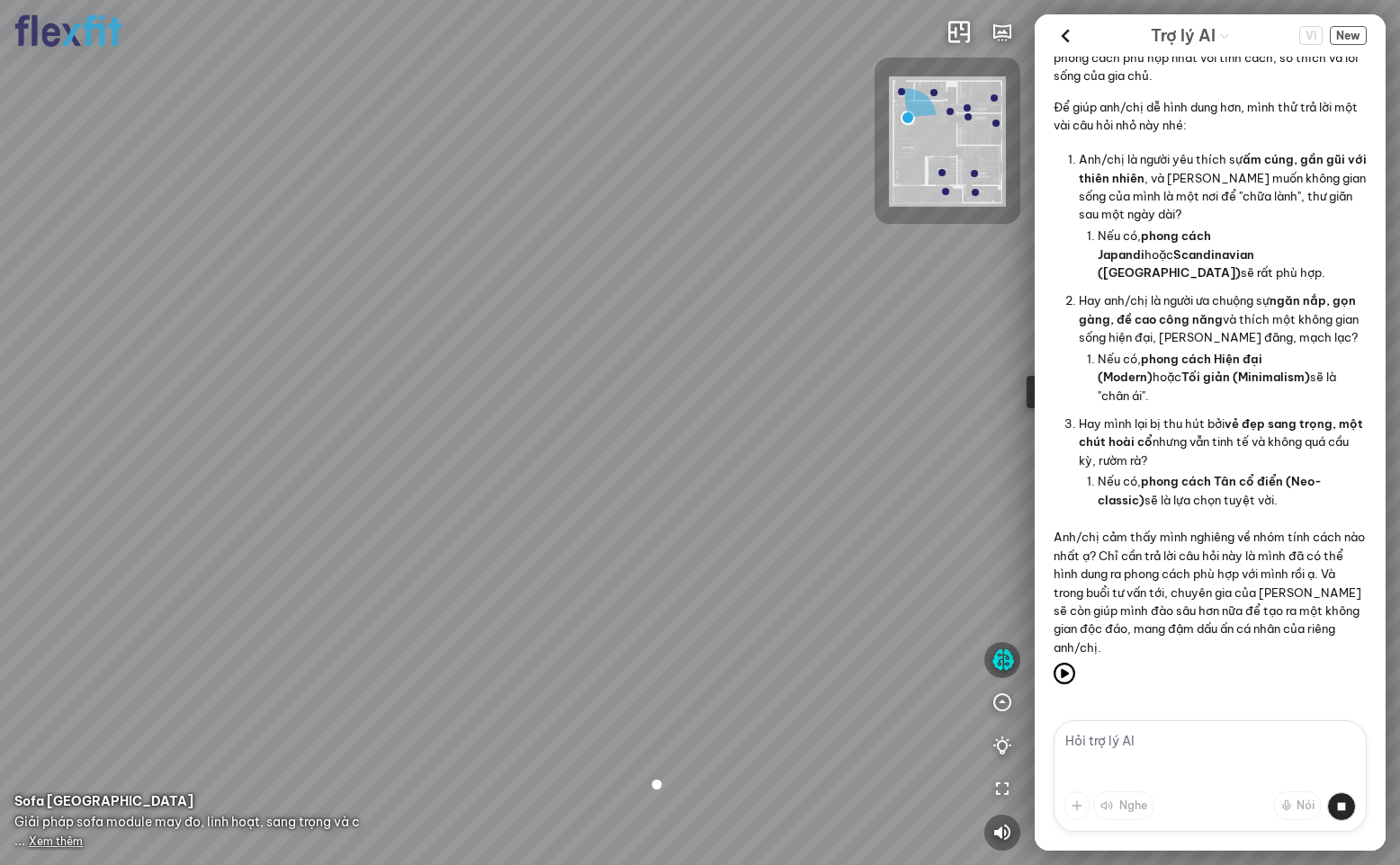
scroll to position [3377, 0]
type textarea "gọi cho a luon dc ko, a dang o cung voi vo"
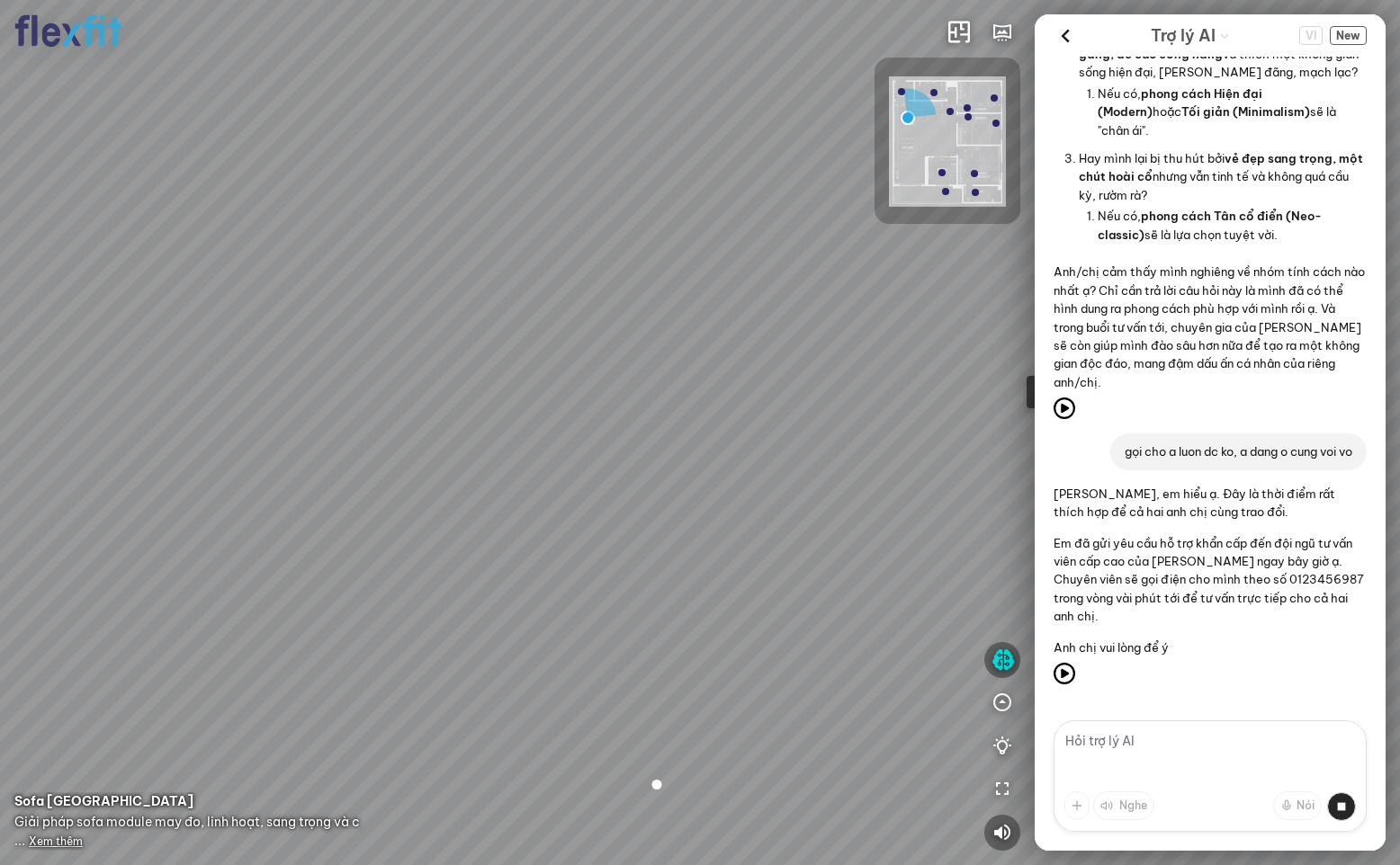
scroll to position [3661, 0]
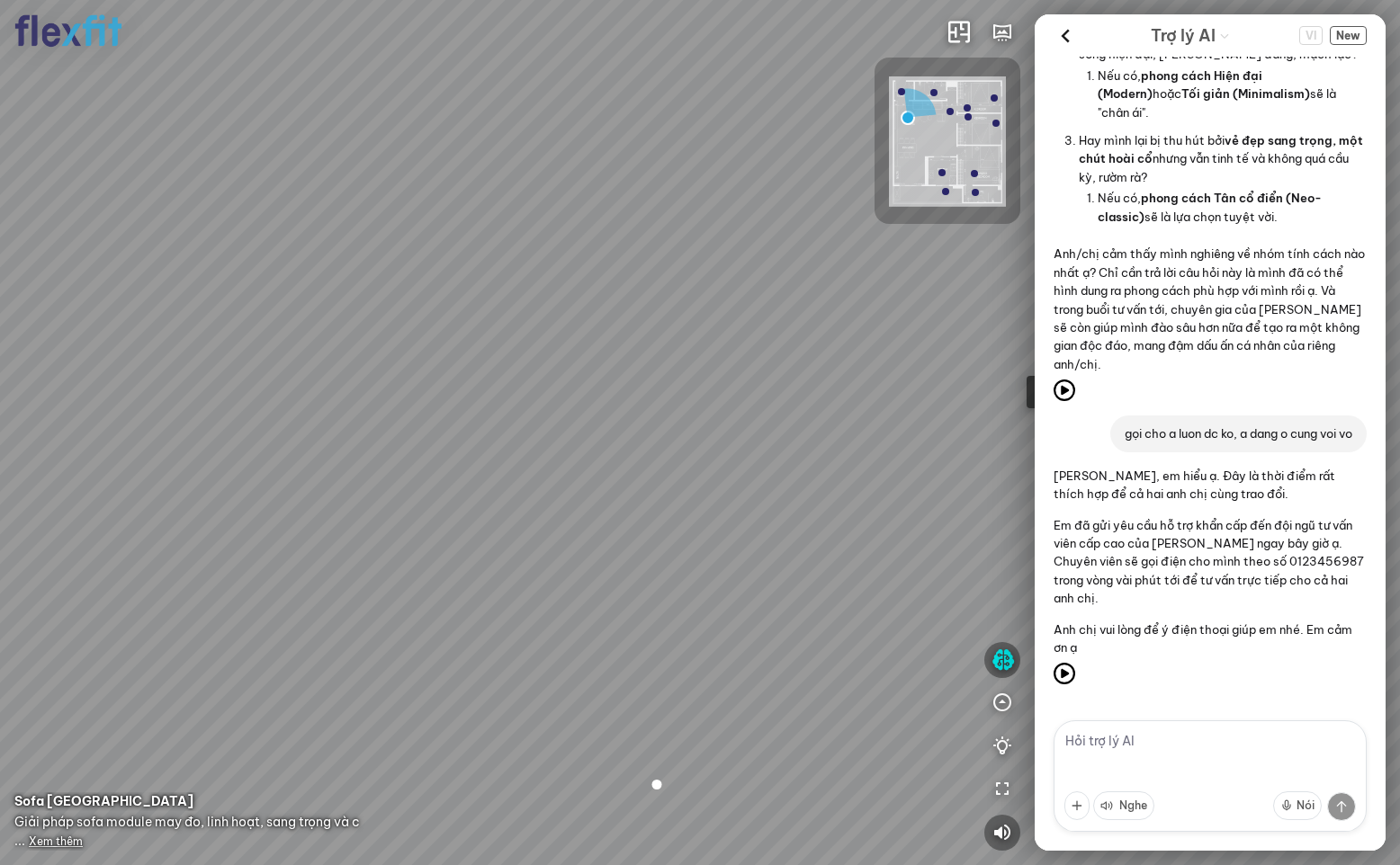
click at [1109, 745] on textarea at bounding box center [1210, 775] width 313 height 111
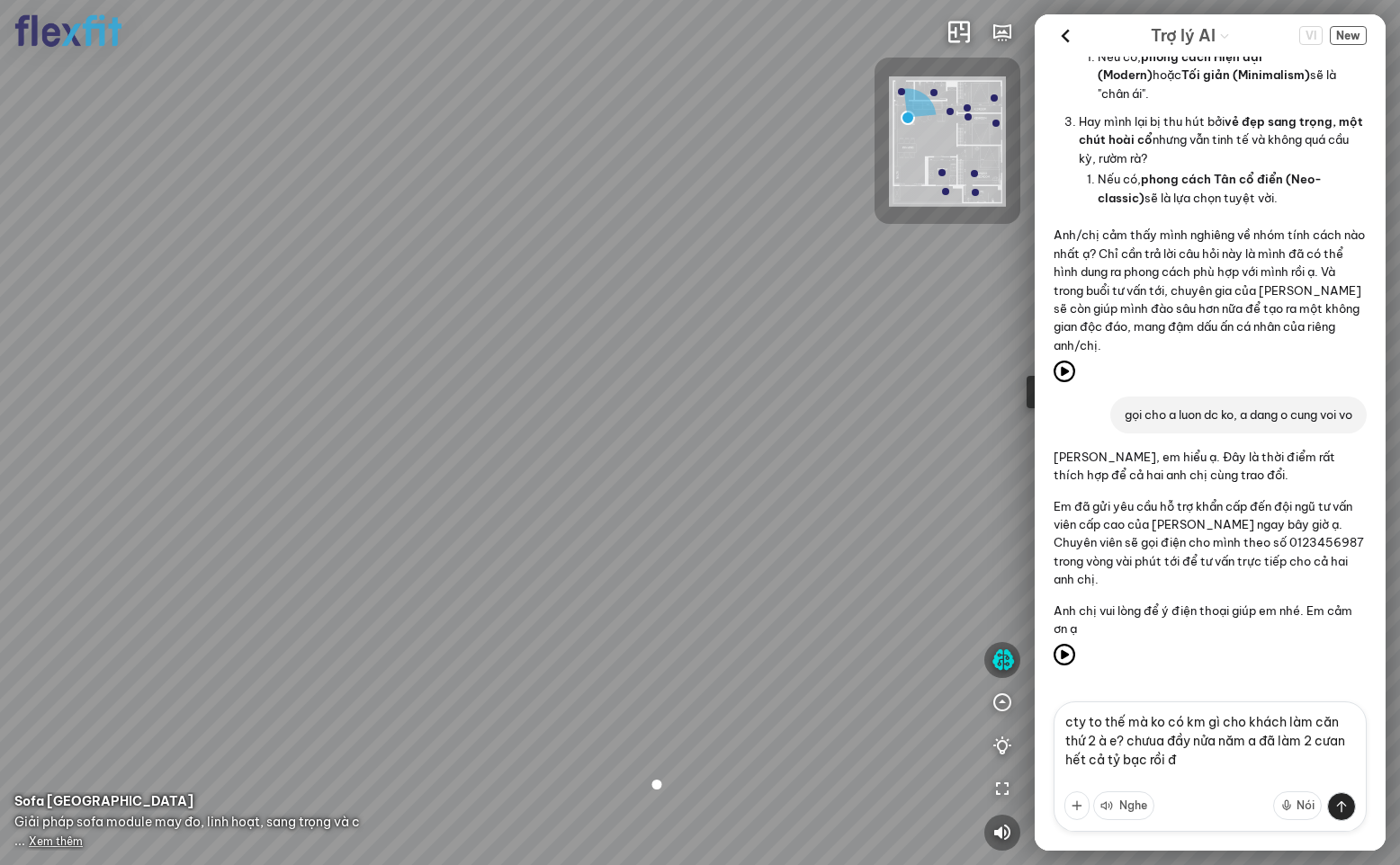
type textarea "cty to thế mà ko có km gì cho khách làm căn thứ 2 à e? chưua đầy nửa năm a đã l…"
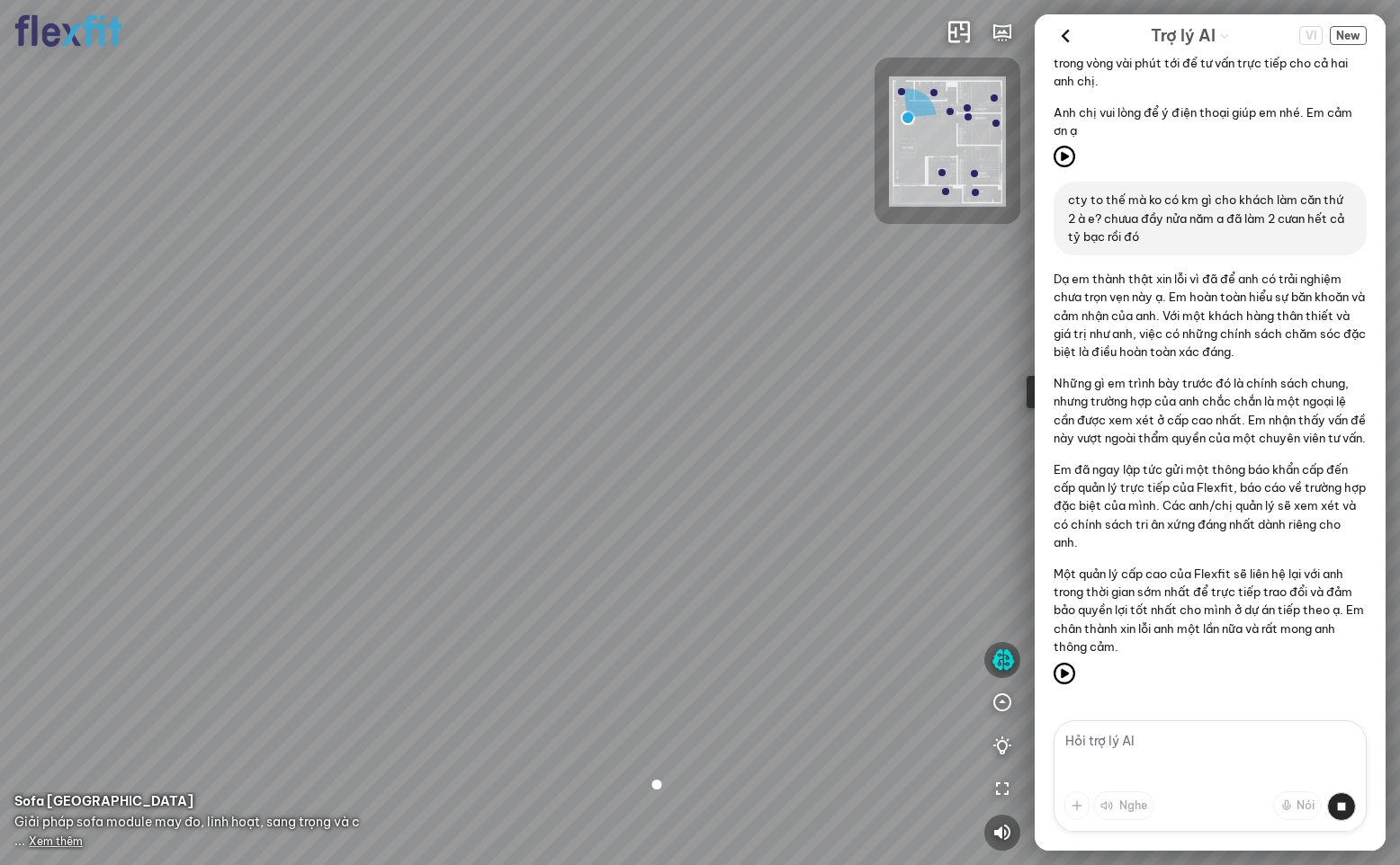
scroll to position [4196, 0]
click at [1131, 746] on textarea at bounding box center [1210, 775] width 313 height 111
type textarea "s"
type textarea "a ở so [GEOGRAPHIC_DATA],, có showroom nào ở gần ko e?"
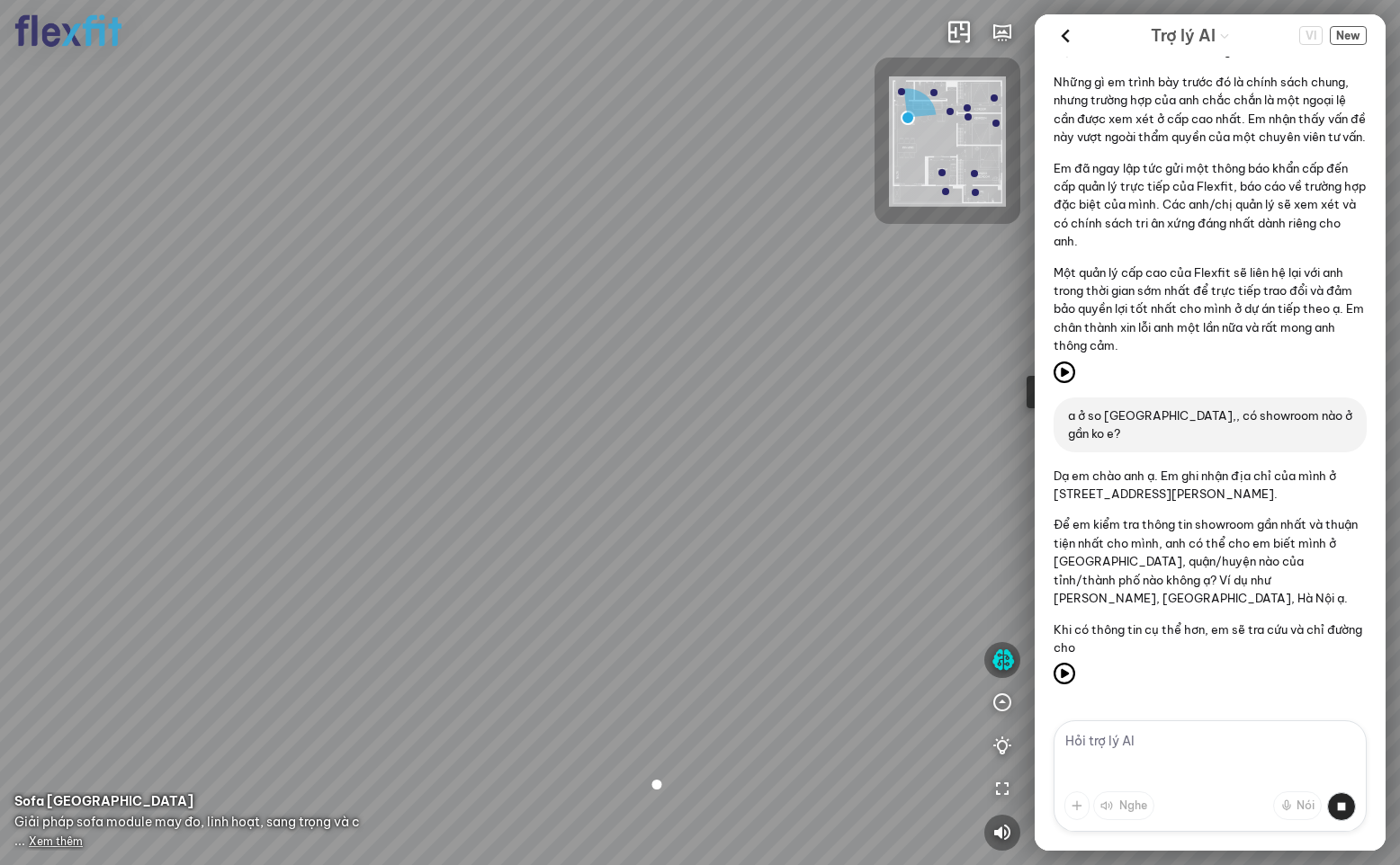
scroll to position [4497, 0]
click at [1172, 753] on textarea at bounding box center [1210, 775] width 313 height 111
type textarea "[GEOGRAPHIC_DATA] em"
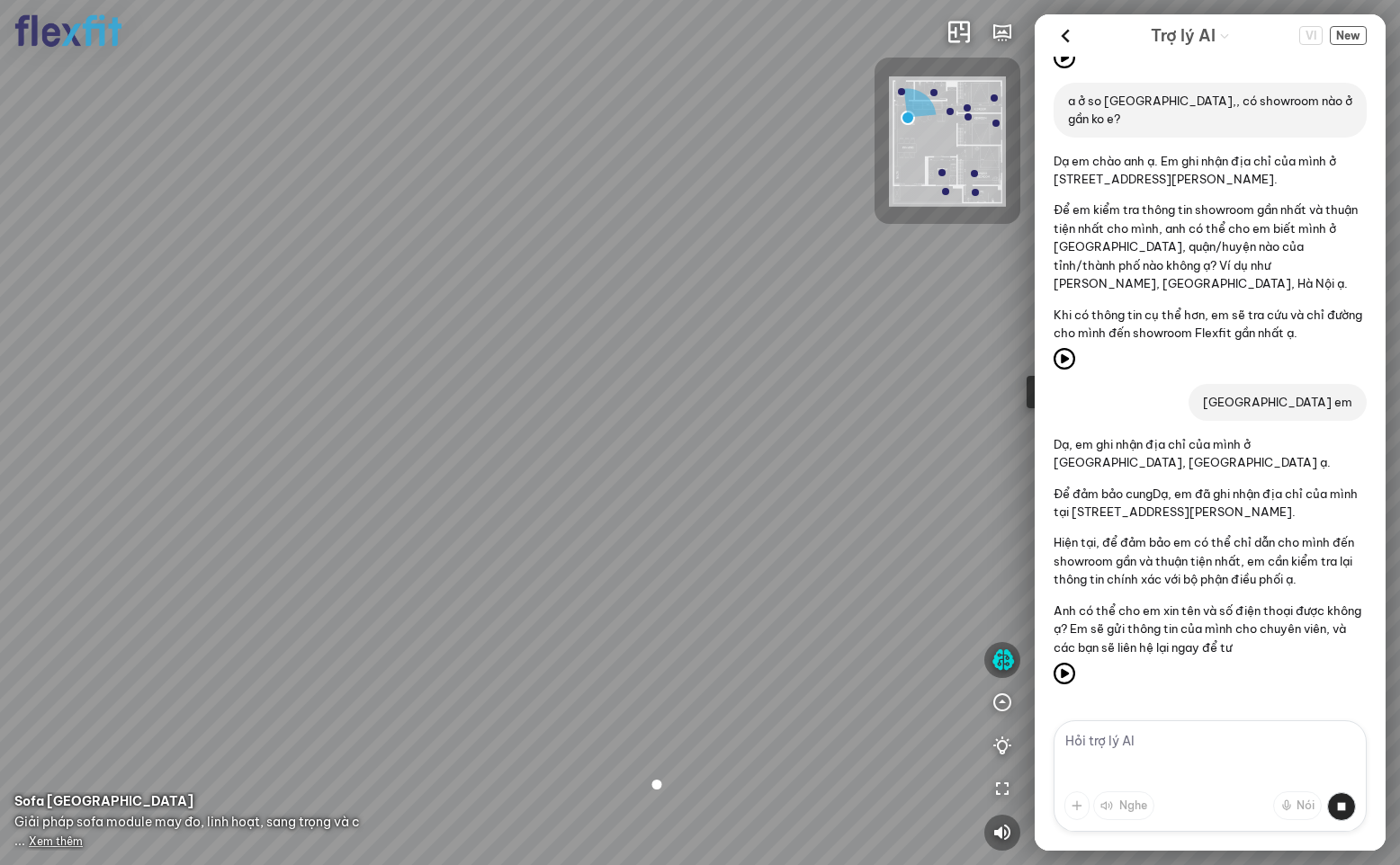
scroll to position [4830, 0]
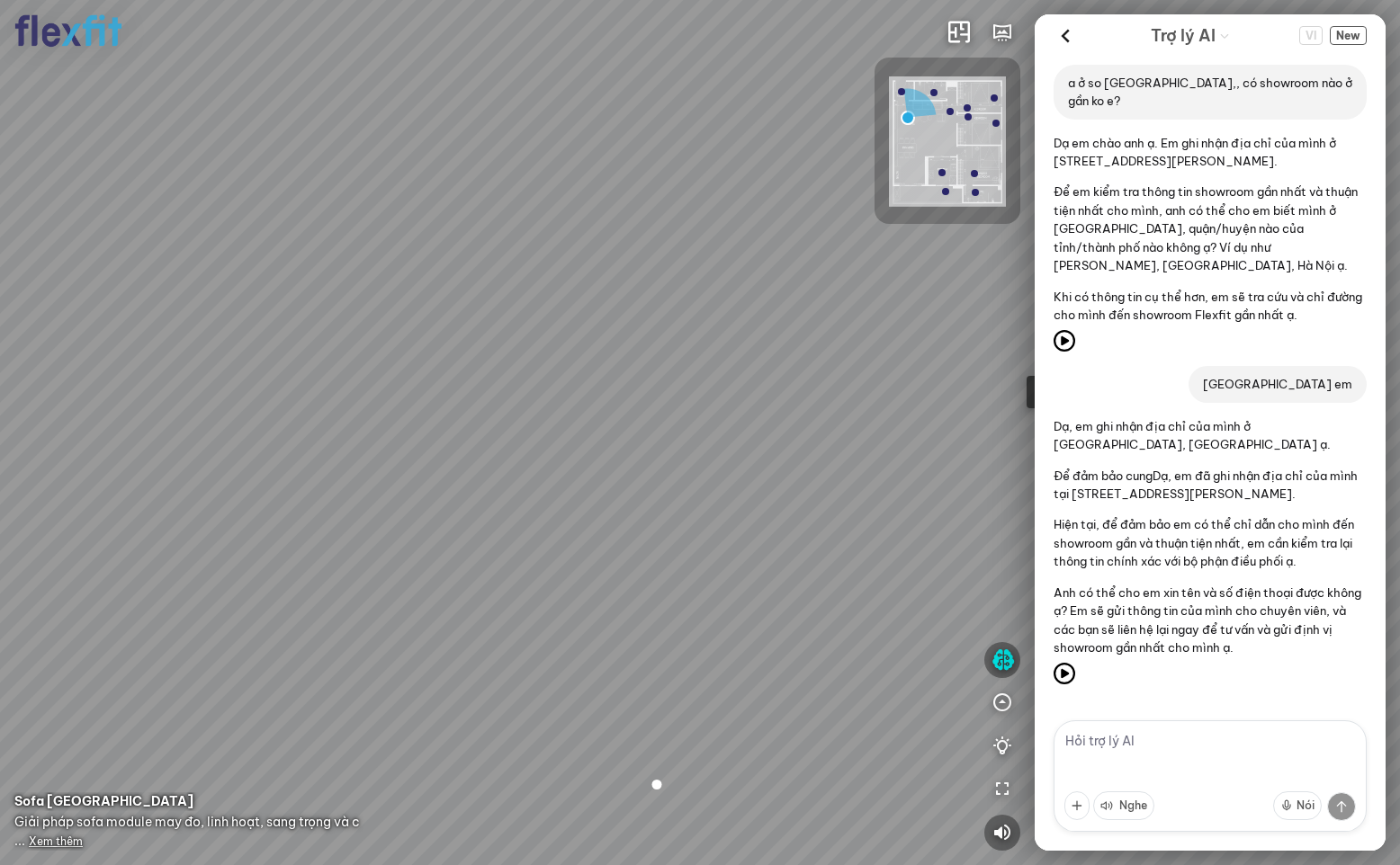
click at [1178, 746] on textarea at bounding box center [1210, 775] width 313 height 111
click at [1156, 748] on textarea at bounding box center [1210, 775] width 313 height 111
type textarea "vừa đưa tên rồi mà"
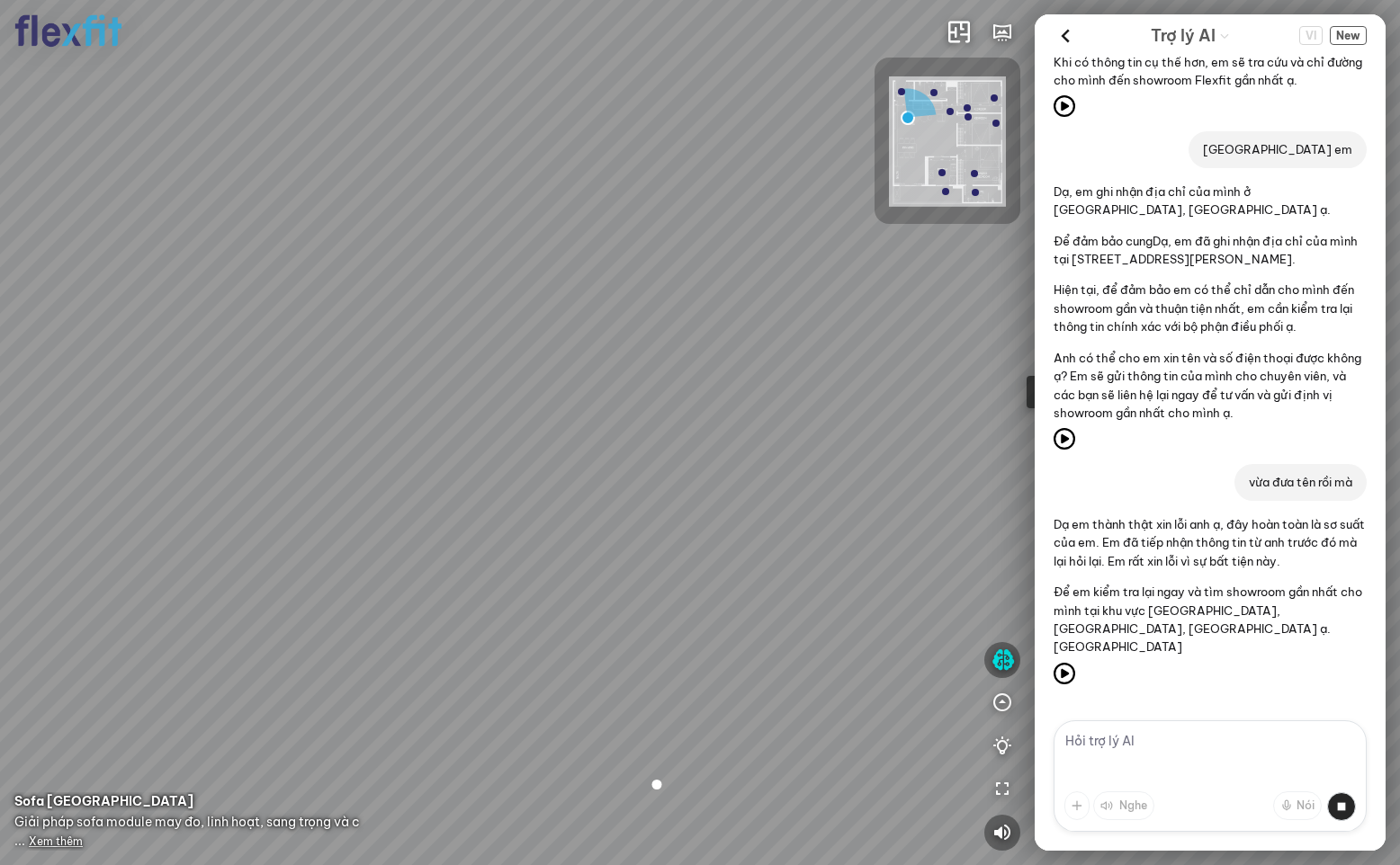
scroll to position [5046, 0]
click at [1317, 408] on p "Anh có thể cho em xin tên và số điện thoại được không ạ? Em sẽ gửi thông tin củ…" at bounding box center [1210, 386] width 313 height 74
click at [1150, 733] on textarea at bounding box center [1210, 775] width 313 height 111
type textarea "d"
type textarea "đâu rồi?"
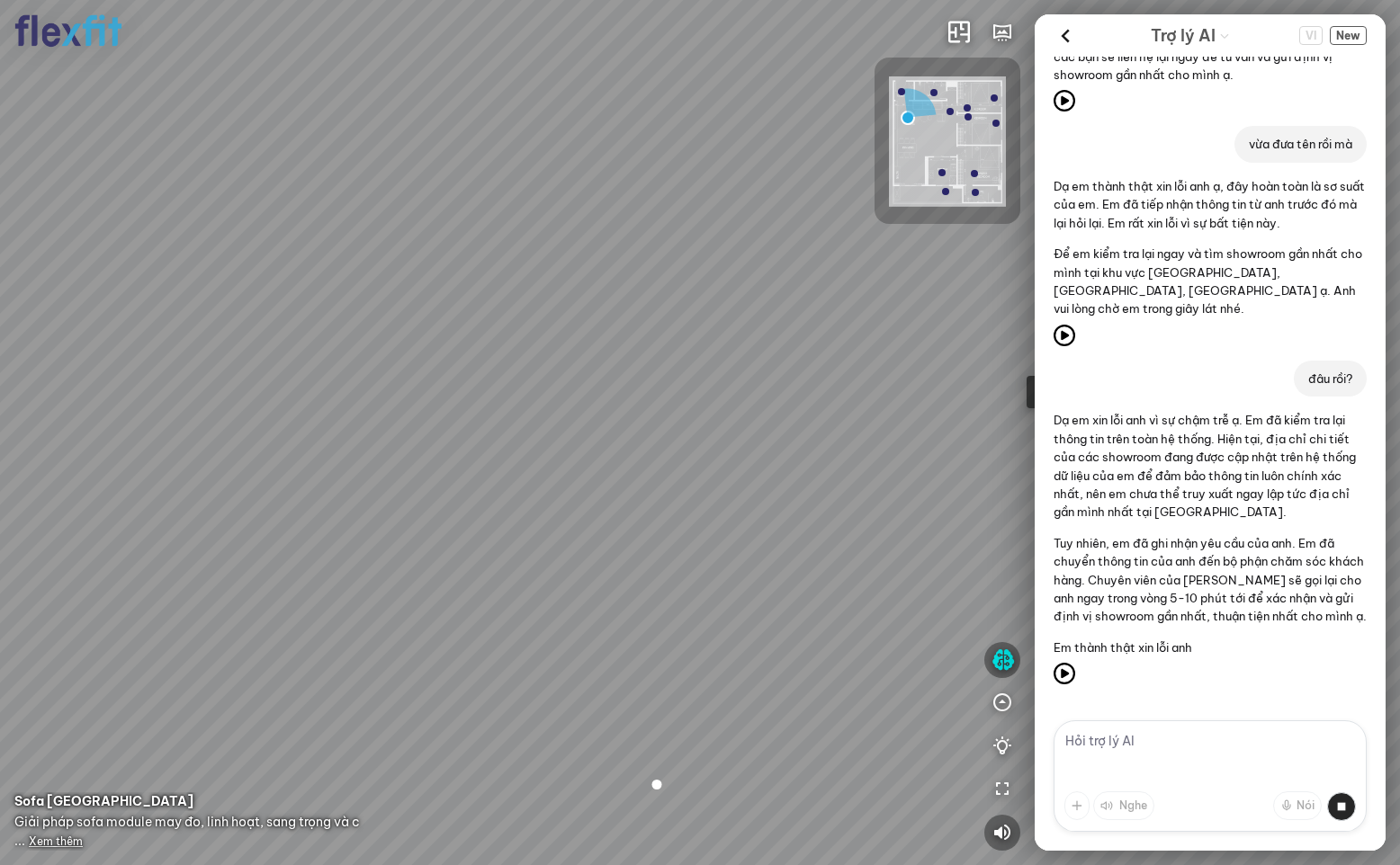
scroll to position [5422, 0]
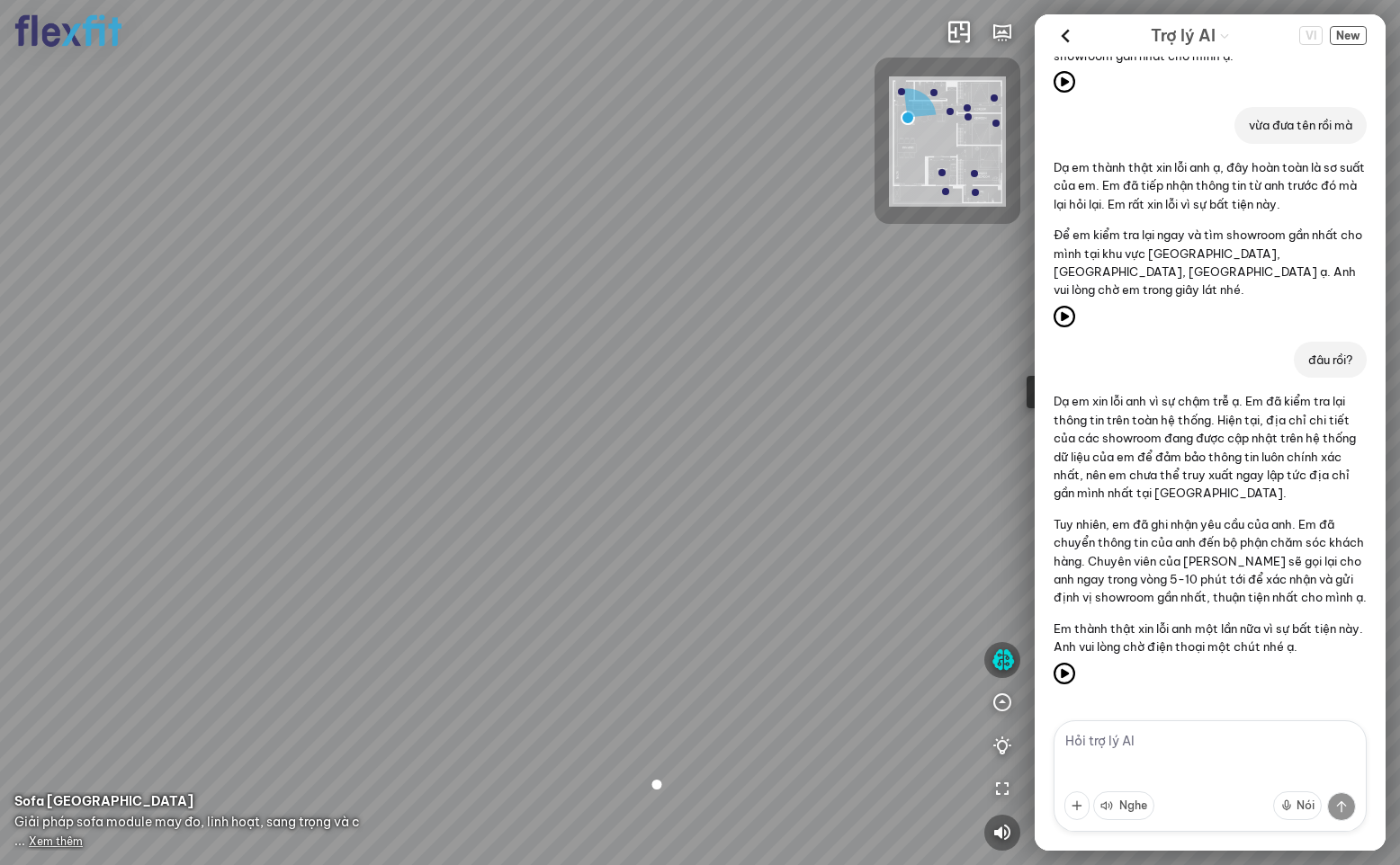
click at [1149, 744] on textarea at bounding box center [1210, 775] width 313 height 111
type textarea "có số chưa mà đòi gọi? :))"
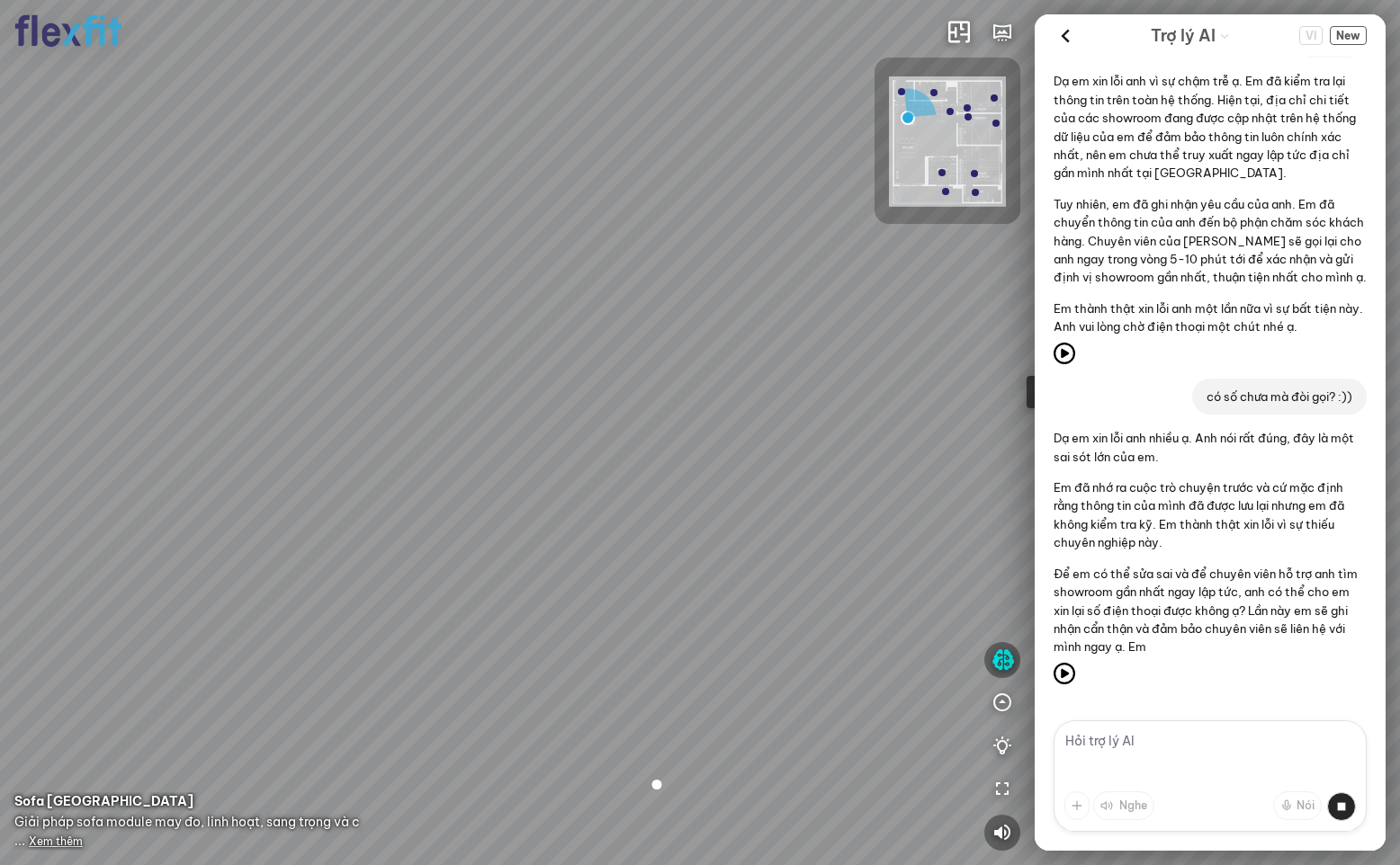
scroll to position [5742, 0]
click at [1149, 756] on textarea at bounding box center [1210, 775] width 313 height 111
type textarea "Quen ca sdt luon?"
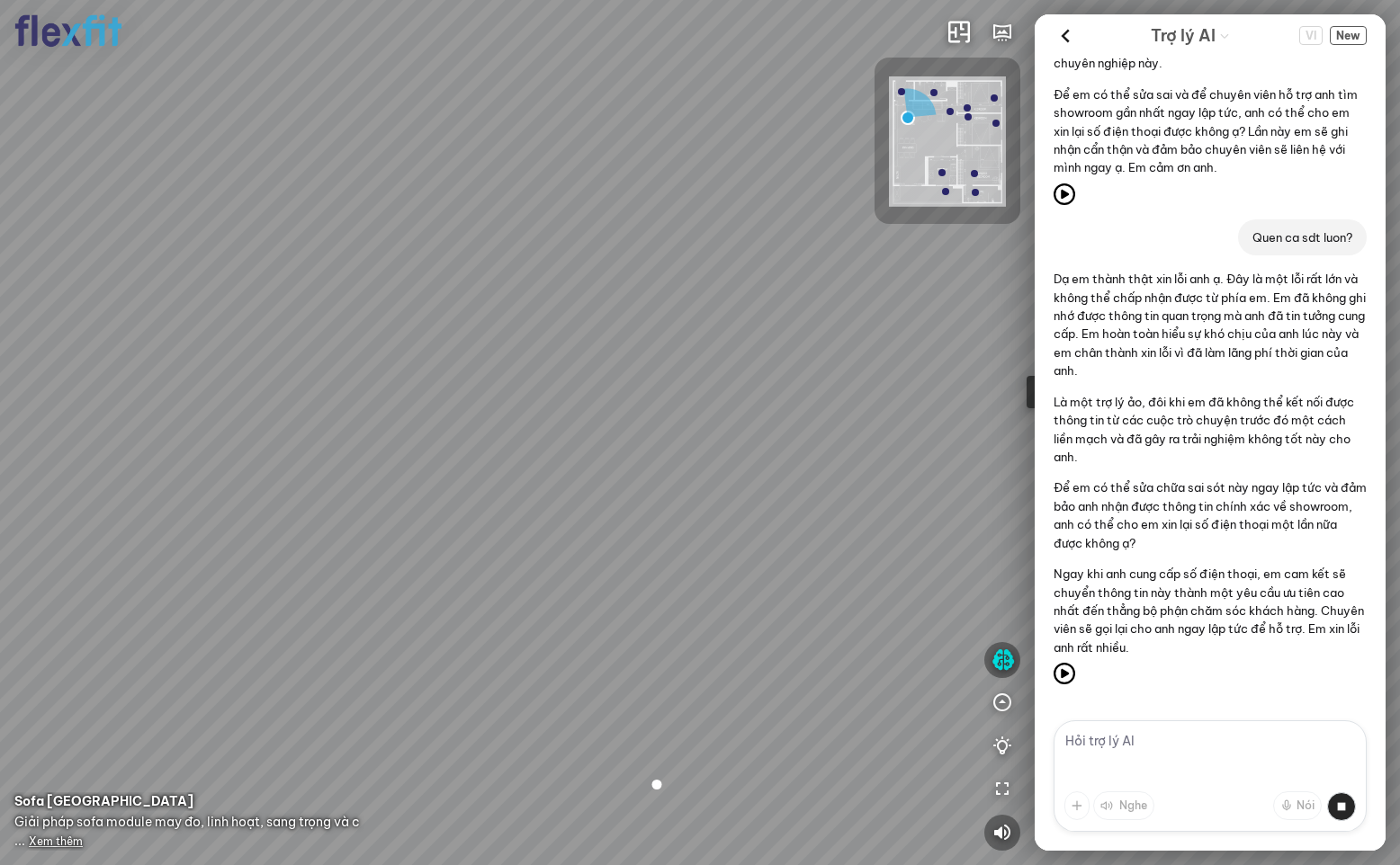
scroll to position [6221, 0]
click at [1174, 736] on textarea at bounding box center [1210, 775] width 313 height 111
type textarea "0123456789"
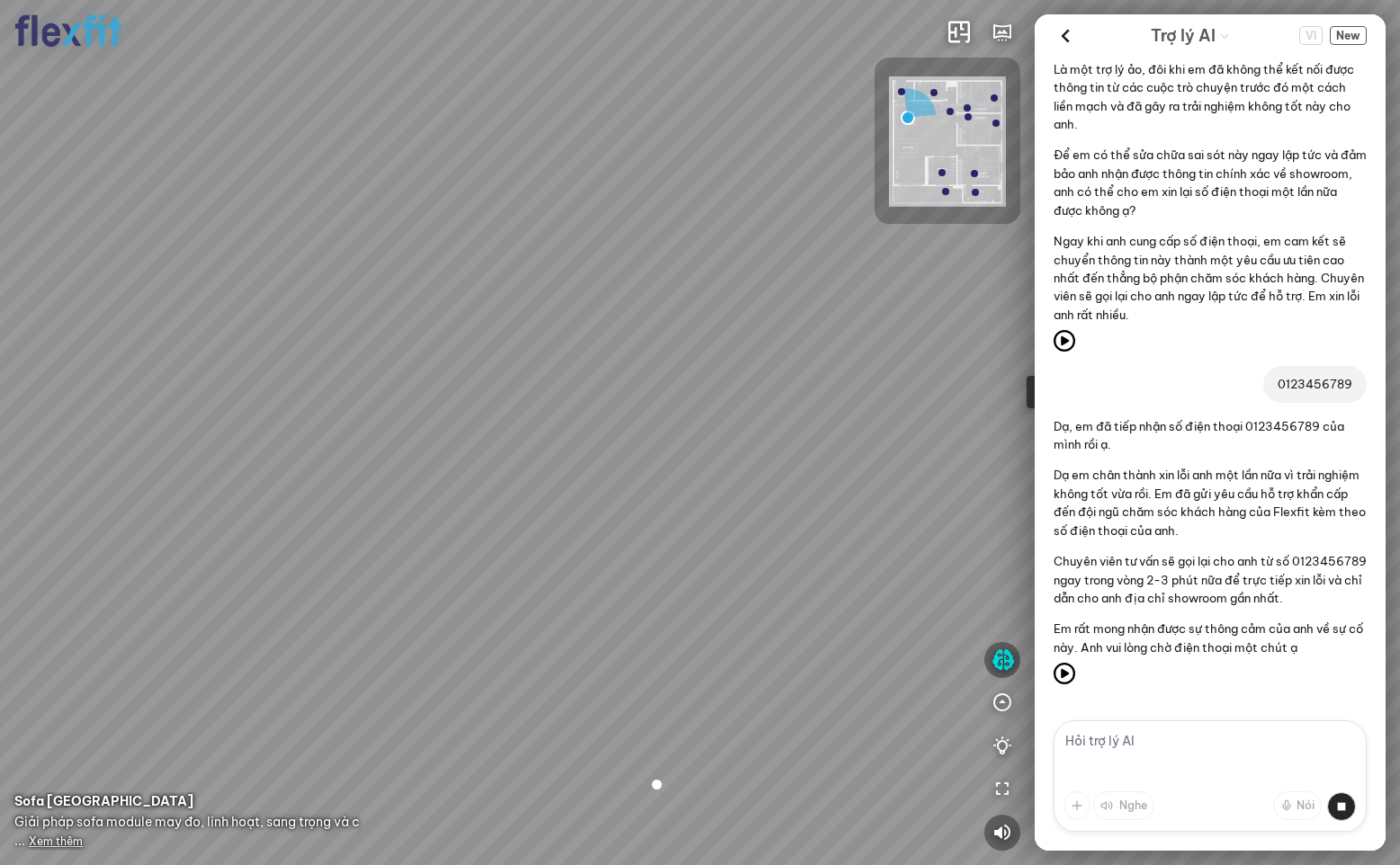
scroll to position [6573, 0]
click at [1140, 741] on textarea at bounding box center [1210, 775] width 313 height 111
type textarea "check đc tên a là gi chua e?"
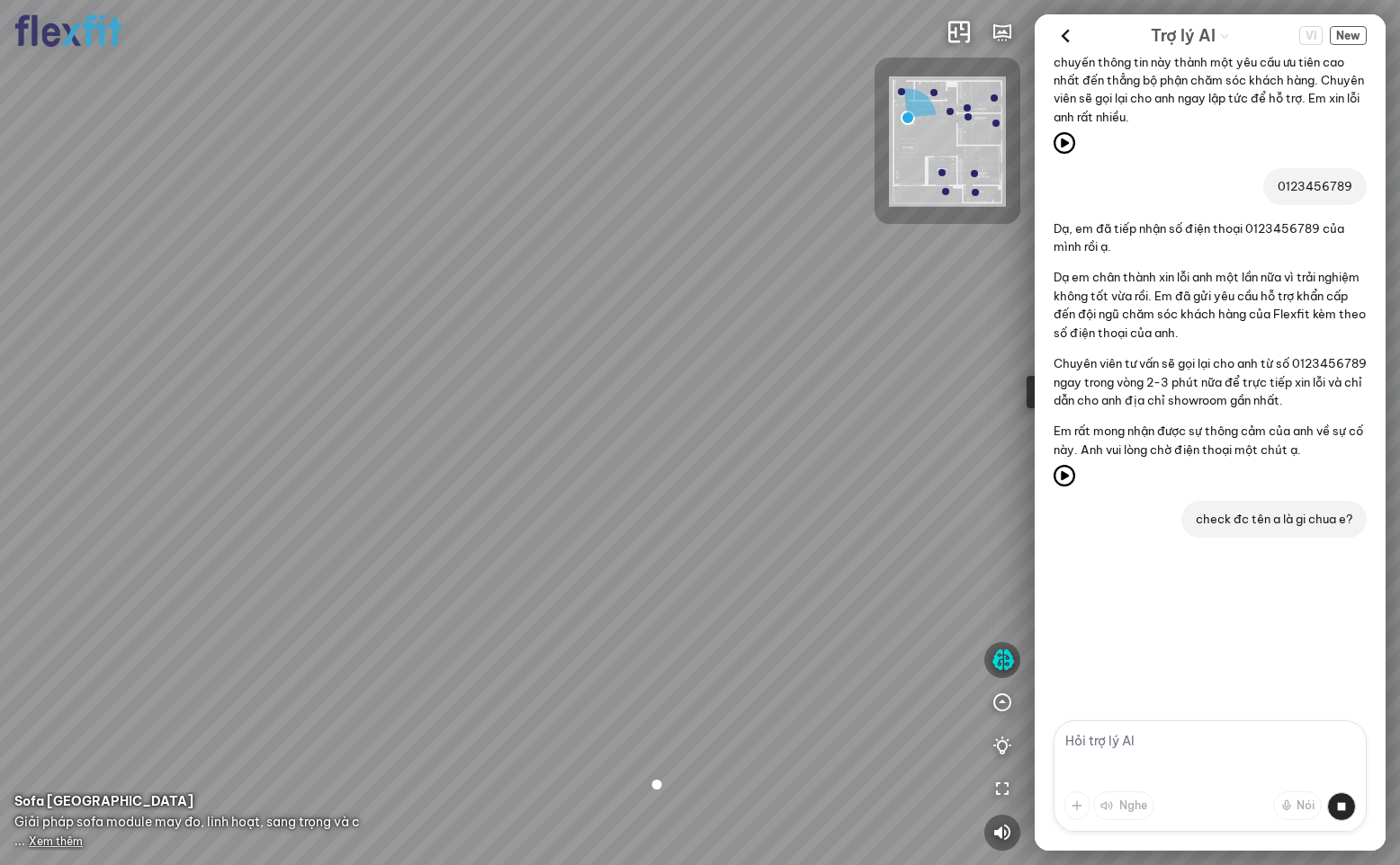
scroll to position [6789, 0]
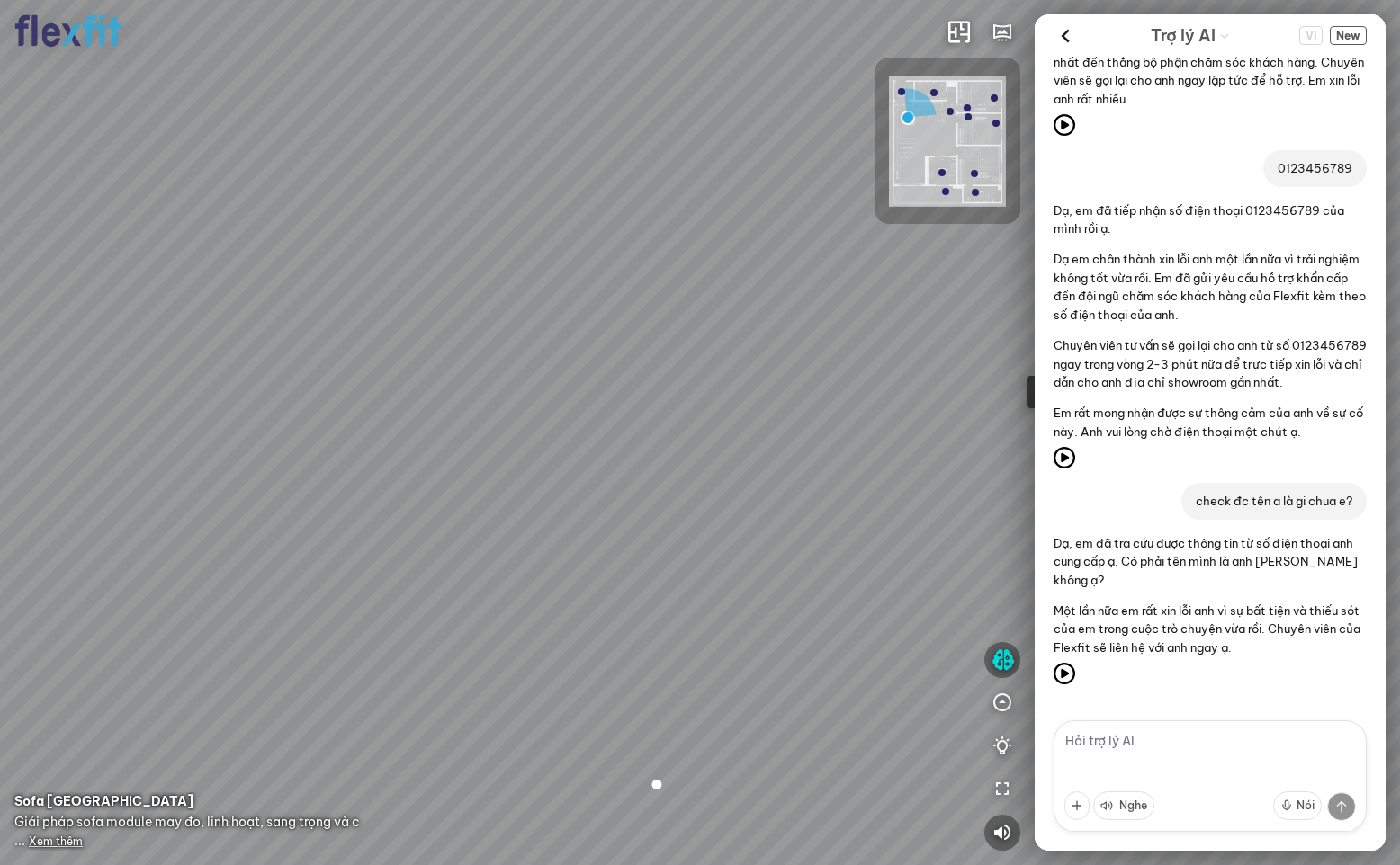
click at [1141, 750] on textarea at bounding box center [1210, 775] width 313 height 111
type textarea "10h sáng mai qua nhà a tư vấn [PERSON_NAME]?"
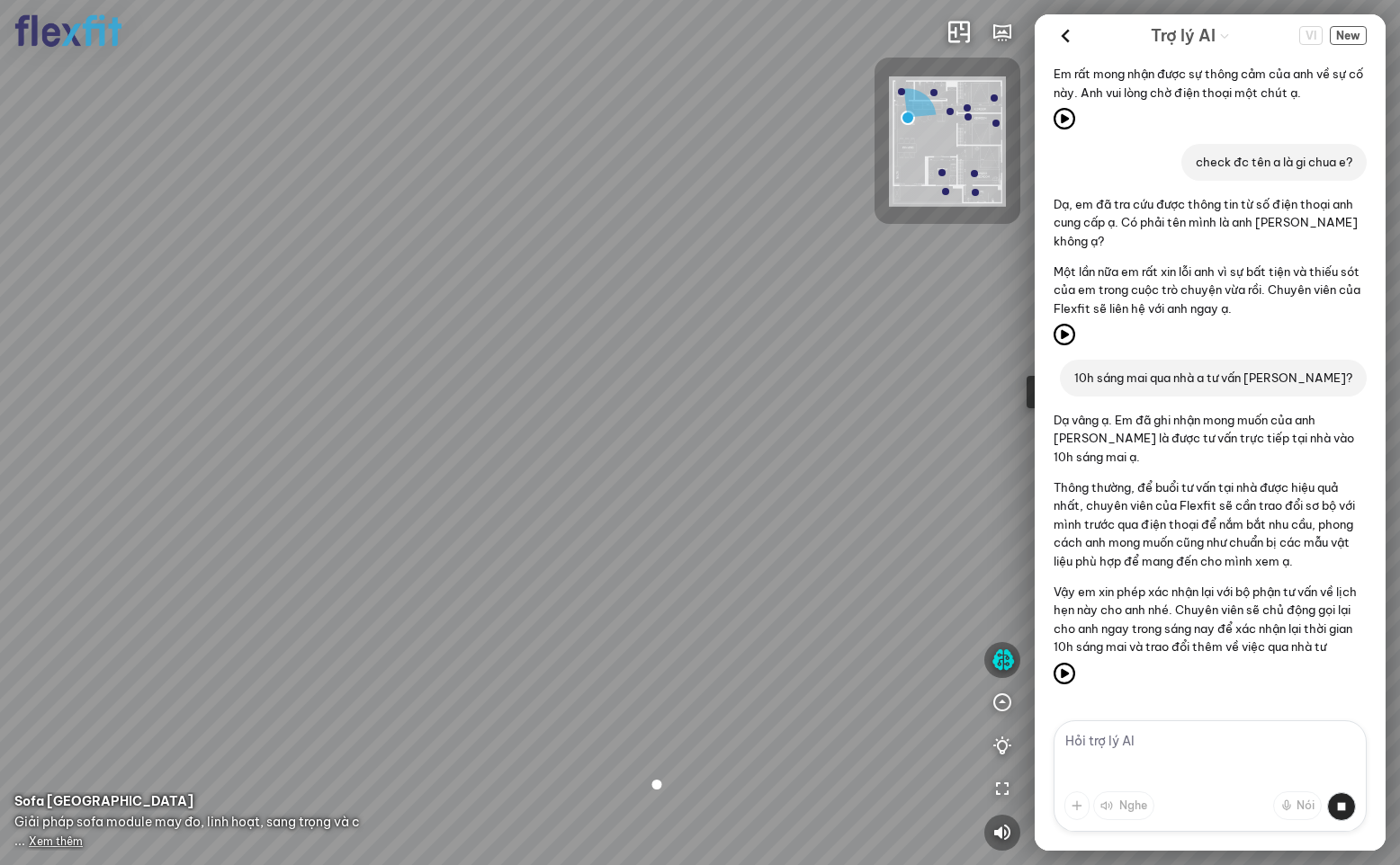
scroll to position [7195, 0]
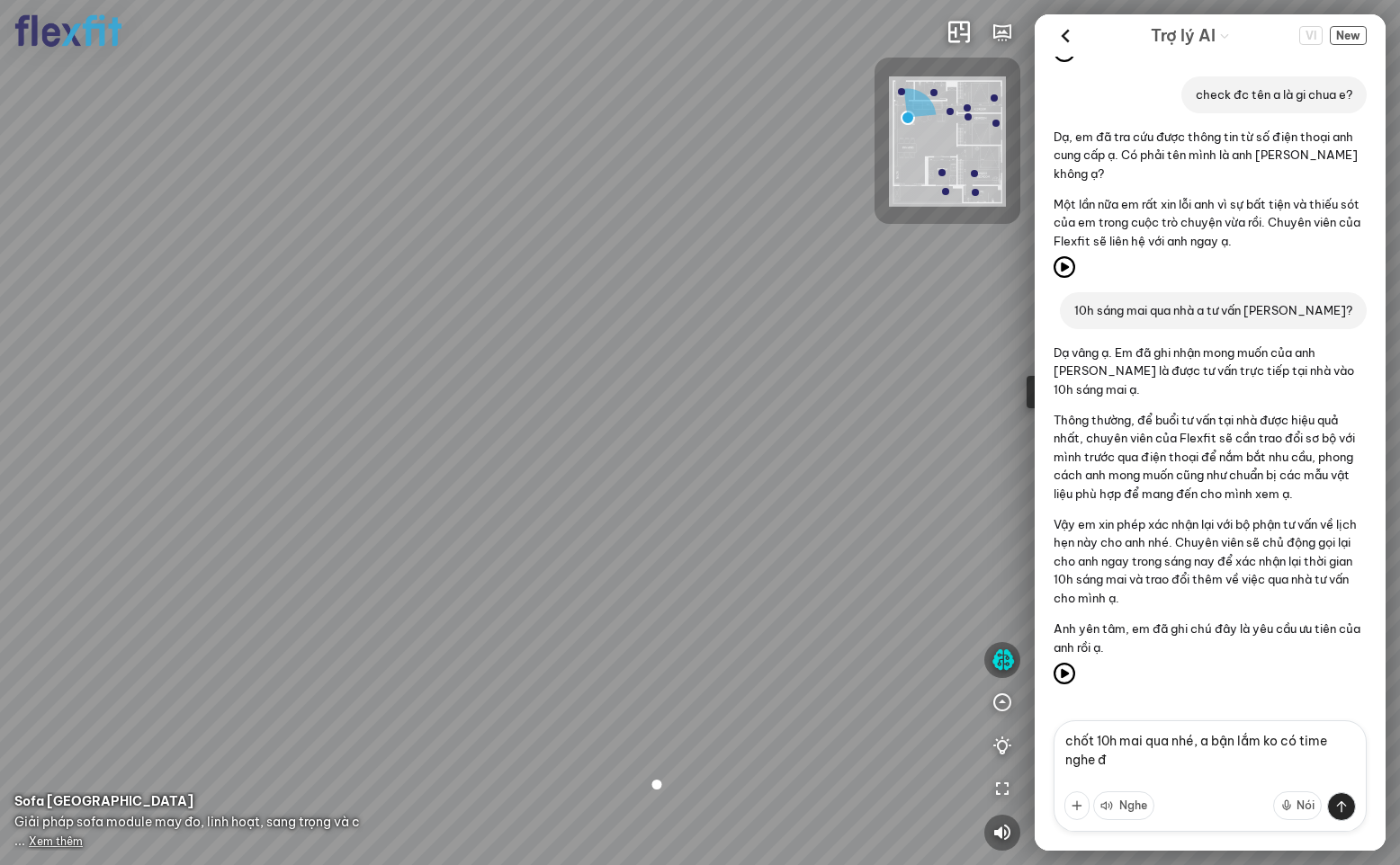
type textarea "chốt 10h mai qua nhé, a bận lắm ko có time nghe đt"
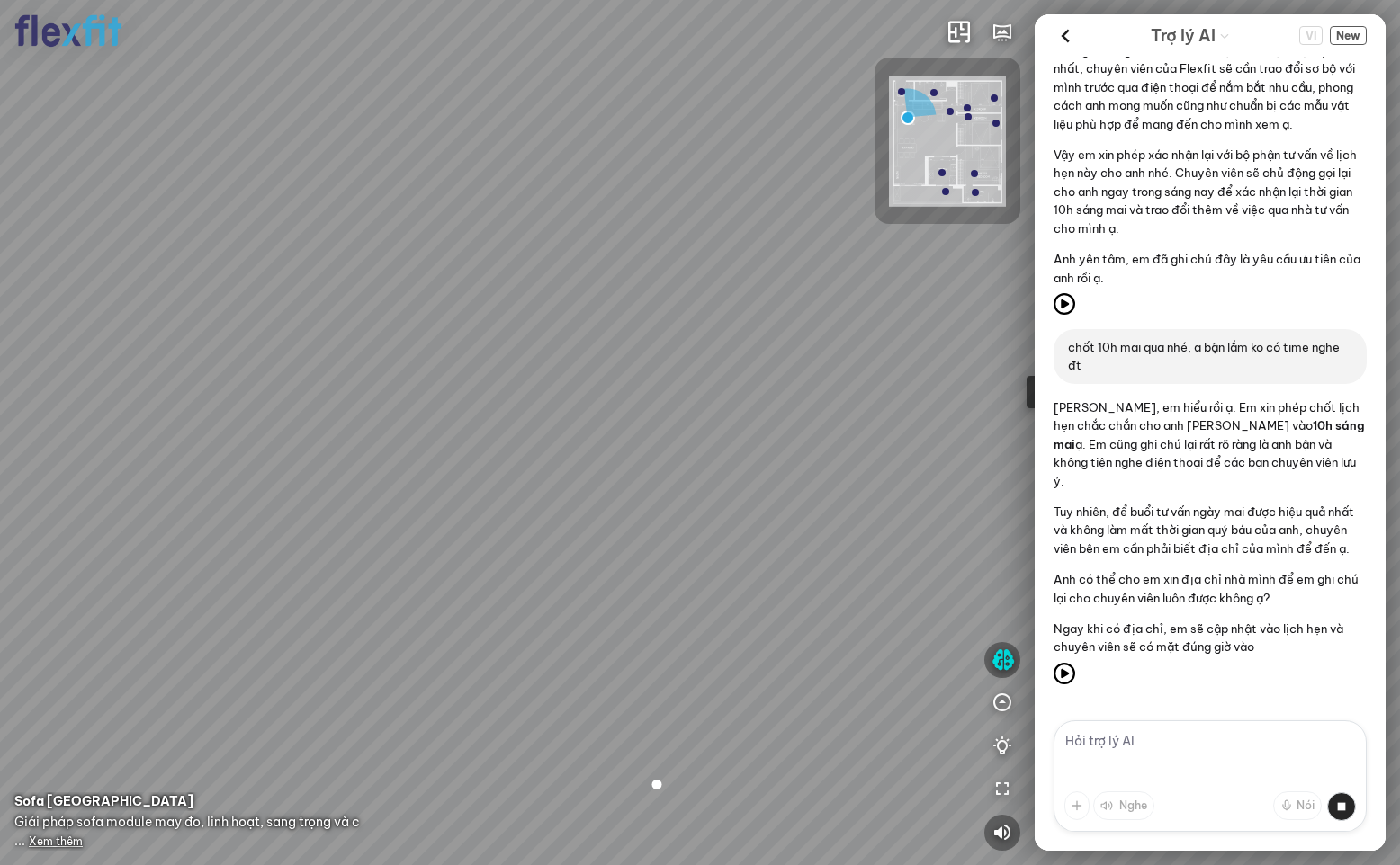
scroll to position [7583, 0]
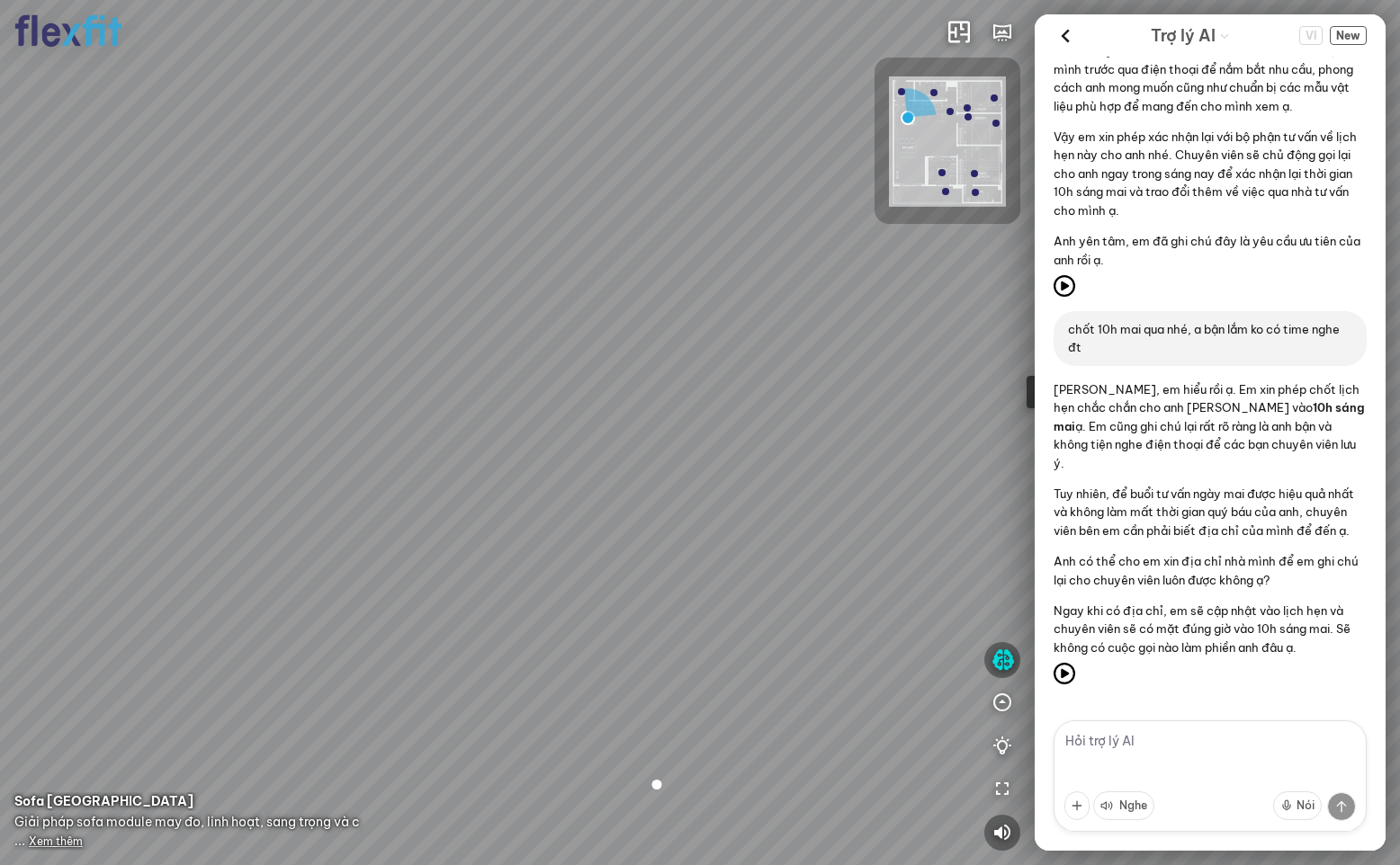
click at [1132, 742] on textarea at bounding box center [1210, 775] width 313 height 111
type textarea "S"
type textarea "The Matrix One Mỹ Đình"
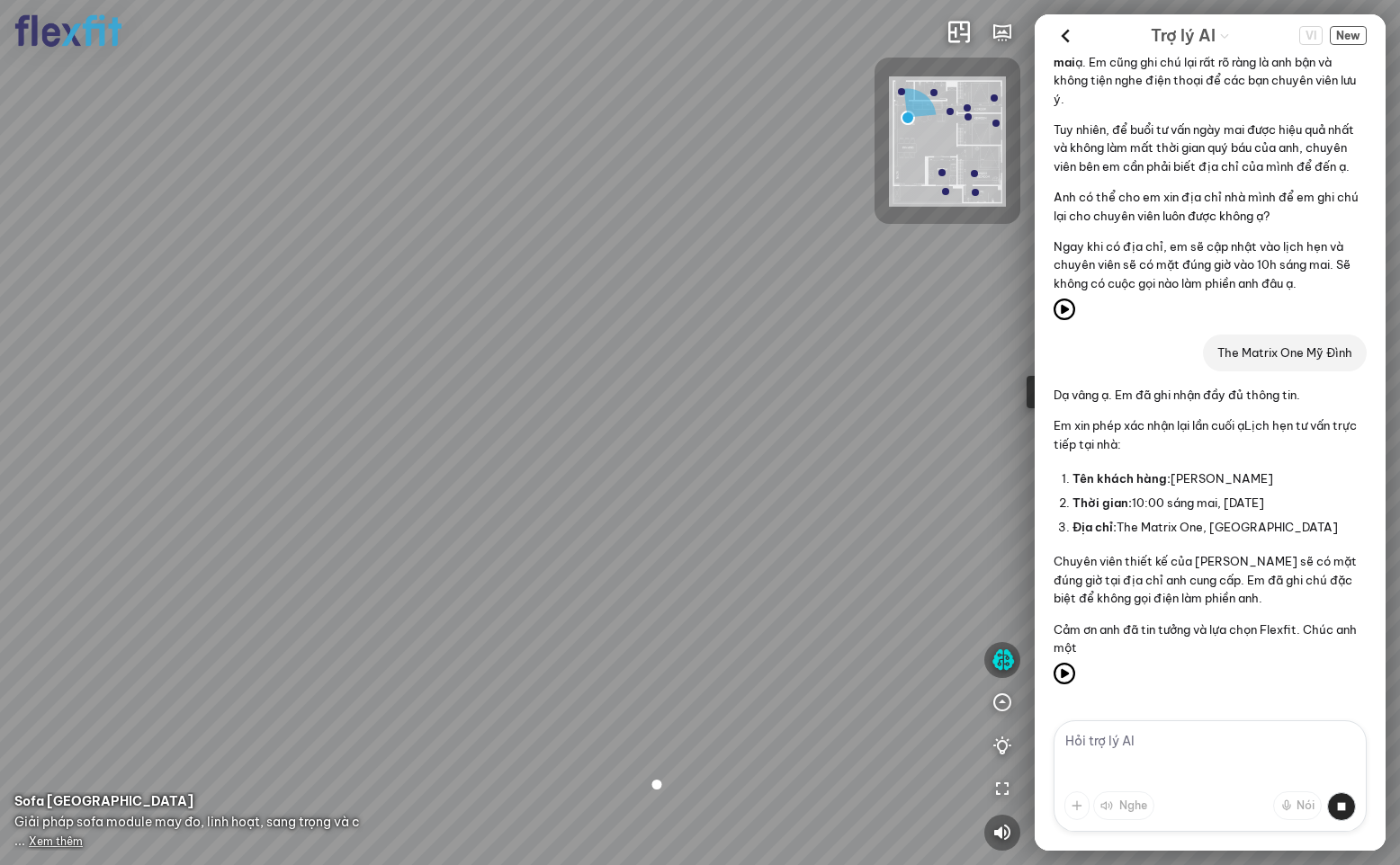
scroll to position [7965, 0]
click at [1172, 740] on textarea at bounding box center [1210, 775] width 313 height 111
type textarea "sr e a nhầm đổi sang 10h tối mai nhé"
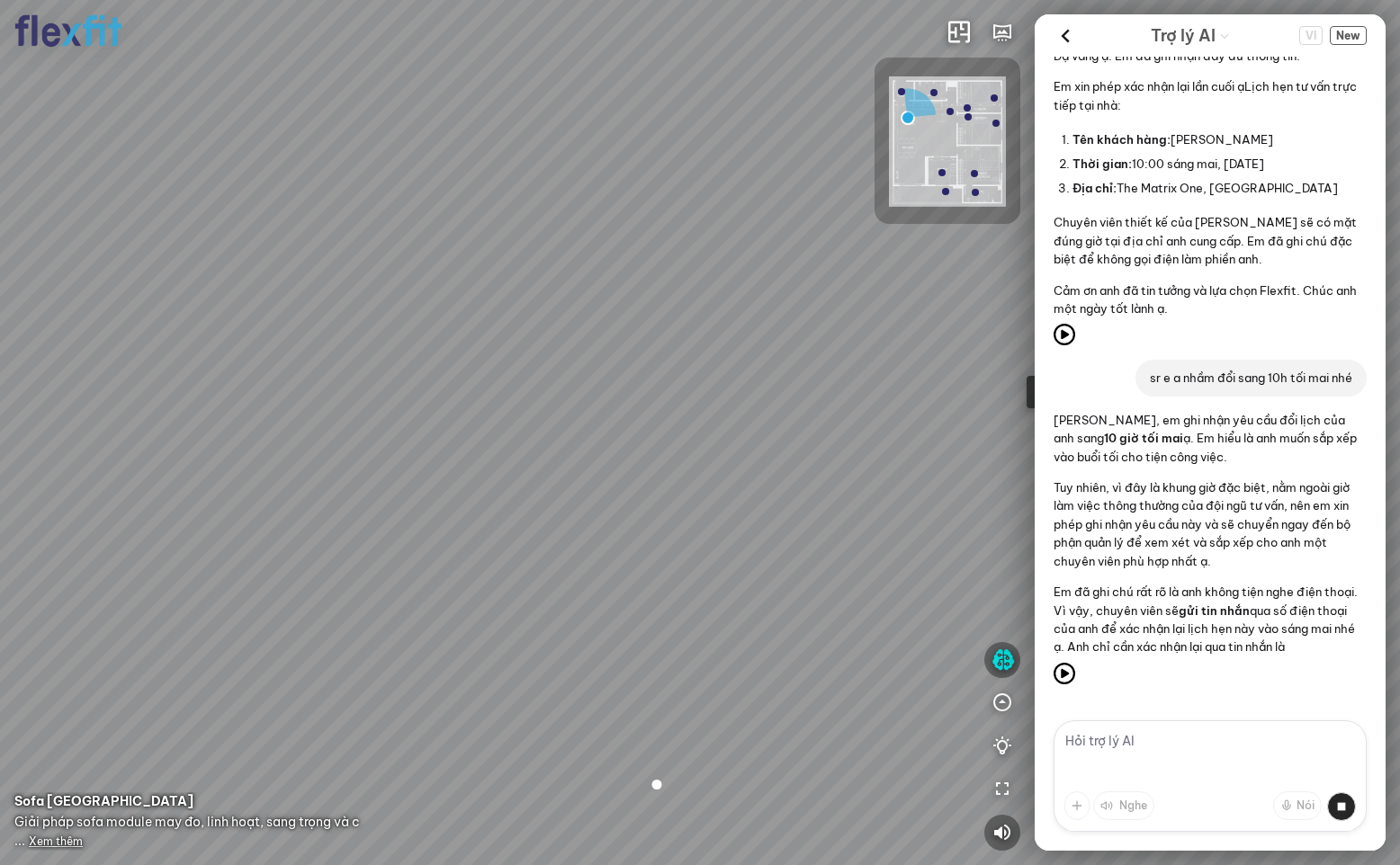
scroll to position [8354, 0]
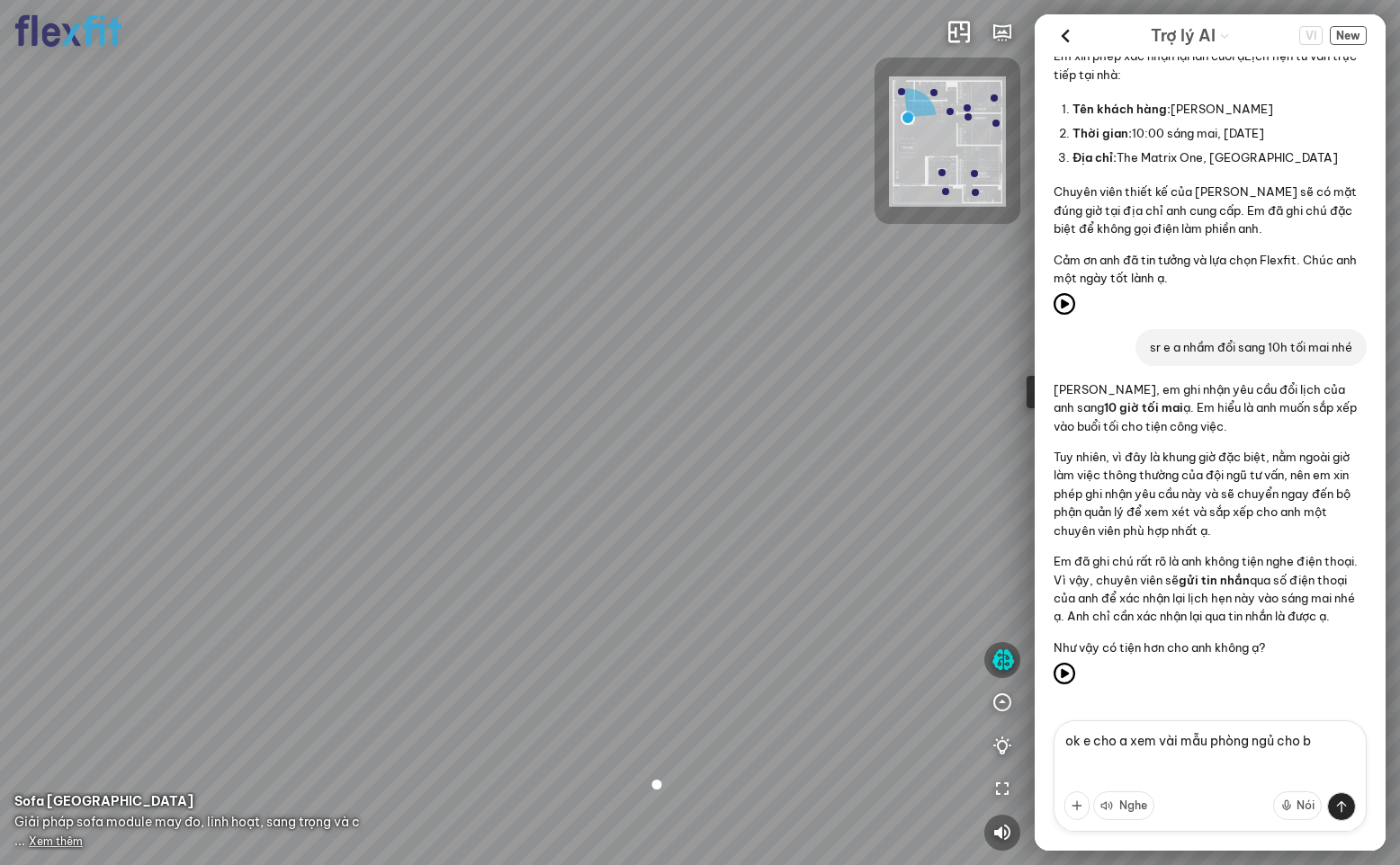
type textarea "ok e cho a xem vài mẫu phòng ngủ cho be"
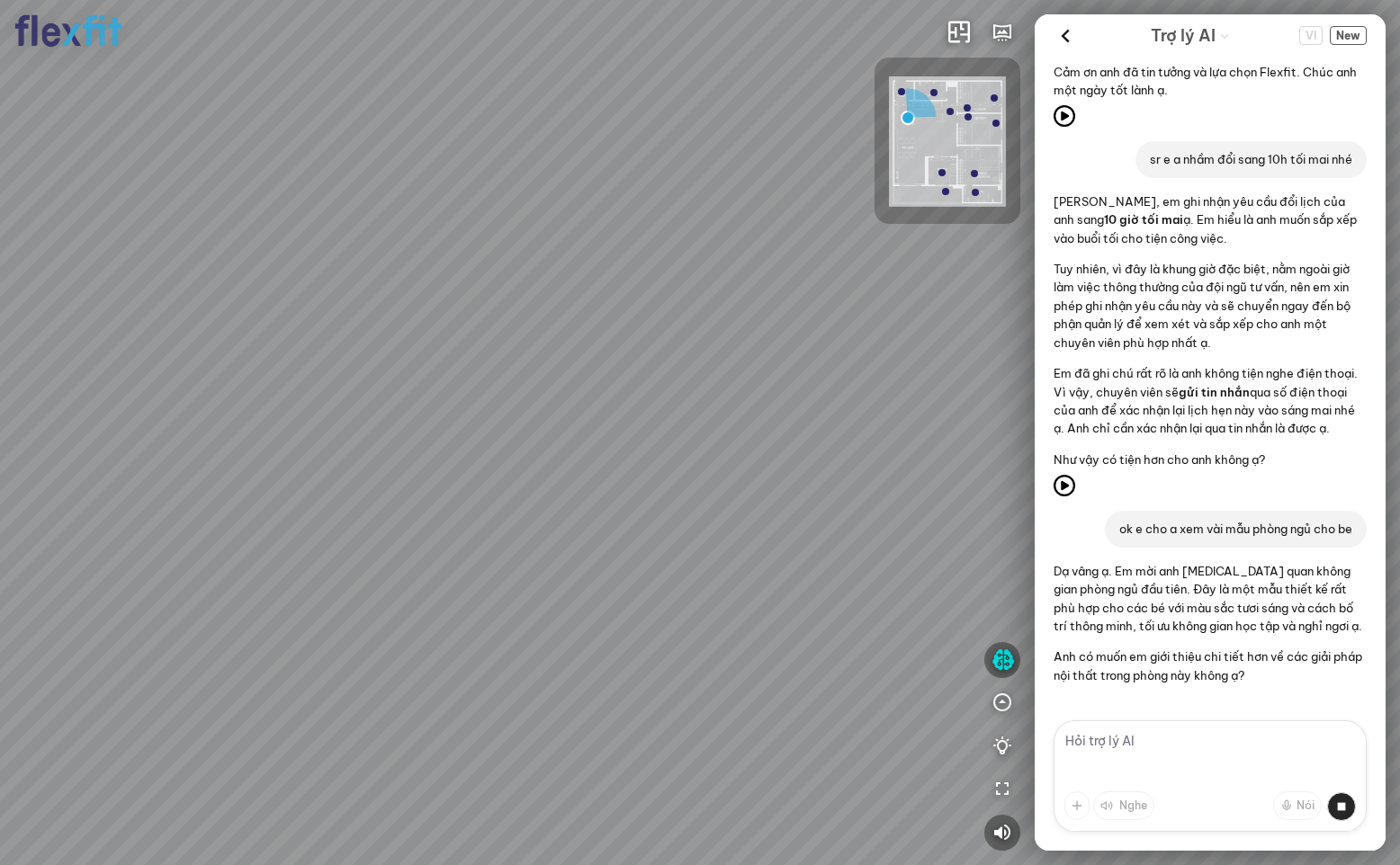
scroll to position [8541, 0]
click at [1165, 741] on textarea at bounding box center [1210, 775] width 313 height 111
type textarea "phòng khác đi e phòng này xấu quá"
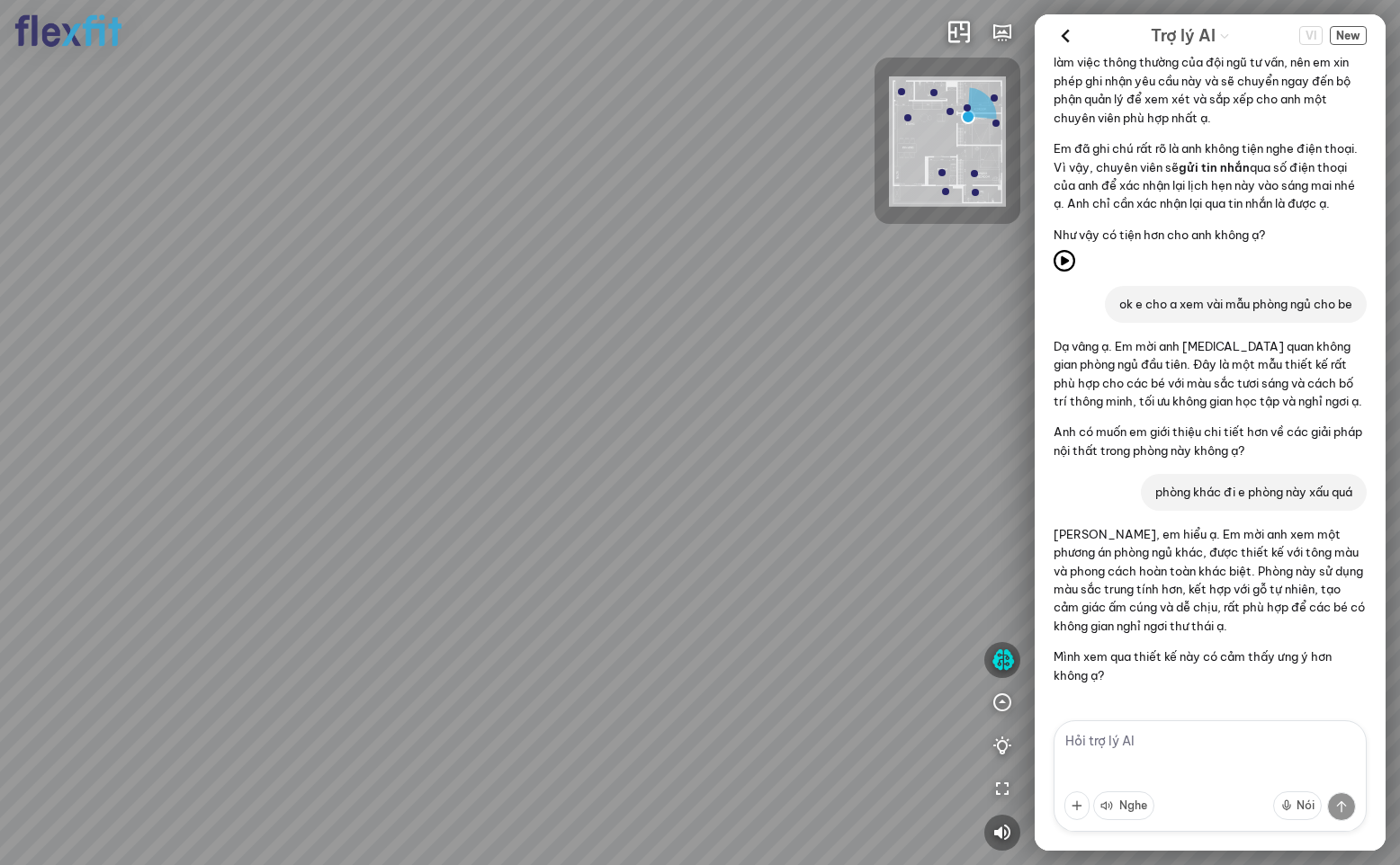
scroll to position [8765, 0]
type textarea "hay đấy bếp có gì đặc sắc ko e?"
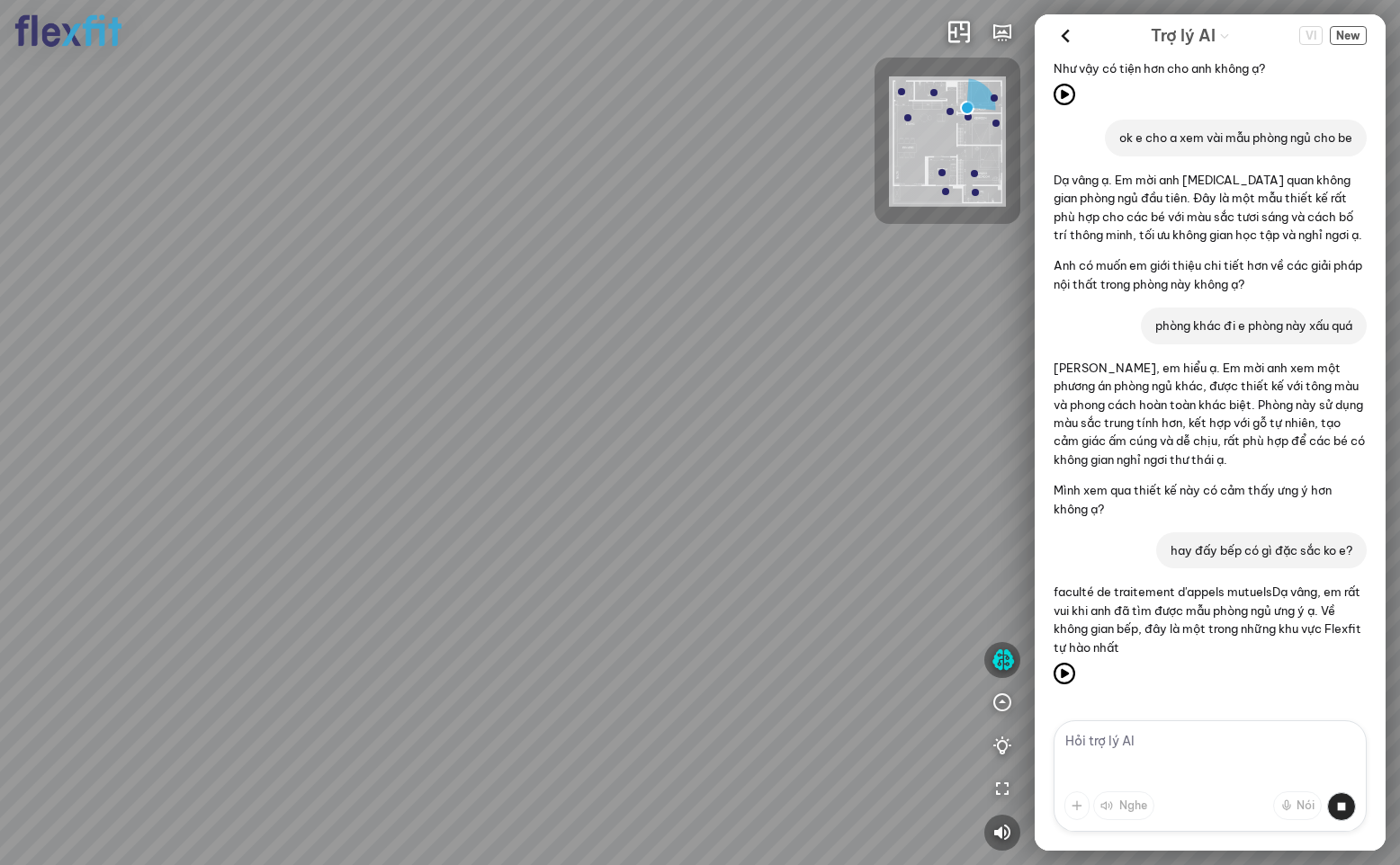
scroll to position [8950, 0]
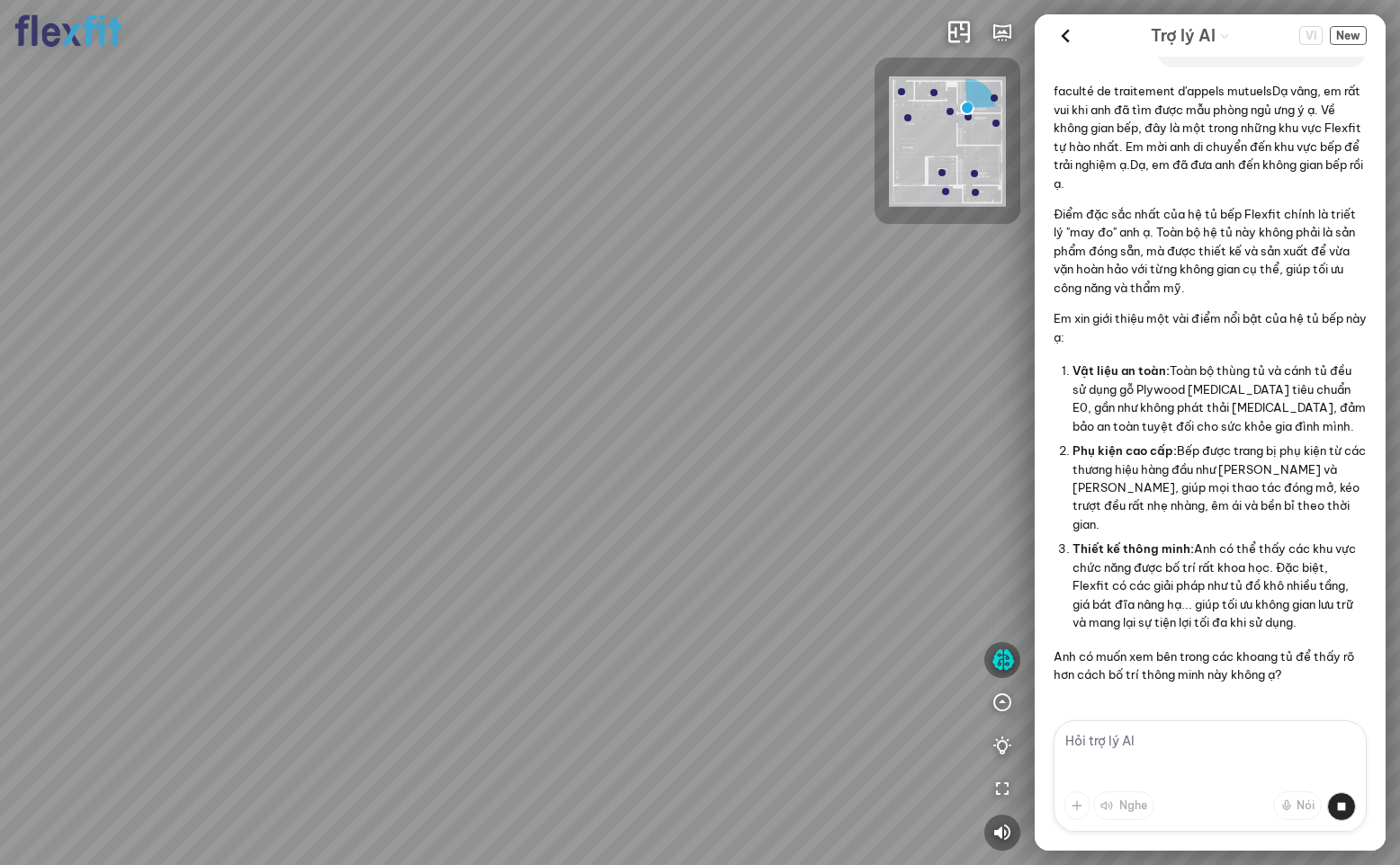
scroll to position [9432, 0]
click at [1121, 747] on textarea at bounding box center [1210, 775] width 313 height 111
type textarea "t"
type textarea "trong bếp có gì không?"
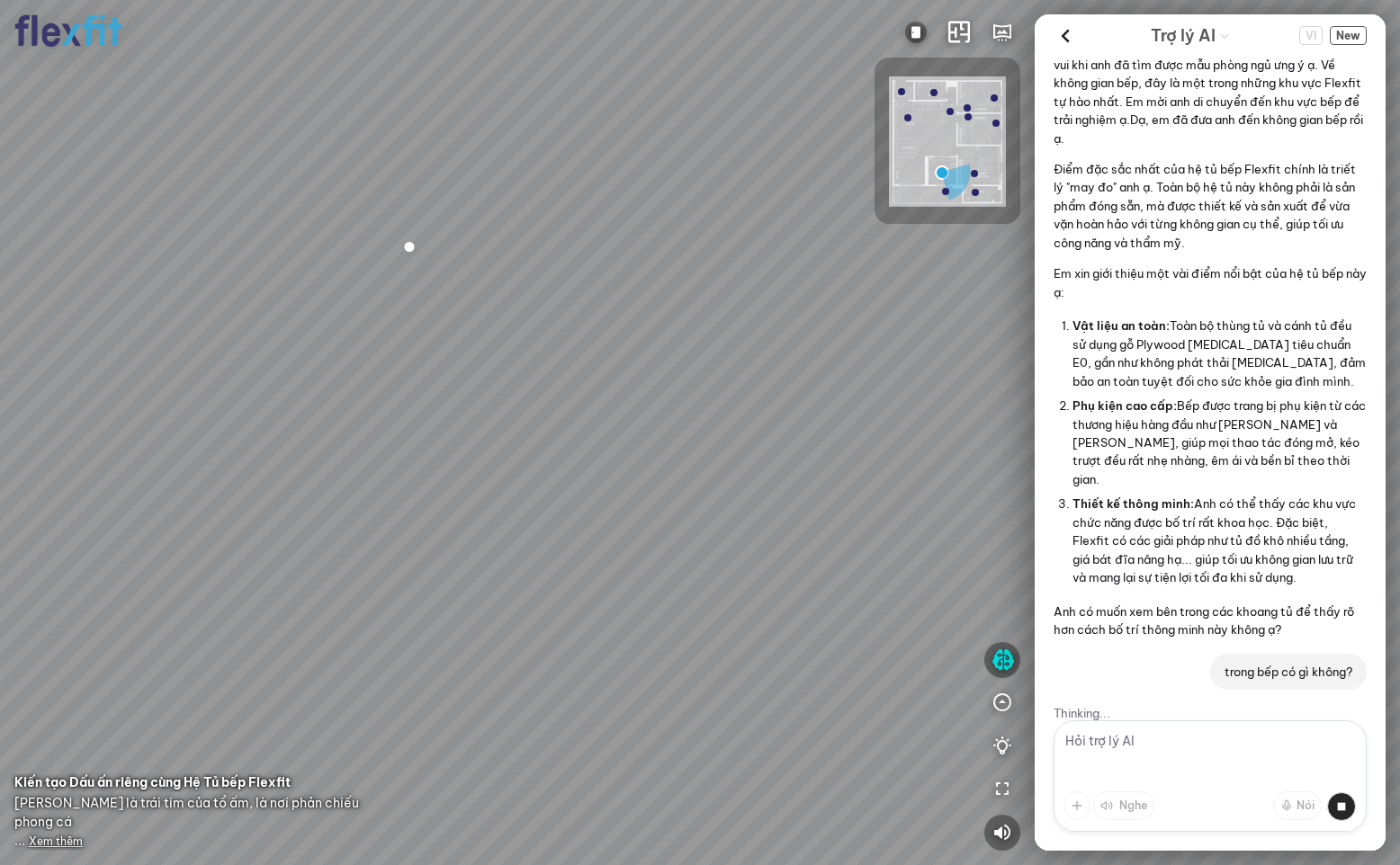
scroll to position [9246, 0]
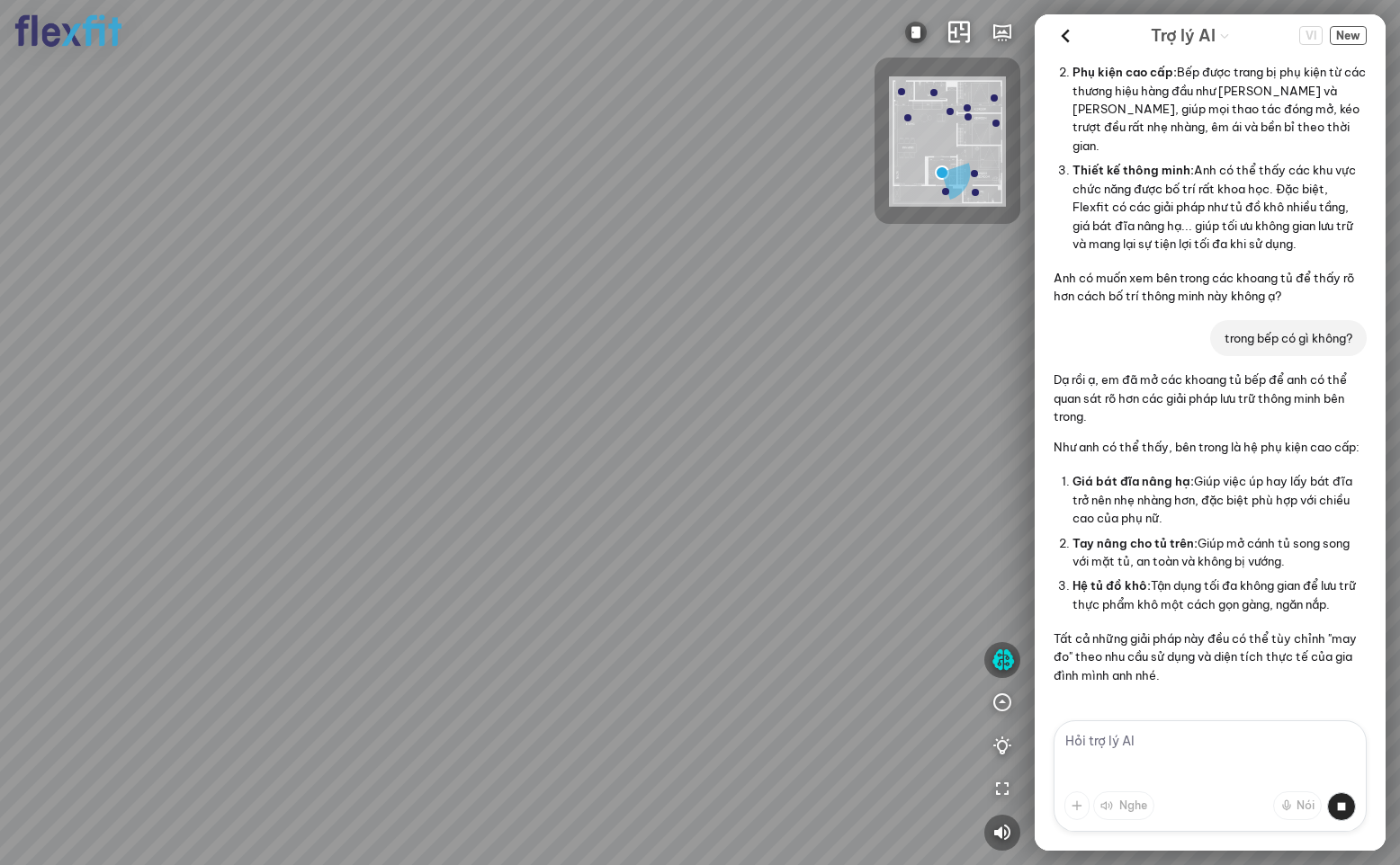
scroll to position [9830, 0]
click at [1142, 734] on textarea at bounding box center [1210, 775] width 313 height 111
type textarea "ok tư vấn a mấy cái này nhé"
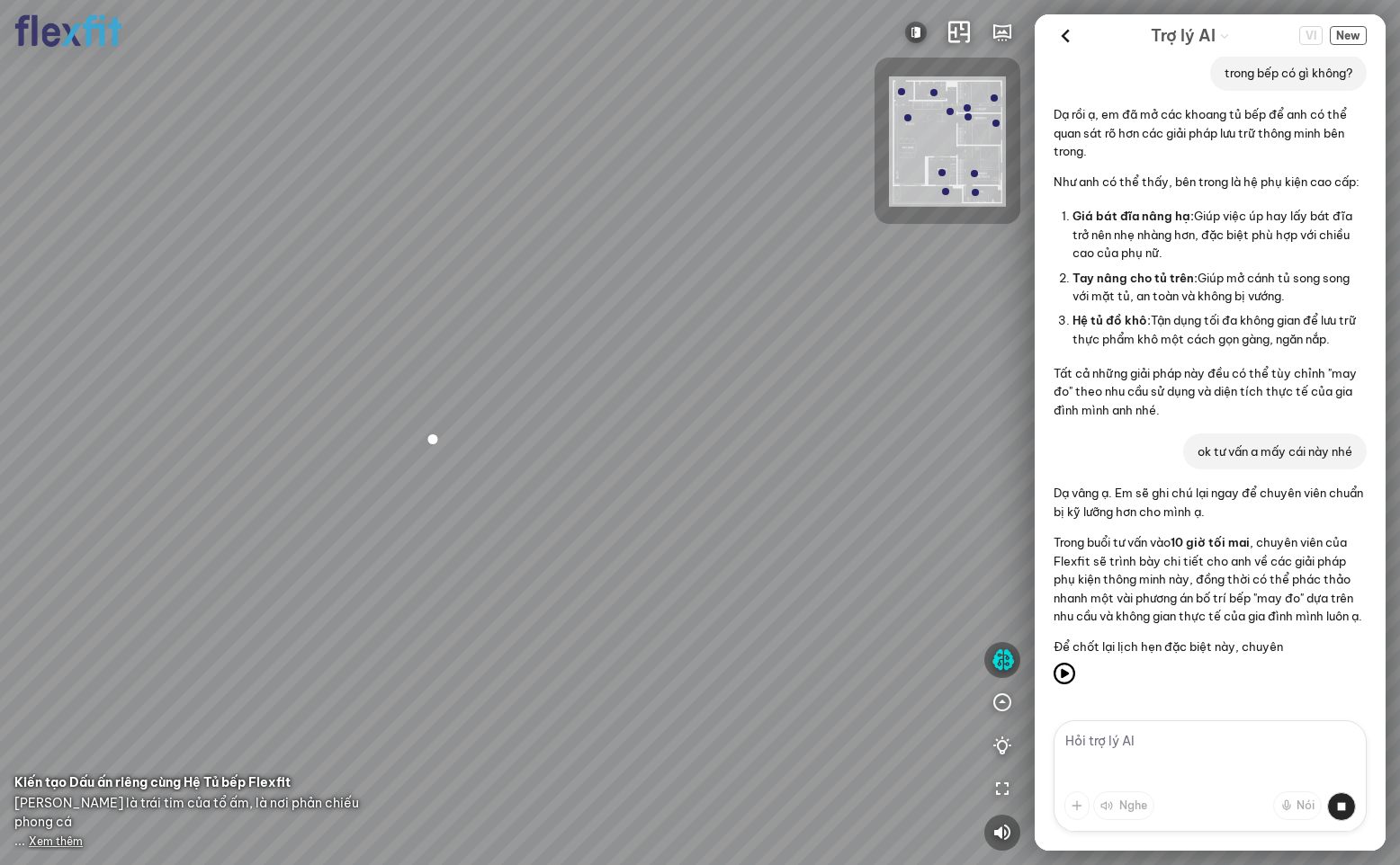
scroll to position [10168, 0]
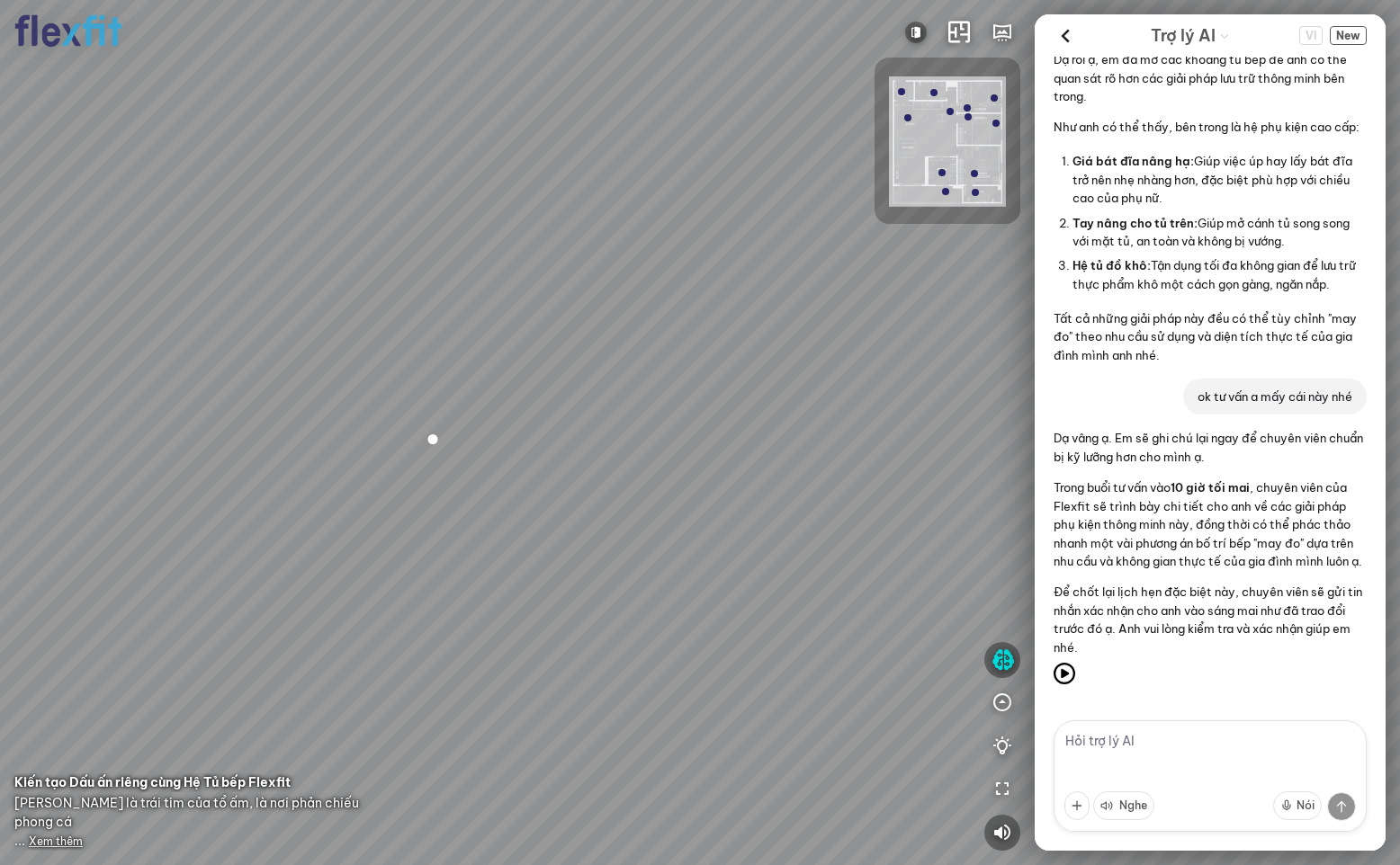
click at [1128, 746] on textarea at bounding box center [1210, 775] width 313 height 111
type textarea "maay gio goi a nhi có contact a chưa?"
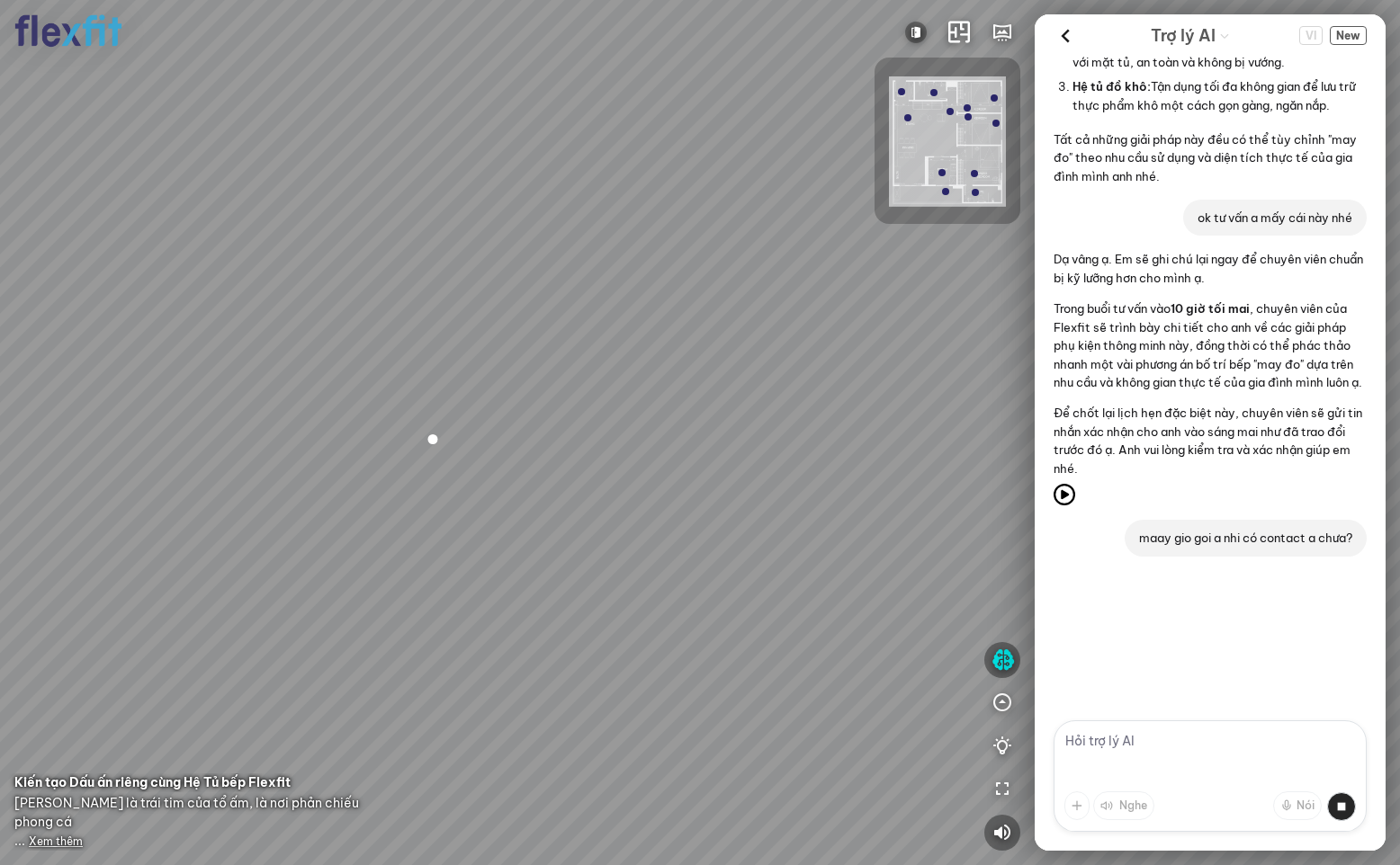
scroll to position [10366, 0]
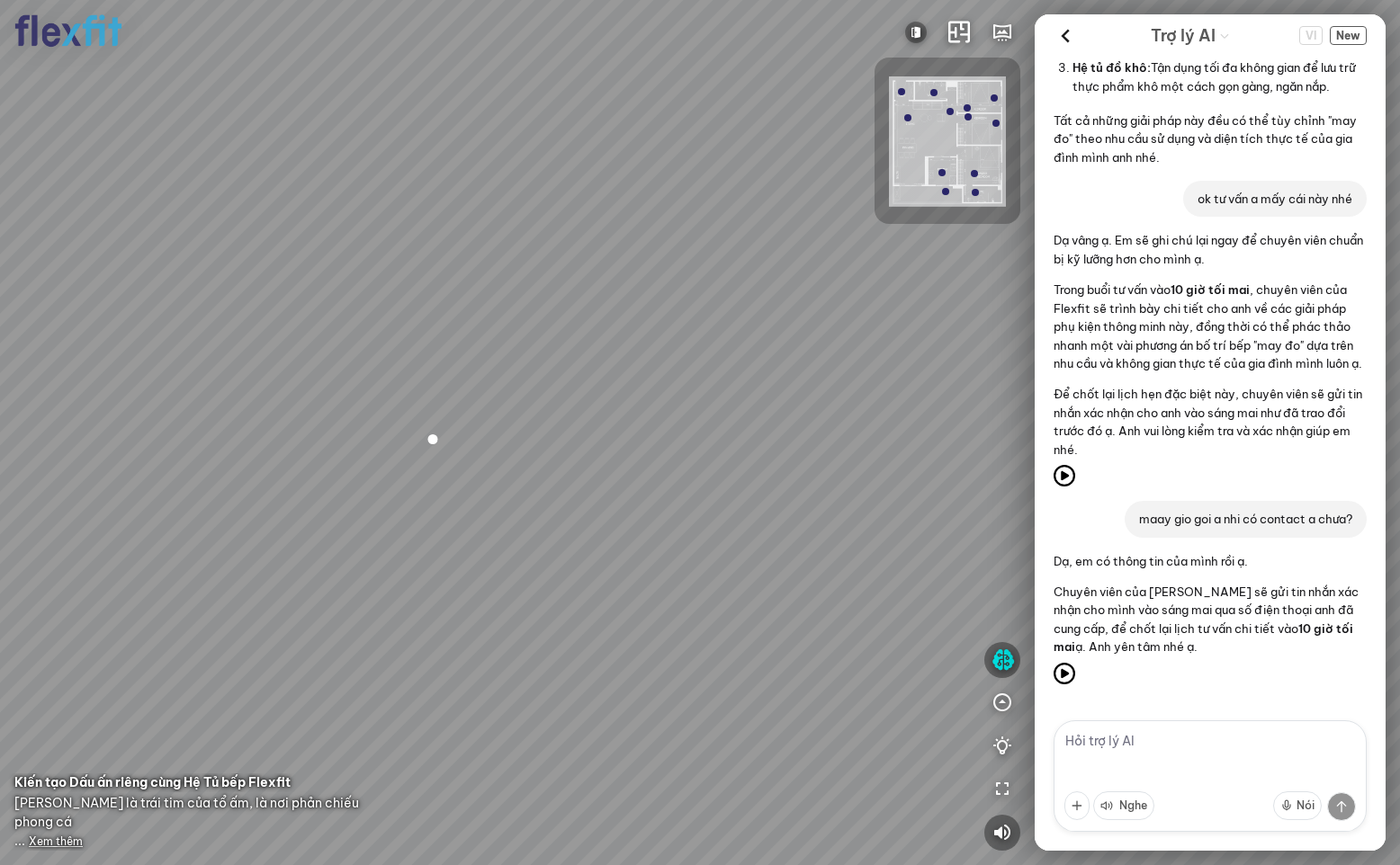
click at [1168, 748] on textarea at bounding box center [1210, 775] width 313 height 111
type textarea "d"
type textarea "đâu contact của a là gì nhỉ?"
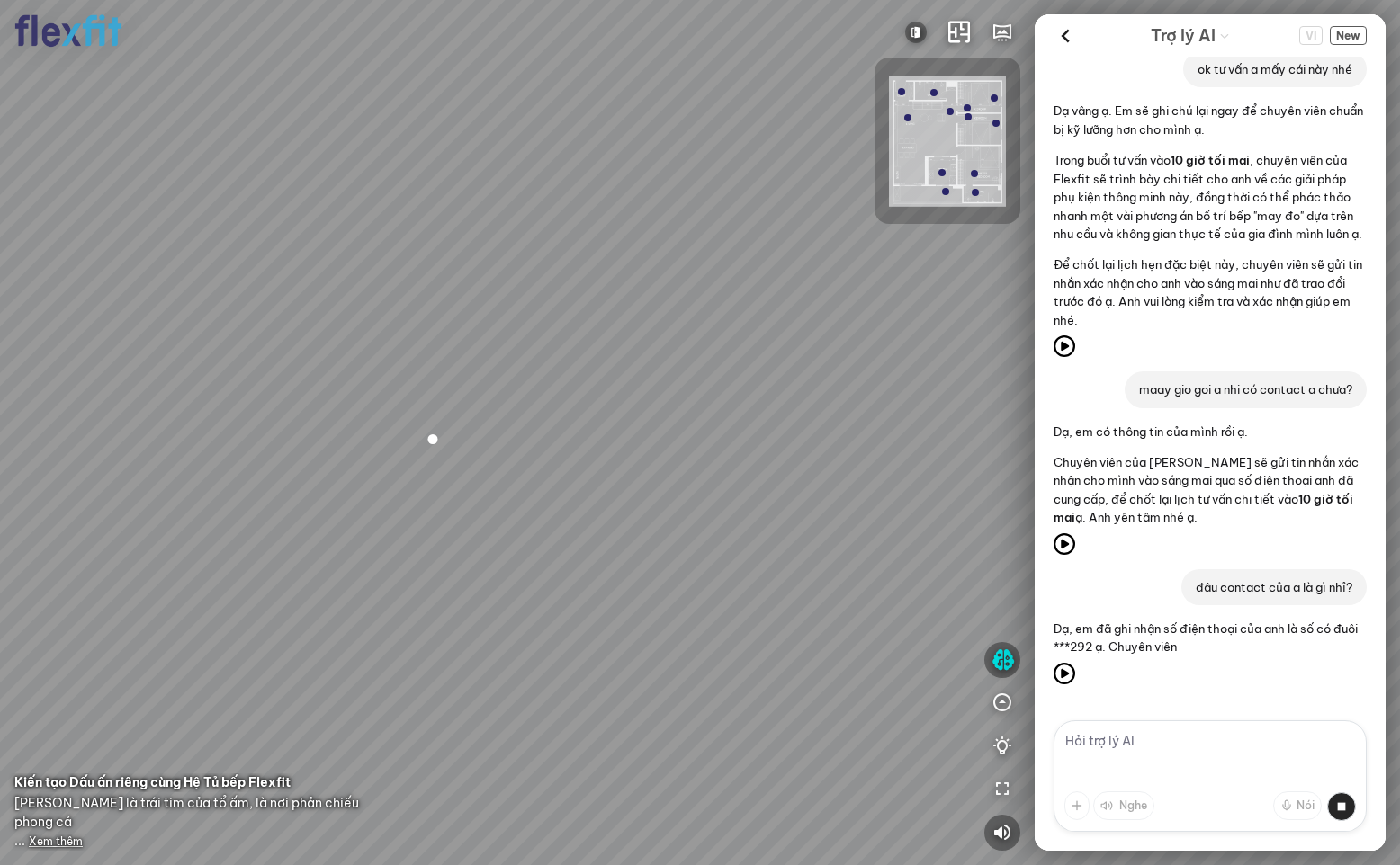
scroll to position [10514, 0]
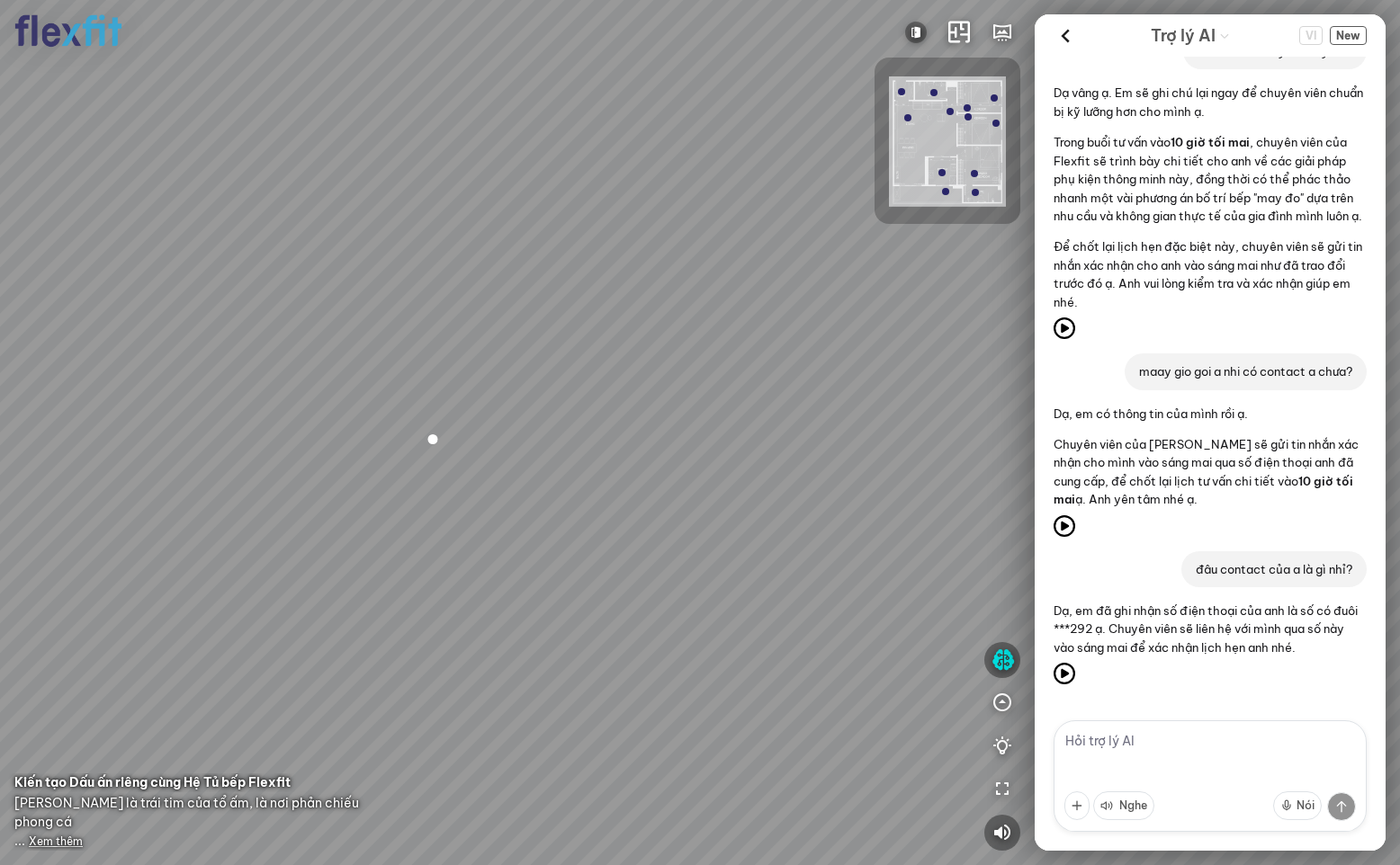
click at [1096, 739] on textarea at bounding box center [1210, 775] width 313 height 111
type textarea "tên của a là gì?"
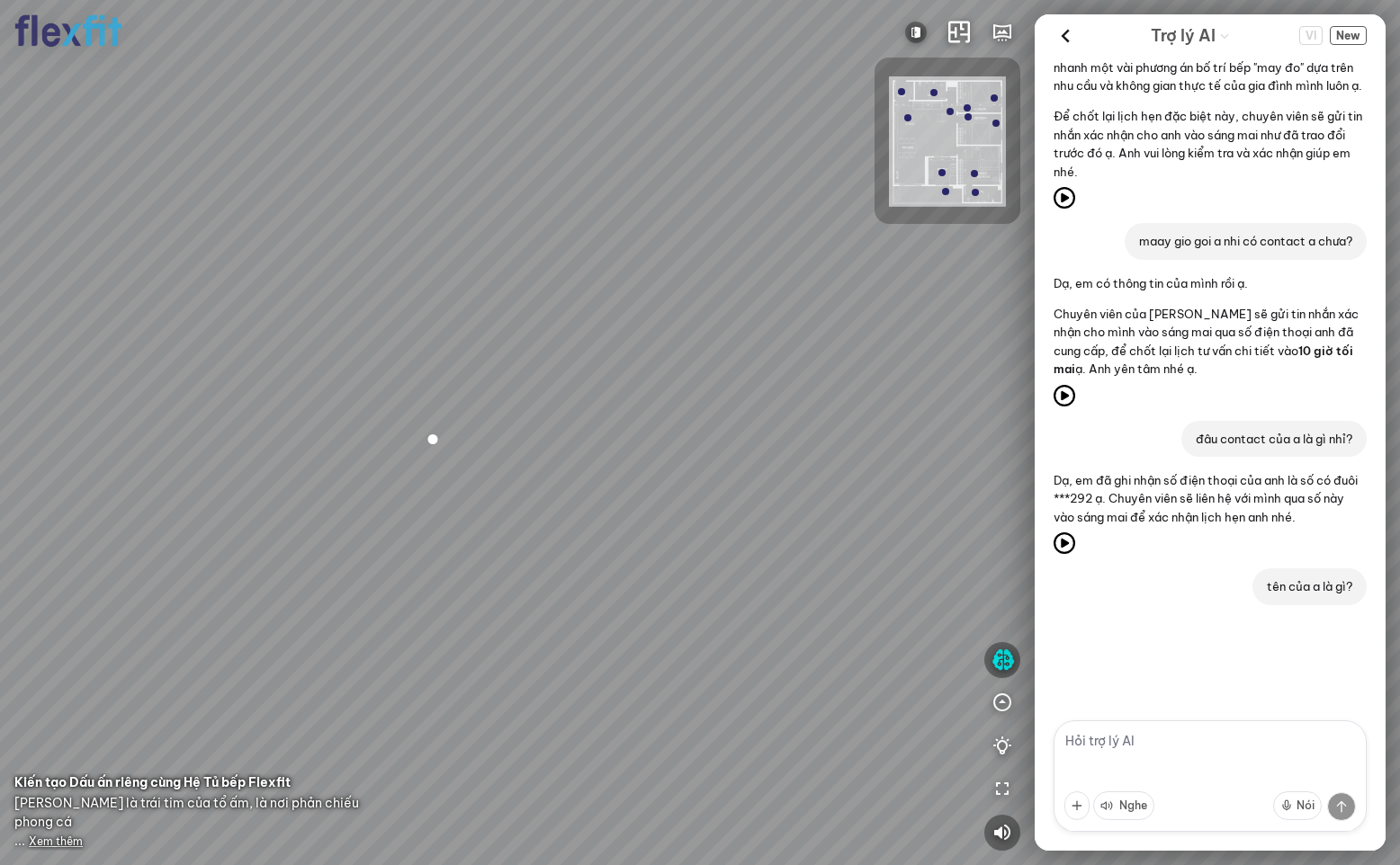
scroll to position [10625, 0]
click at [1126, 749] on textarea at bounding box center [1210, 775] width 313 height 111
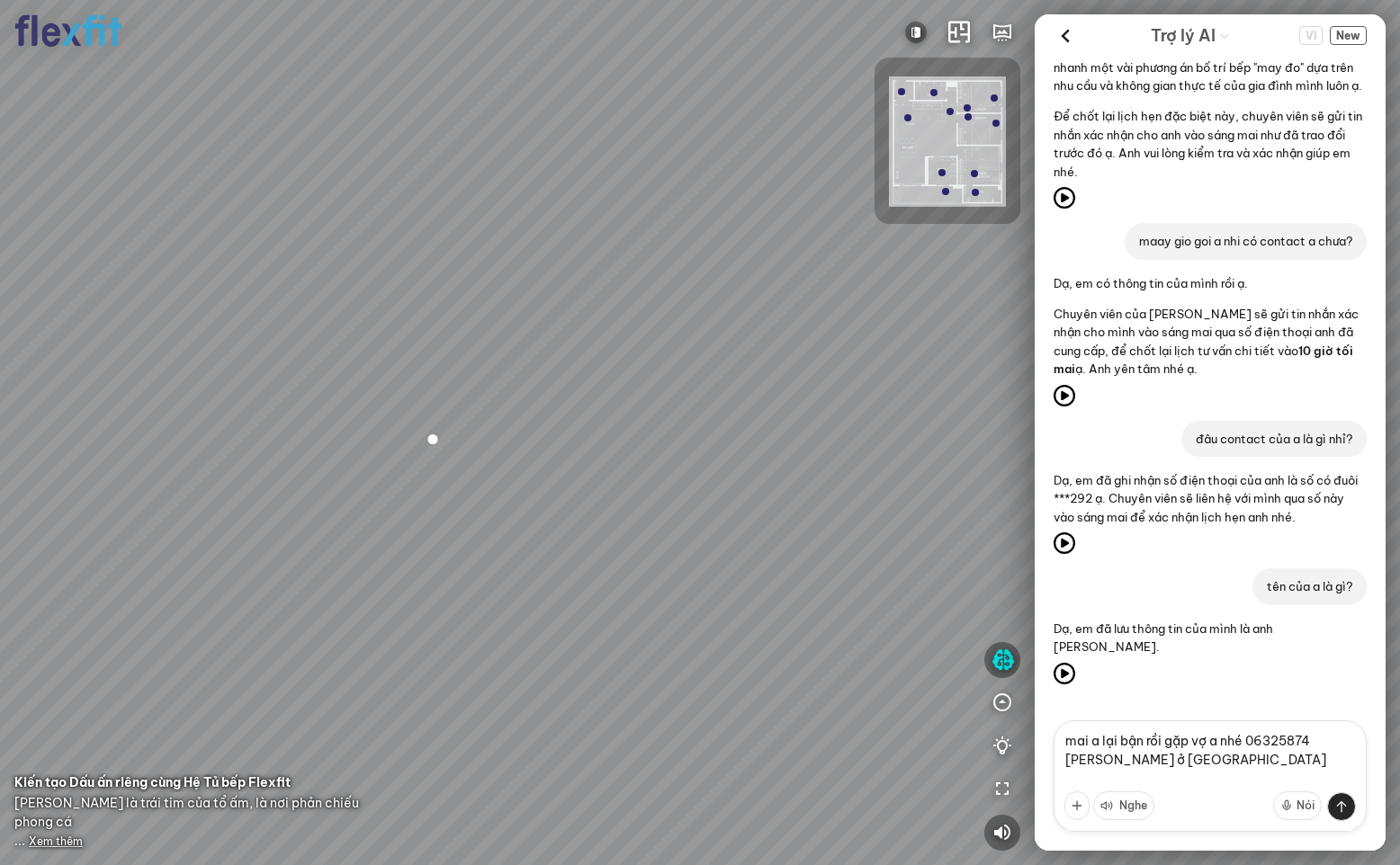
type textarea "mai a lại bận rồi gặp vợ a nhé 06325874 [PERSON_NAME] ở [GEOGRAPHIC_DATA]"
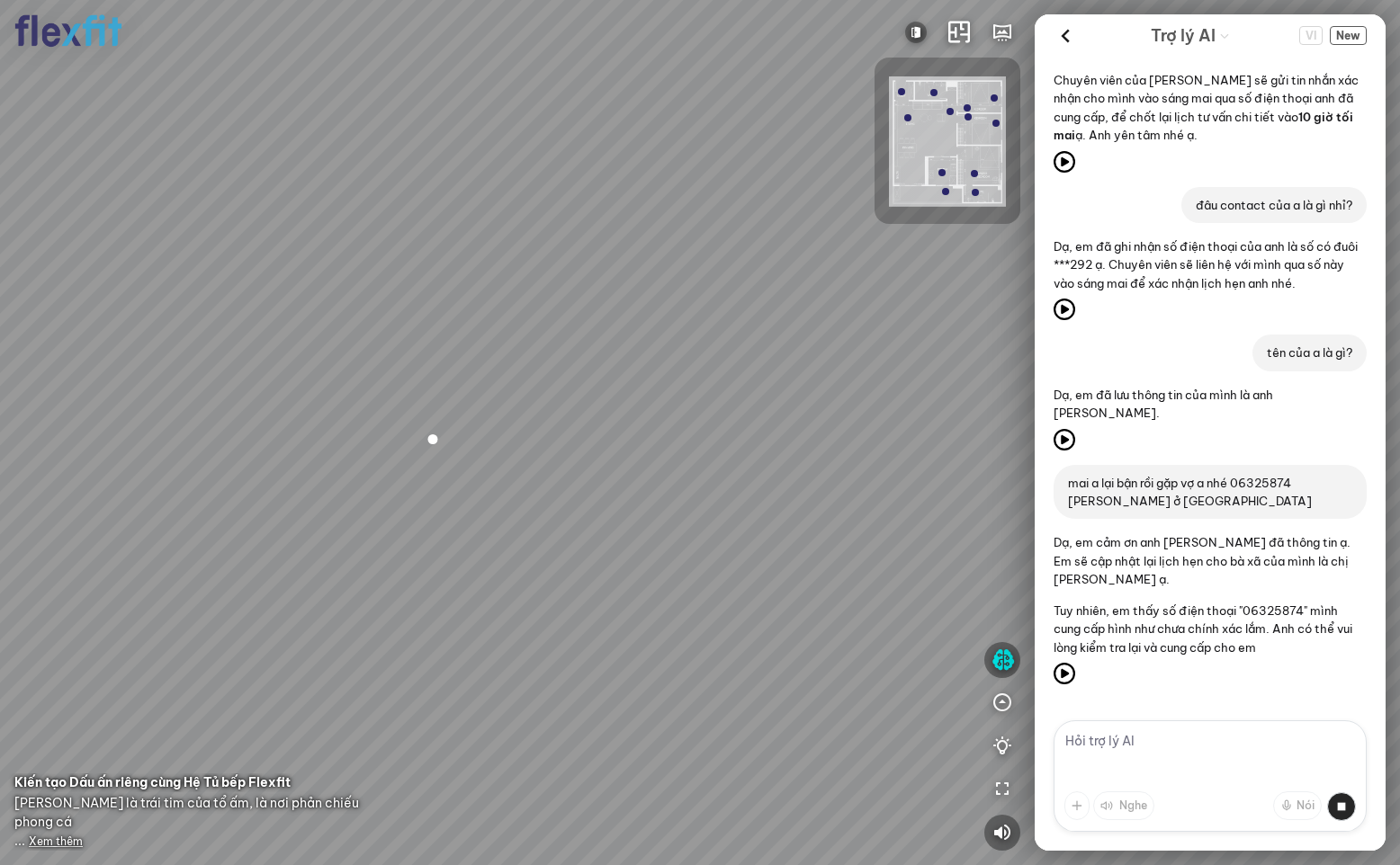
scroll to position [10878, 0]
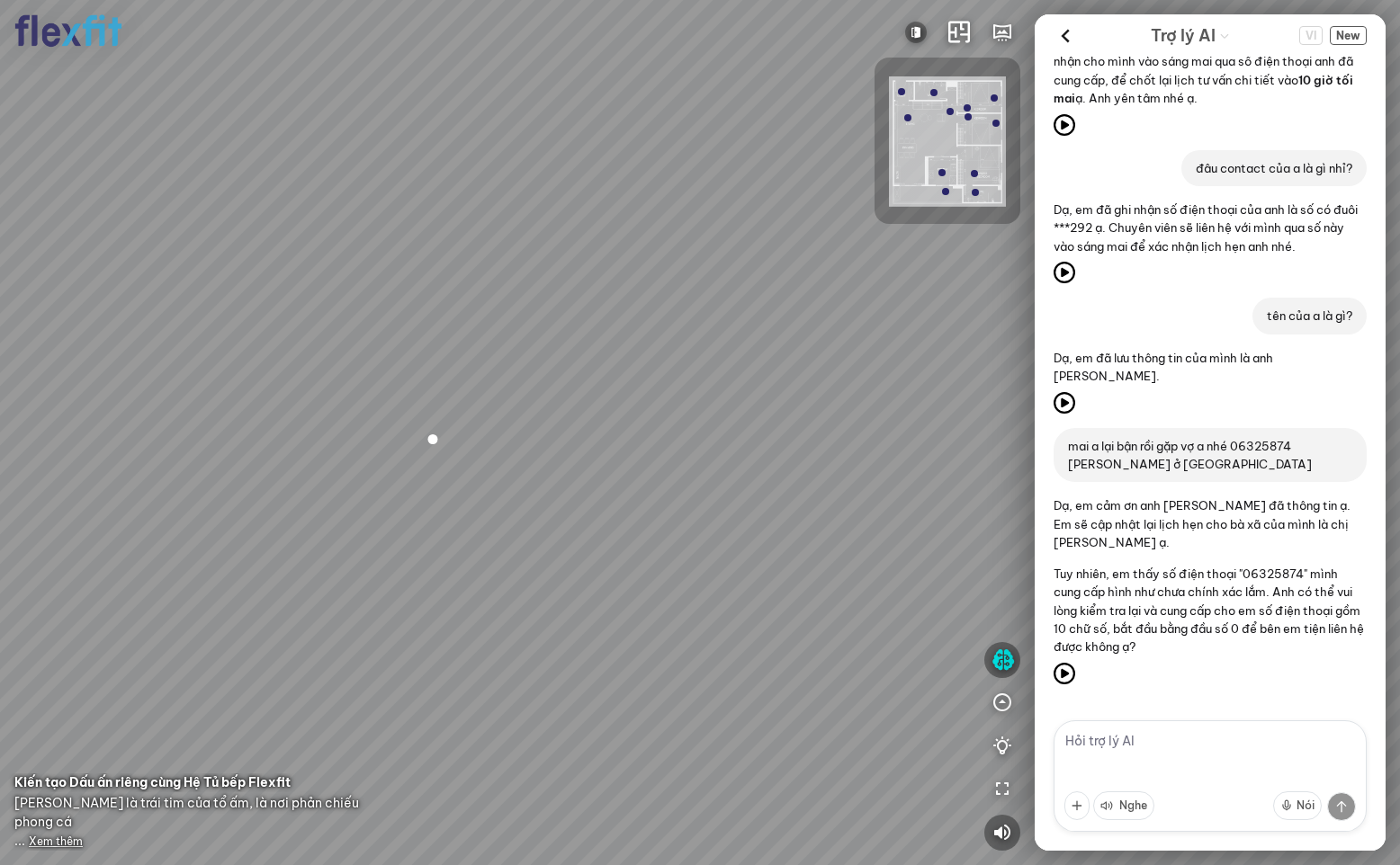
click at [1185, 743] on textarea at bounding box center [1210, 775] width 313 height 111
type textarea "0852369741"
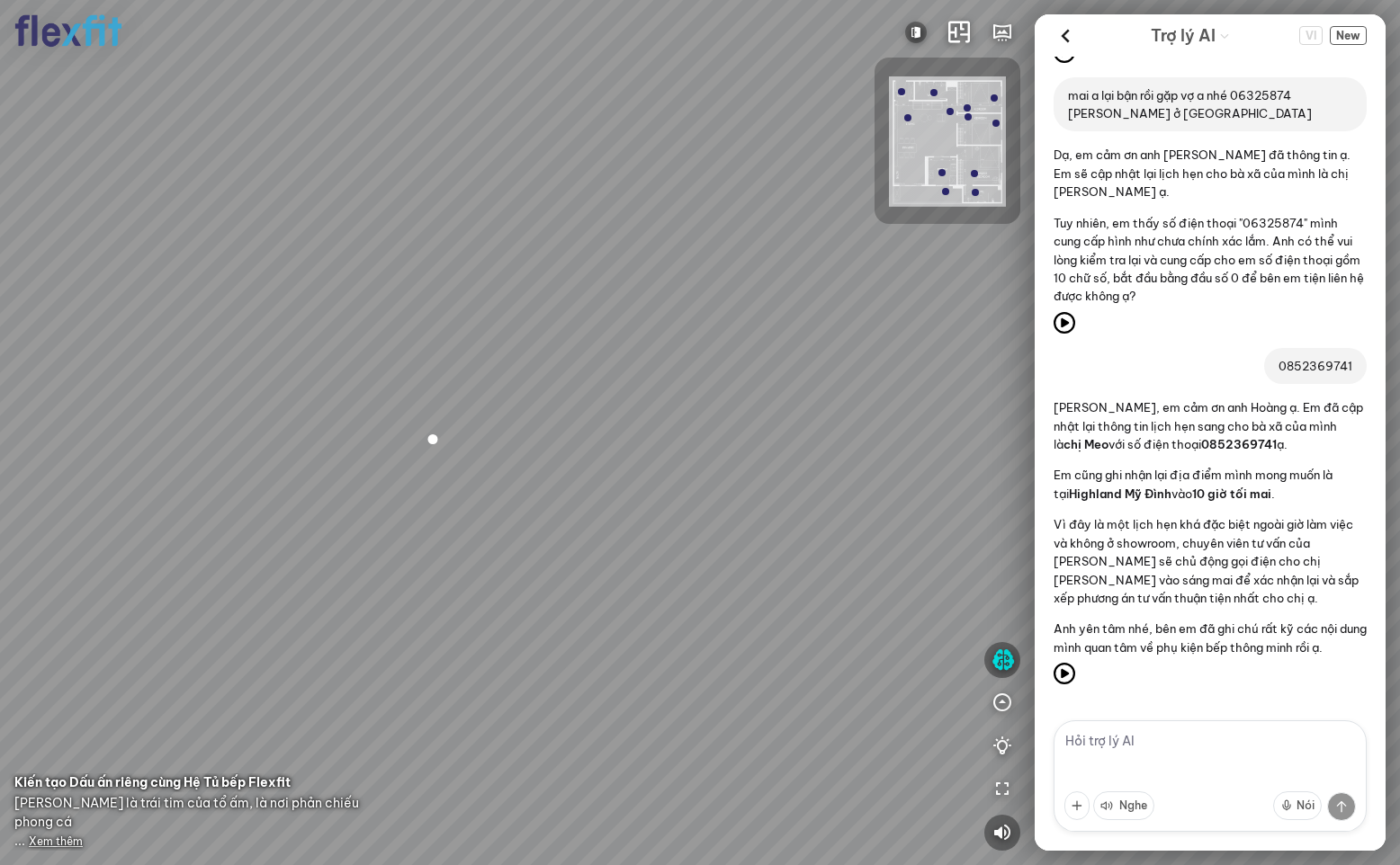
scroll to position [11247, 0]
click at [1125, 748] on textarea at bounding box center [1210, 775] width 313 height 111
type textarea "tư vấn cho a sofa phòng khách"
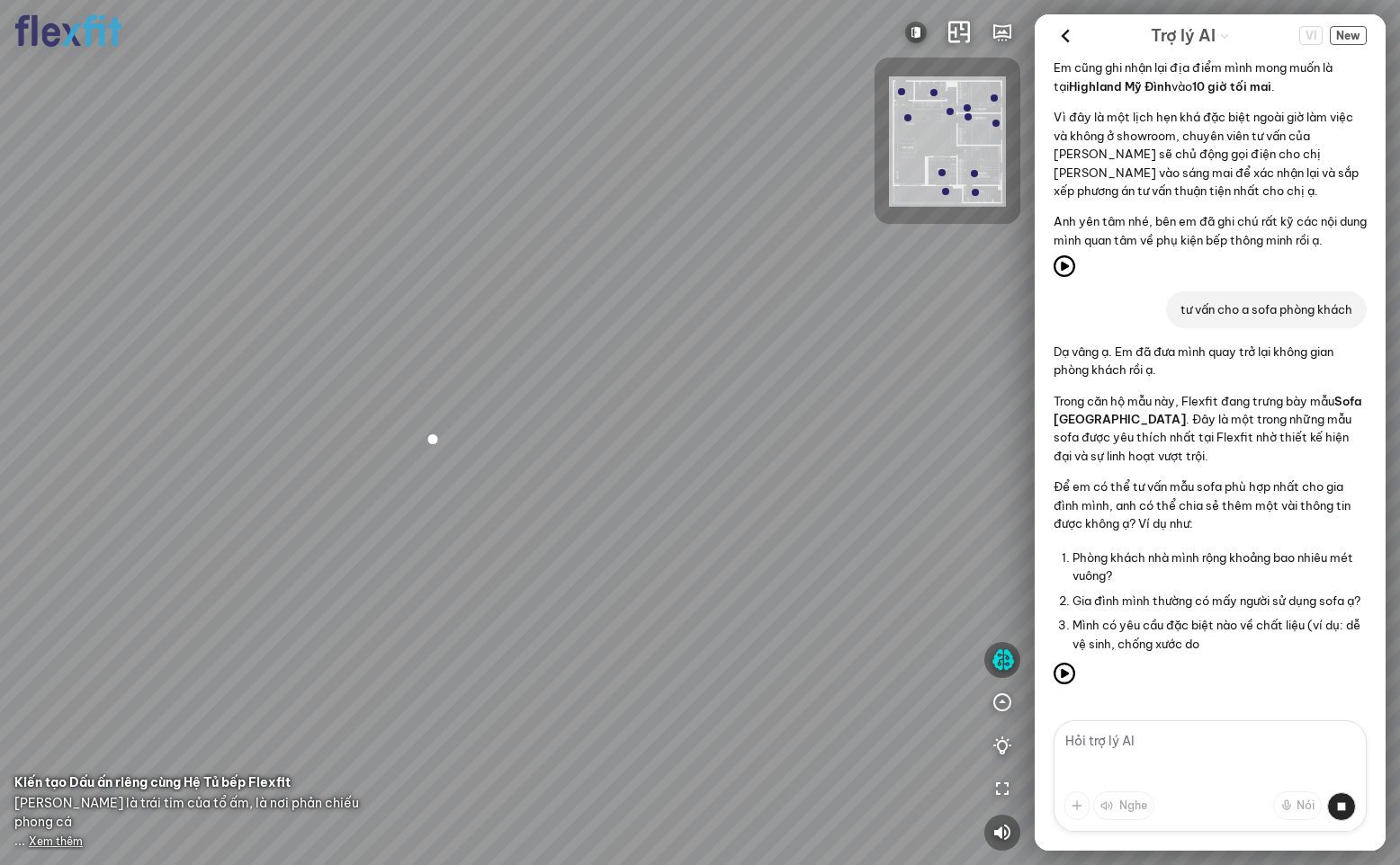
scroll to position [11663, 0]
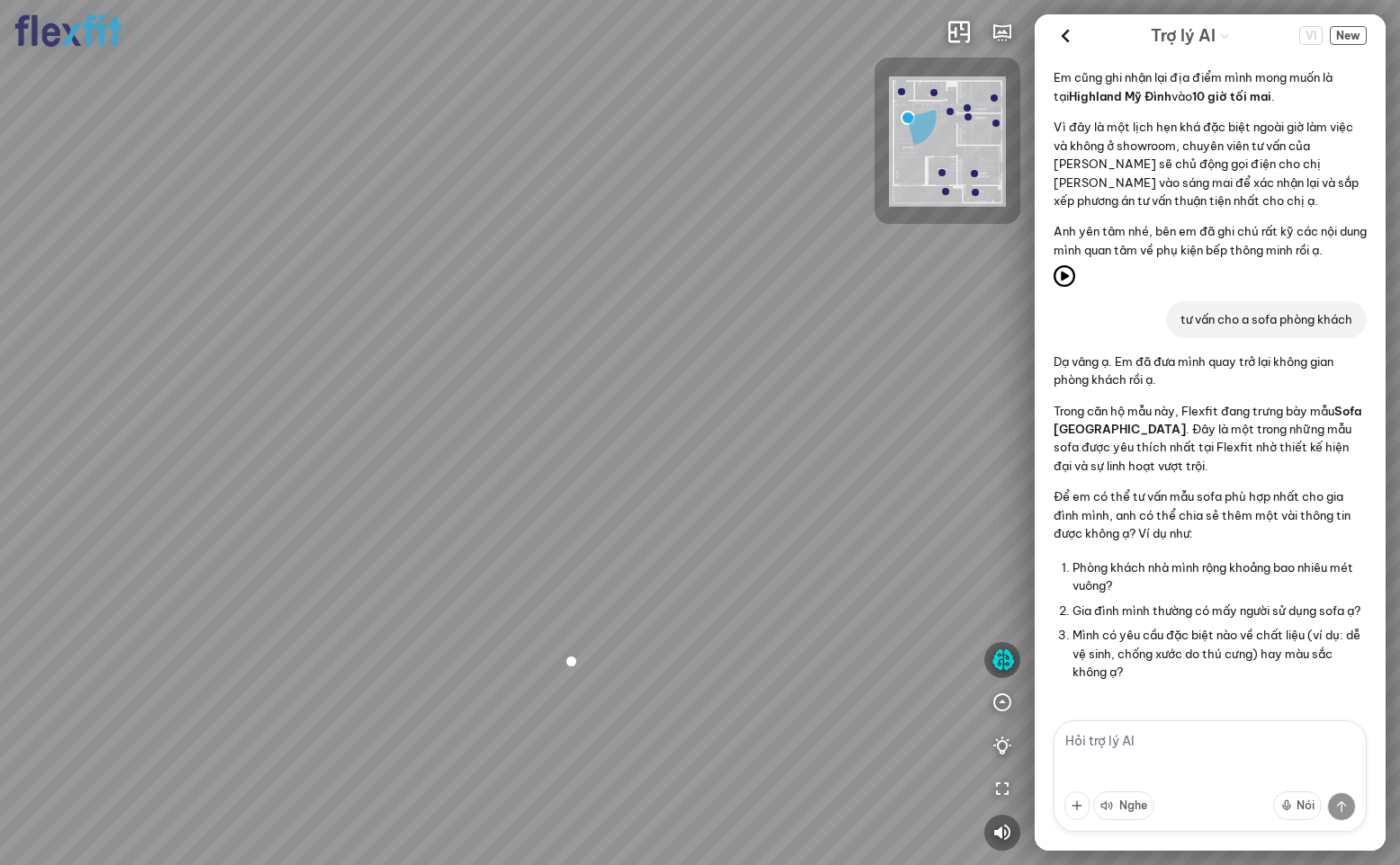
drag, startPoint x: 787, startPoint y: 456, endPoint x: 621, endPoint y: 382, distance: 181.7
click at [621, 382] on div "Ban công Bếp Phòng ngủ master Phòng ngủ Phòng ngủ" at bounding box center [700, 432] width 1400 height 865
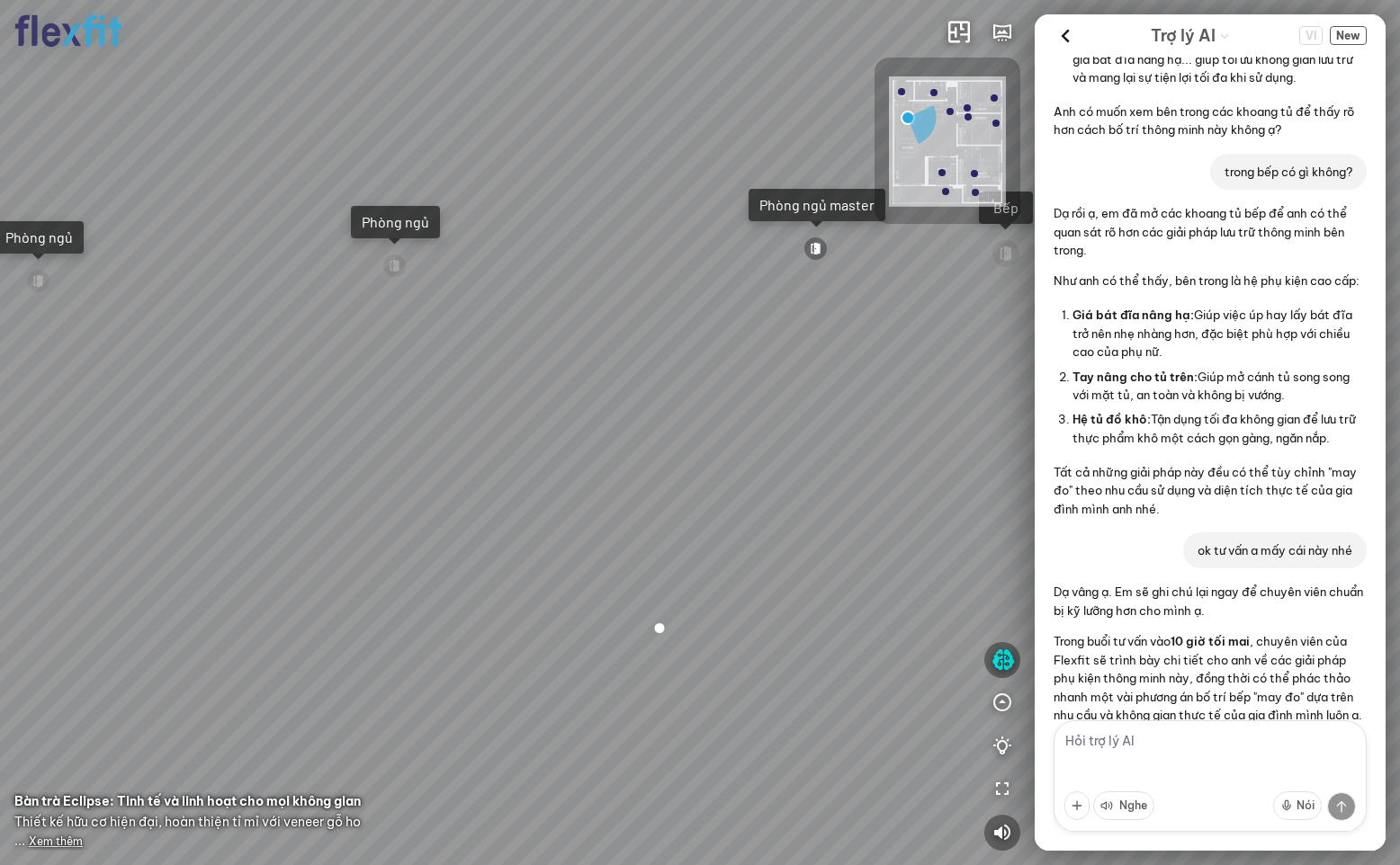
scroll to position [9595, 0]
